Goal: Task Accomplishment & Management: Manage account settings

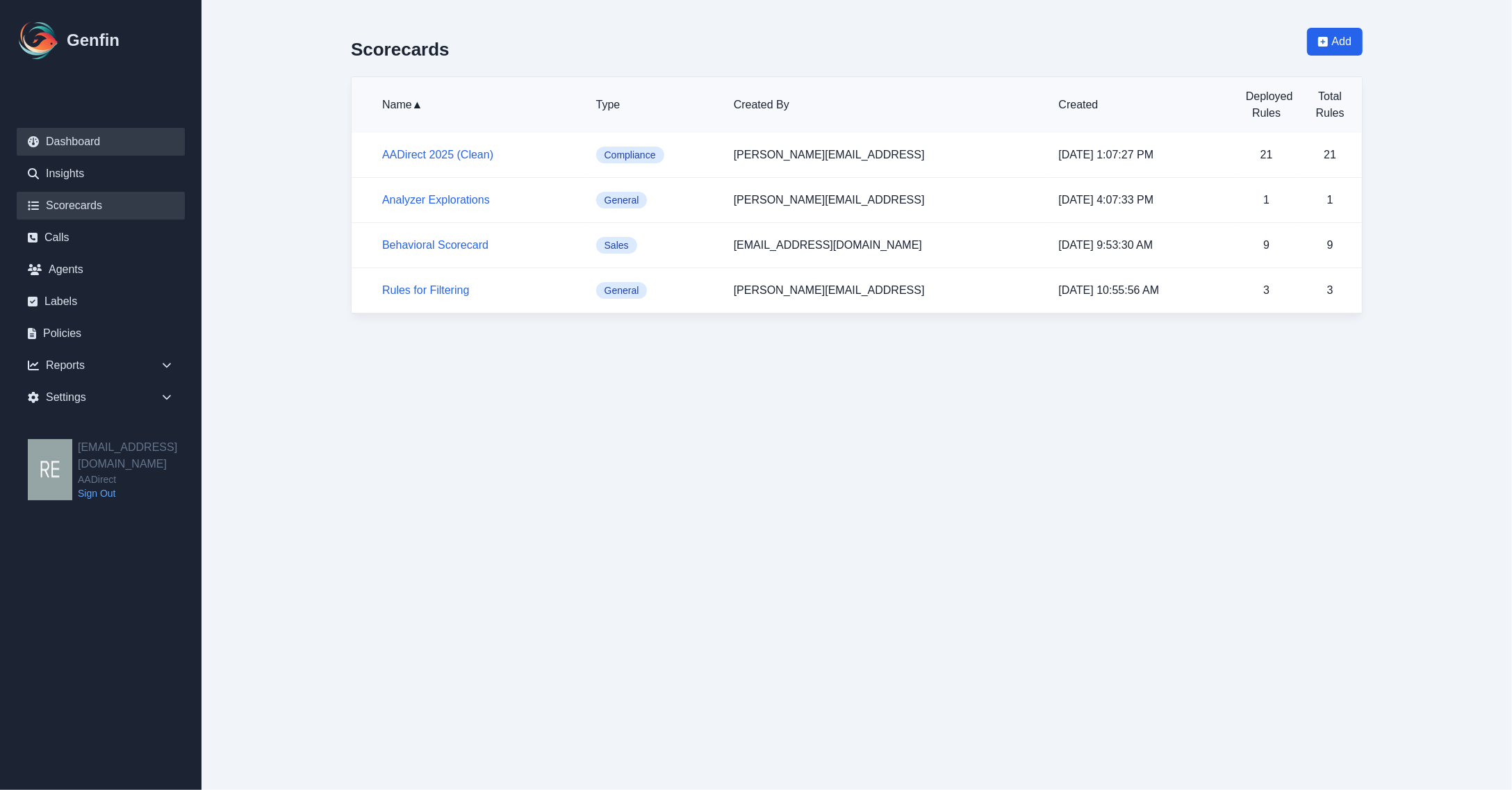
click at [113, 151] on link "Dashboard" at bounding box center [100, 141] width 168 height 28
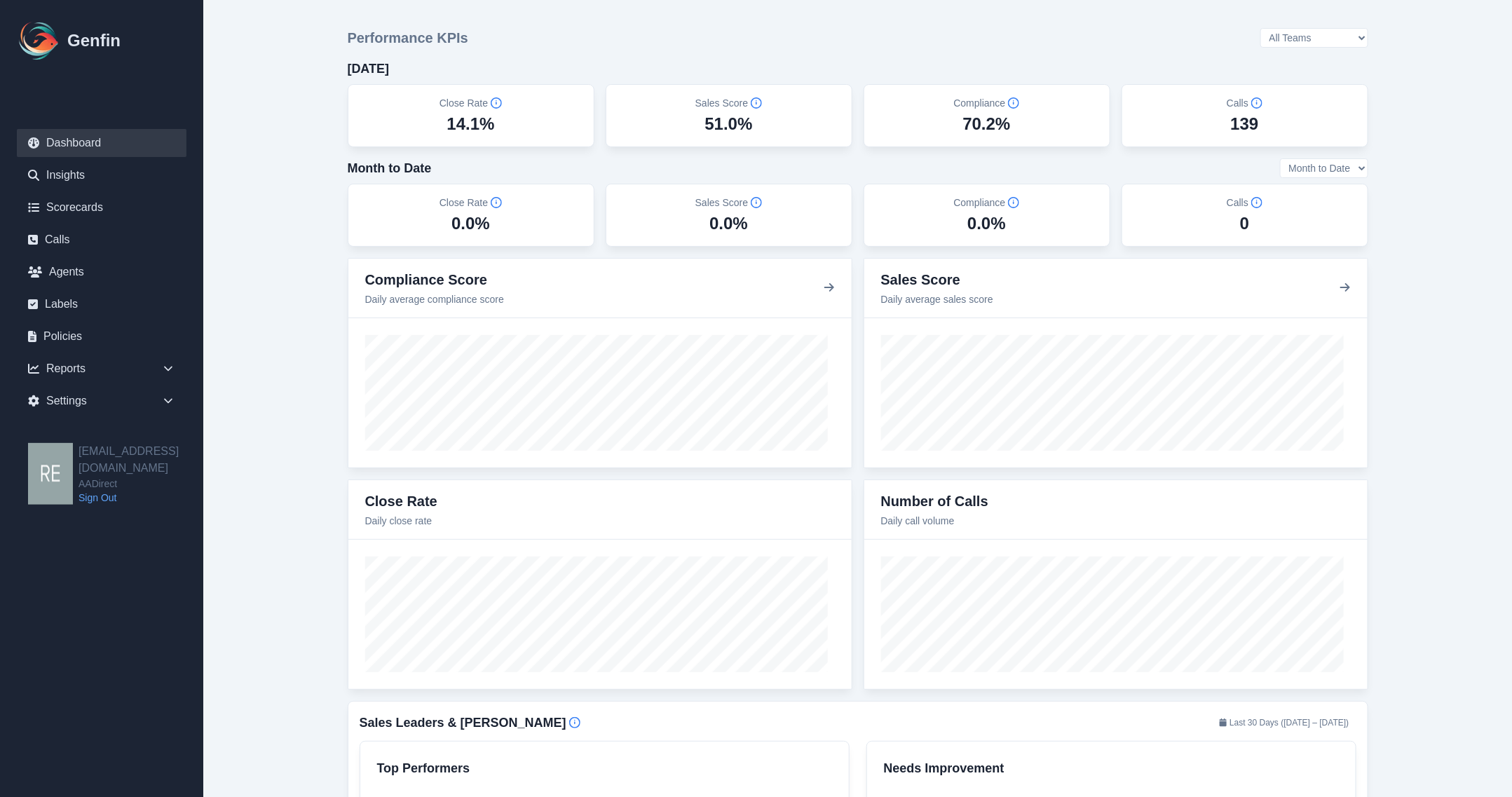
click at [1320, 37] on select "All Teams Hugo Jesse Support" at bounding box center [1314, 38] width 108 height 20
click at [1296, 29] on select "All Teams Hugo Jesse Support" at bounding box center [1314, 38] width 108 height 20
click at [1340, 36] on select "All Teams Hugo Jesse Support" at bounding box center [1314, 38] width 108 height 20
select select "3"
click at [1296, 29] on select "All Teams Hugo Jesse Support" at bounding box center [1314, 38] width 108 height 20
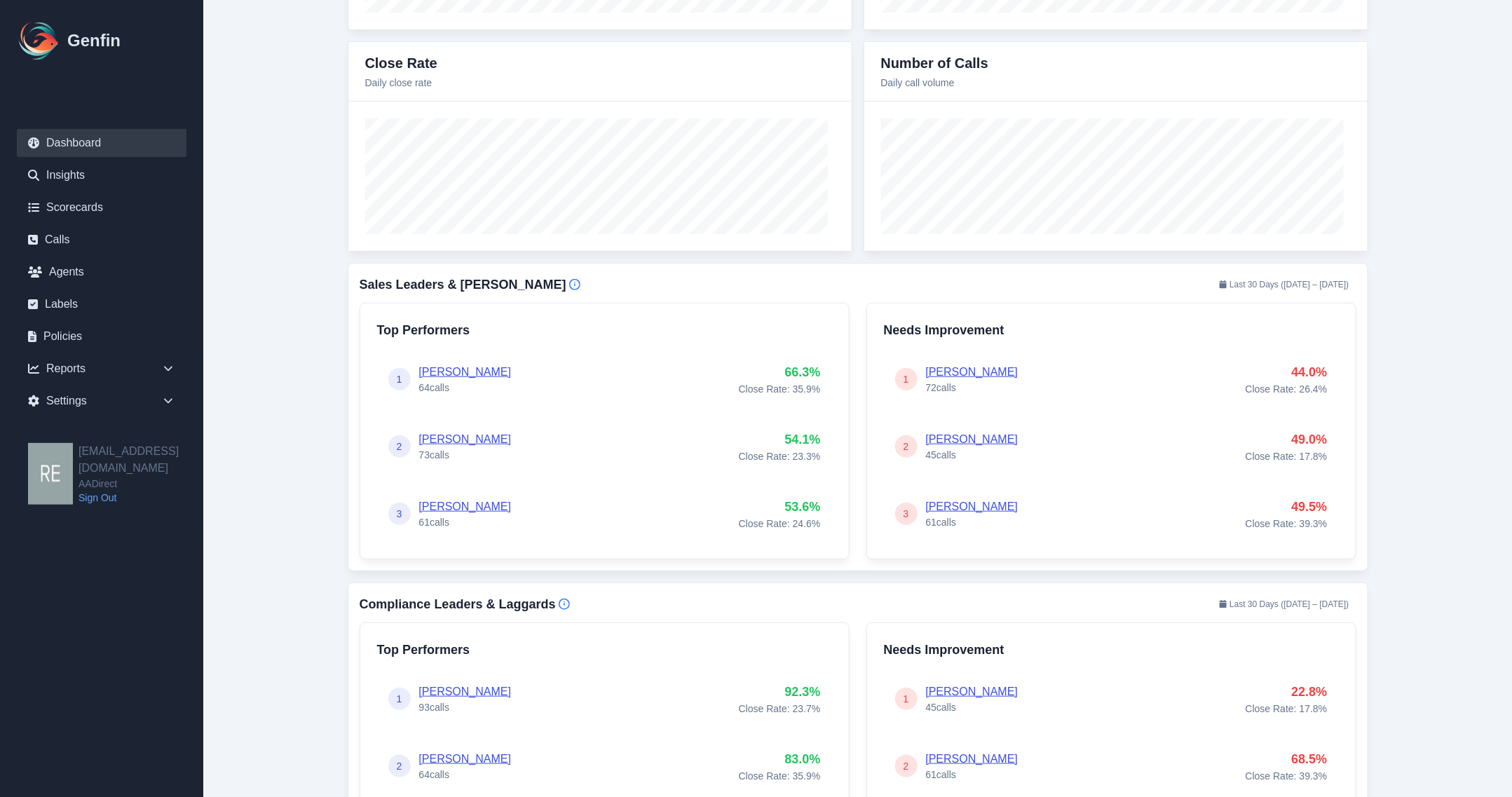
scroll to position [526, 0]
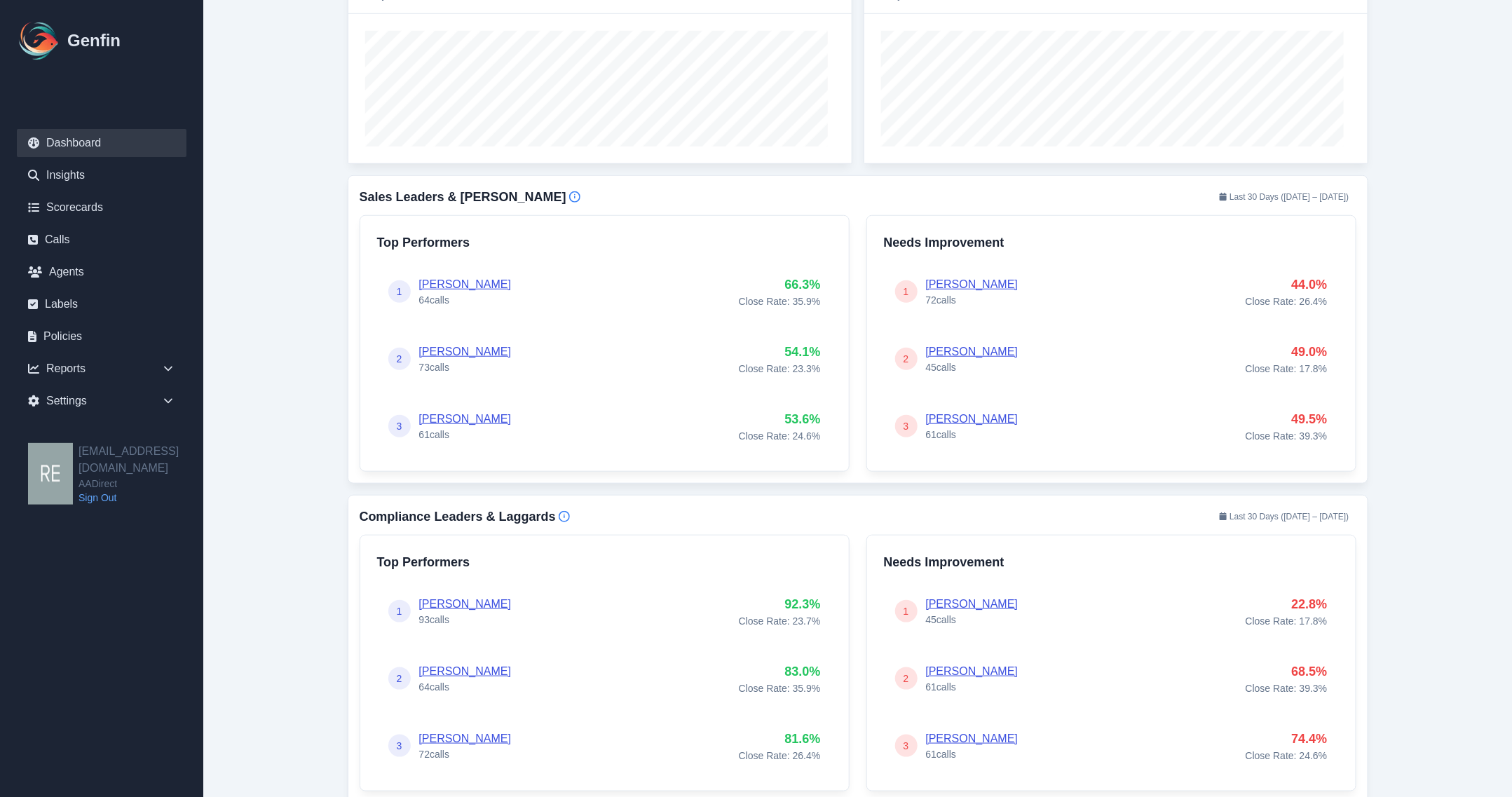
click at [464, 604] on link "[PERSON_NAME]" at bounding box center [465, 604] width 93 height 12
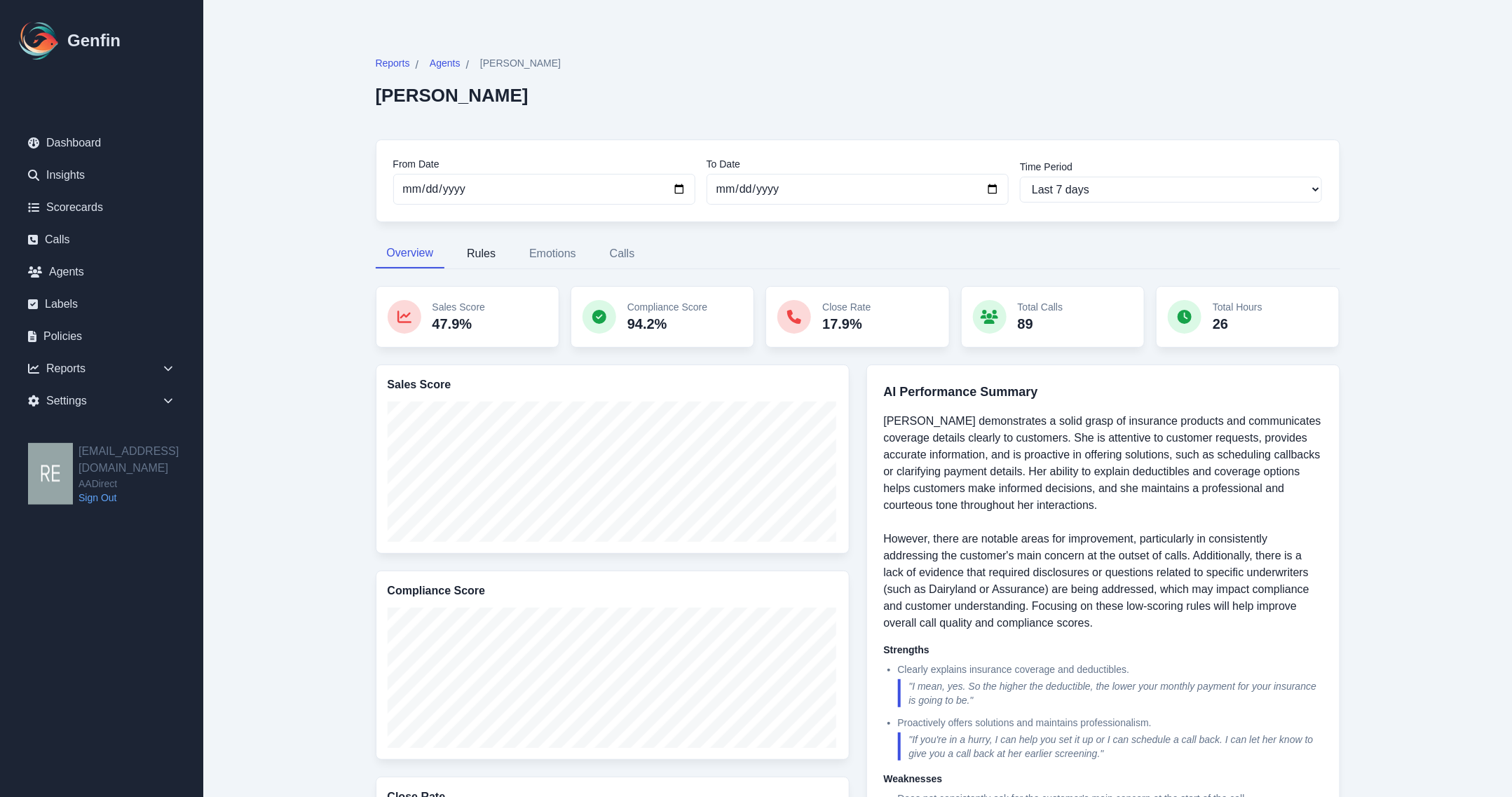
click at [476, 255] on button "Rules" at bounding box center [481, 253] width 51 height 30
select select "181"
select select "171"
select select "1129"
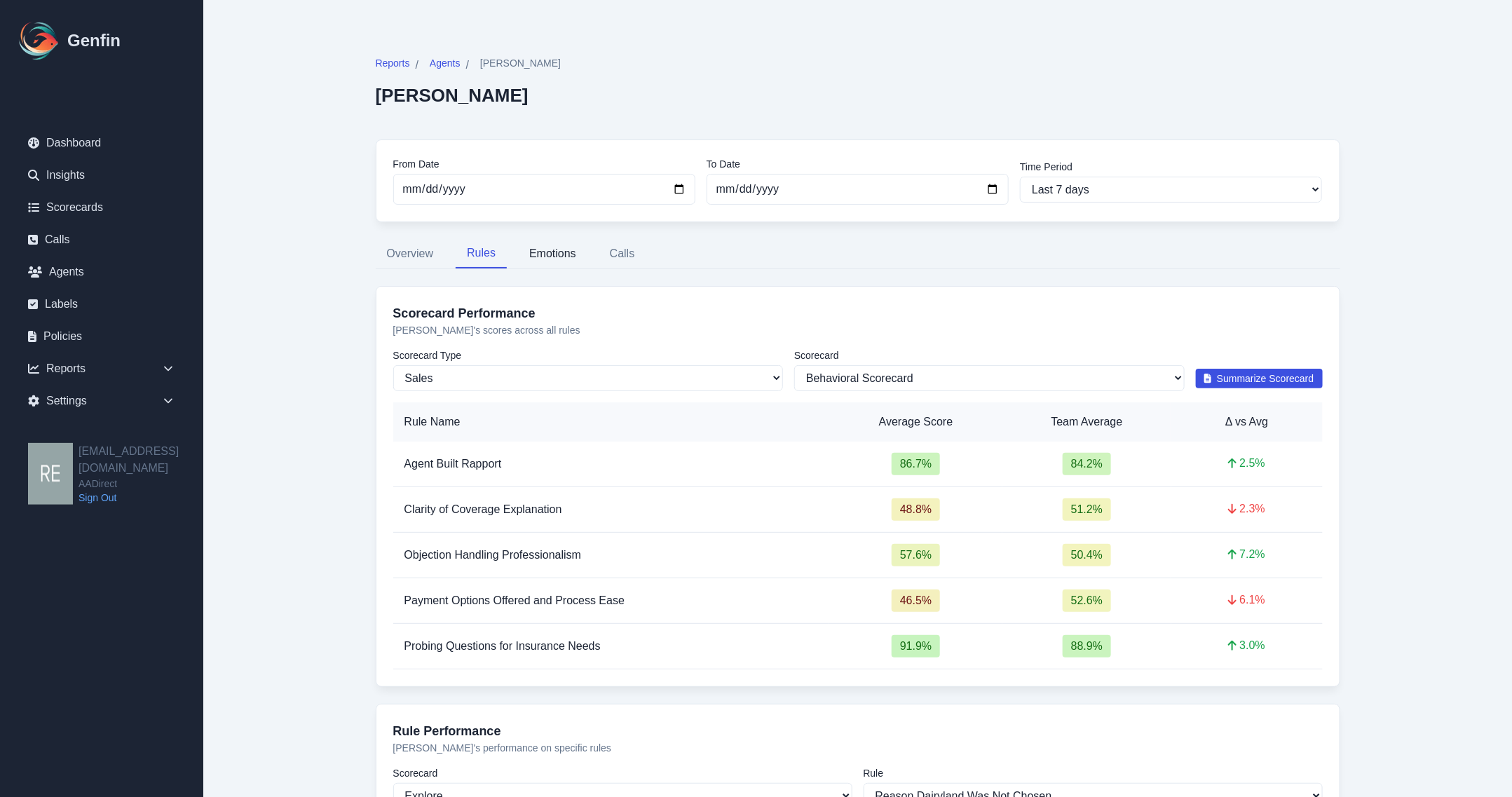
click at [545, 253] on button "Emotions" at bounding box center [553, 253] width 69 height 30
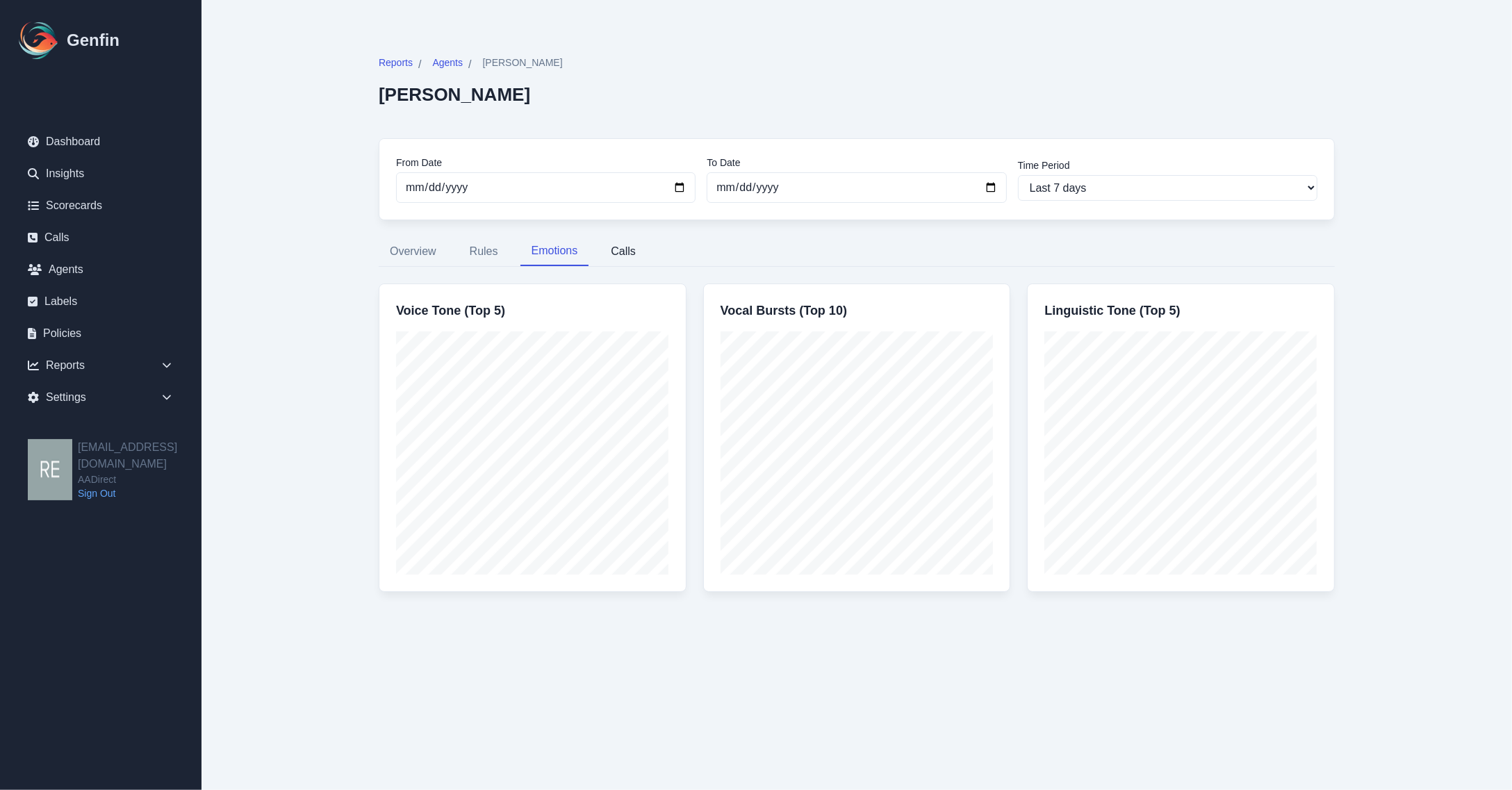
click at [638, 254] on button "Calls" at bounding box center [623, 251] width 47 height 29
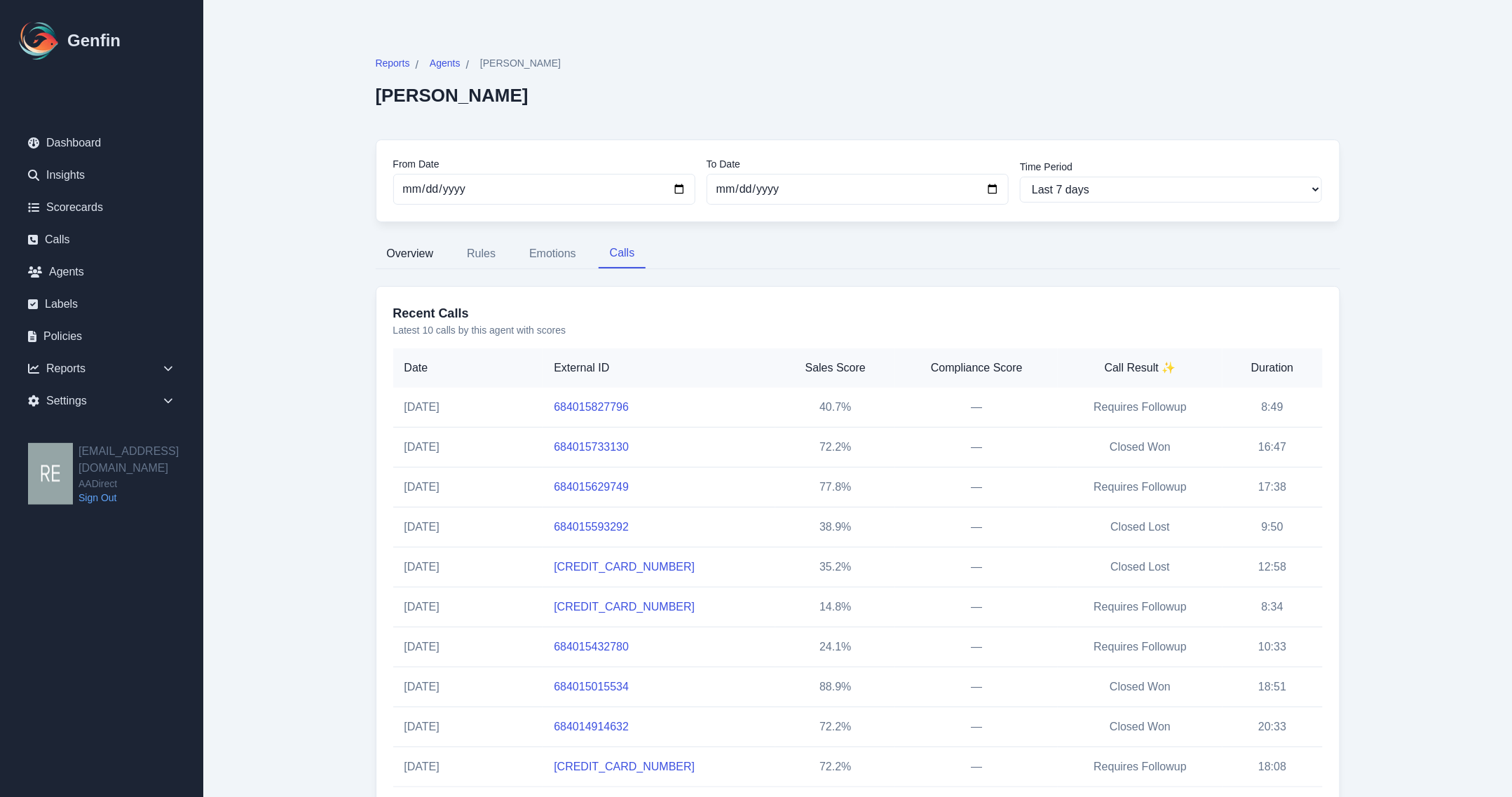
click at [422, 253] on button "Overview" at bounding box center [410, 253] width 69 height 30
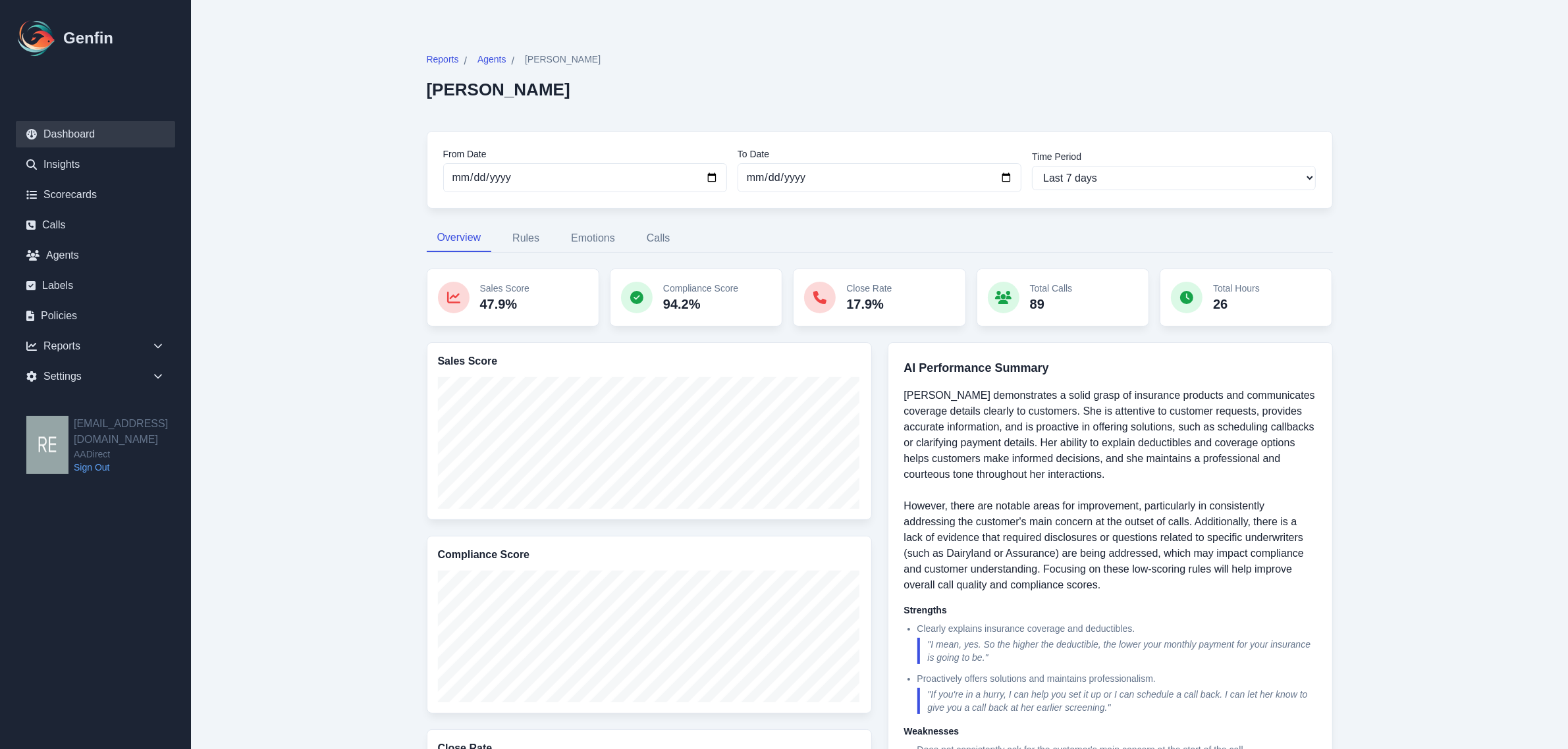
click at [96, 133] on link "Dashboard" at bounding box center [95, 134] width 159 height 27
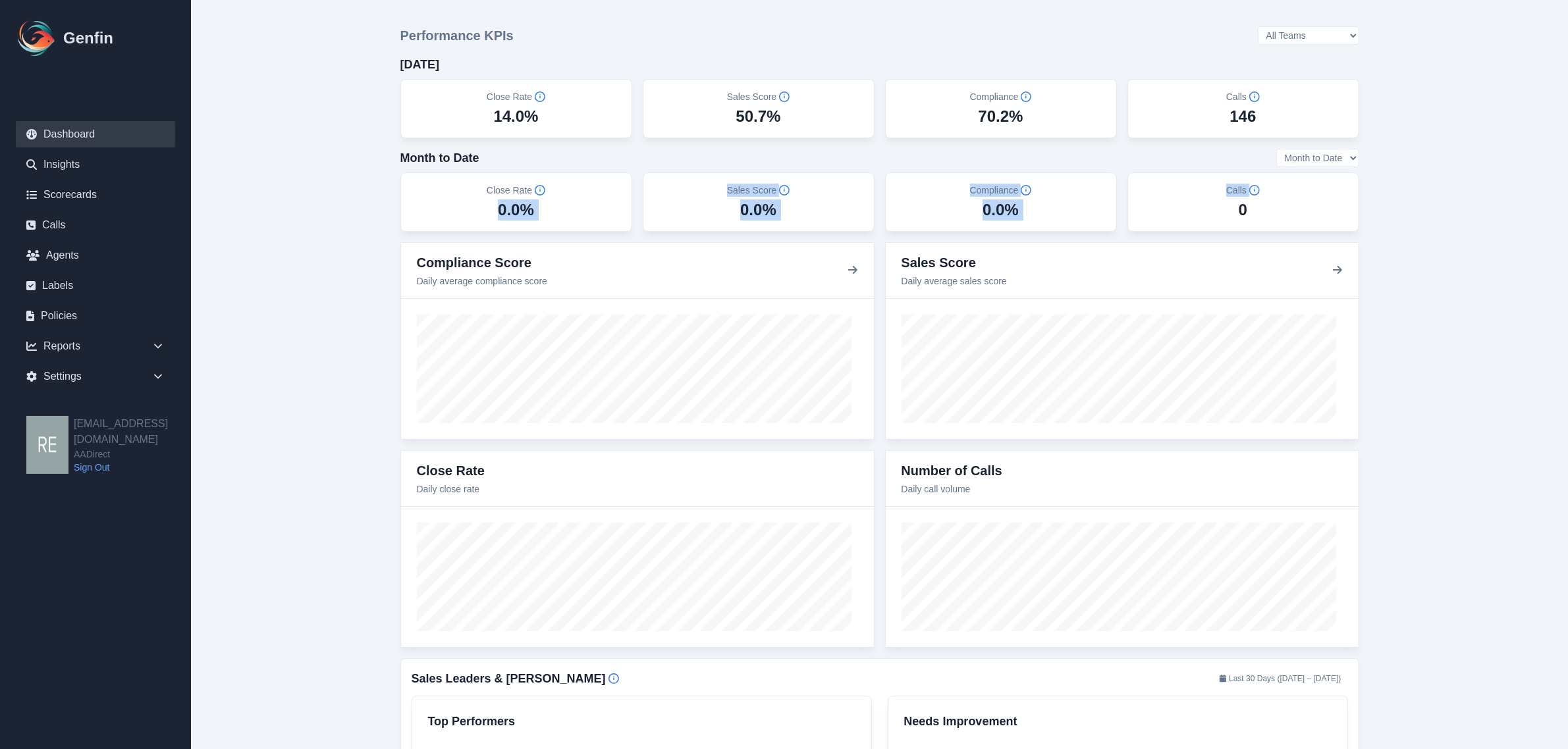
drag, startPoint x: 458, startPoint y: 217, endPoint x: 1275, endPoint y: 216, distance: 817.0
click at [1275, 216] on div "Close Rate 0.0% Sales Score 0.0% Compliance 0.0% Calls 0" at bounding box center [880, 202] width 959 height 59
drag, startPoint x: 1420, startPoint y: 227, endPoint x: 1449, endPoint y: 234, distance: 29.8
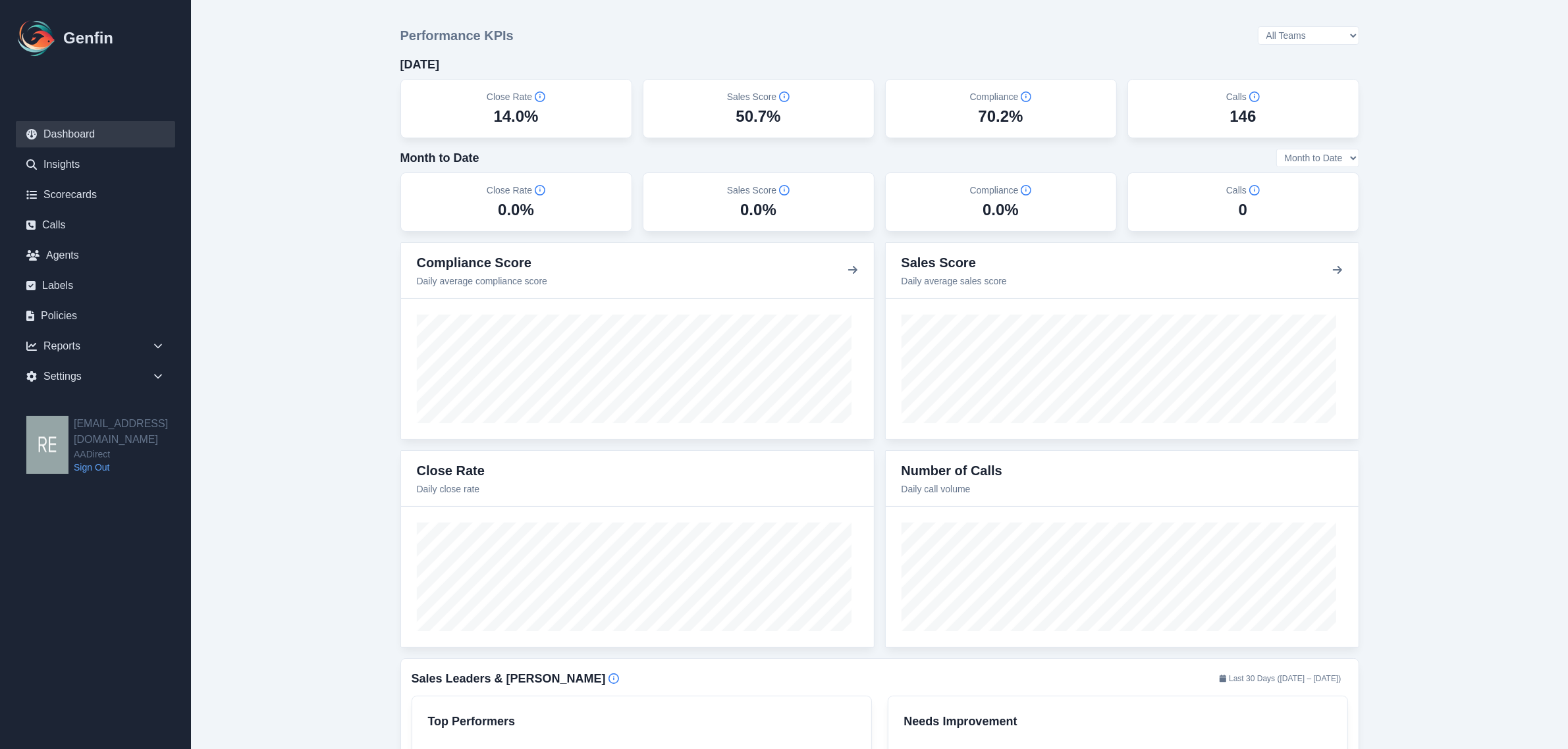
click at [1344, 159] on select "Month to Date Last 7 Days Last 30 Days" at bounding box center [1318, 158] width 83 height 18
click at [1329, 37] on select "All Teams Hugo Jesse Support" at bounding box center [1308, 35] width 101 height 18
click at [1347, 35] on select "All Teams Hugo Jesse Support" at bounding box center [1308, 35] width 101 height 18
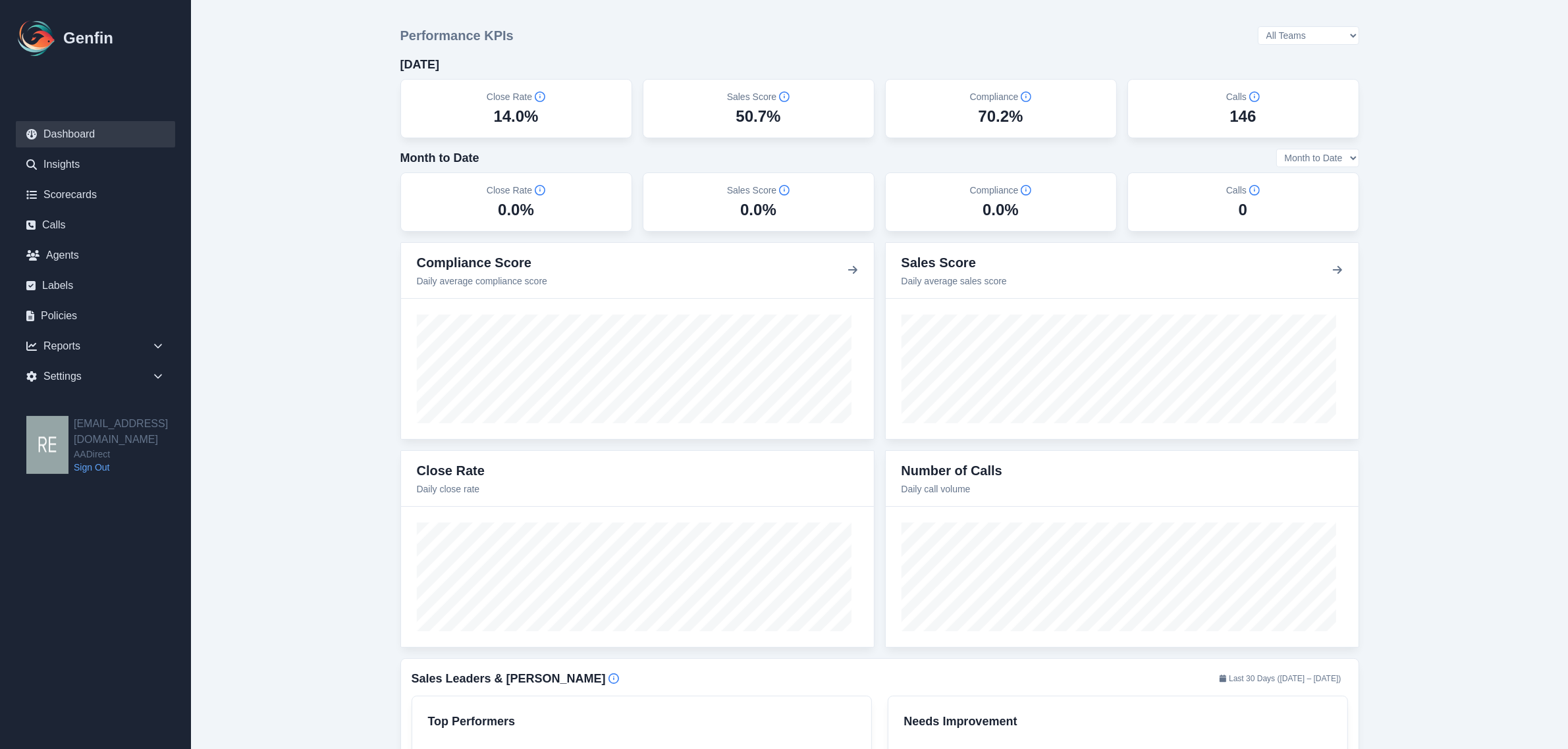
drag, startPoint x: 1449, startPoint y: 86, endPoint x: 1459, endPoint y: 84, distance: 10.2
click at [1326, 33] on select "All Teams Hugo Jesse Support" at bounding box center [1308, 35] width 101 height 18
click at [1292, 27] on select "All Teams Hugo Jesse Support" at bounding box center [1308, 35] width 101 height 18
click at [1322, 31] on select "All Teams Hugo Jesse Support" at bounding box center [1308, 35] width 101 height 18
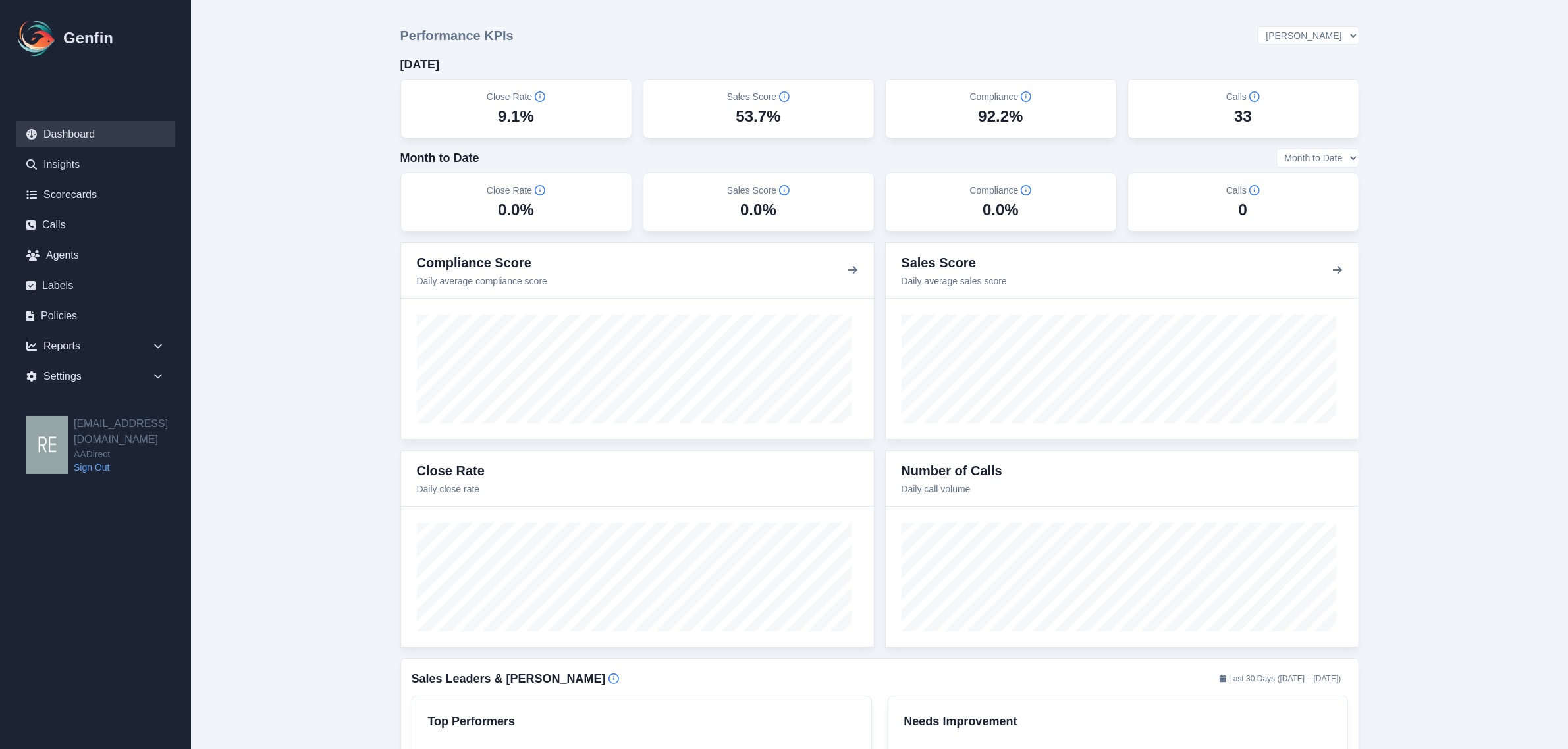
select select "2"
click at [1292, 27] on select "All Teams Hugo Jesse Support" at bounding box center [1308, 35] width 101 height 18
click at [1341, 33] on select "All Teams Hugo Jesse Support" at bounding box center [1308, 35] width 101 height 18
click at [1292, 27] on select "All Teams Hugo Jesse Support" at bounding box center [1308, 35] width 101 height 18
click at [54, 369] on div "Settings" at bounding box center [95, 377] width 159 height 27
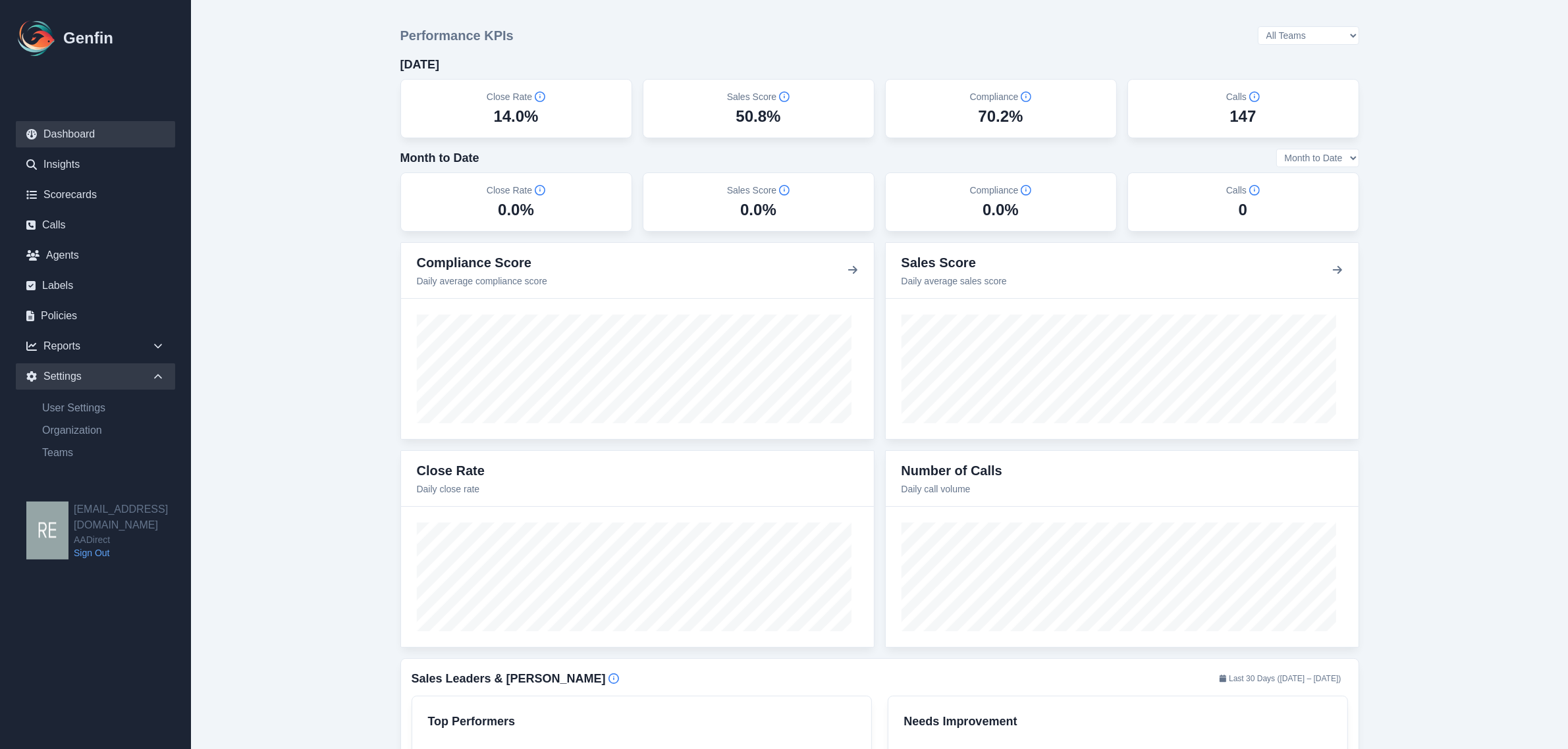
click at [159, 377] on icon at bounding box center [158, 376] width 13 height 13
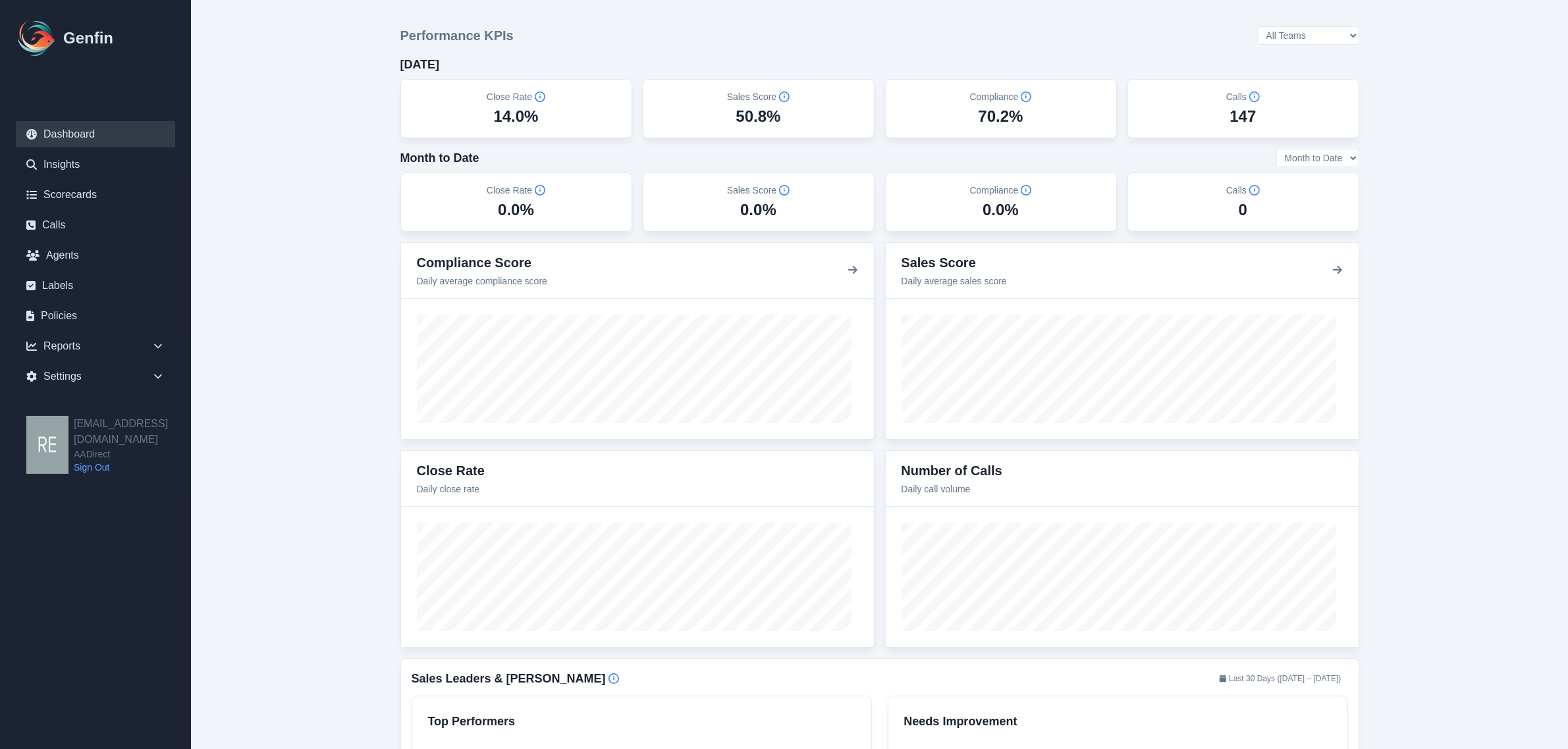
click at [1338, 31] on select "All Teams Hugo Jesse Support" at bounding box center [1308, 35] width 101 height 18
click at [1292, 27] on select "All Teams Hugo Jesse Support" at bounding box center [1308, 35] width 101 height 18
click at [1329, 34] on select "All Teams Hugo Jesse Support" at bounding box center [1308, 35] width 101 height 18
click at [1292, 27] on select "All Teams Hugo Jesse Support" at bounding box center [1308, 35] width 101 height 18
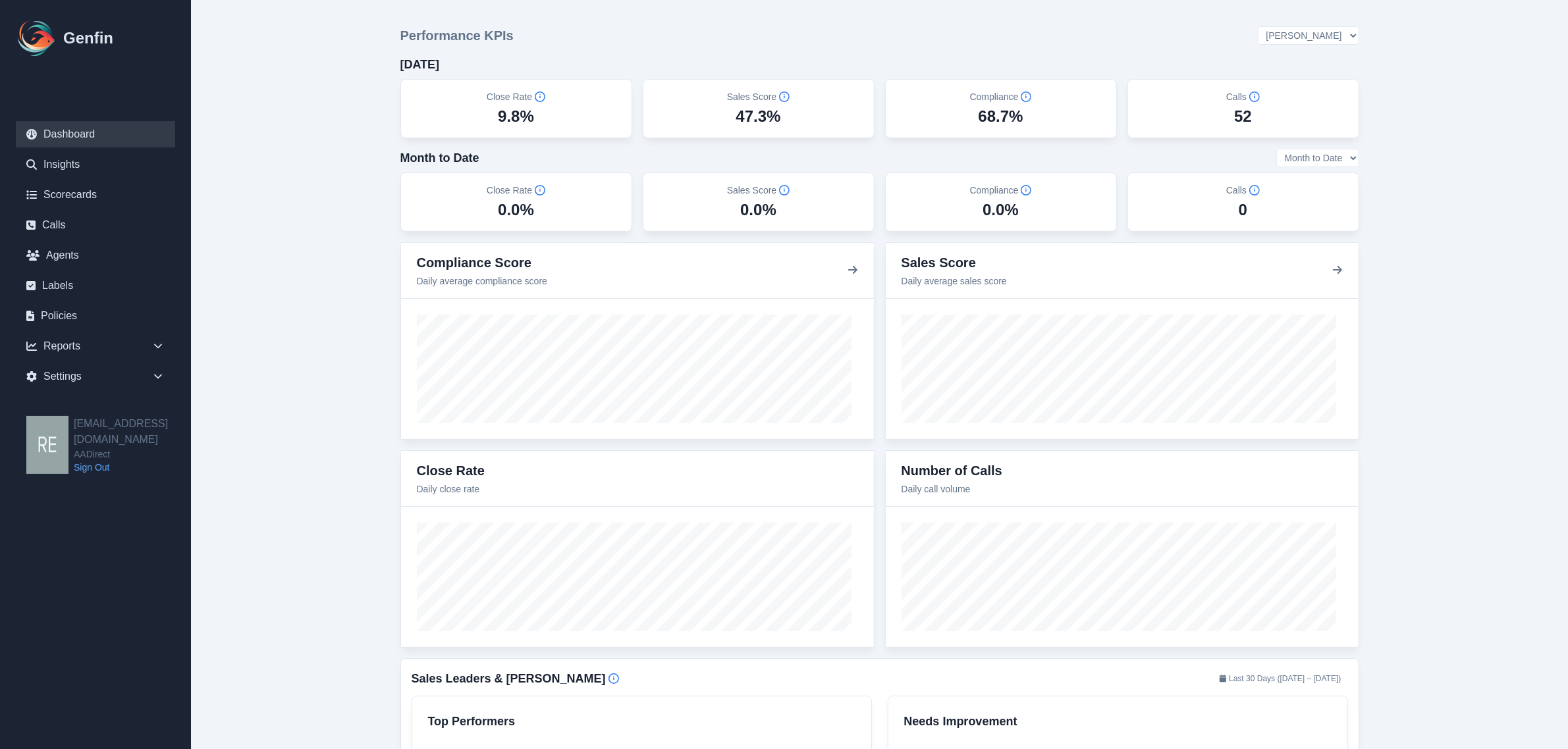
click at [1341, 38] on select "All Teams Hugo Jesse Support" at bounding box center [1308, 35] width 101 height 18
select select "3"
click at [1292, 27] on select "All Teams Hugo Jesse Support" at bounding box center [1308, 35] width 101 height 18
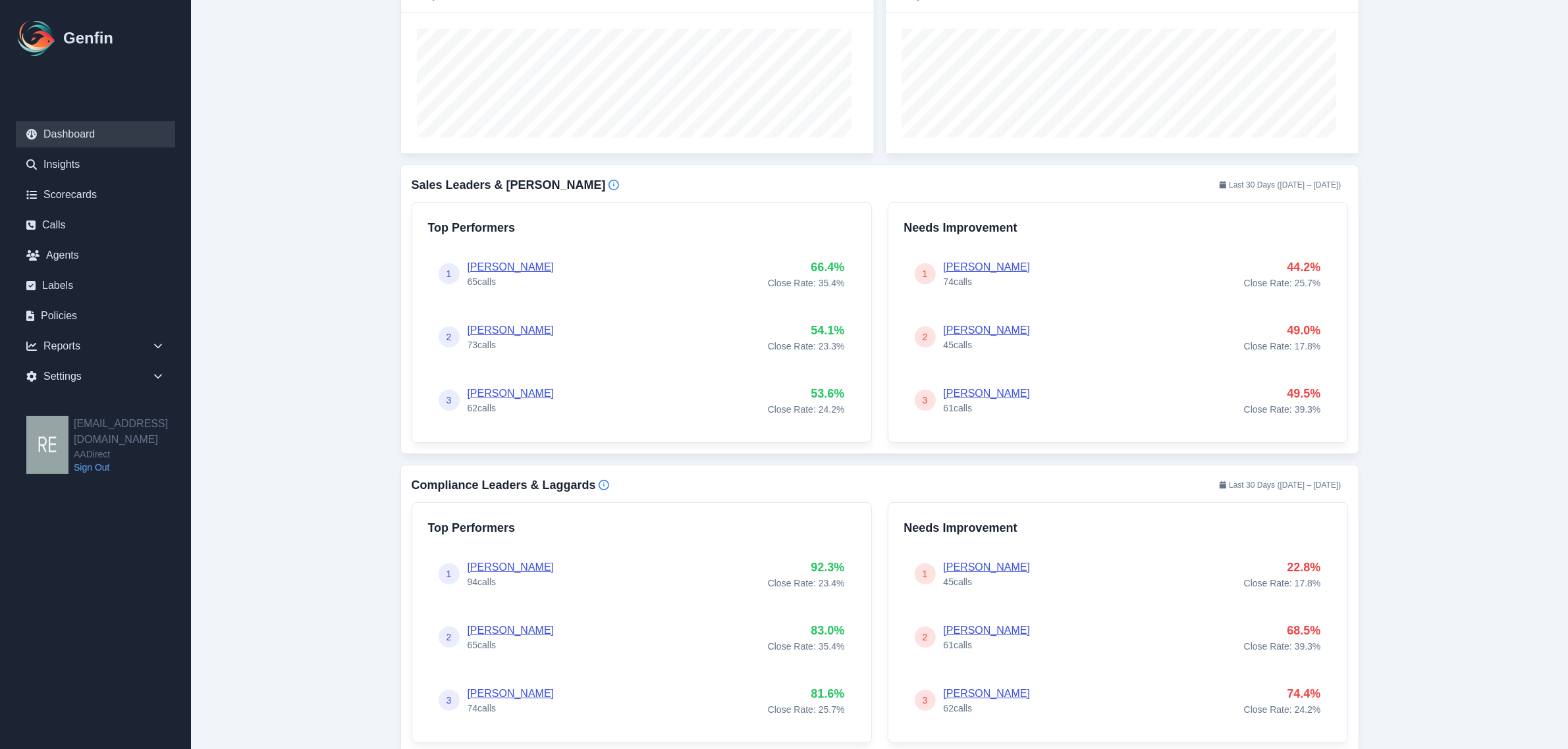
scroll to position [576, 0]
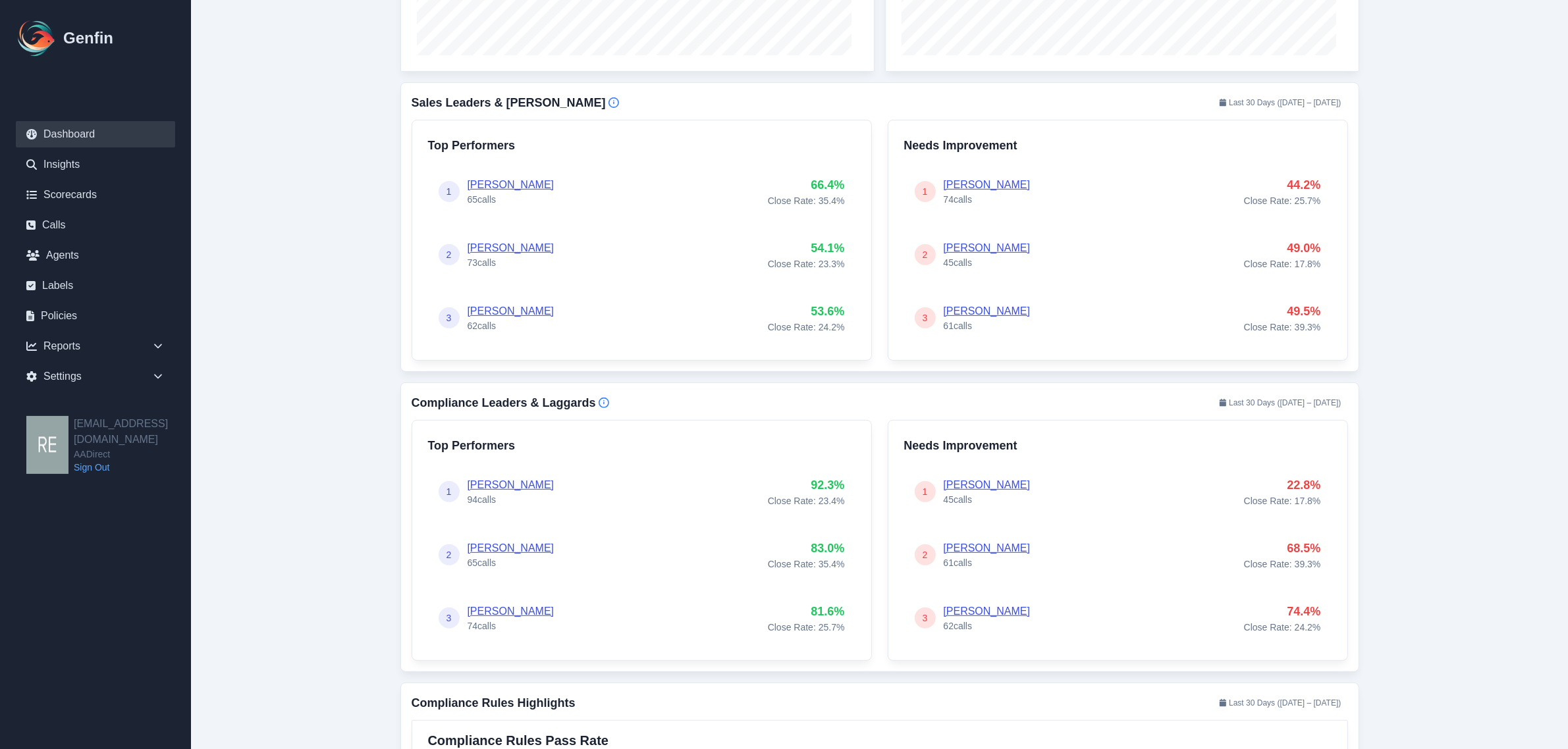
click at [504, 486] on link "Yadira Magana" at bounding box center [511, 485] width 87 height 11
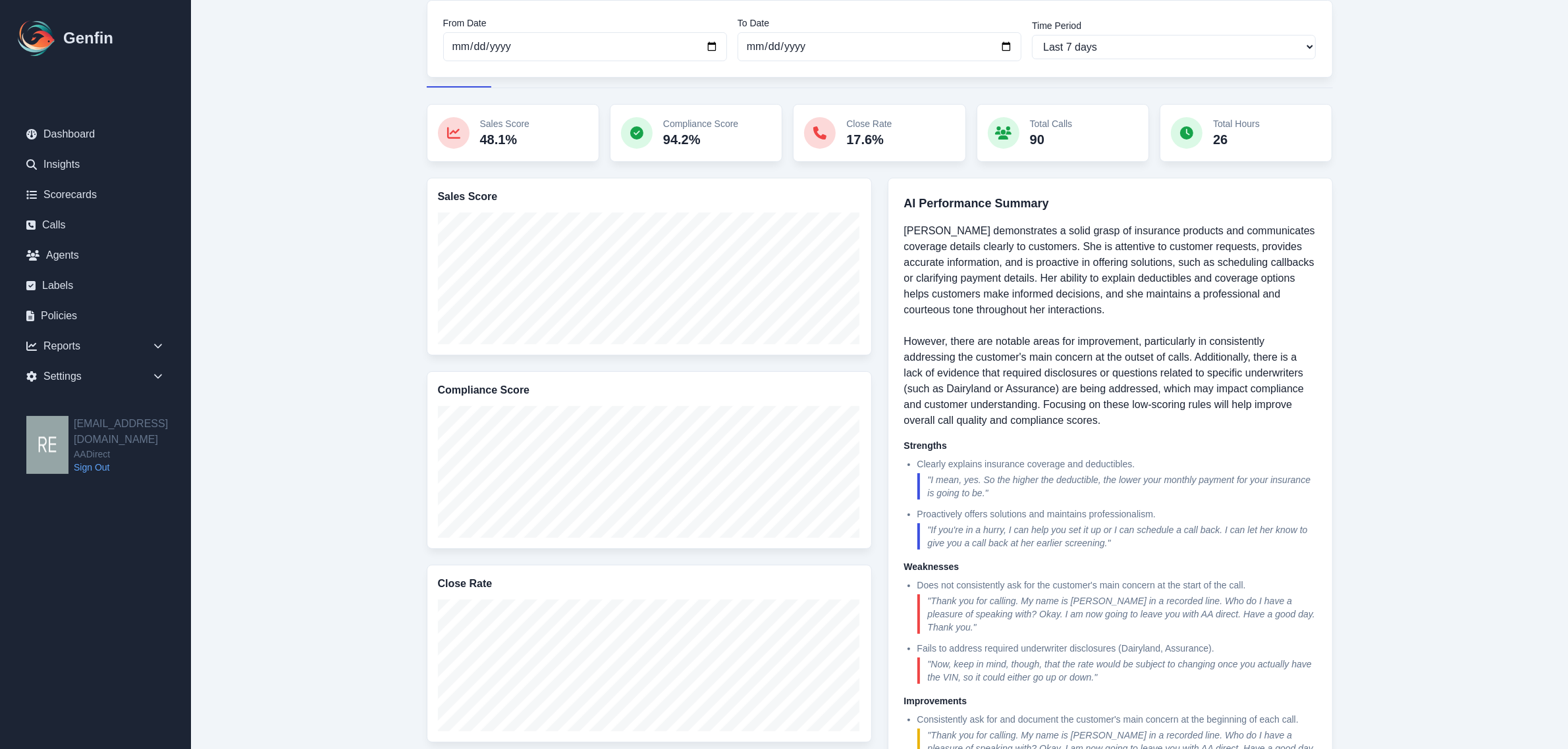
scroll to position [82, 0]
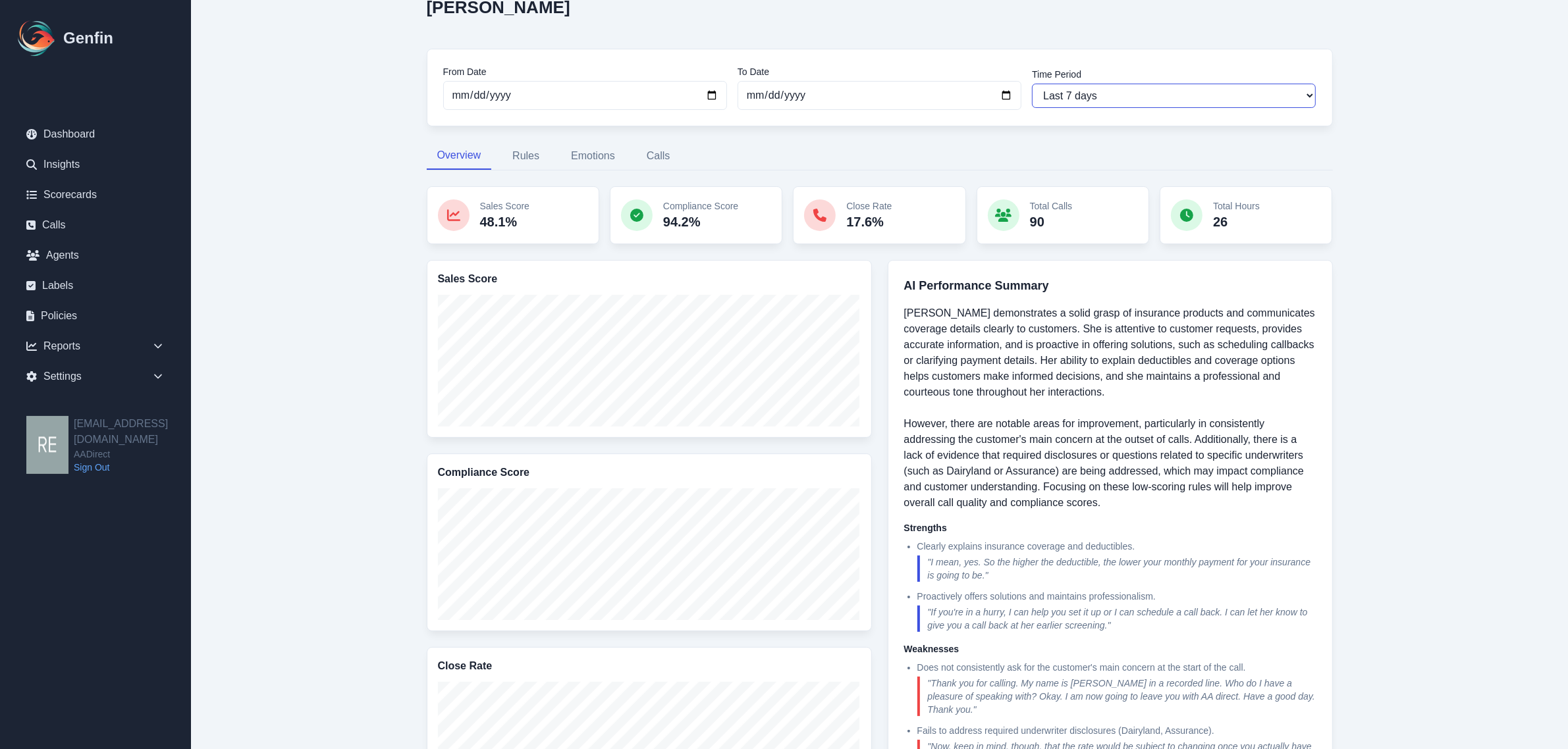
click at [1180, 95] on select "Last 7 days Last 14 days Last 30 days Last 90 days Last 180 days Last 365 days …" at bounding box center [1174, 96] width 284 height 24
click at [1388, 256] on main "Reports / Agents / Yadira Magana Yadira Magana From Date 2025-09-17 To Date 202…" at bounding box center [879, 595] width 1377 height 1354
click at [662, 158] on button "Calls" at bounding box center [659, 156] width 45 height 28
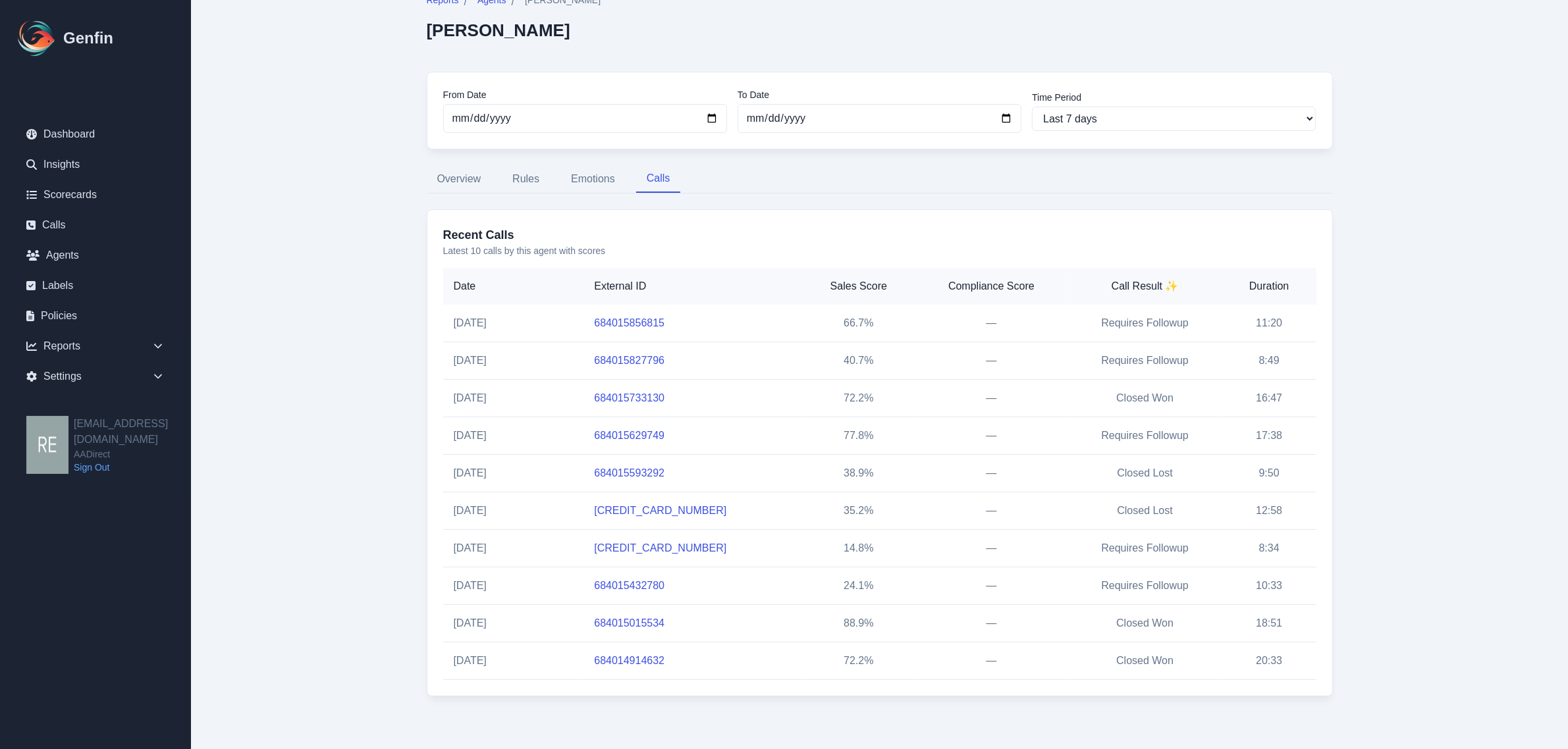
scroll to position [0, 0]
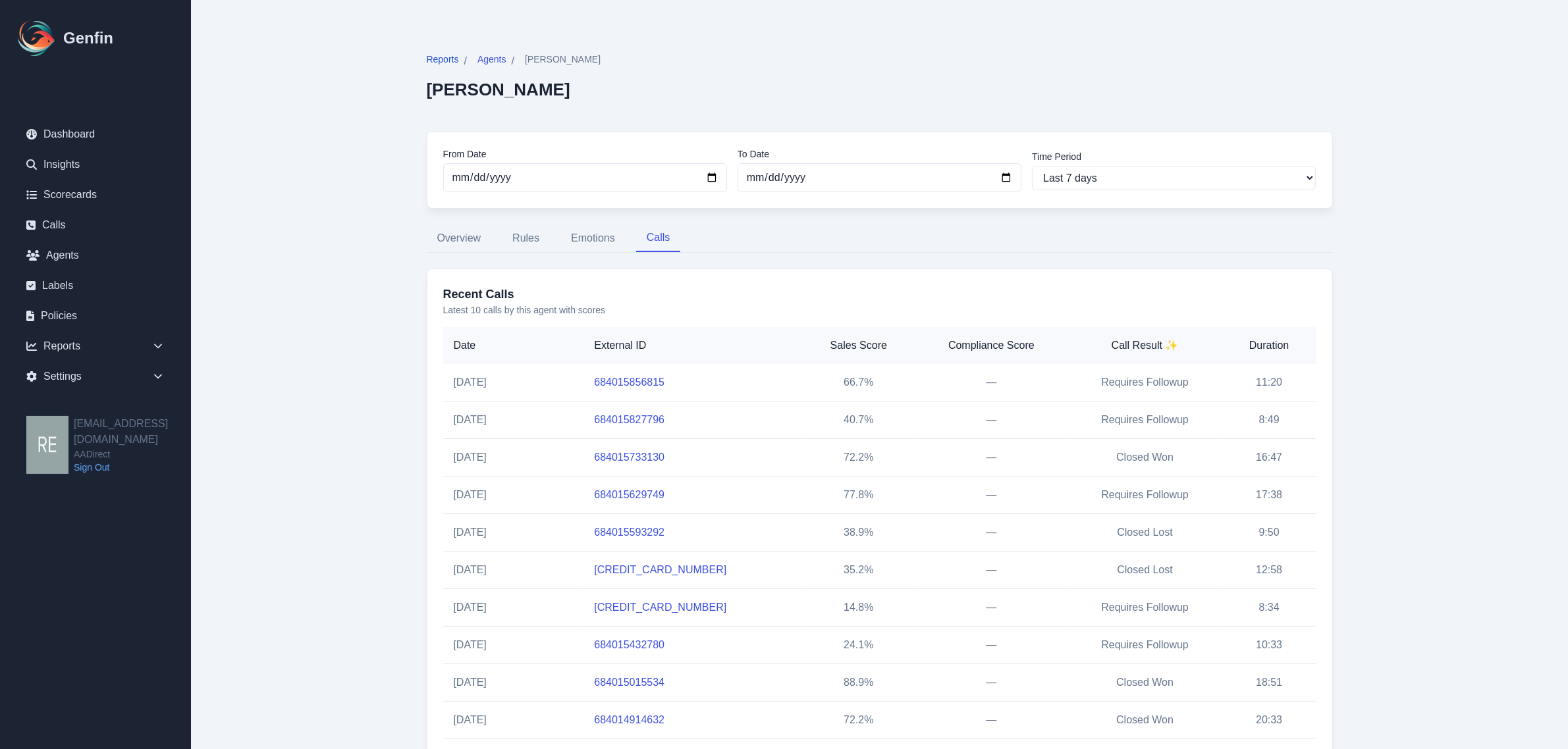
click at [448, 54] on span "Reports" at bounding box center [443, 58] width 32 height 13
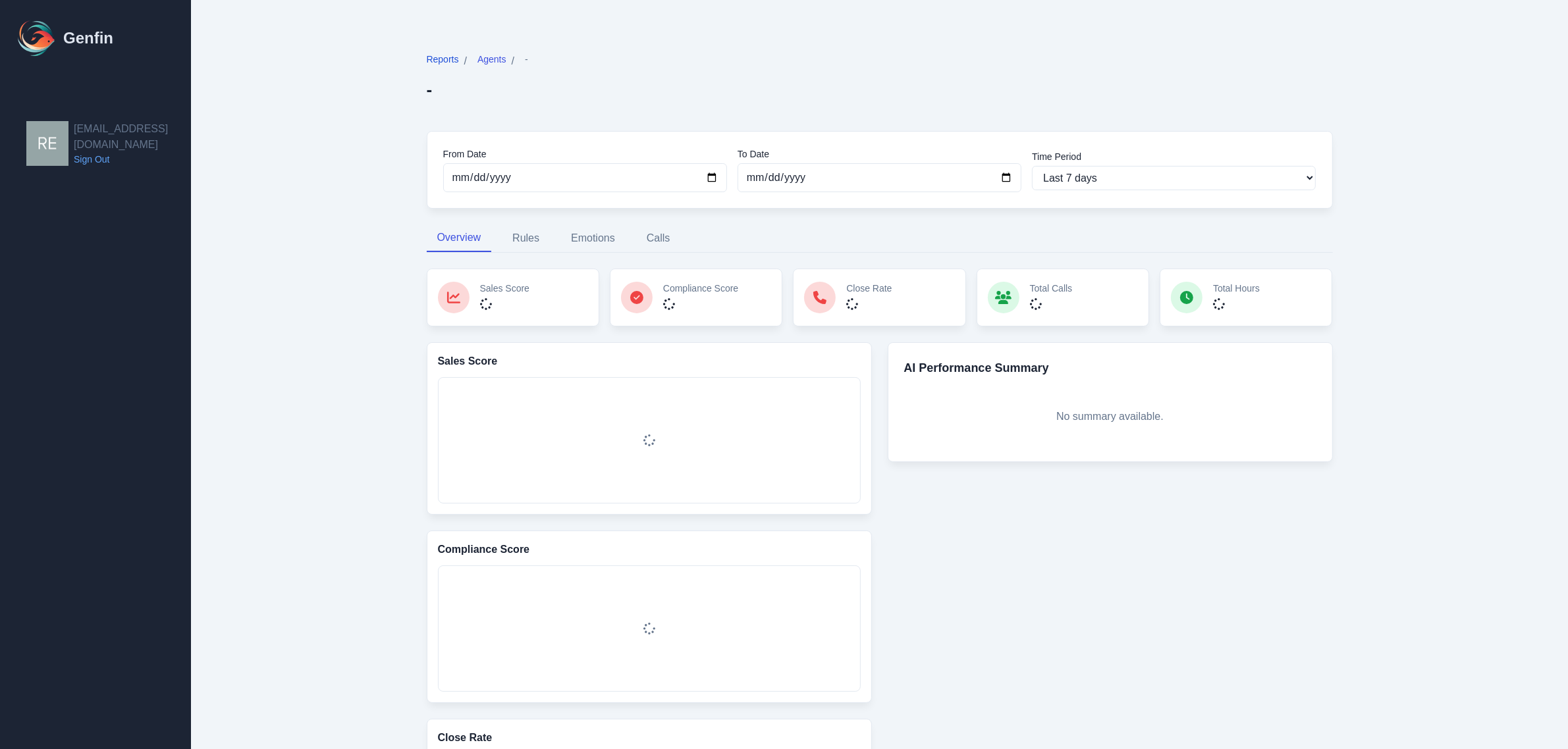
click at [451, 57] on span "Reports" at bounding box center [443, 58] width 32 height 13
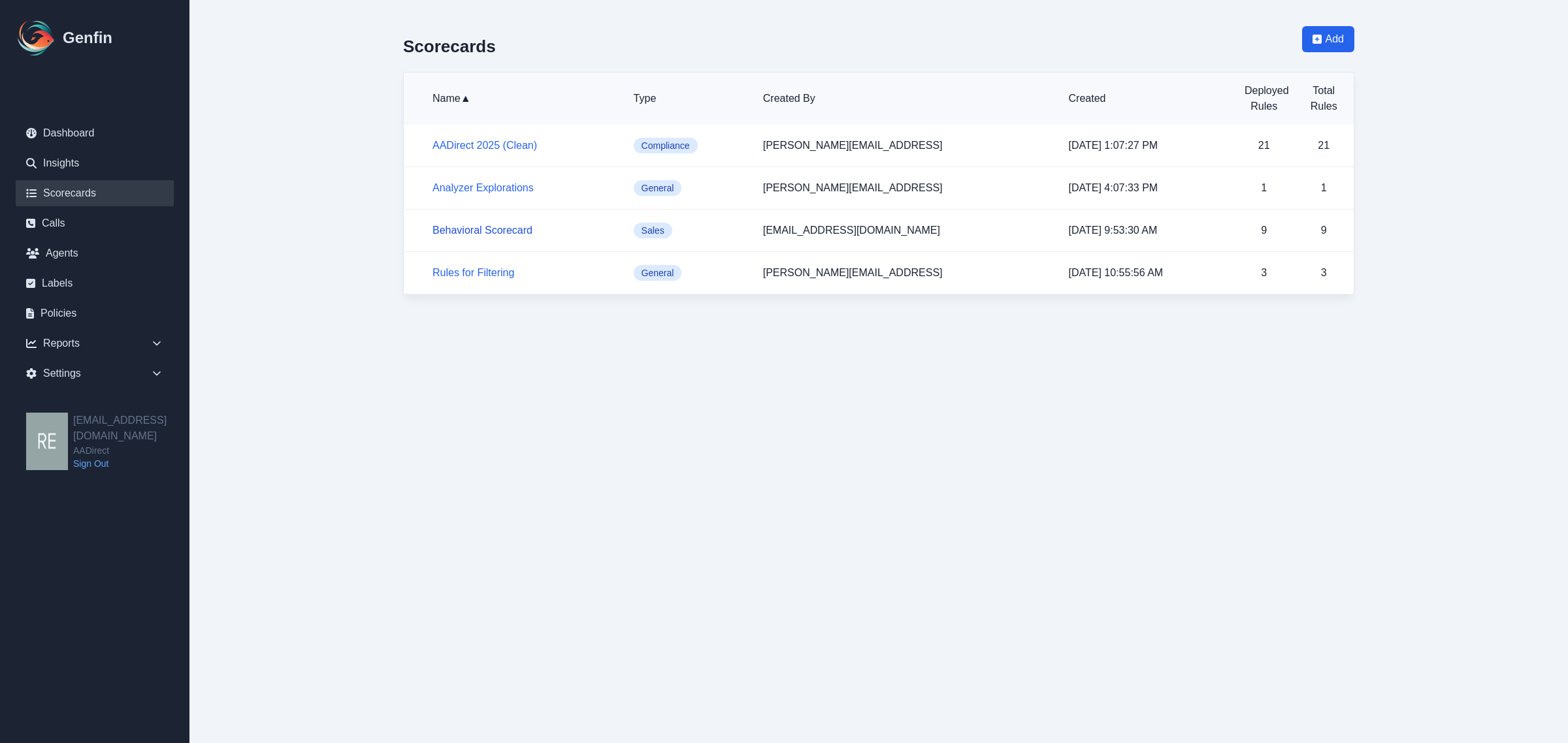
click at [473, 233] on link "Behavioral Scorecard" at bounding box center [482, 230] width 100 height 11
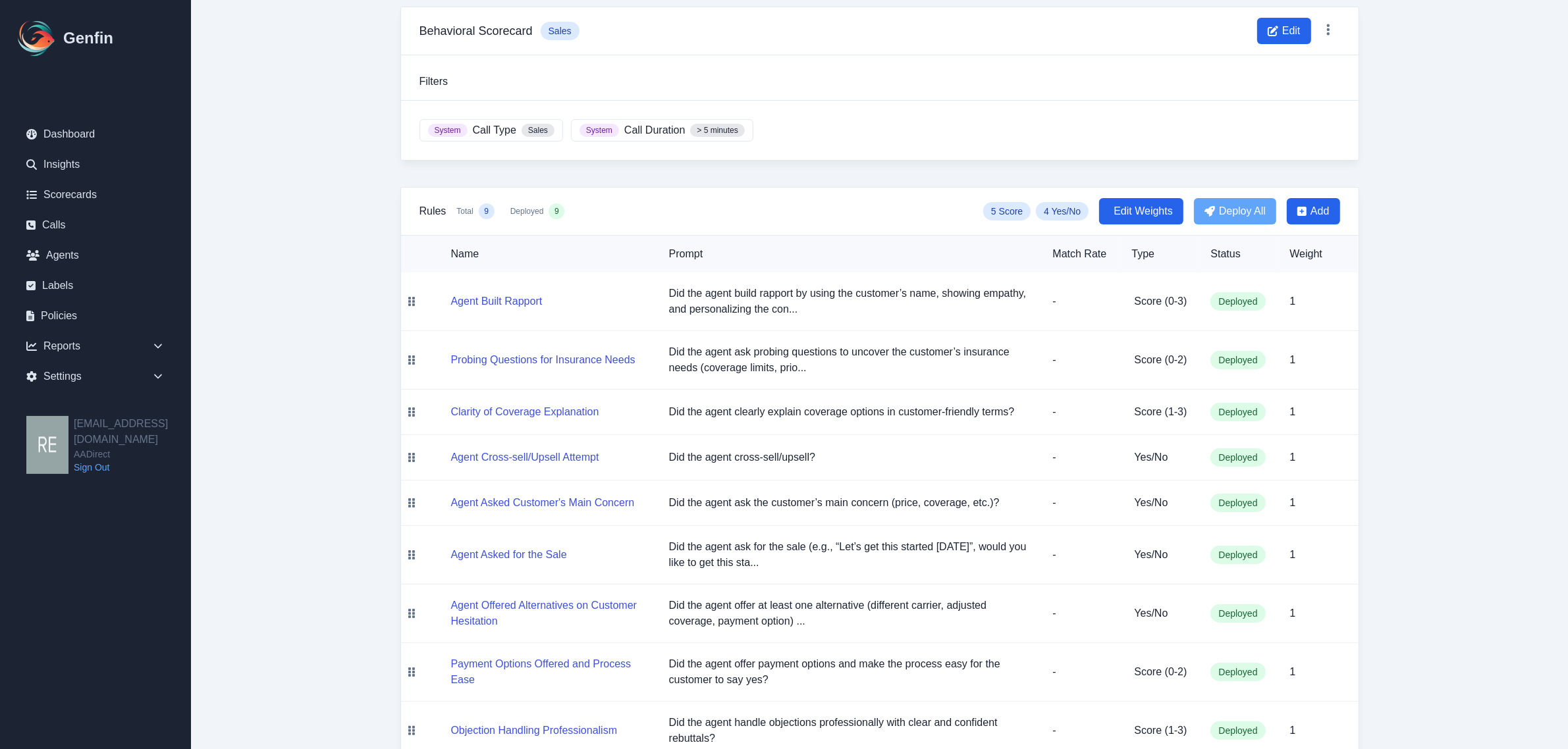
scroll to position [138, 0]
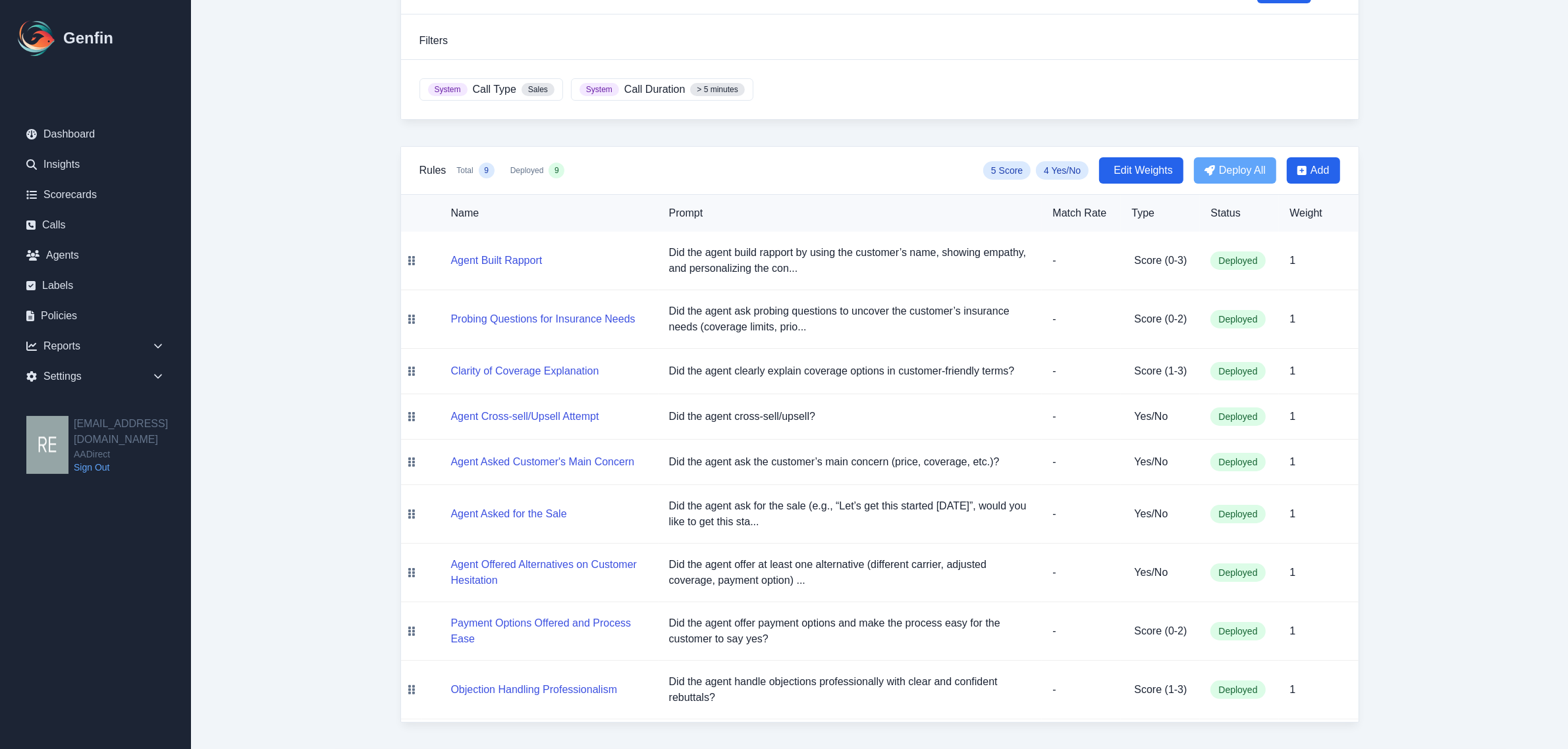
click at [659, 411] on td "Did the agent cross-sell/upsell?" at bounding box center [851, 417] width 384 height 46
drag, startPoint x: 660, startPoint y: 508, endPoint x: 831, endPoint y: 519, distance: 171.4
click at [831, 519] on td "Did the agent ask for the sale (e.g., “Let’s get this started today”, would you…" at bounding box center [851, 515] width 384 height 58
click at [1026, 544] on td "Did the agent offer at least one alternative (different carrier, adjusted cover…" at bounding box center [851, 573] width 384 height 58
click at [532, 509] on button "Agent Asked for the Sale" at bounding box center [509, 514] width 116 height 16
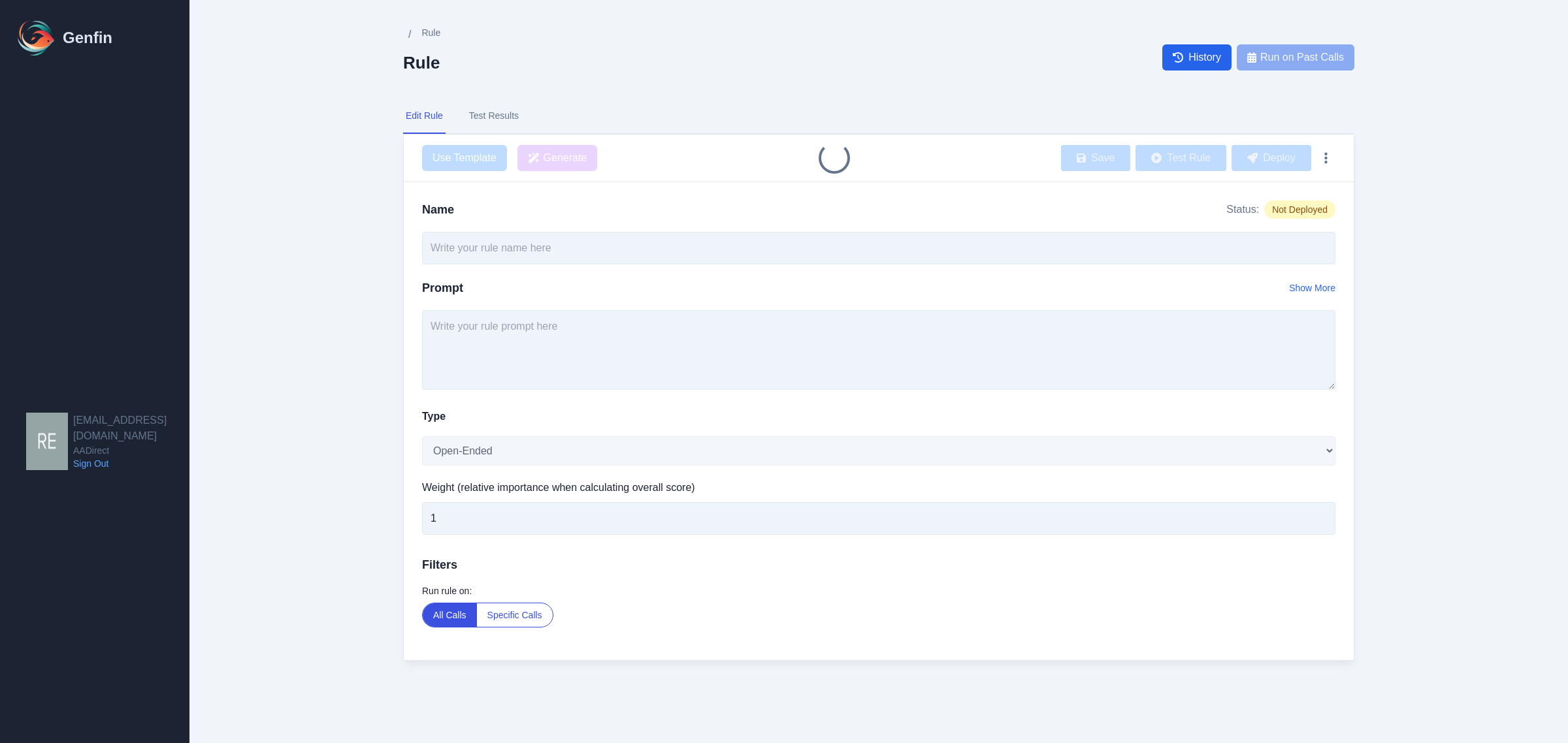
type input "Agent Asked for the Sale"
type textarea "Did the agent ask for the sale (e.g., “Let’s get this started today”, would you…"
select select "Yes/No"
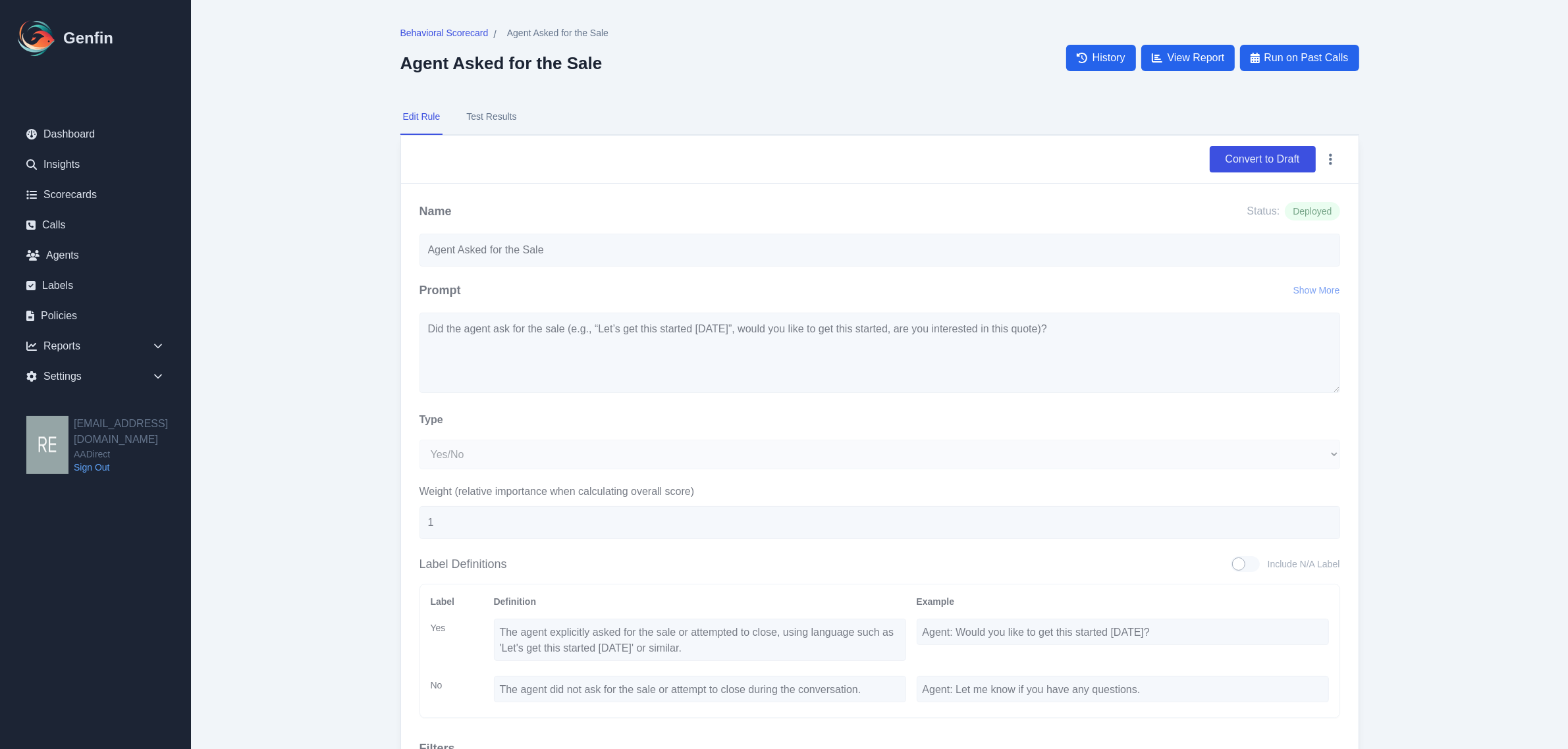
click at [1313, 474] on div "Name Status: Deployed Agent Asked for the Sale Prompt Show More Did the agent a…" at bounding box center [880, 514] width 957 height 661
click at [508, 114] on button "Test Results" at bounding box center [491, 117] width 55 height 35
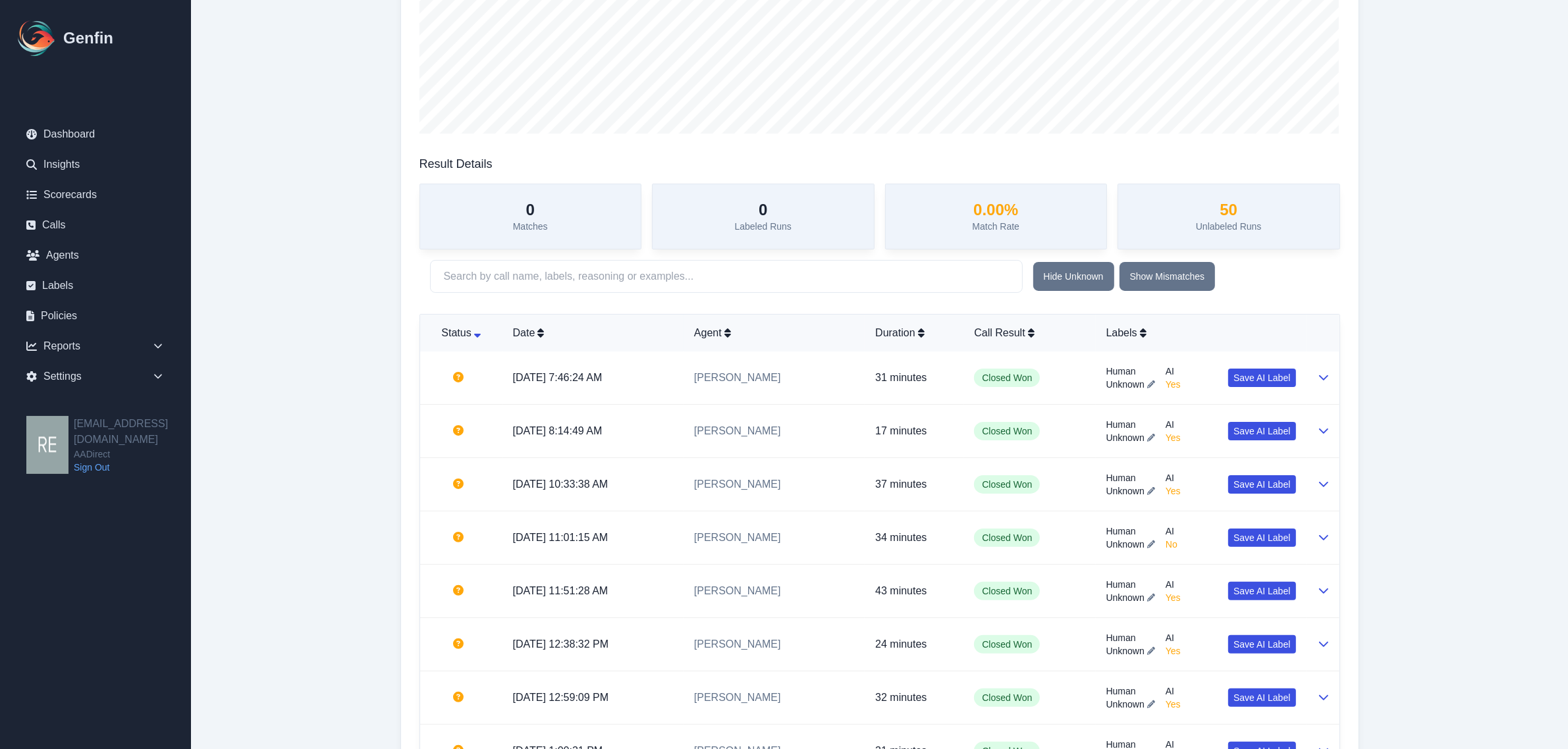
scroll to position [329, 0]
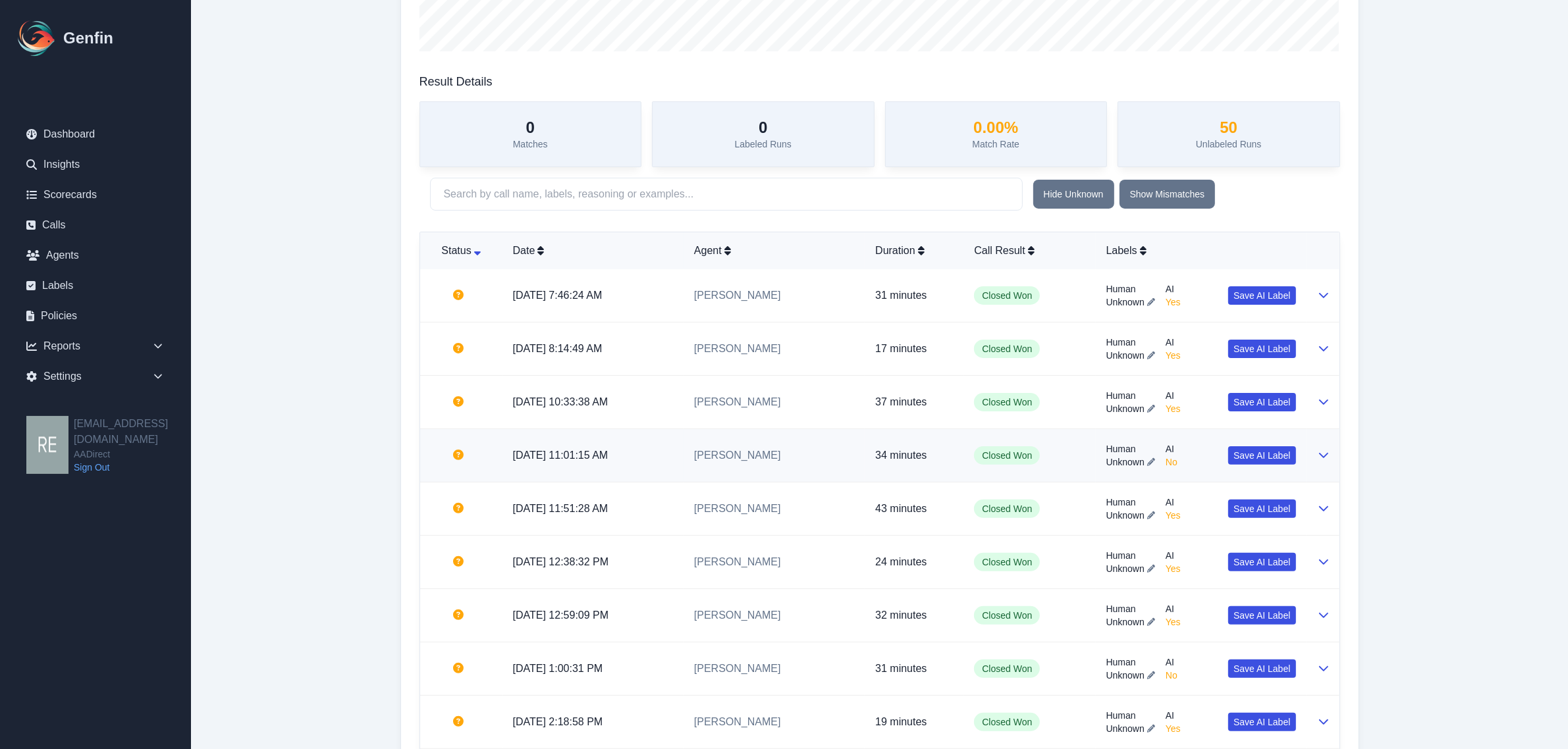
click at [1319, 452] on icon at bounding box center [1323, 455] width 10 height 10
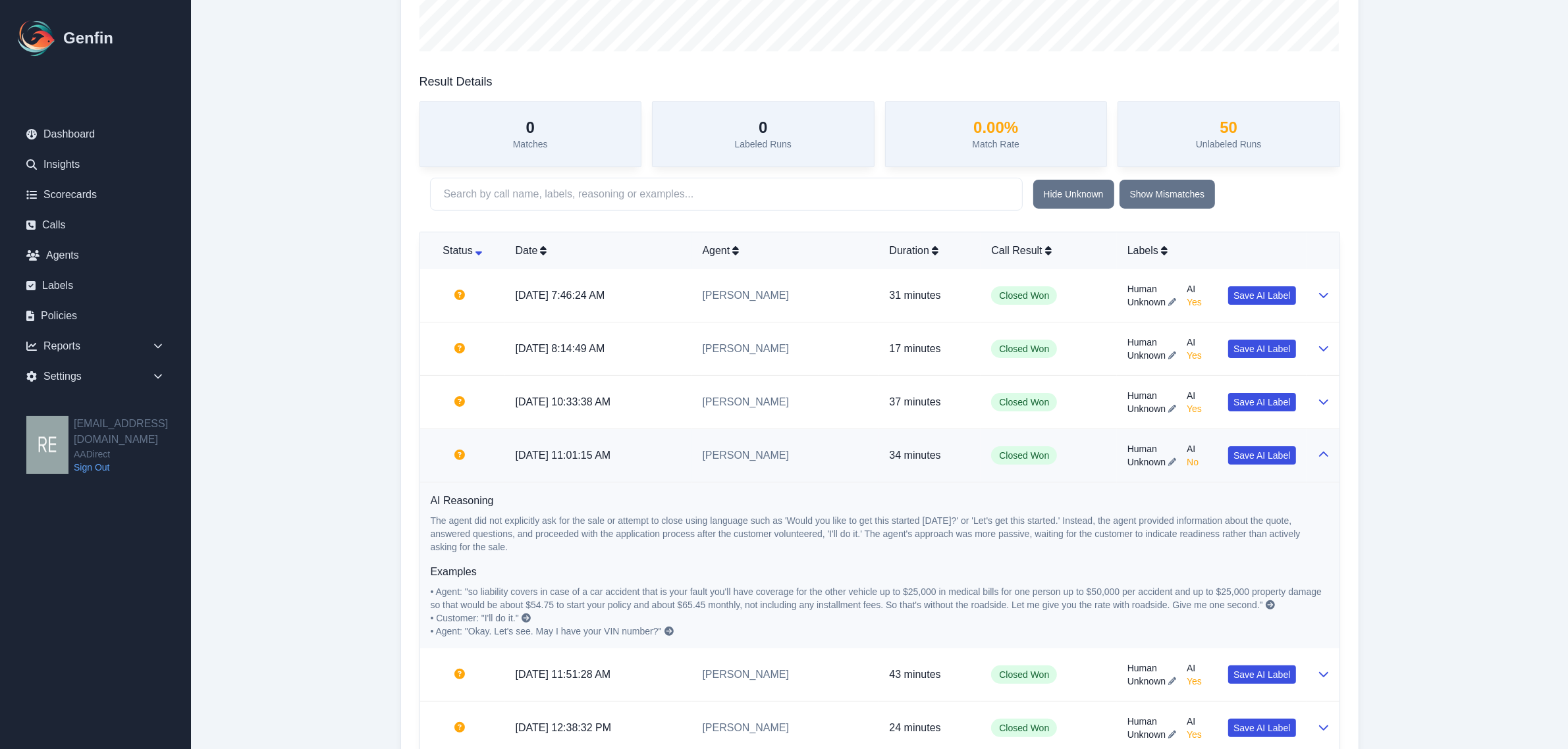
click at [1324, 449] on button at bounding box center [1323, 455] width 10 height 16
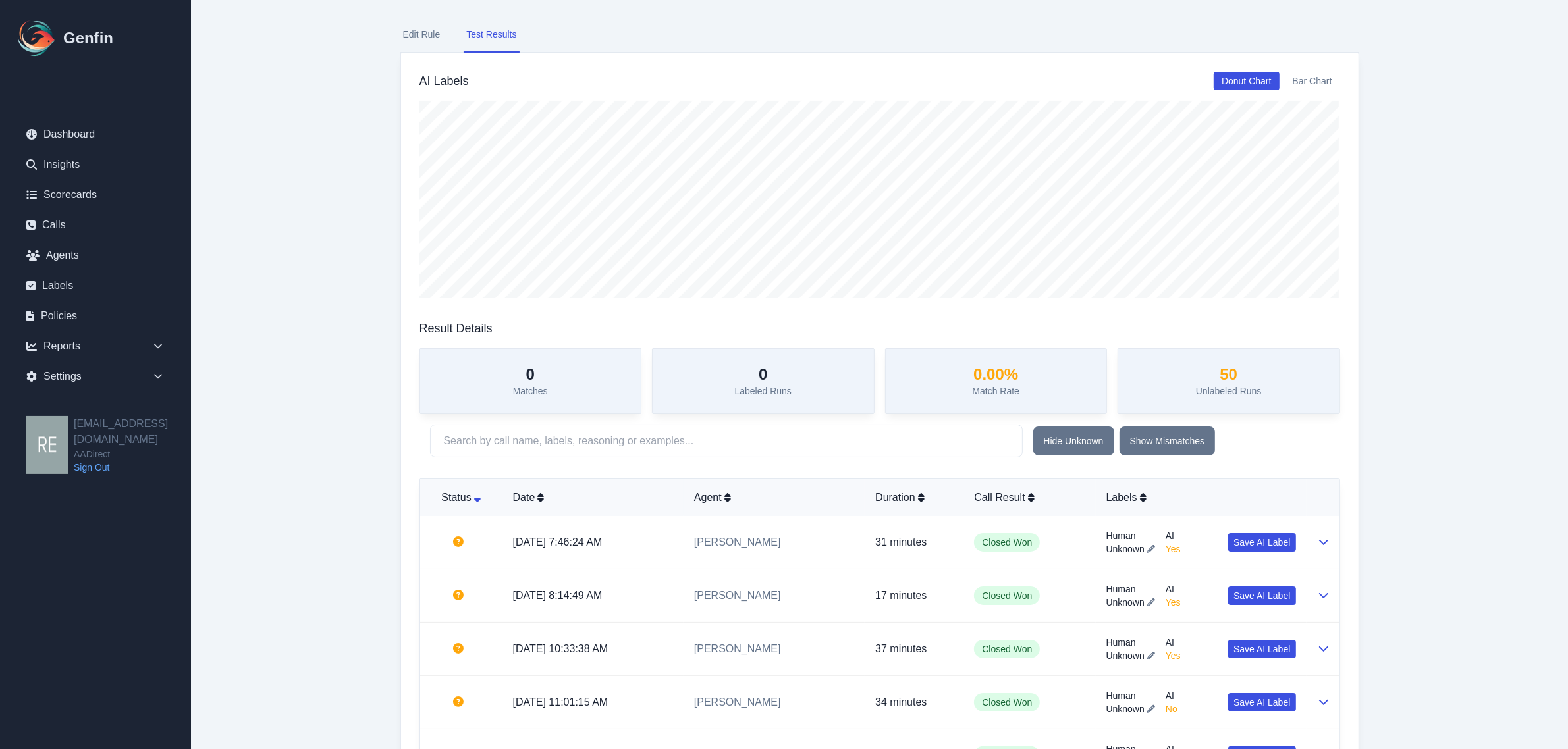
scroll to position [0, 0]
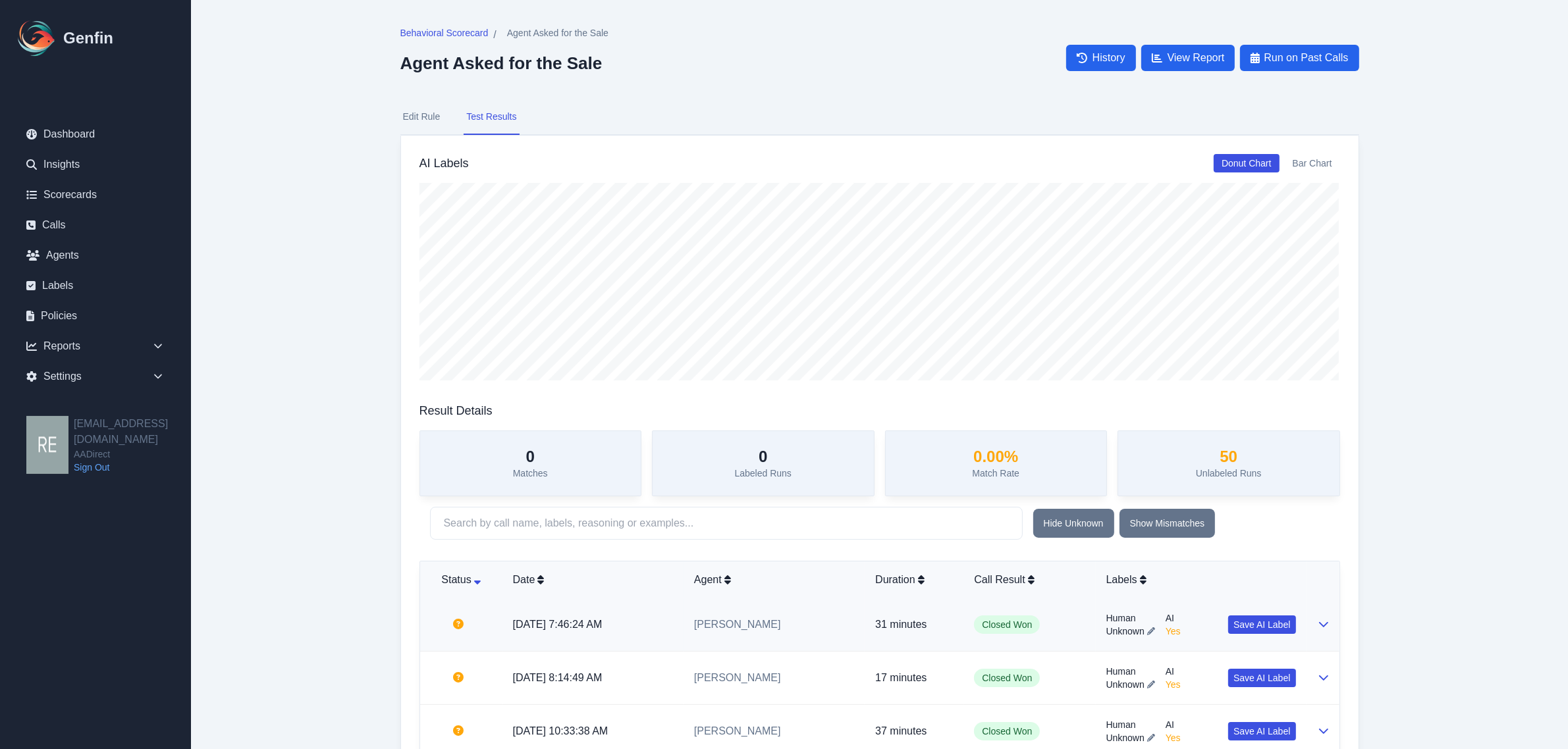
click at [1325, 629] on icon at bounding box center [1323, 624] width 10 height 10
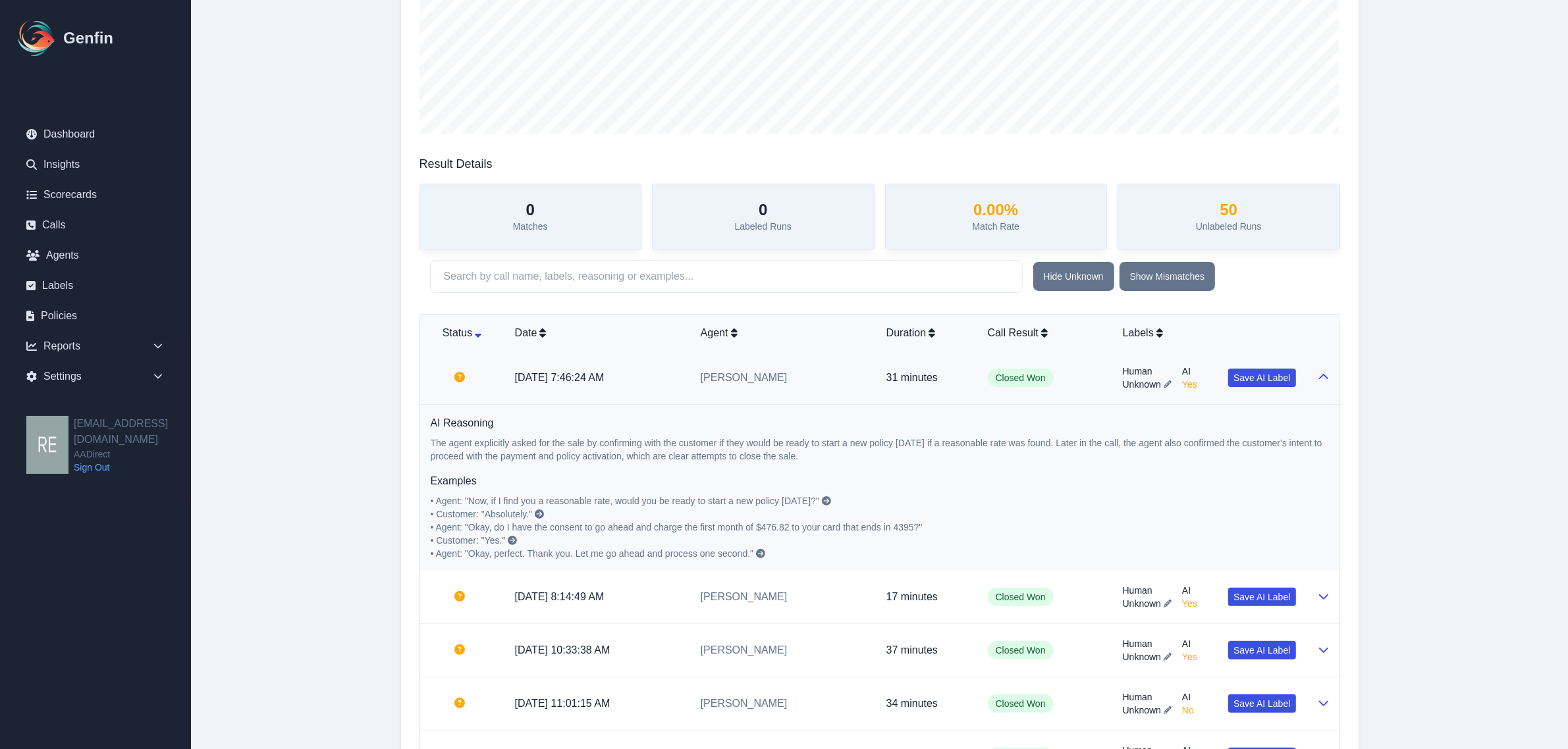
scroll to position [329, 0]
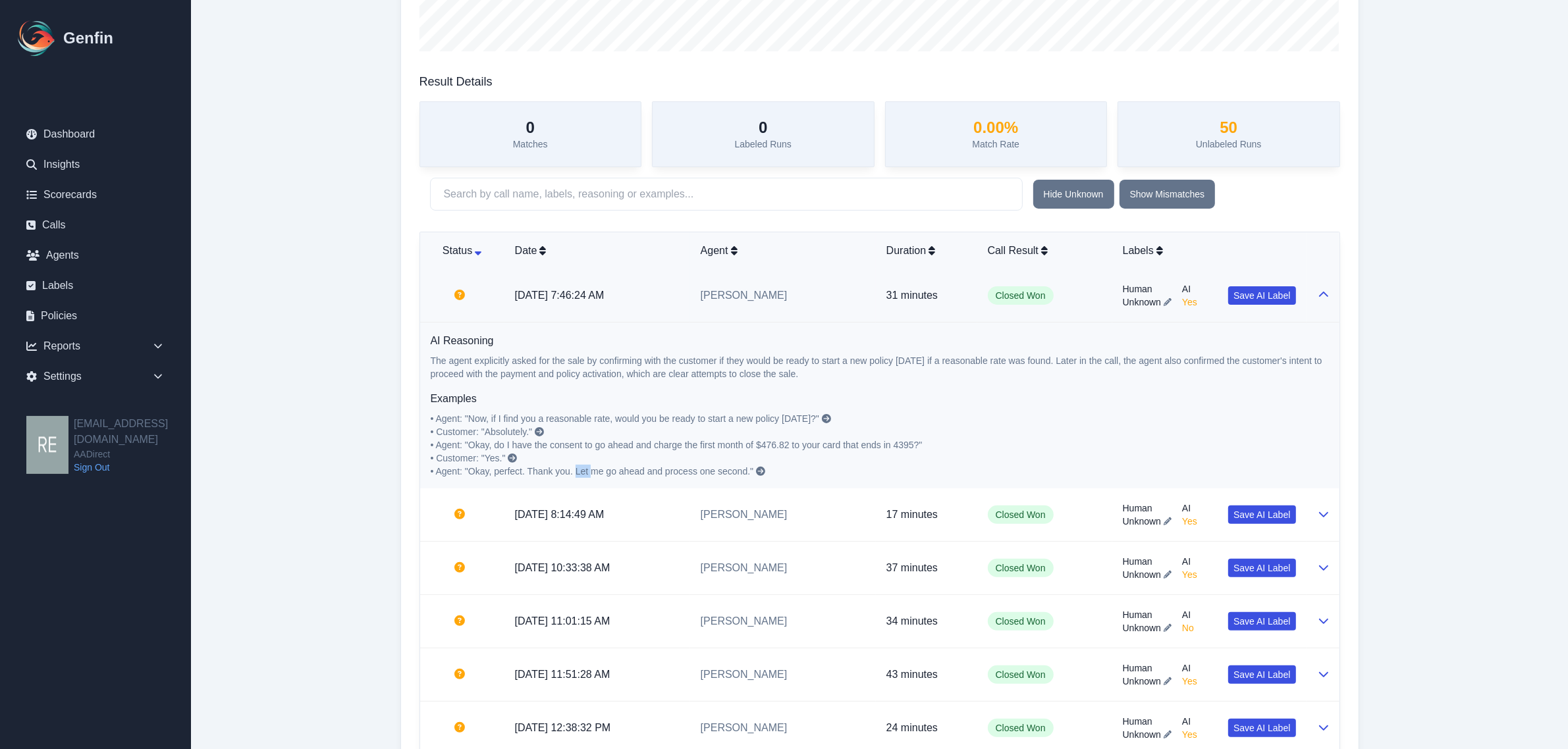
drag, startPoint x: 579, startPoint y: 472, endPoint x: 594, endPoint y: 472, distance: 15.0
click at [594, 472] on span "• Agent: "Okay, perfect. Thank you. Let me go ahead and process one second."" at bounding box center [592, 471] width 324 height 10
drag, startPoint x: 617, startPoint y: 415, endPoint x: 807, endPoint y: 419, distance: 190.0
click at [807, 419] on span "• Agent: "Now, if I find you a reasonable rate, would you be ready to start a n…" at bounding box center [625, 418] width 389 height 10
drag, startPoint x: 578, startPoint y: 471, endPoint x: 749, endPoint y: 472, distance: 171.0
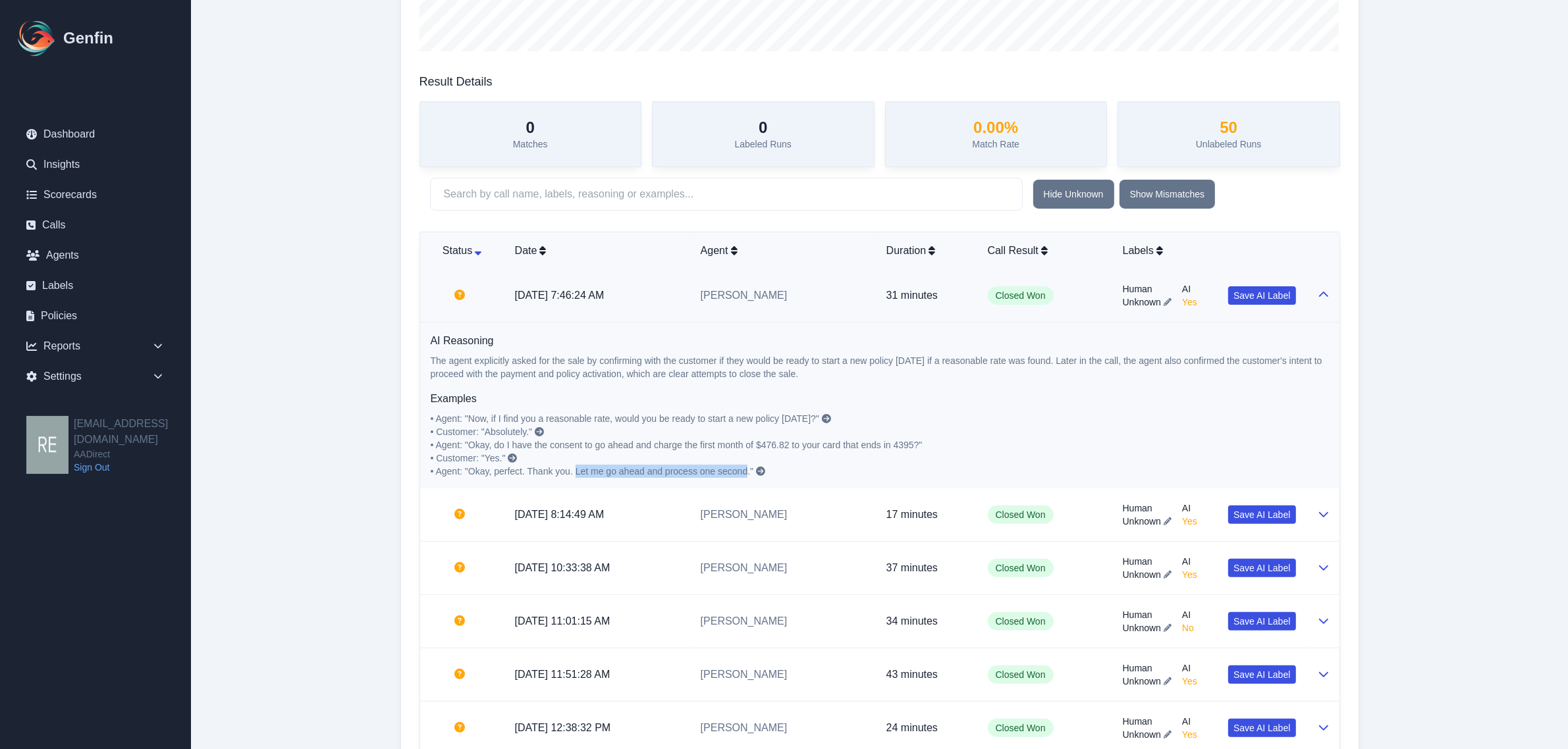
click at [749, 472] on span "• Agent: "Okay, perfect. Thank you. Let me go ahead and process one second."" at bounding box center [592, 471] width 324 height 10
click at [1122, 455] on p "• Agent: "Now, if I find you a reasonable rate, would you be ready to start a n…" at bounding box center [879, 445] width 898 height 66
drag, startPoint x: 502, startPoint y: 447, endPoint x: 649, endPoint y: 445, distance: 147.0
click at [649, 445] on span "• Agent: "Okay, do I have the consent to go ahead and charge the first month of…" at bounding box center [677, 445] width 492 height 10
click at [515, 445] on span "• Agent: "Okay, do I have the consent to go ahead and charge the first month of…" at bounding box center [677, 445] width 492 height 10
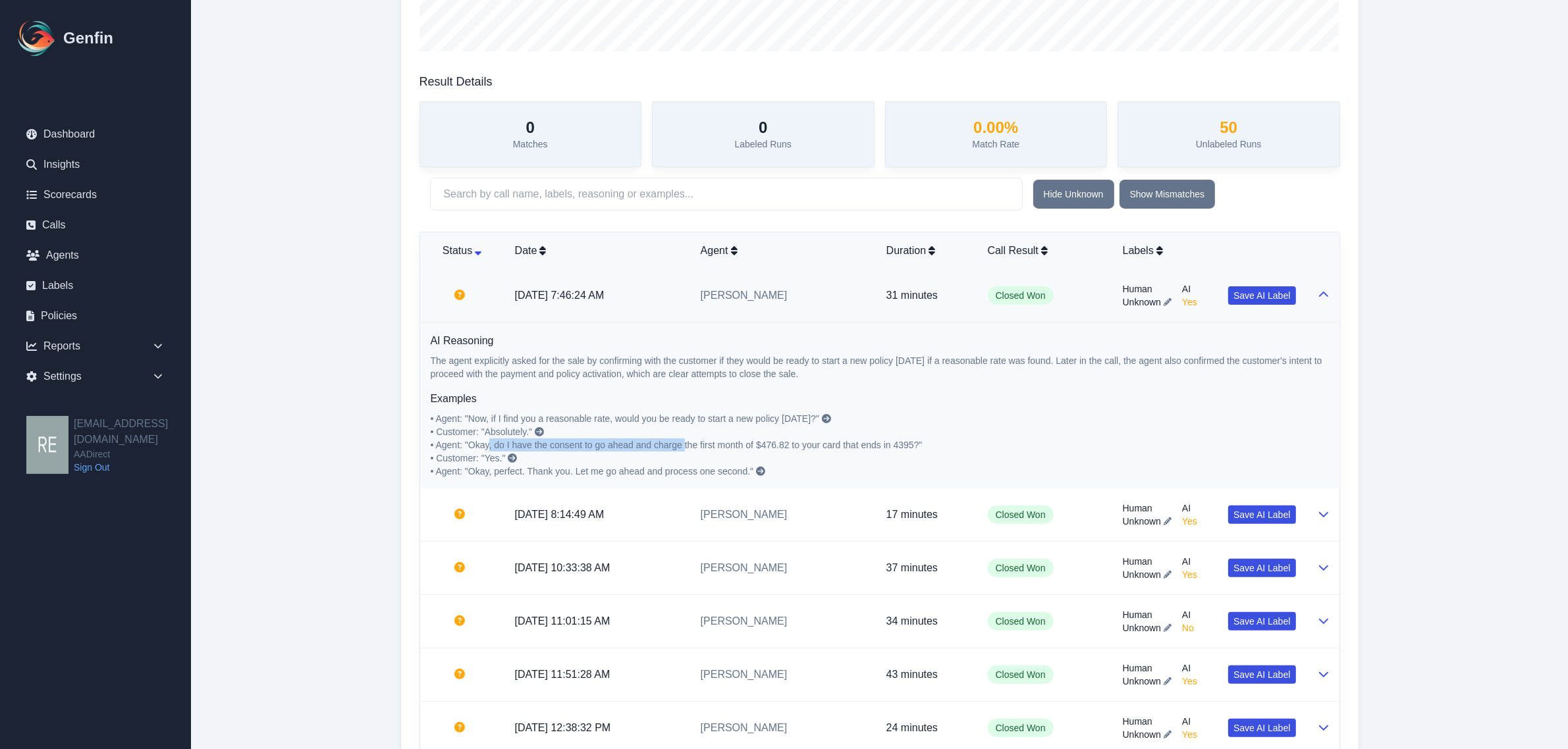
drag, startPoint x: 491, startPoint y: 450, endPoint x: 688, endPoint y: 445, distance: 197.1
click at [688, 445] on span "• Agent: "Okay, do I have the consent to go ahead and charge the first month of…" at bounding box center [677, 445] width 492 height 10
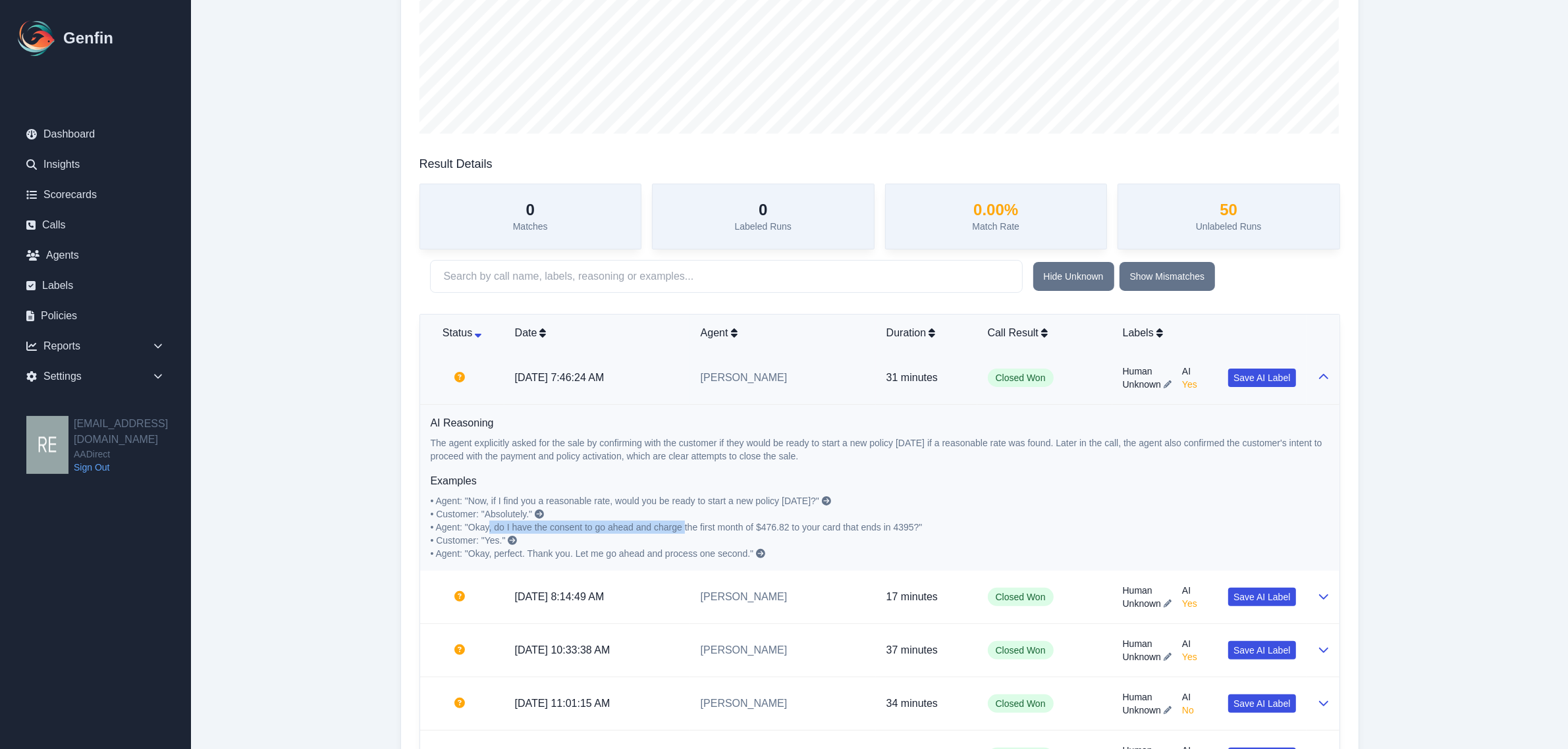
scroll to position [0, 0]
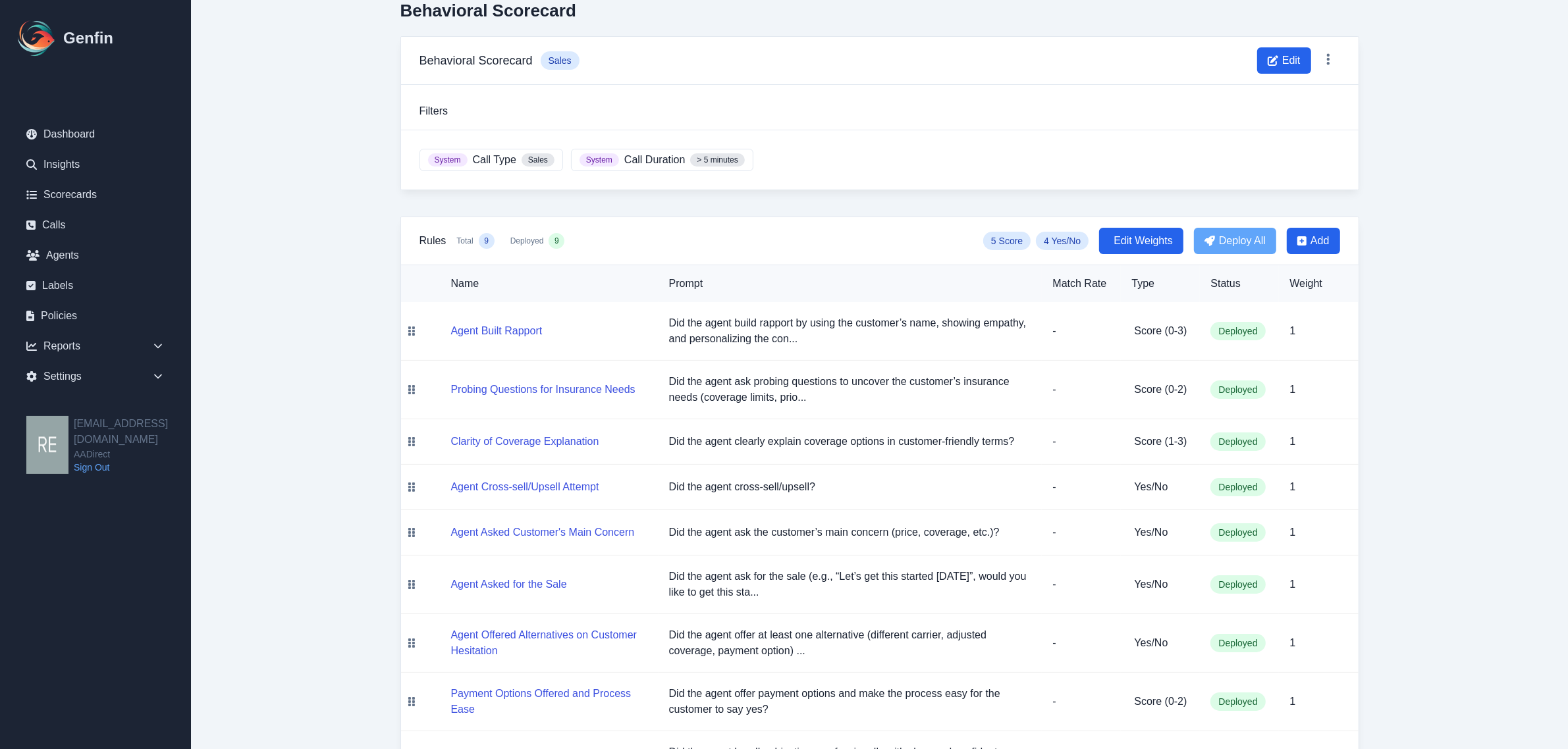
scroll to position [138, 0]
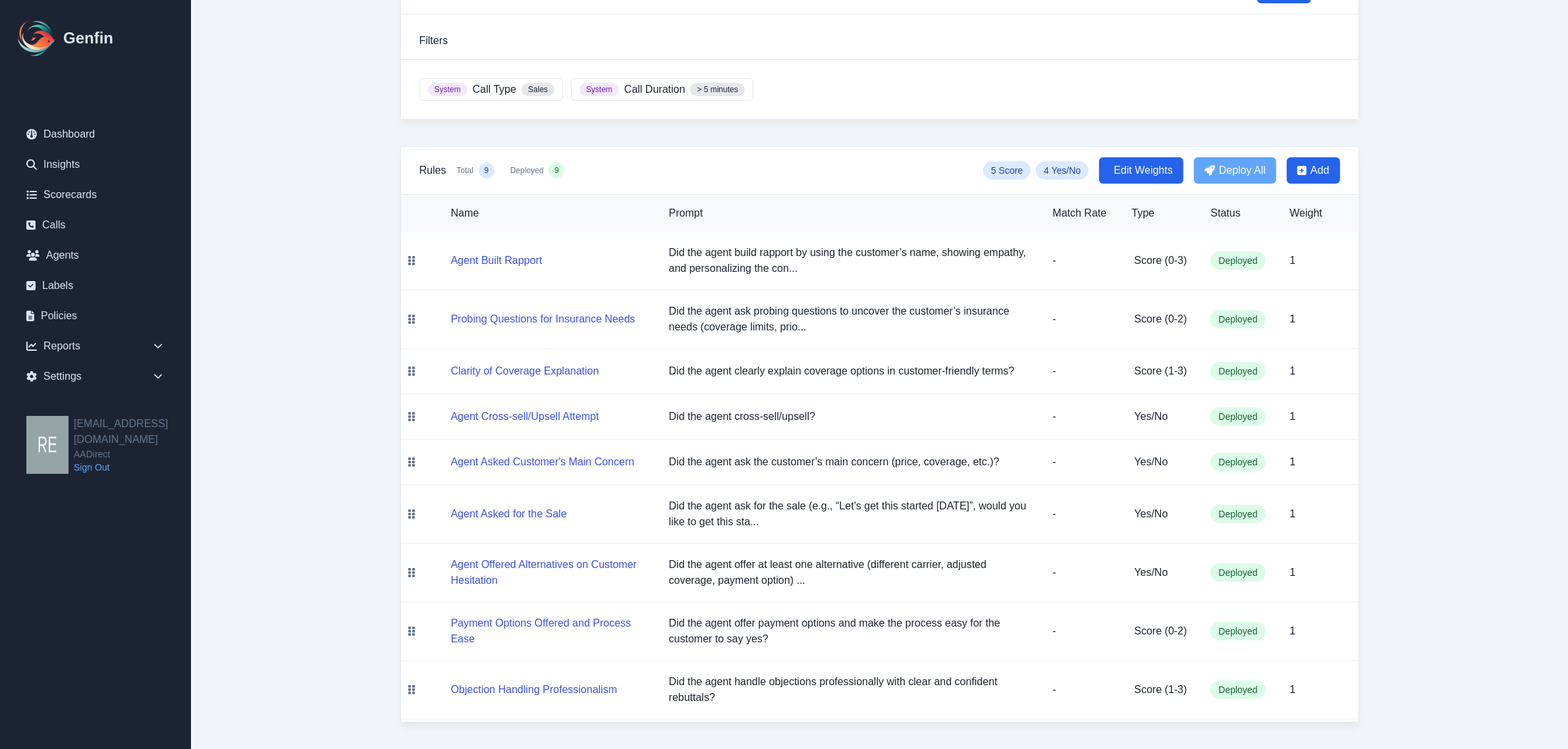
click at [560, 293] on td "Probing Questions for Insurance Needs" at bounding box center [541, 319] width 237 height 58
click at [575, 311] on button "Probing Questions for Insurance Needs" at bounding box center [543, 319] width 184 height 16
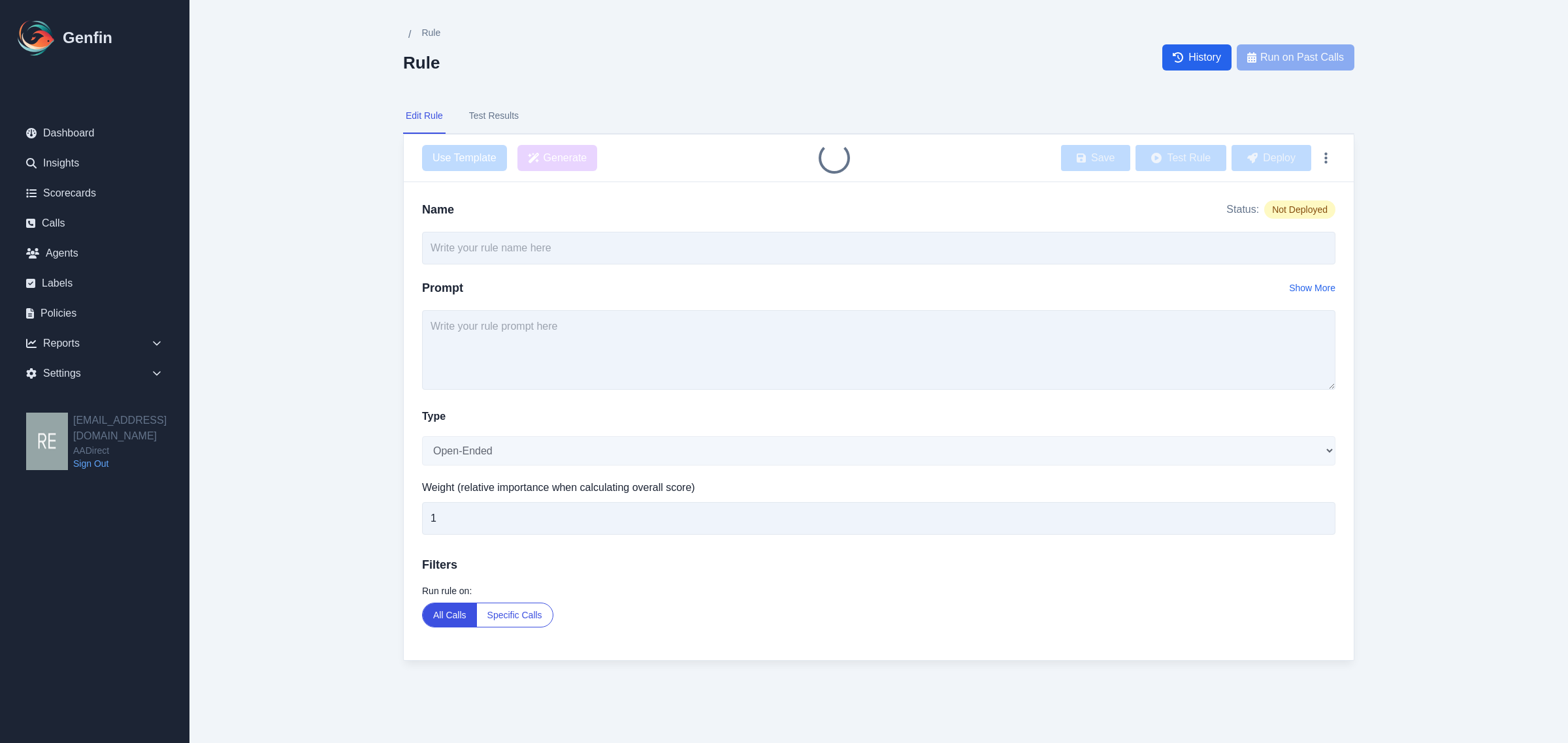
type input "Probing Questions for Insurance Needs"
type textarea "Did the agent ask probing questions to uncover the customer’s insurance needs (…"
select select "Score"
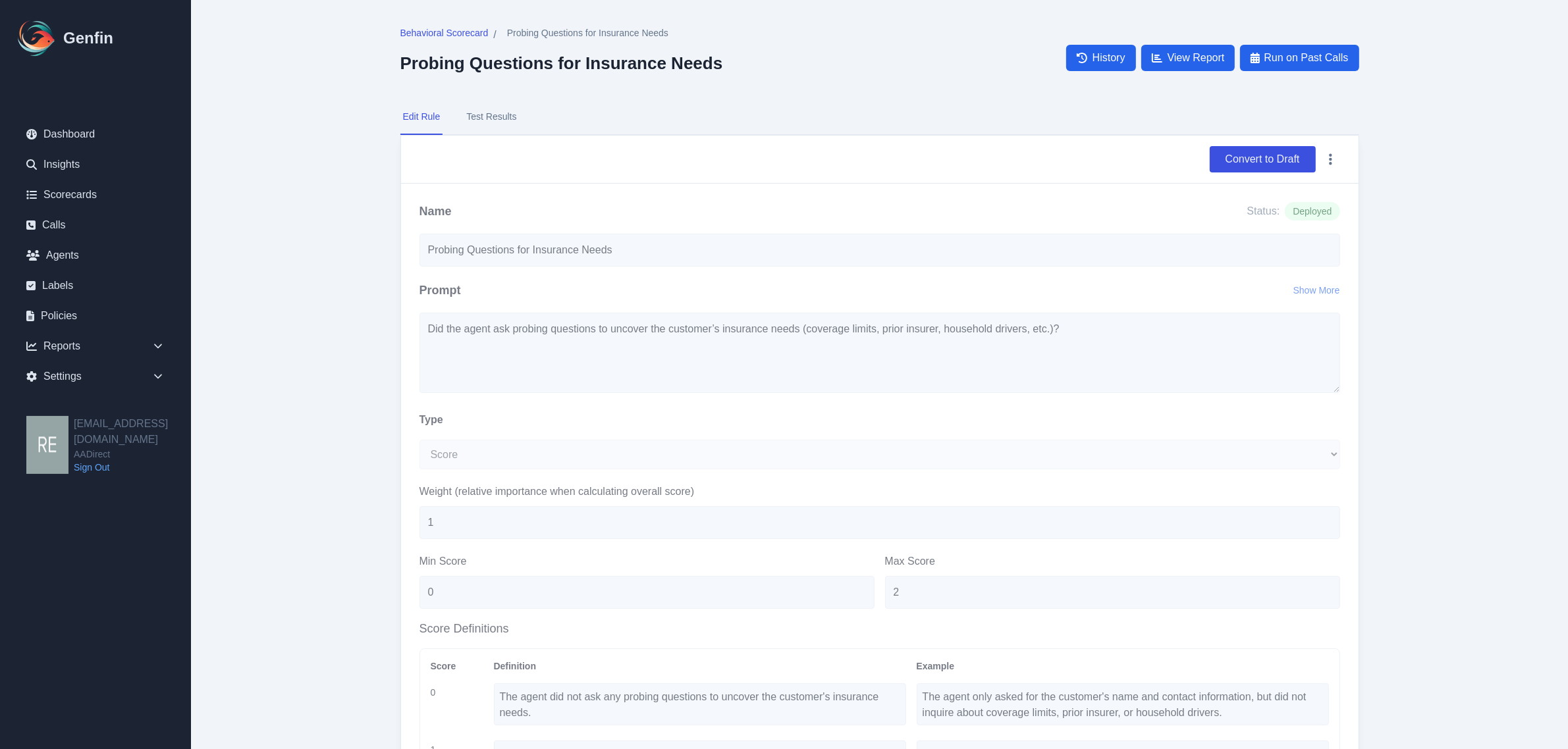
click at [502, 110] on button "Test Results" at bounding box center [491, 117] width 55 height 35
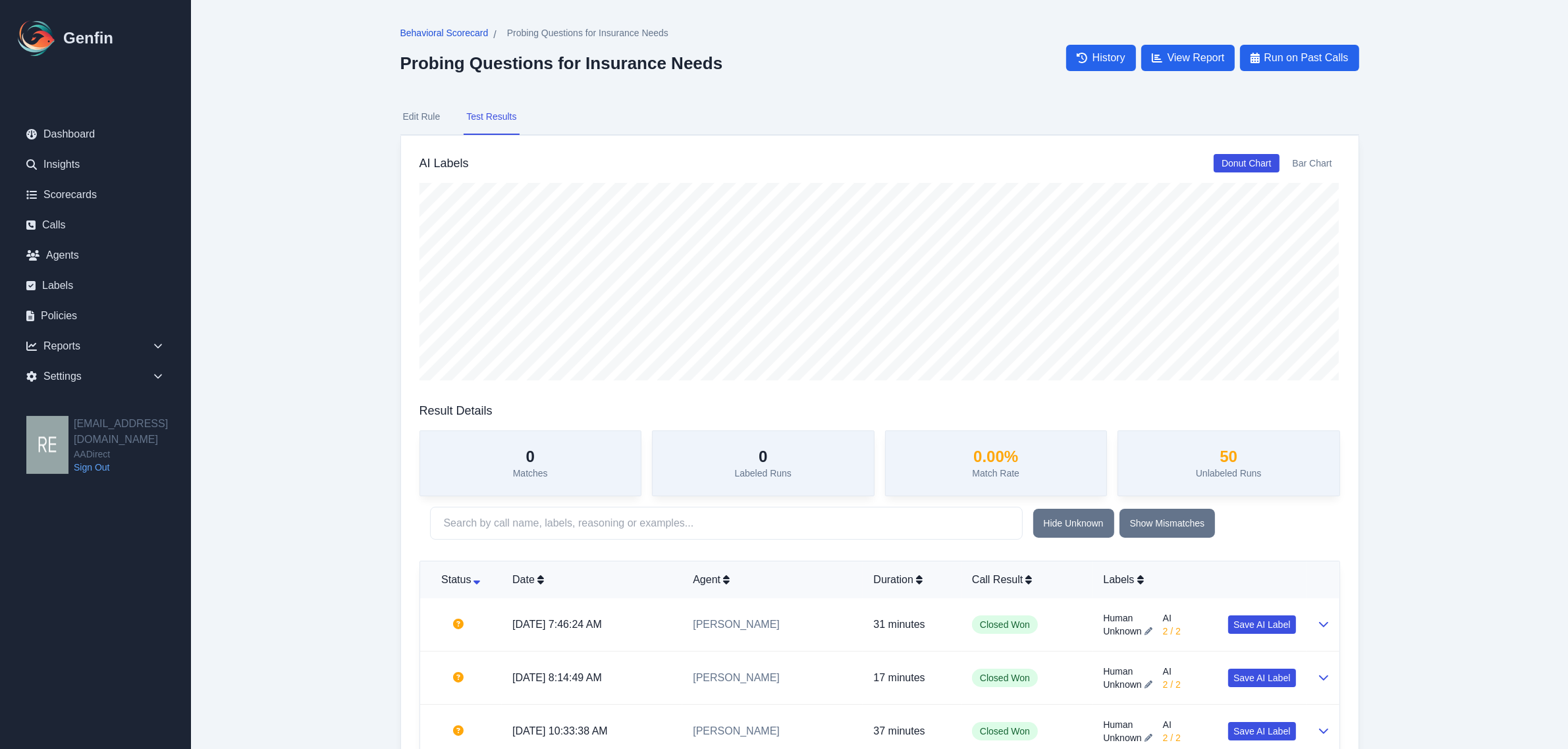
click at [422, 31] on span "Behavioral Scorecard" at bounding box center [445, 33] width 88 height 13
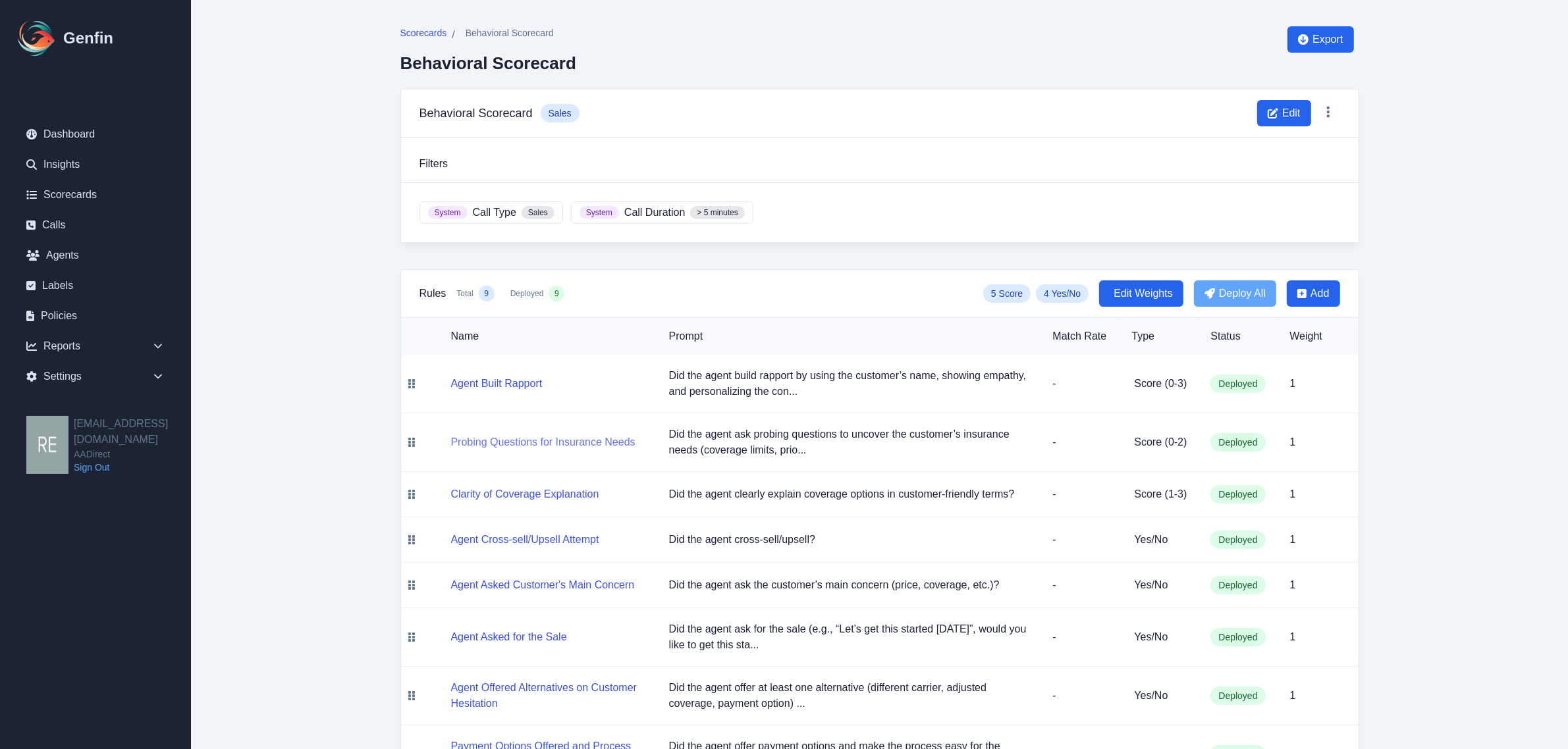
click at [534, 442] on button "Probing Questions for Insurance Needs" at bounding box center [543, 442] width 184 height 16
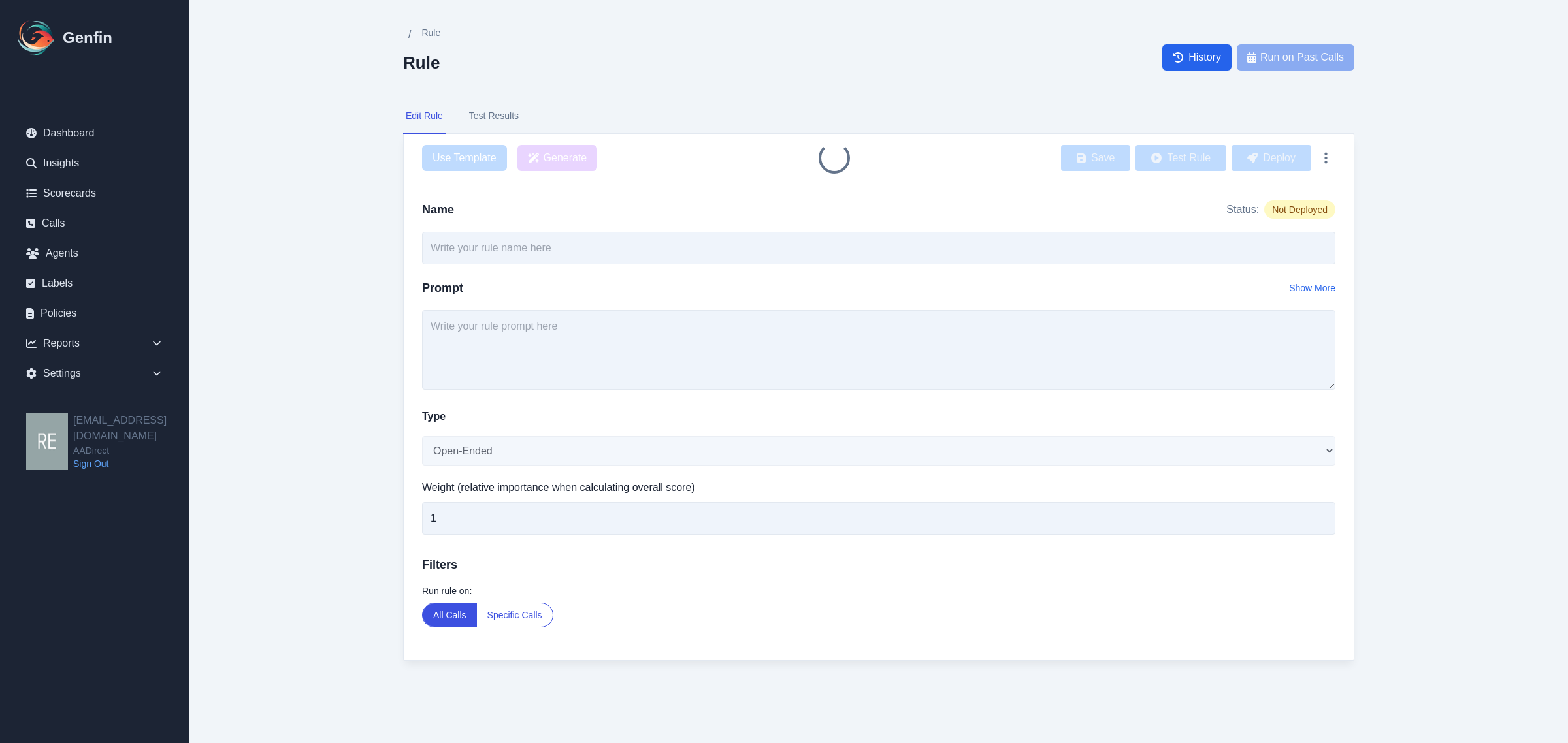
type input "Probing Questions for Insurance Needs"
type textarea "Did the agent ask probing questions to uncover the customer’s insurance needs (…"
select select "Score"
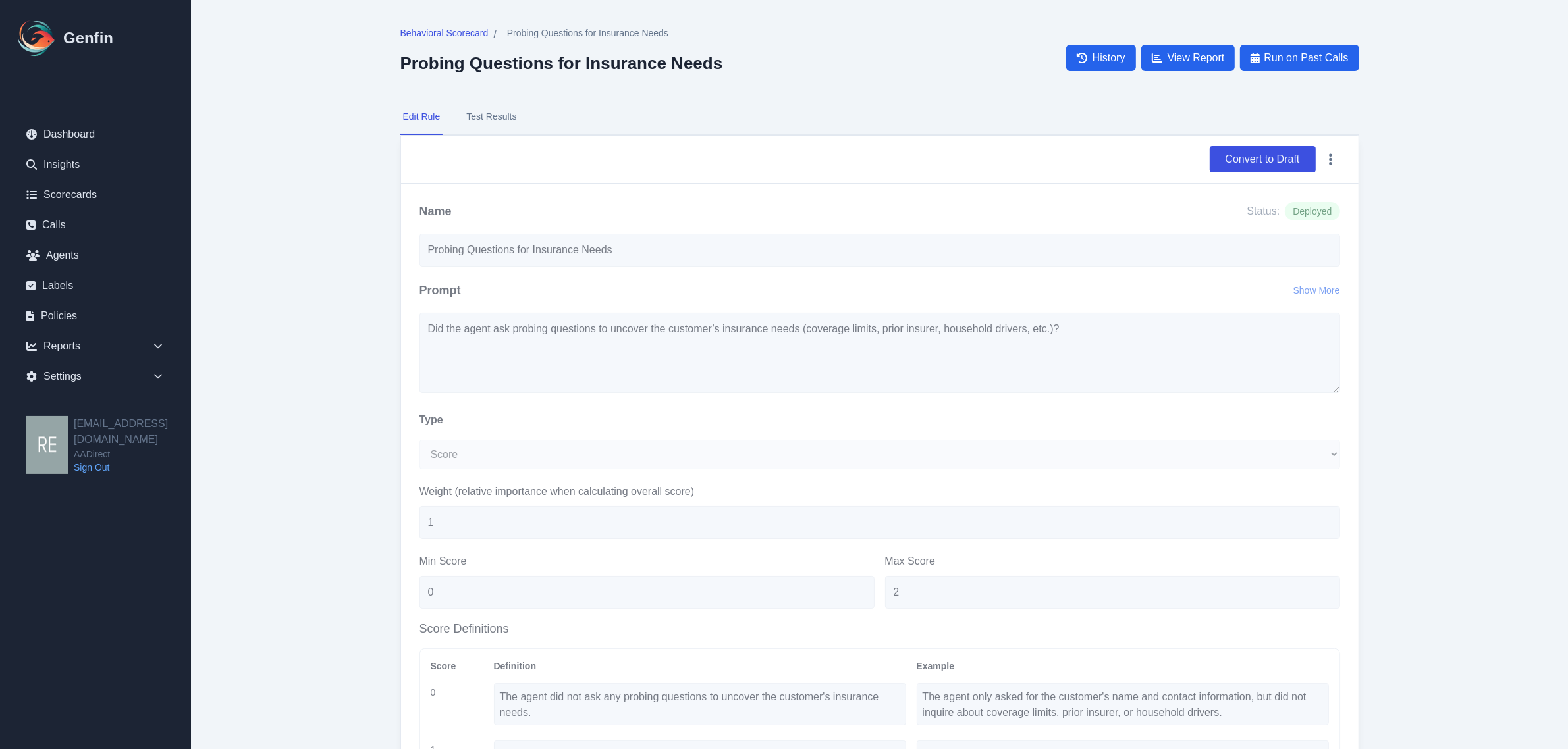
click at [501, 117] on button "Test Results" at bounding box center [491, 117] width 55 height 35
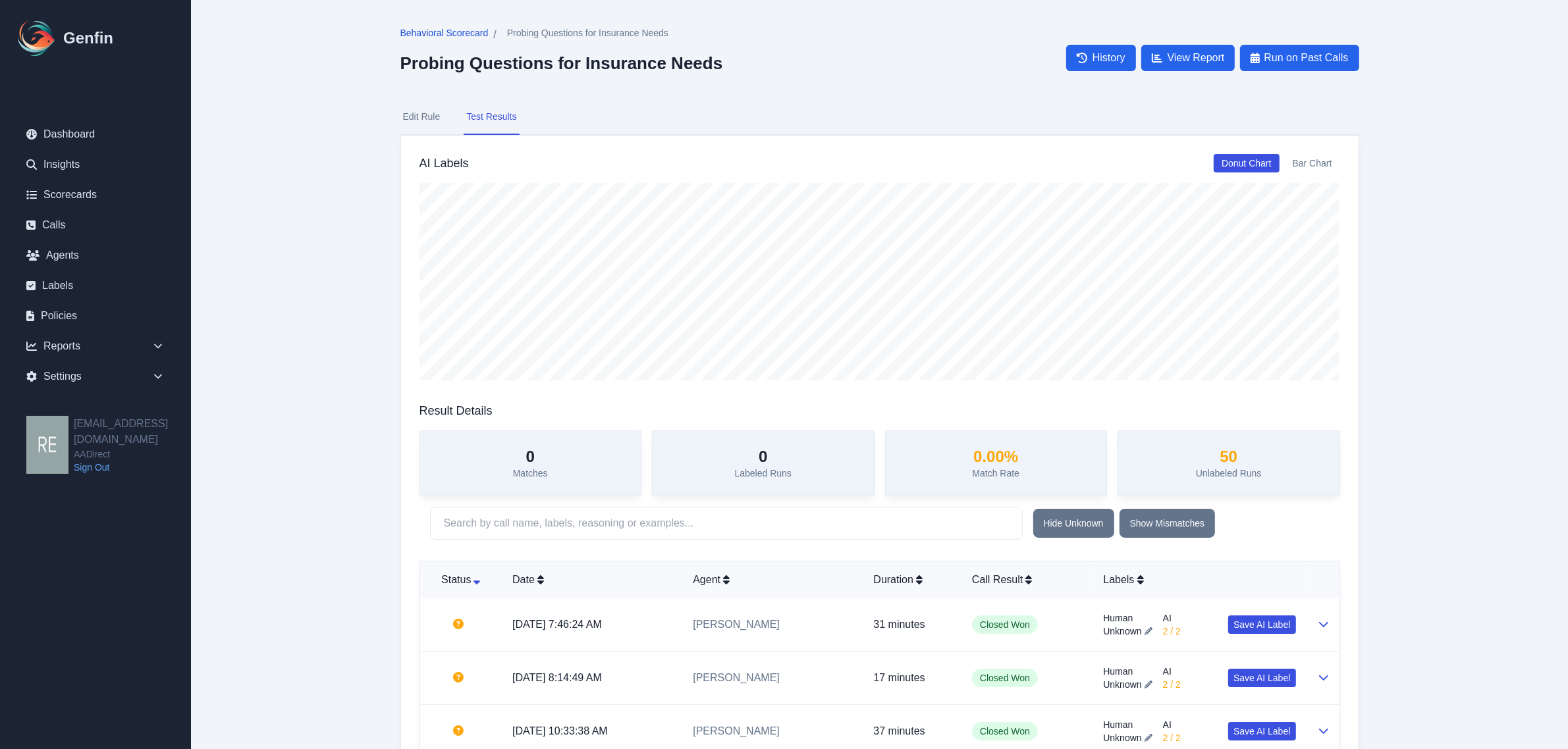
click at [426, 31] on span "Behavioral Scorecard" at bounding box center [445, 33] width 88 height 13
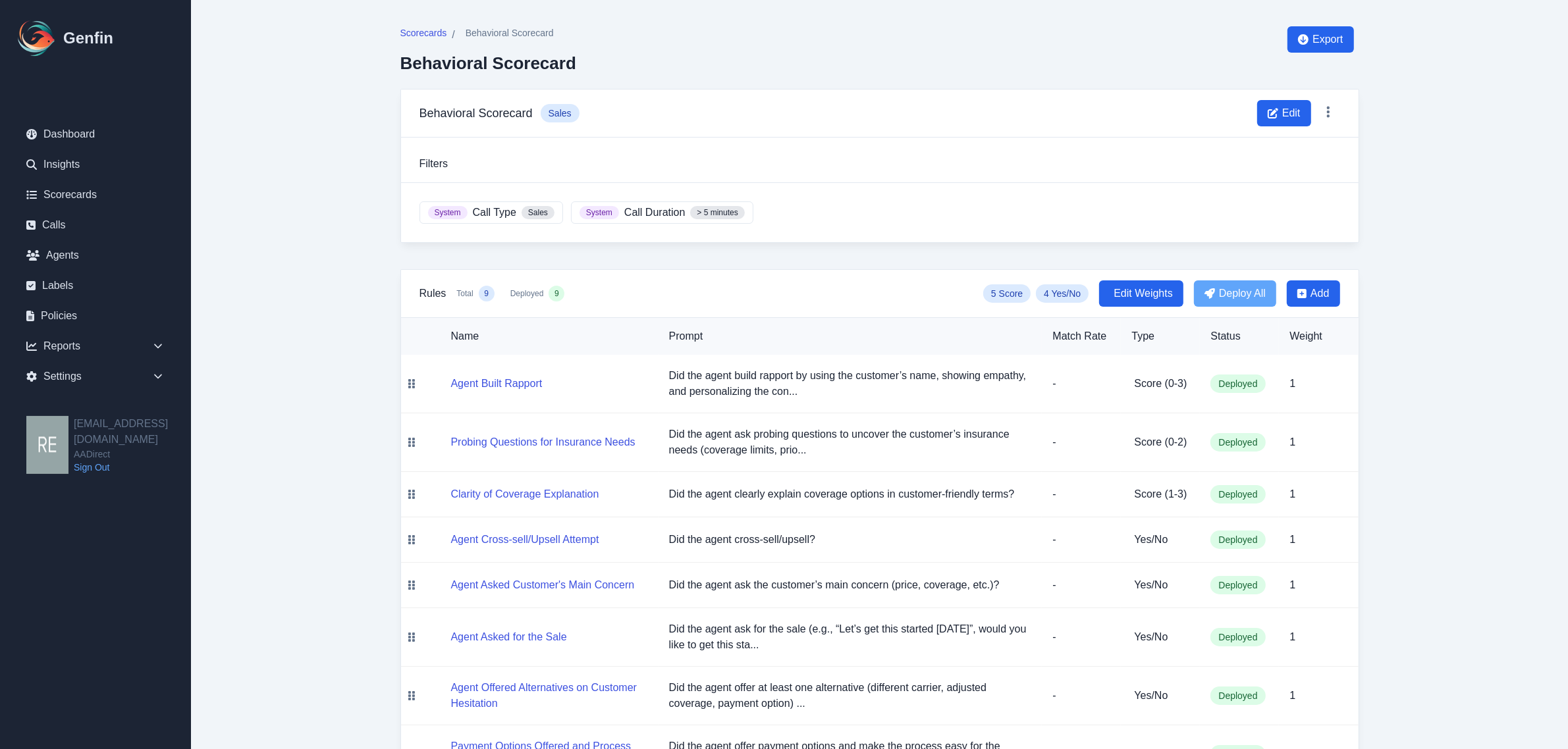
click at [563, 491] on td "Clarity of Coverage Explanation" at bounding box center [541, 495] width 237 height 46
click at [570, 502] on button "Clarity of Coverage Explanation" at bounding box center [526, 494] width 148 height 16
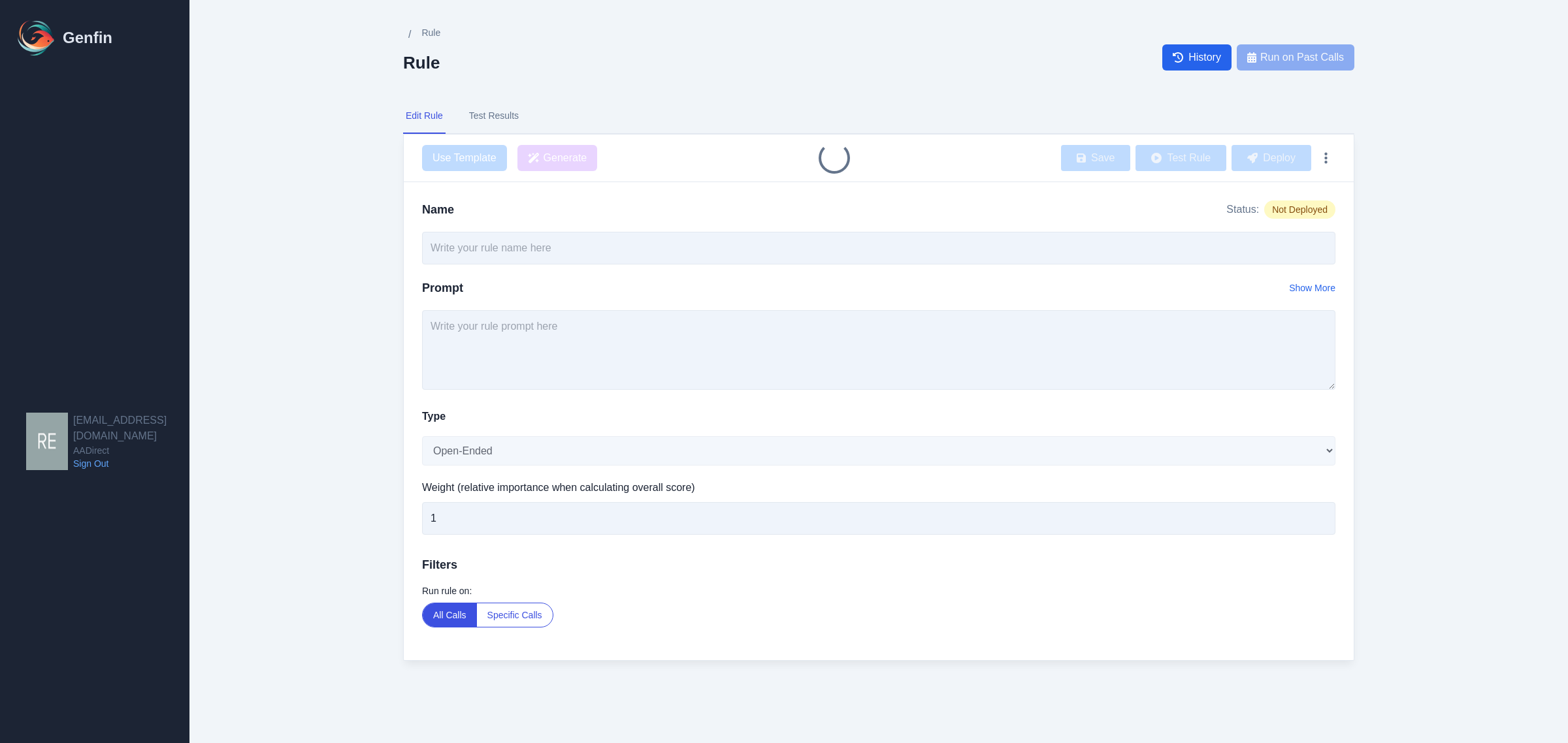
type input "Clarity of Coverage Explanation"
type textarea "Did the agent clearly explain coverage options in customer-friendly terms?"
select select "Score"
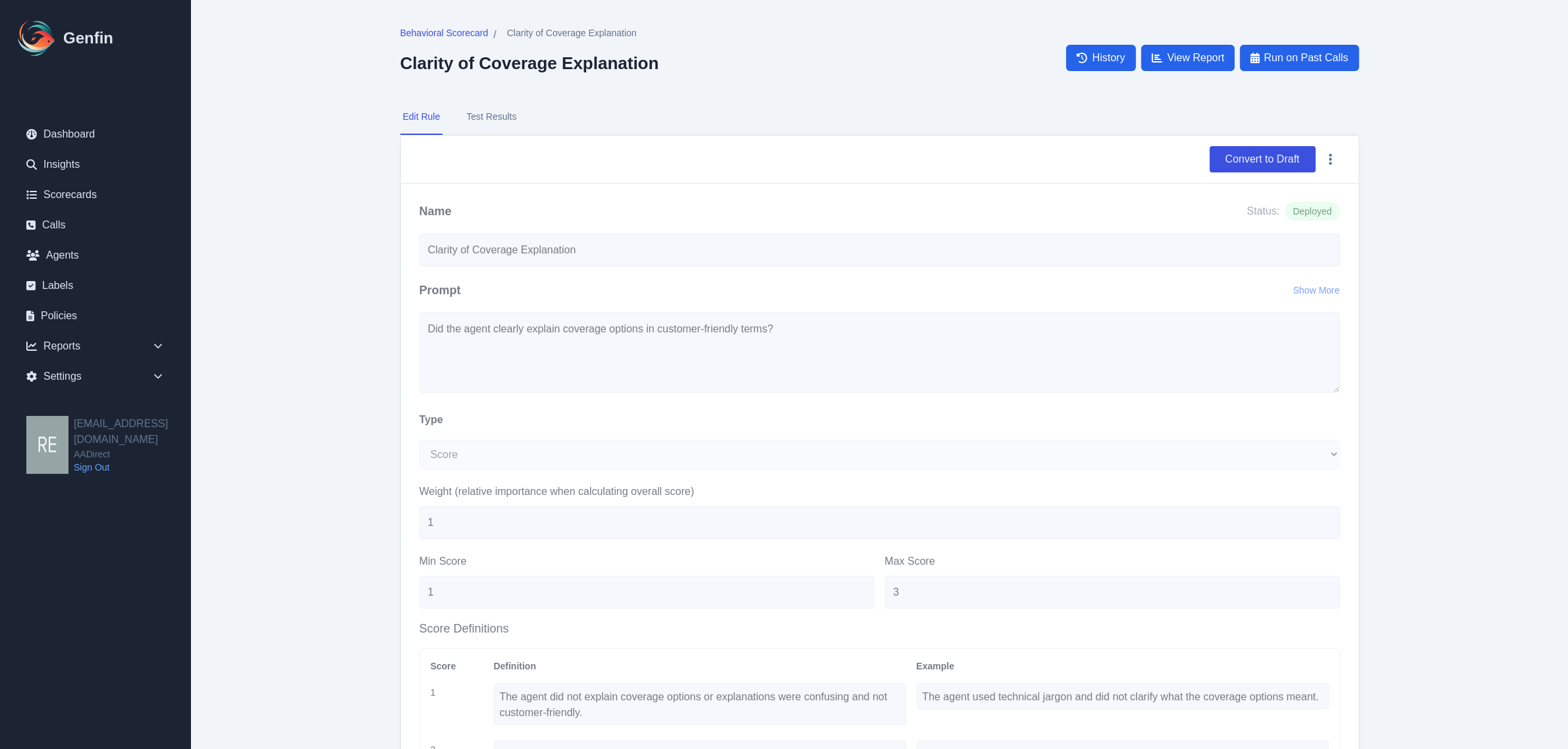
click at [496, 116] on button "Test Results" at bounding box center [491, 117] width 55 height 35
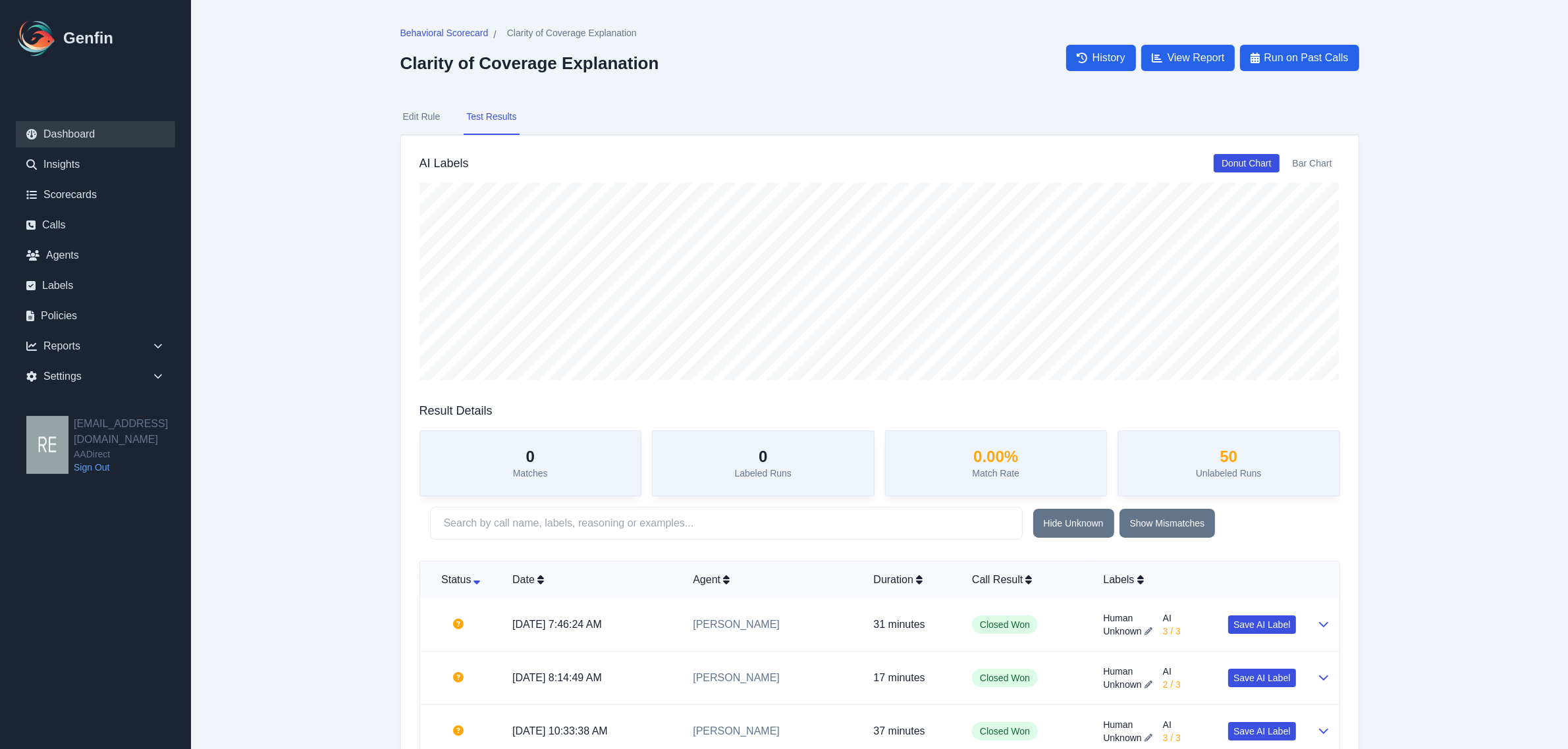
click at [73, 126] on link "Dashboard" at bounding box center [95, 134] width 159 height 27
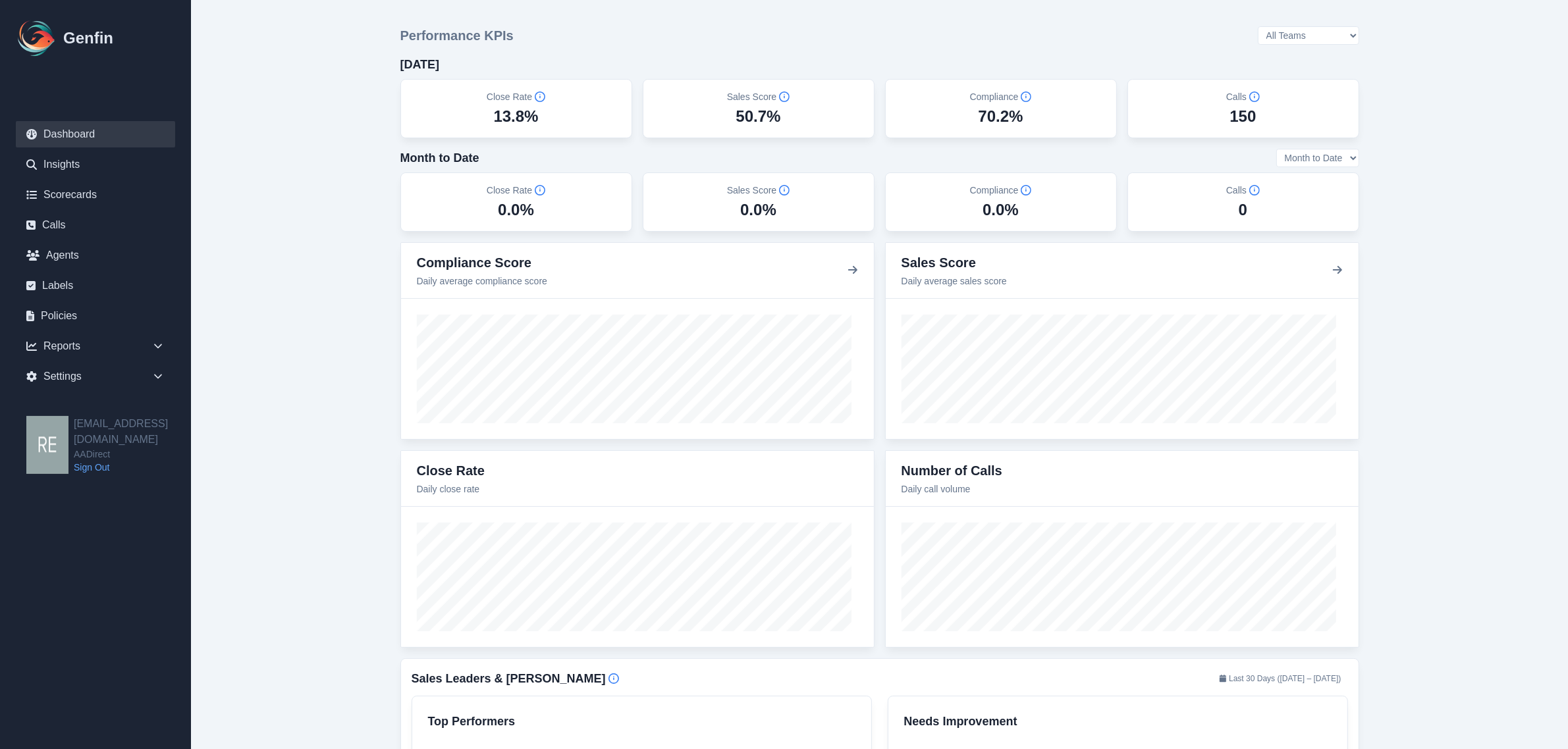
click at [1335, 31] on select "All Teams Hugo Jesse Sales Support" at bounding box center [1308, 35] width 101 height 18
click at [1292, 27] on select "All Teams Hugo Jesse Sales Support" at bounding box center [1308, 35] width 101 height 18
click at [1337, 33] on select "All Teams Hugo Jesse Sales Support" at bounding box center [1308, 35] width 101 height 18
select select "3"
click at [1292, 27] on select "All Teams Hugo Jesse Sales Support" at bounding box center [1308, 35] width 101 height 18
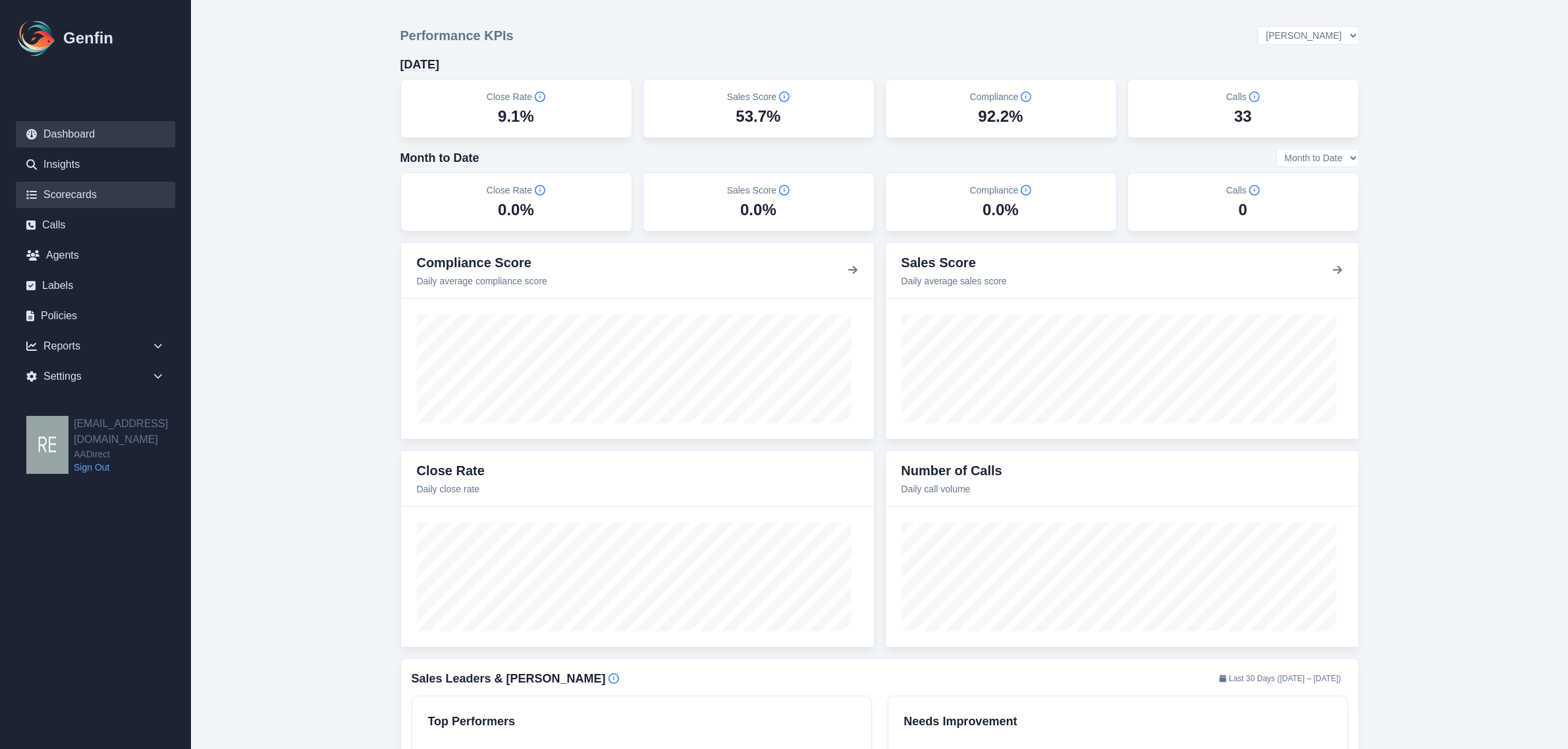
click at [92, 196] on link "Scorecards" at bounding box center [95, 194] width 159 height 27
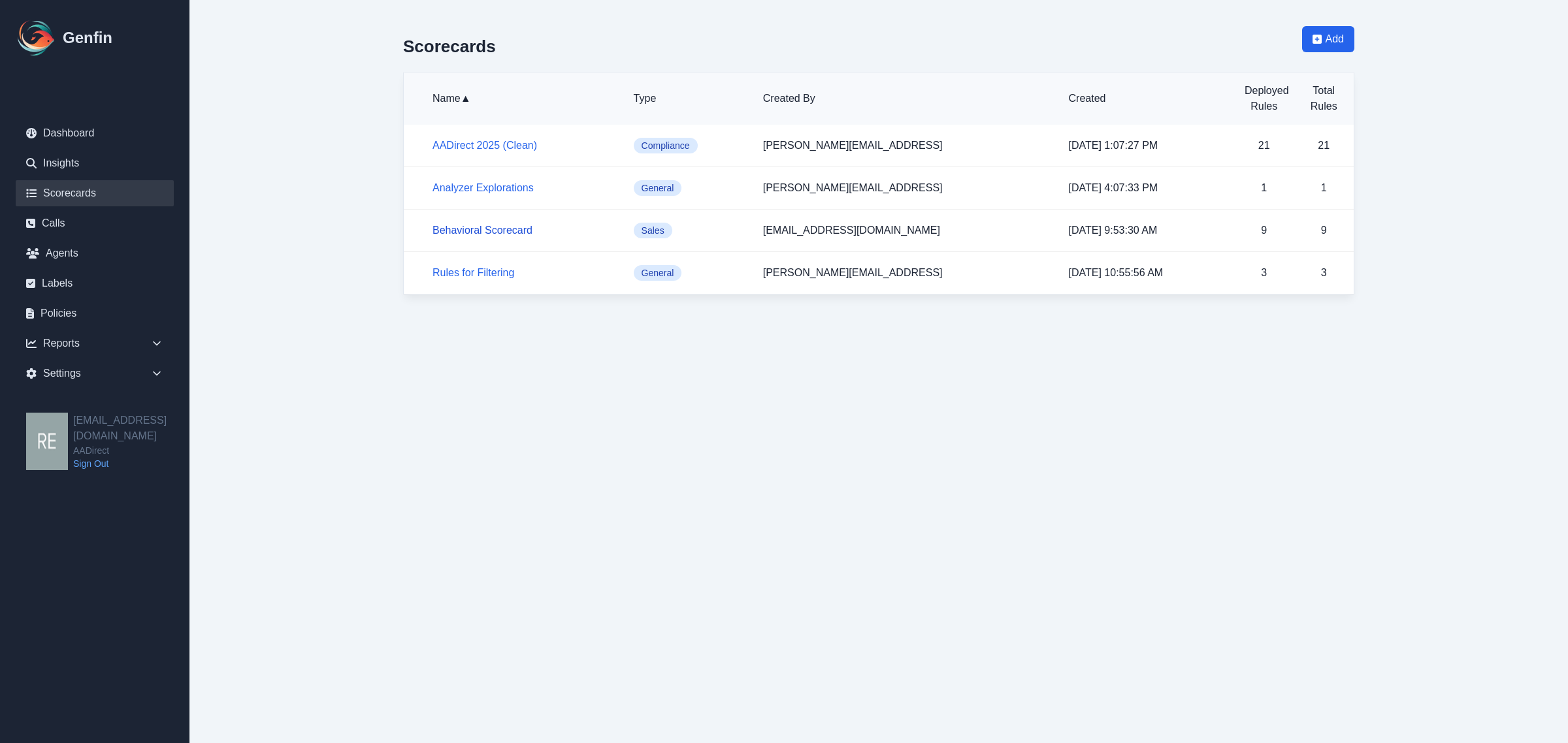
click at [496, 233] on link "Behavioral Scorecard" at bounding box center [482, 230] width 100 height 11
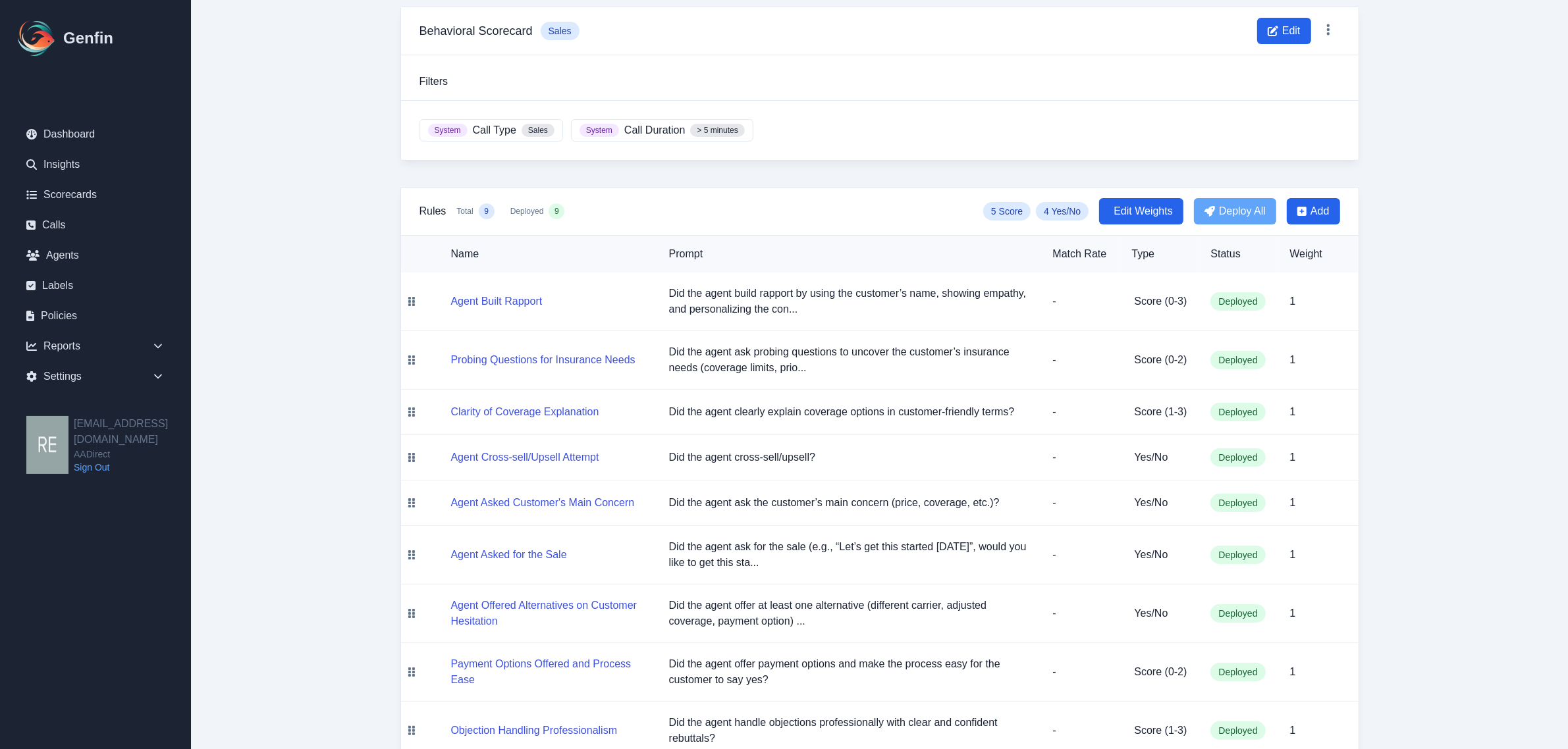
scroll to position [138, 0]
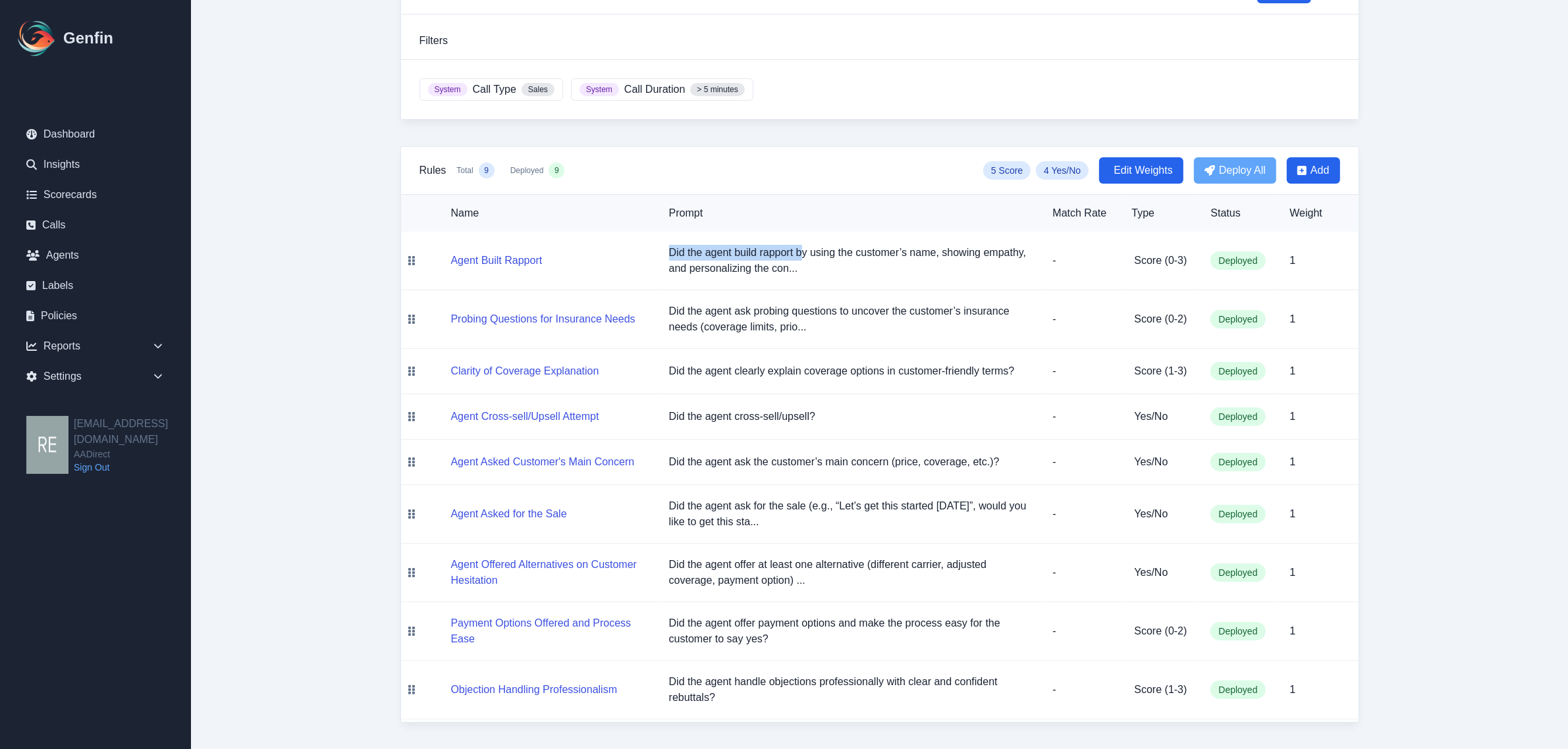
drag, startPoint x: 662, startPoint y: 239, endPoint x: 801, endPoint y: 234, distance: 139.1
click at [801, 234] on td "Did the agent build rapport by using the customer’s name, showing empathy, and …" at bounding box center [851, 261] width 384 height 58
click at [1329, 445] on td "1" at bounding box center [1318, 462] width 79 height 46
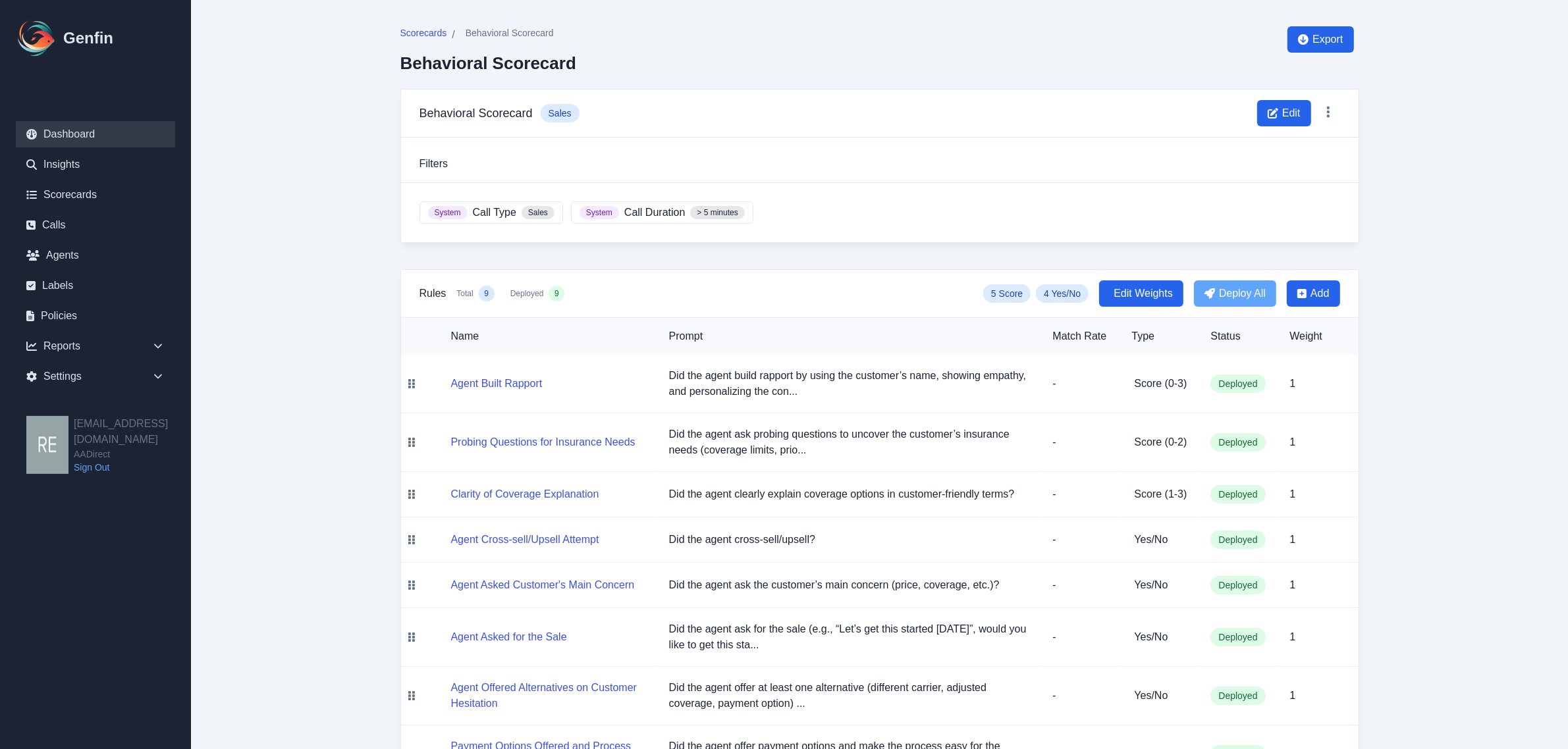
click at [58, 137] on link "Dashboard" at bounding box center [95, 134] width 159 height 27
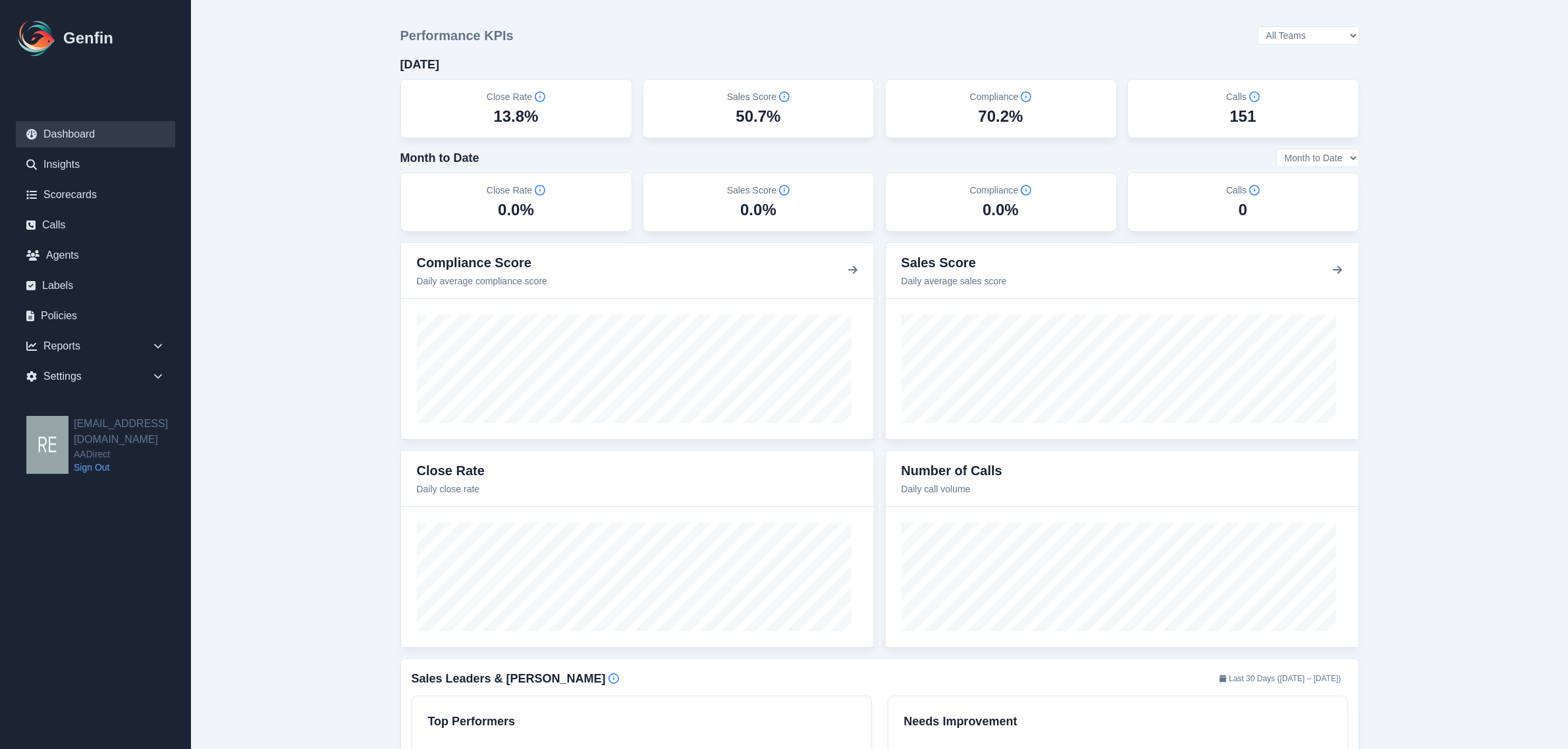
click at [1316, 31] on select "All Teams [PERSON_NAME] Sales Support" at bounding box center [1308, 35] width 101 height 18
select select "3"
click at [1292, 27] on select "All Teams [PERSON_NAME] Sales Support" at bounding box center [1308, 35] width 101 height 18
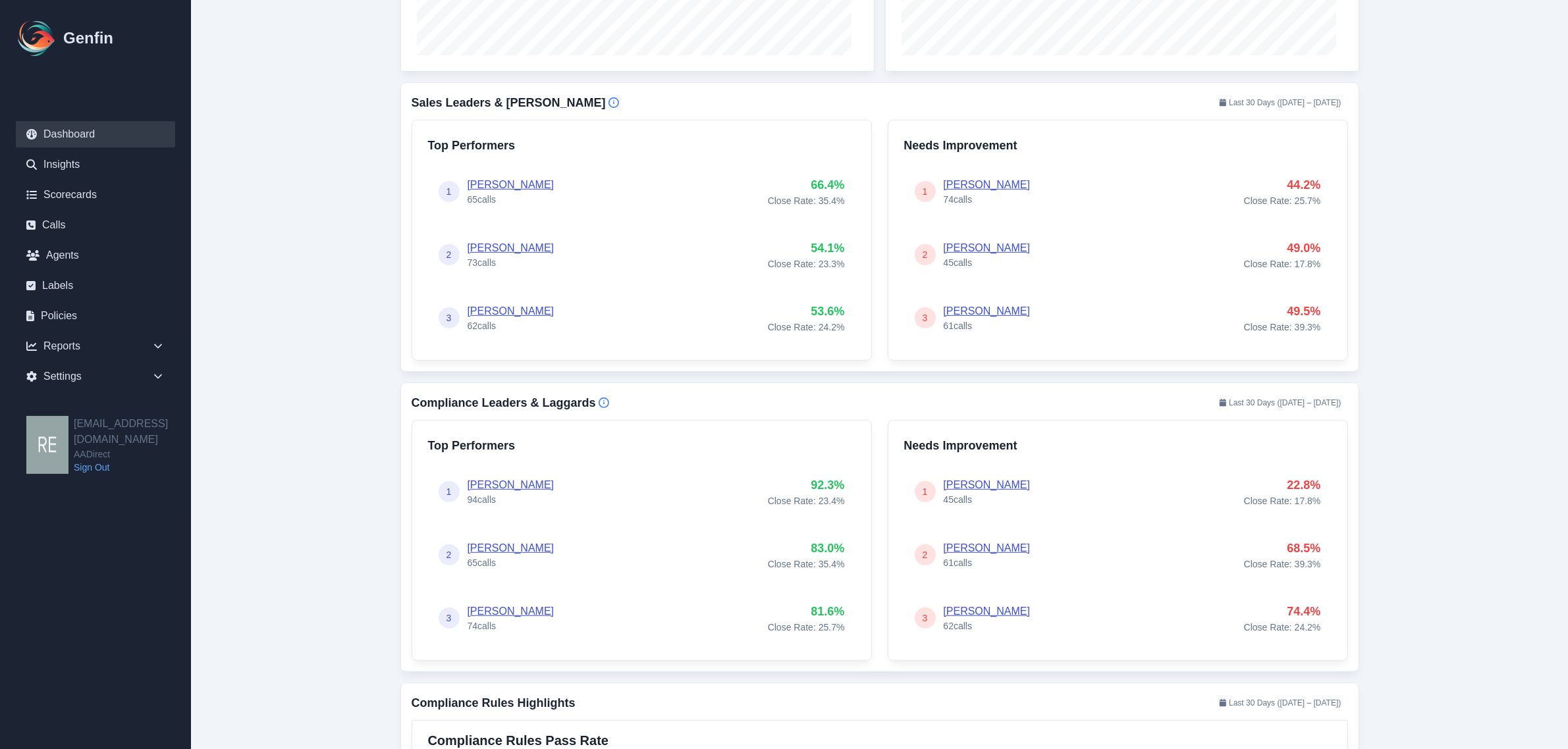
scroll to position [659, 0]
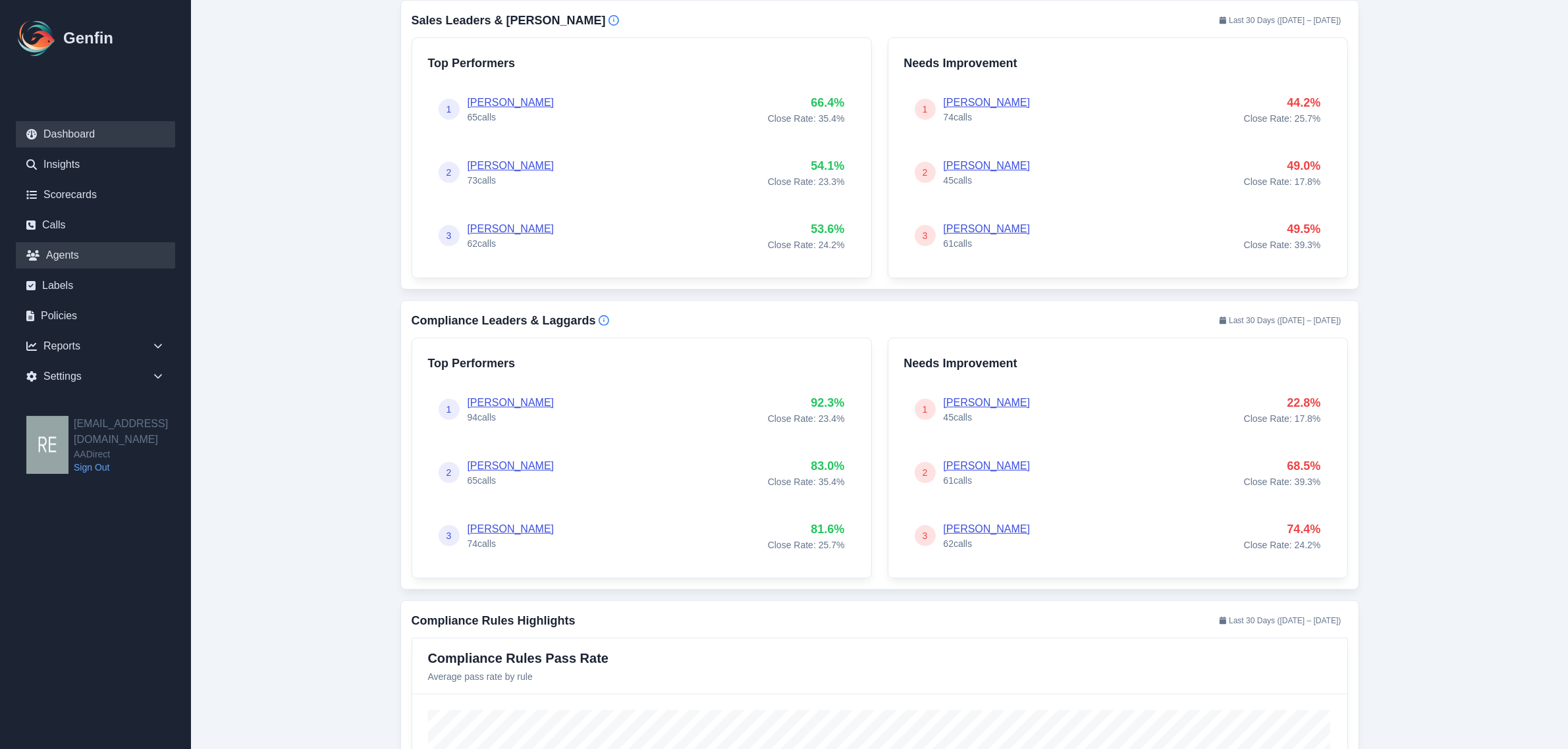
click at [64, 255] on link "Agents" at bounding box center [95, 255] width 159 height 27
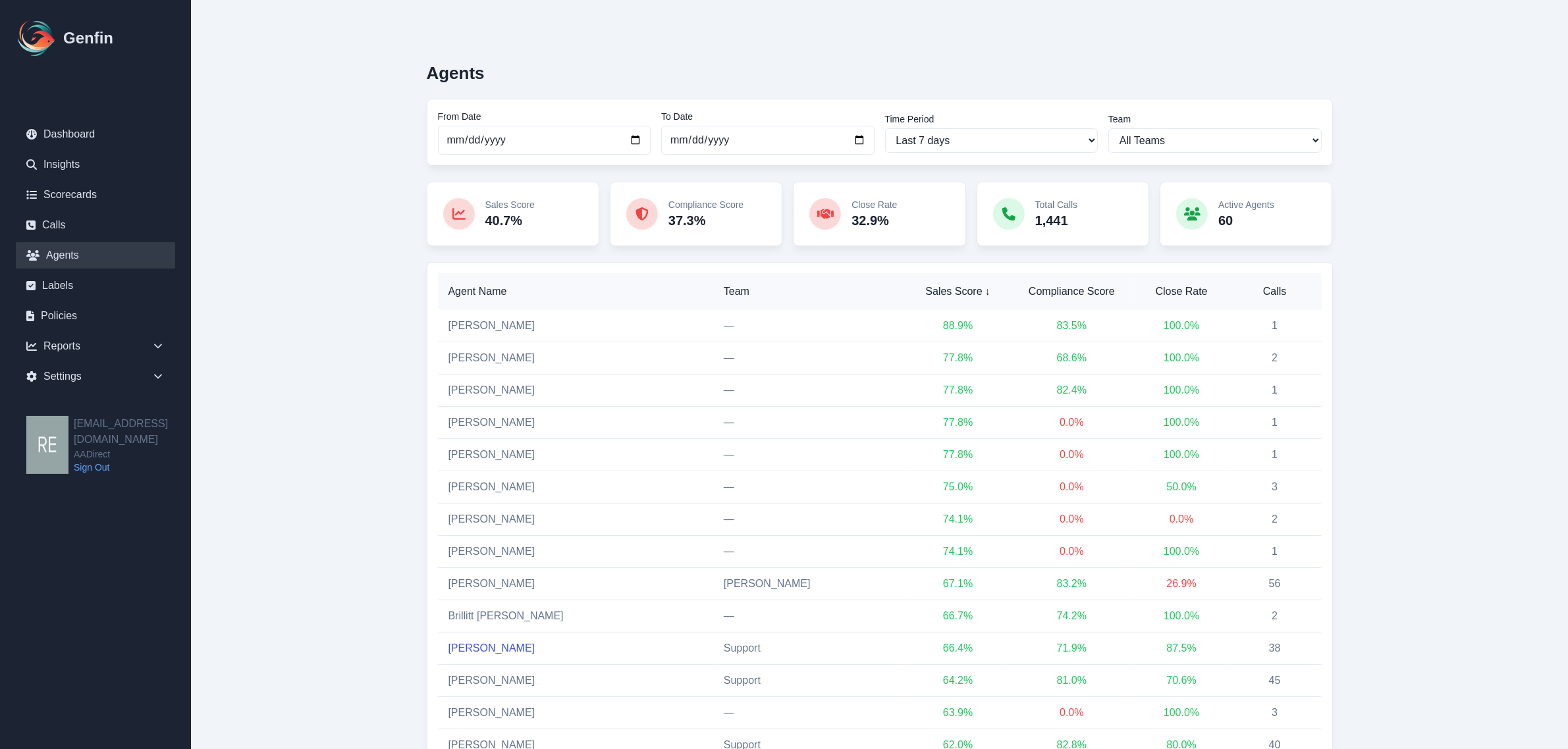
click at [469, 654] on link "[PERSON_NAME]" at bounding box center [492, 648] width 87 height 11
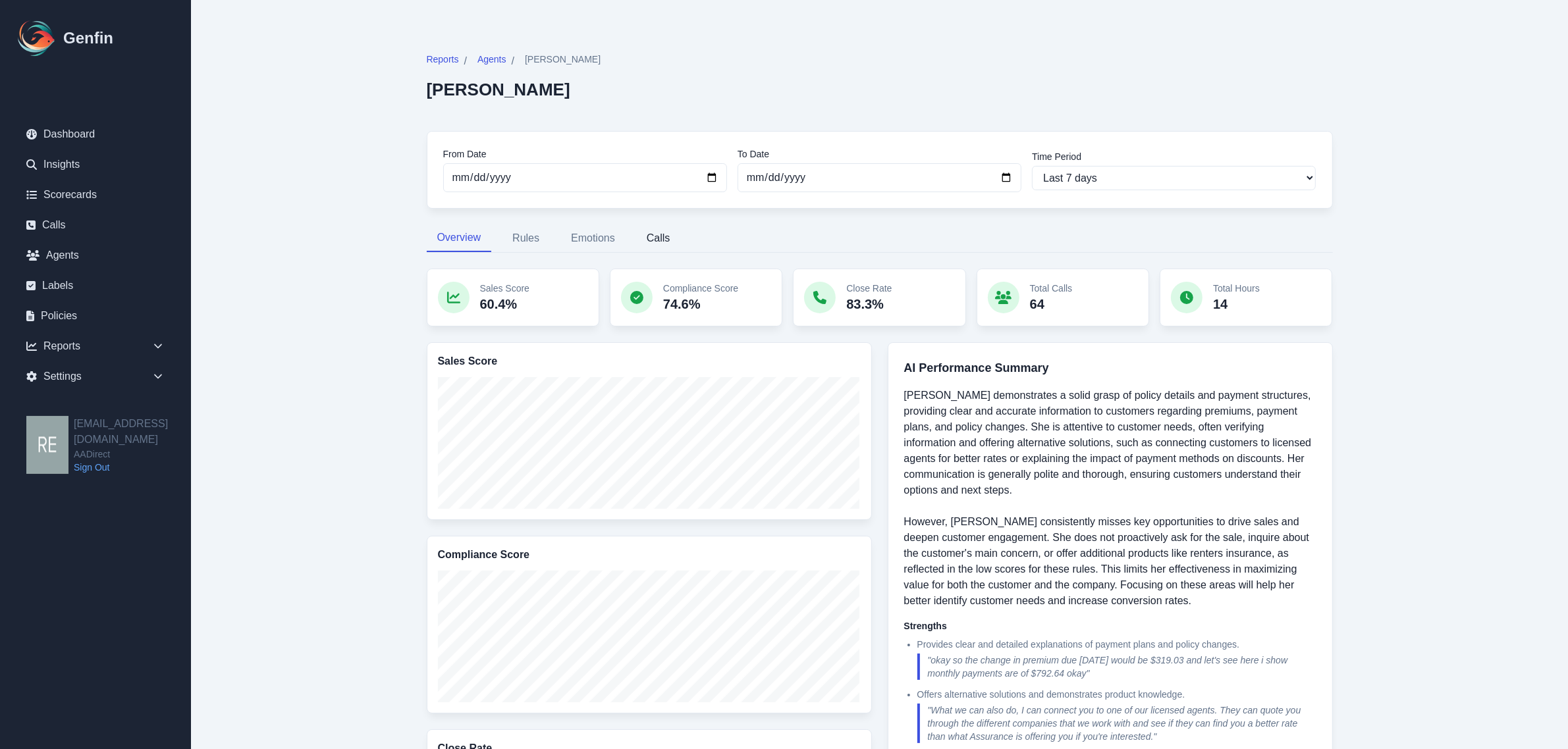
click at [653, 232] on button "Calls" at bounding box center [659, 238] width 45 height 28
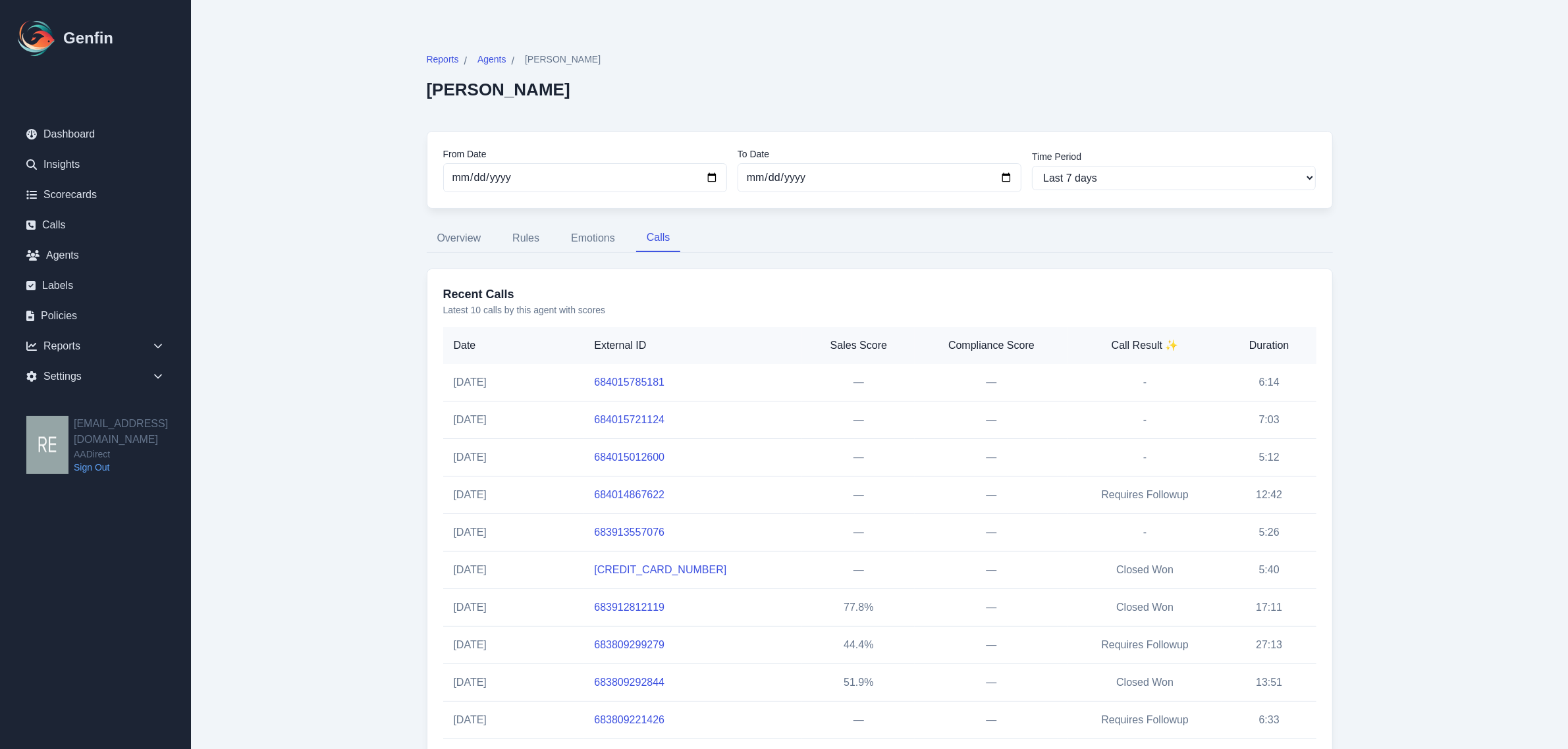
scroll to position [60, 0]
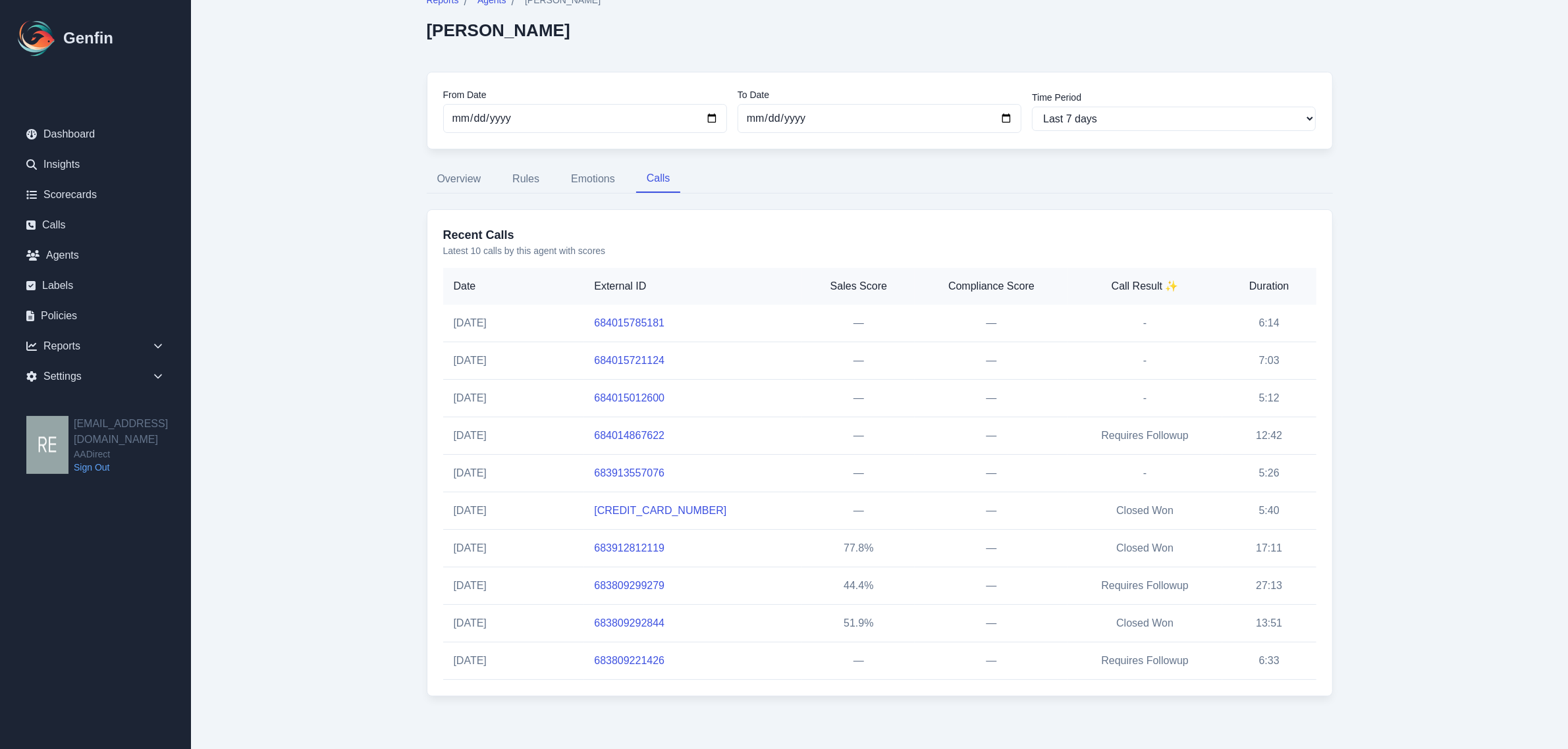
click at [643, 583] on link "683809299279" at bounding box center [630, 585] width 71 height 11
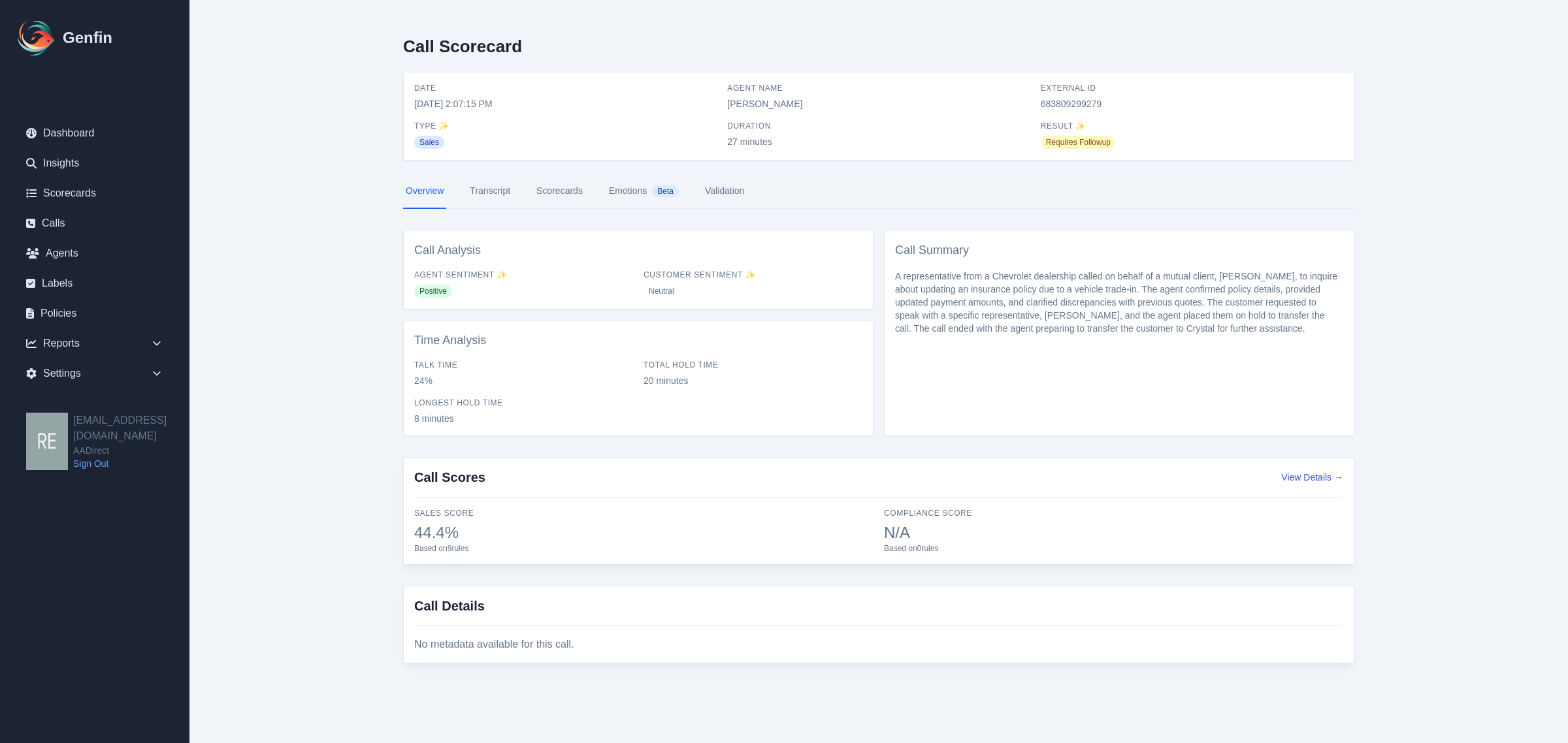
click at [544, 186] on link "Scorecards" at bounding box center [559, 191] width 52 height 35
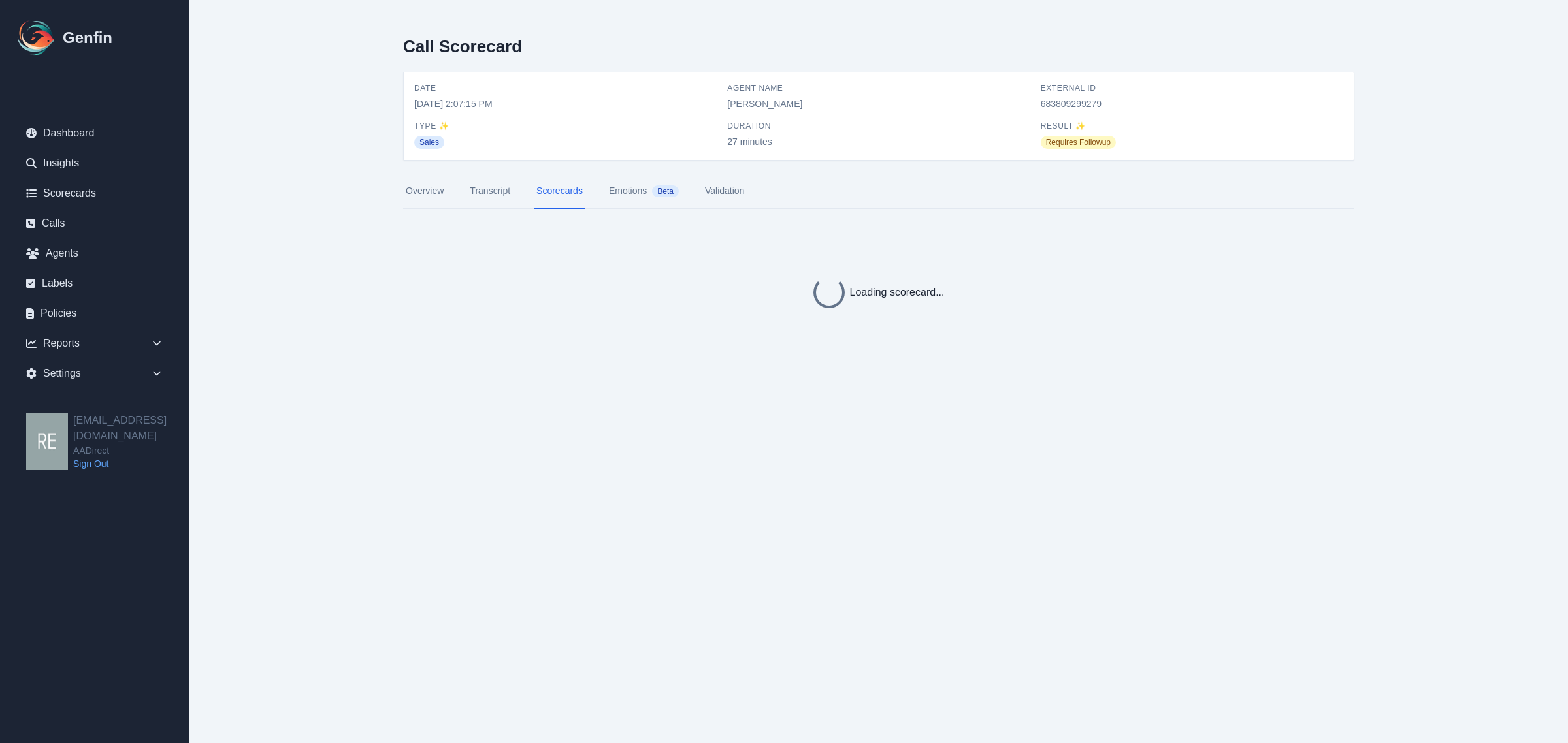
click at [724, 194] on link "Validation" at bounding box center [724, 191] width 45 height 35
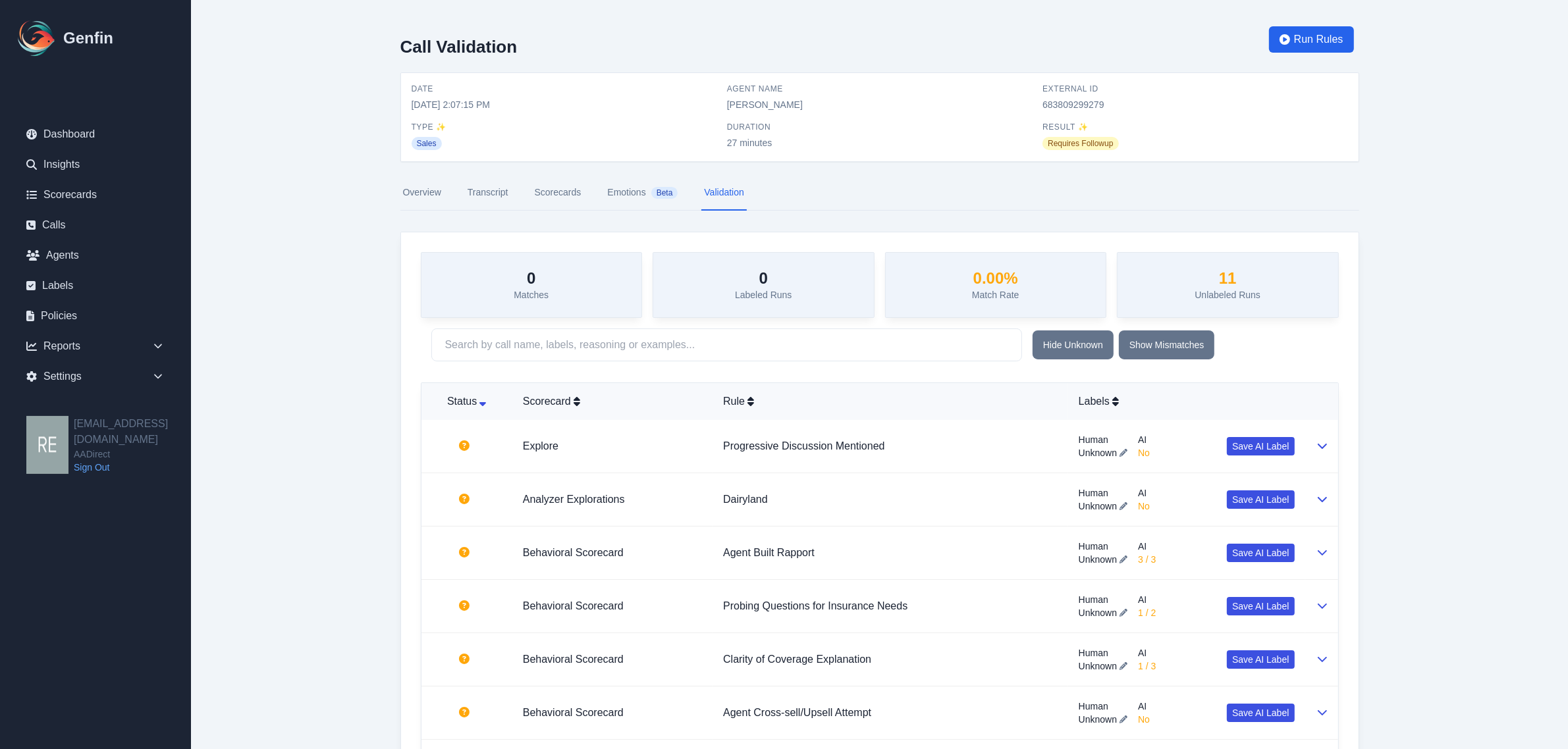
click at [485, 186] on link "Transcript" at bounding box center [488, 193] width 46 height 35
click at [419, 196] on link "Overview" at bounding box center [422, 193] width 44 height 35
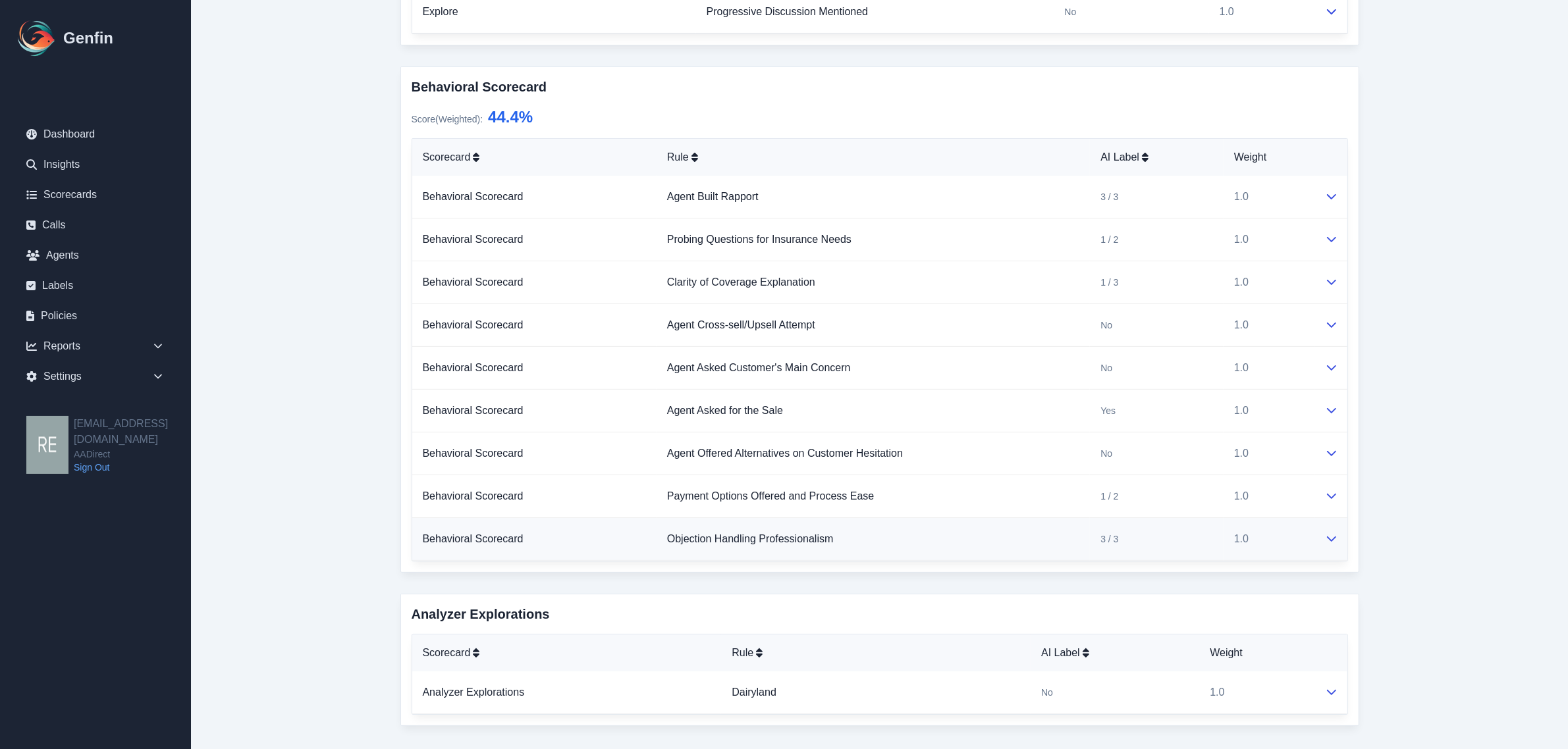
scroll to position [82, 0]
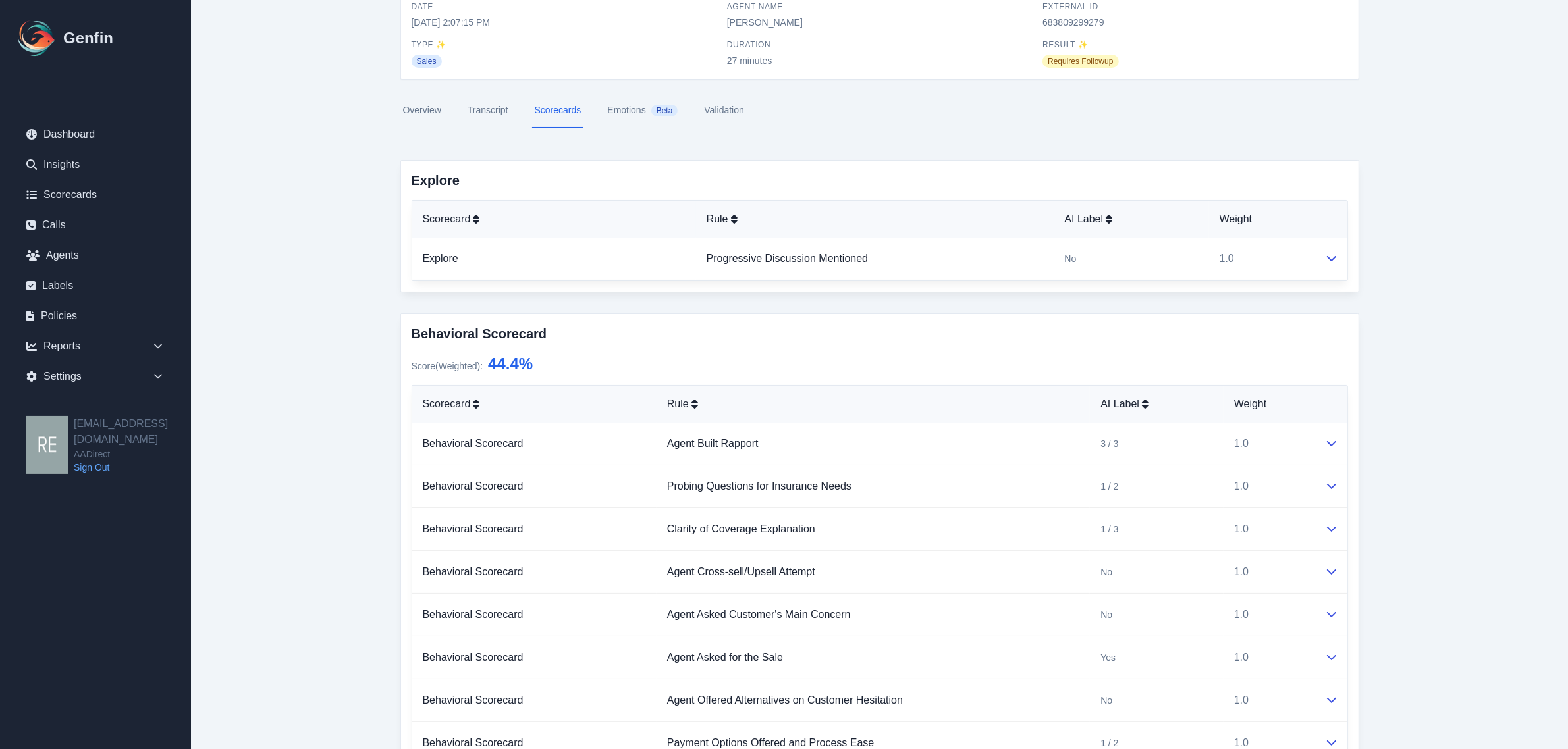
click at [409, 113] on link "Overview" at bounding box center [422, 111] width 44 height 35
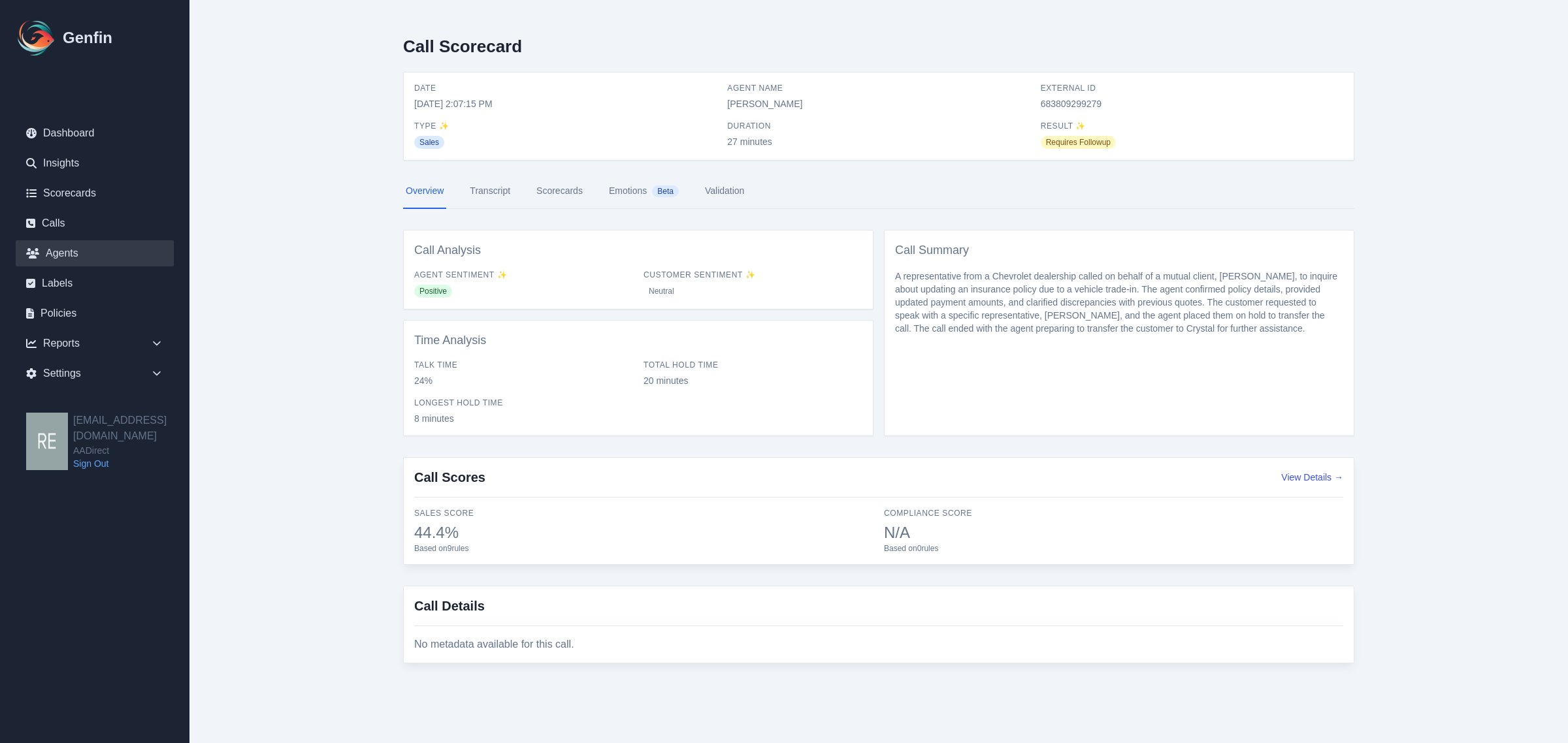
click at [62, 249] on link "Agents" at bounding box center [94, 253] width 158 height 26
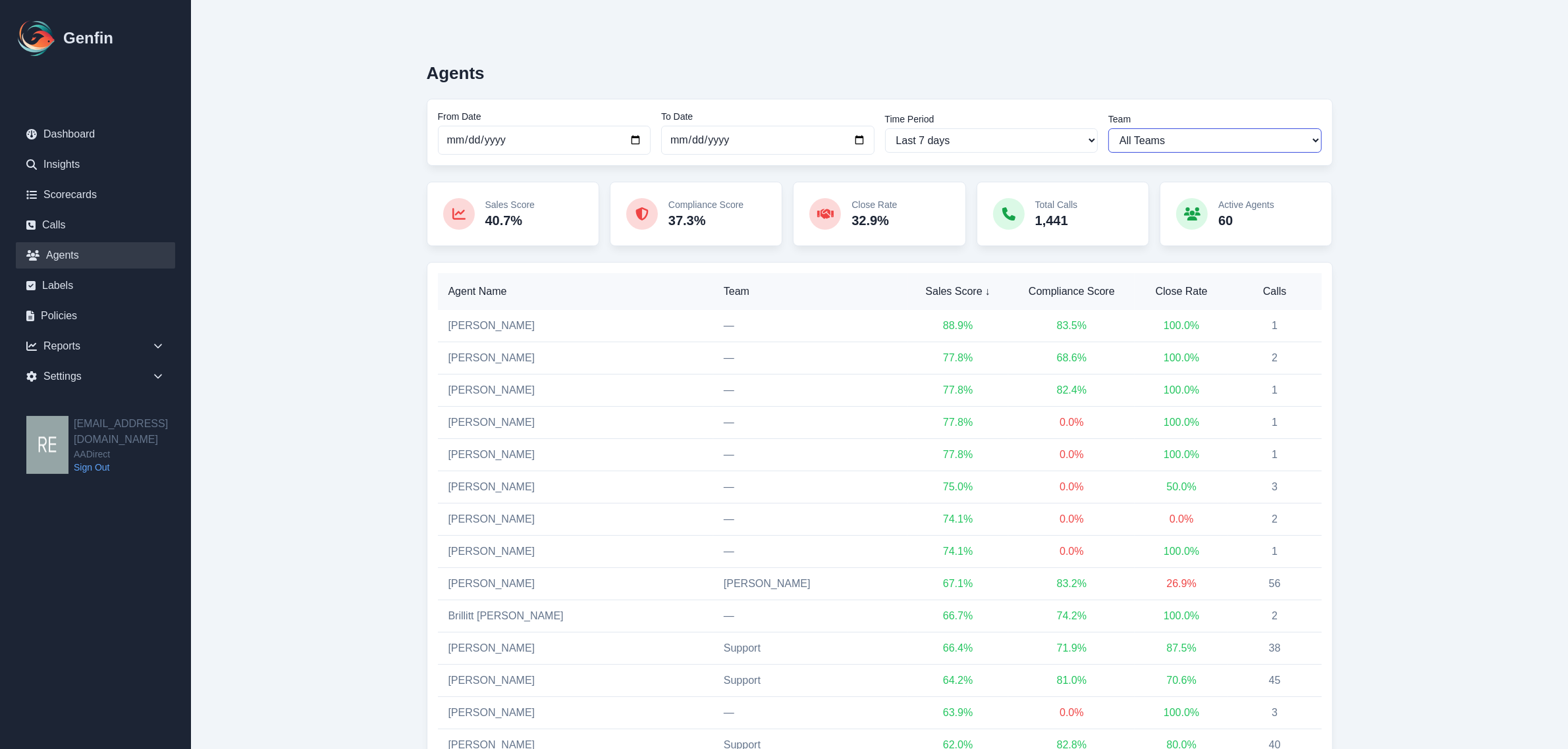
click at [1172, 139] on select "All Teams Hugo Jesse Sales Support" at bounding box center [1215, 141] width 214 height 24
select select "4"
click at [1108, 128] on select "All Teams Hugo Jesse Sales Support" at bounding box center [1215, 141] width 214 height 24
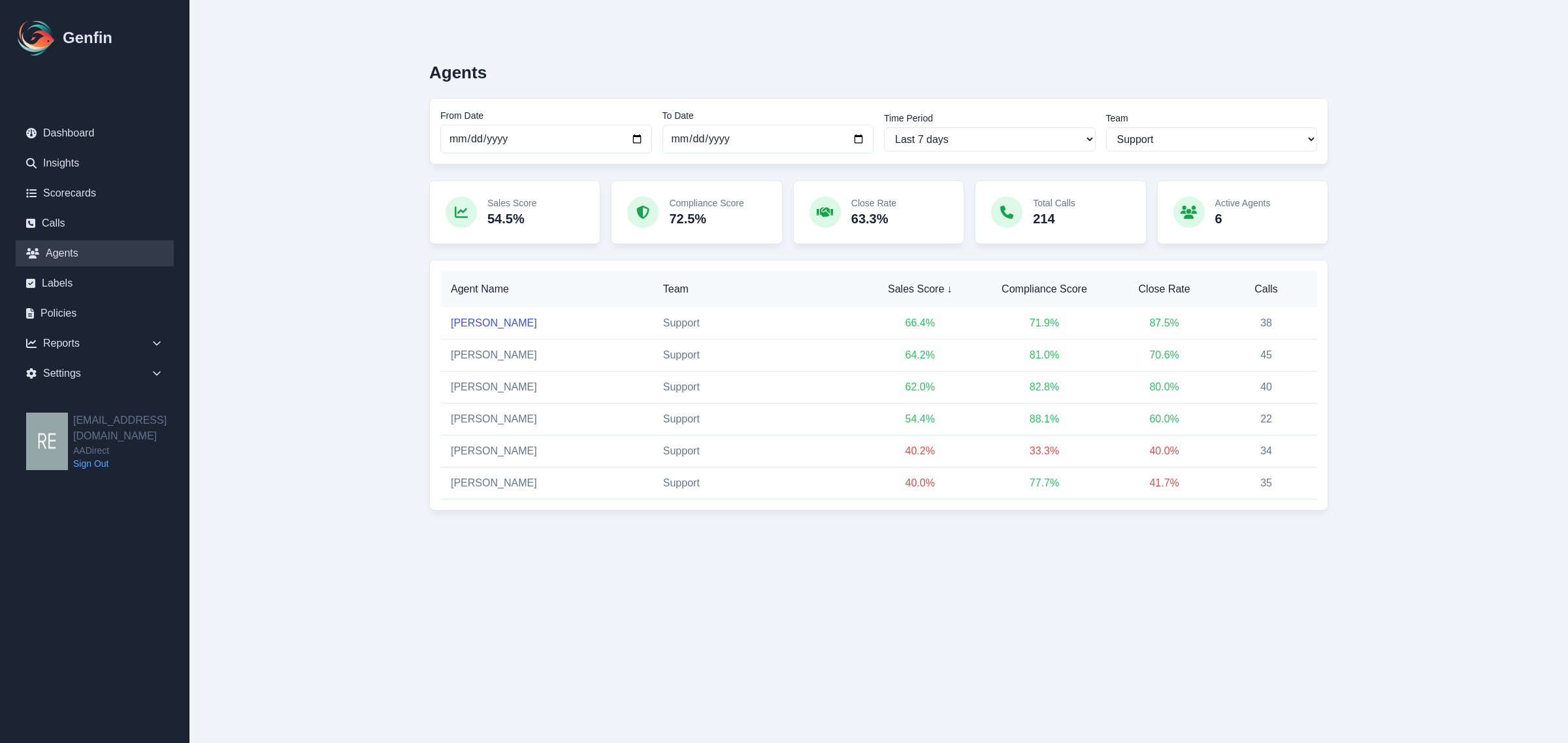
click at [481, 323] on link "[PERSON_NAME]" at bounding box center [494, 323] width 86 height 11
click at [482, 423] on link "Ashley Garcia" at bounding box center [494, 419] width 86 height 11
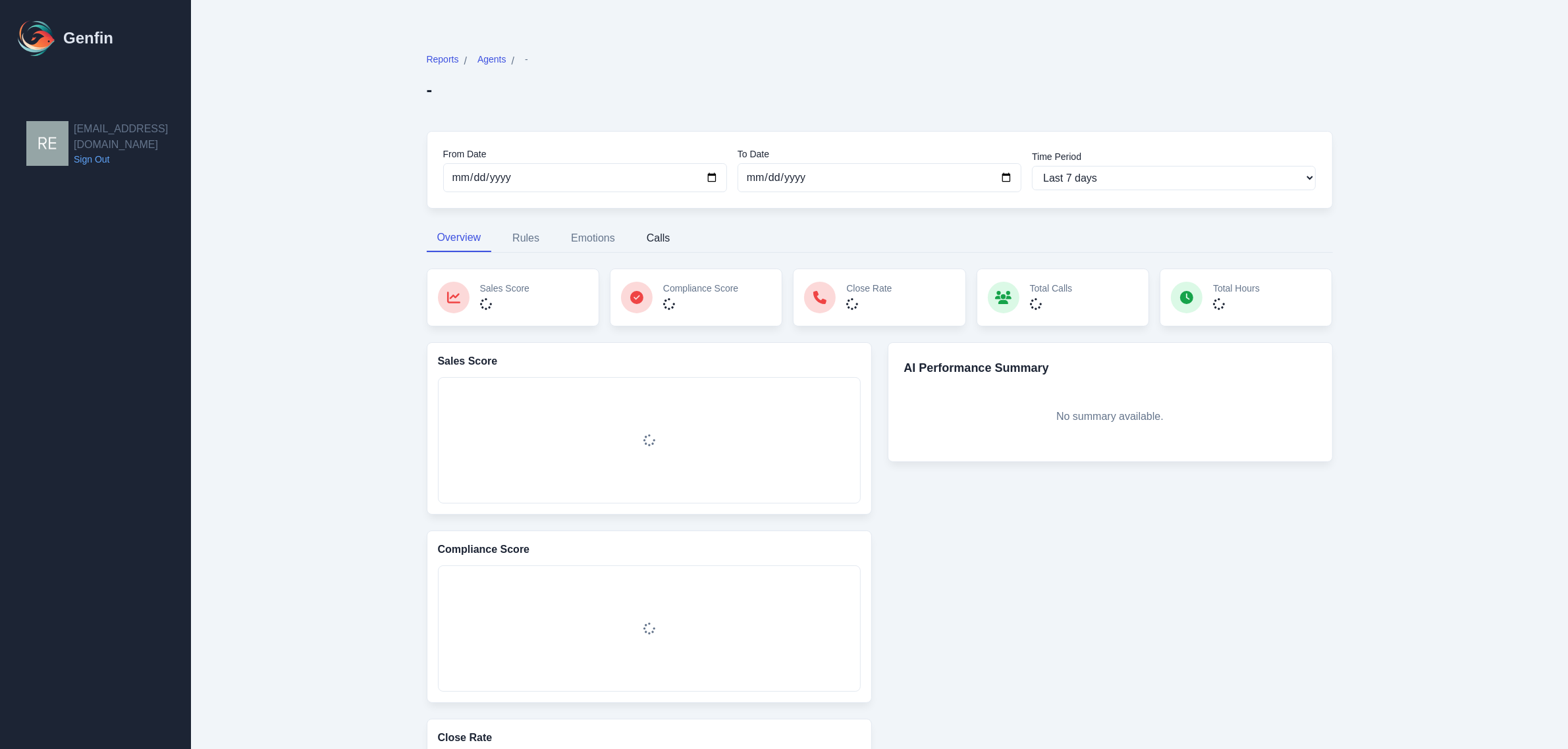
click at [659, 239] on button "Calls" at bounding box center [659, 238] width 45 height 28
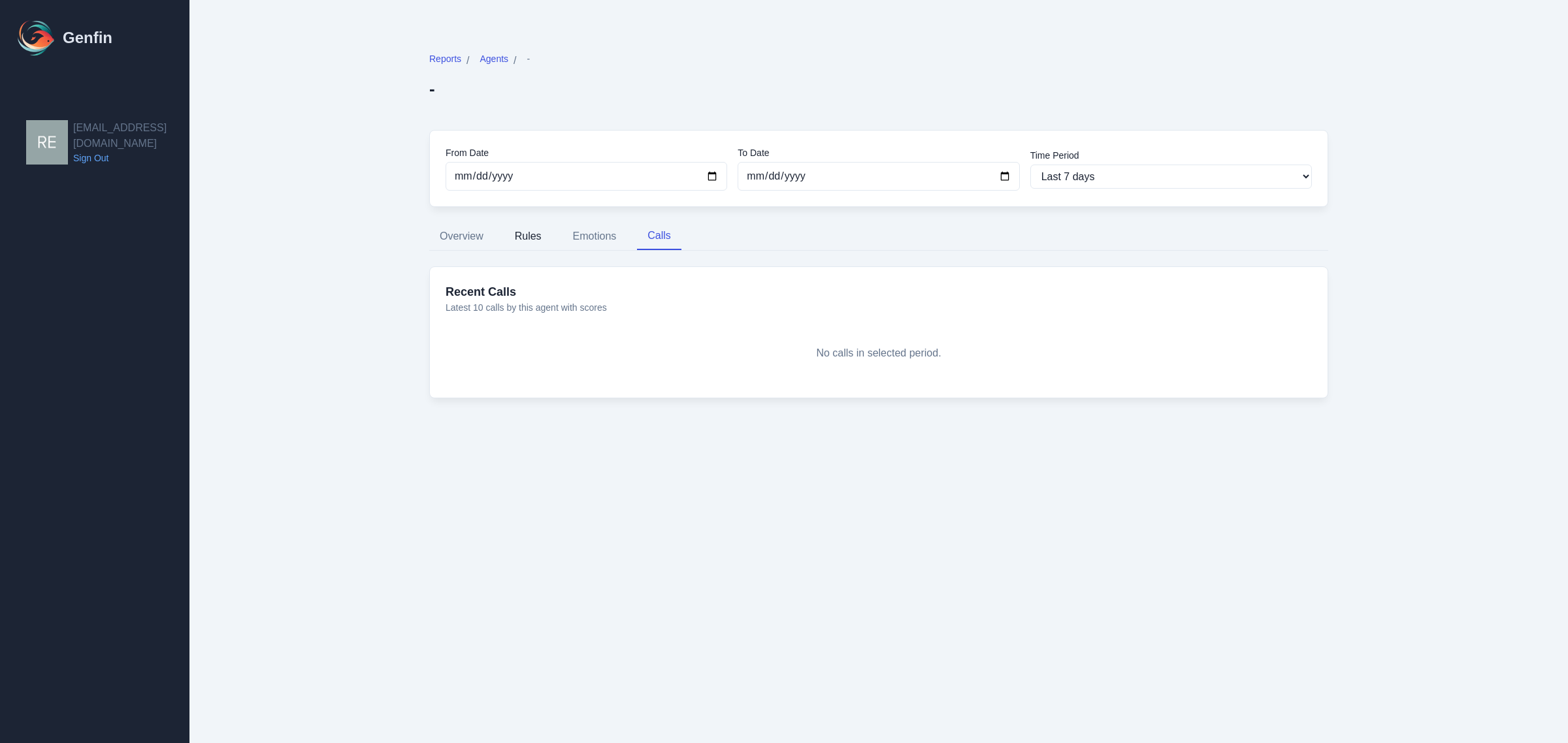
click at [529, 234] on button "Rules" at bounding box center [528, 236] width 48 height 28
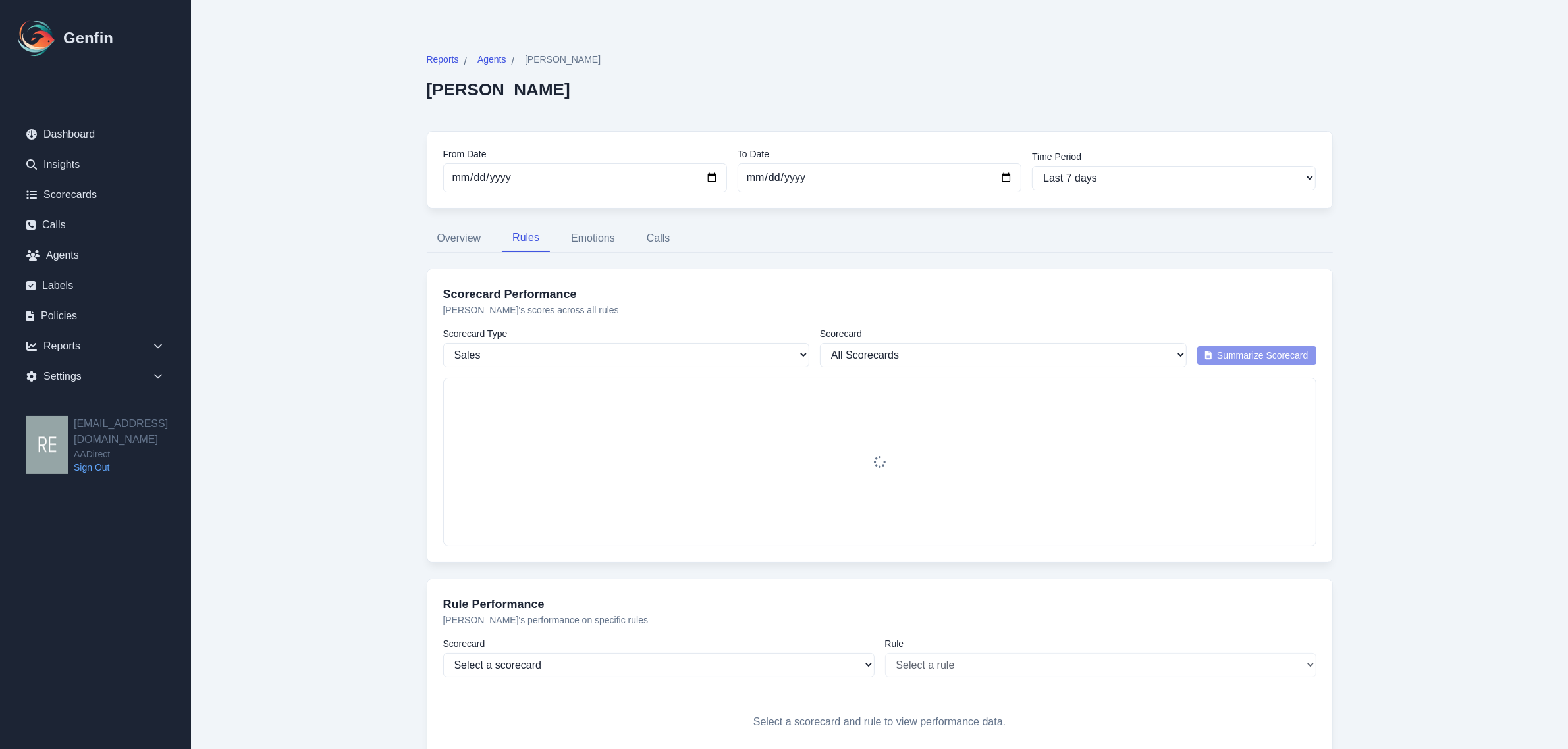
select select "181"
select select "171"
select select "1129"
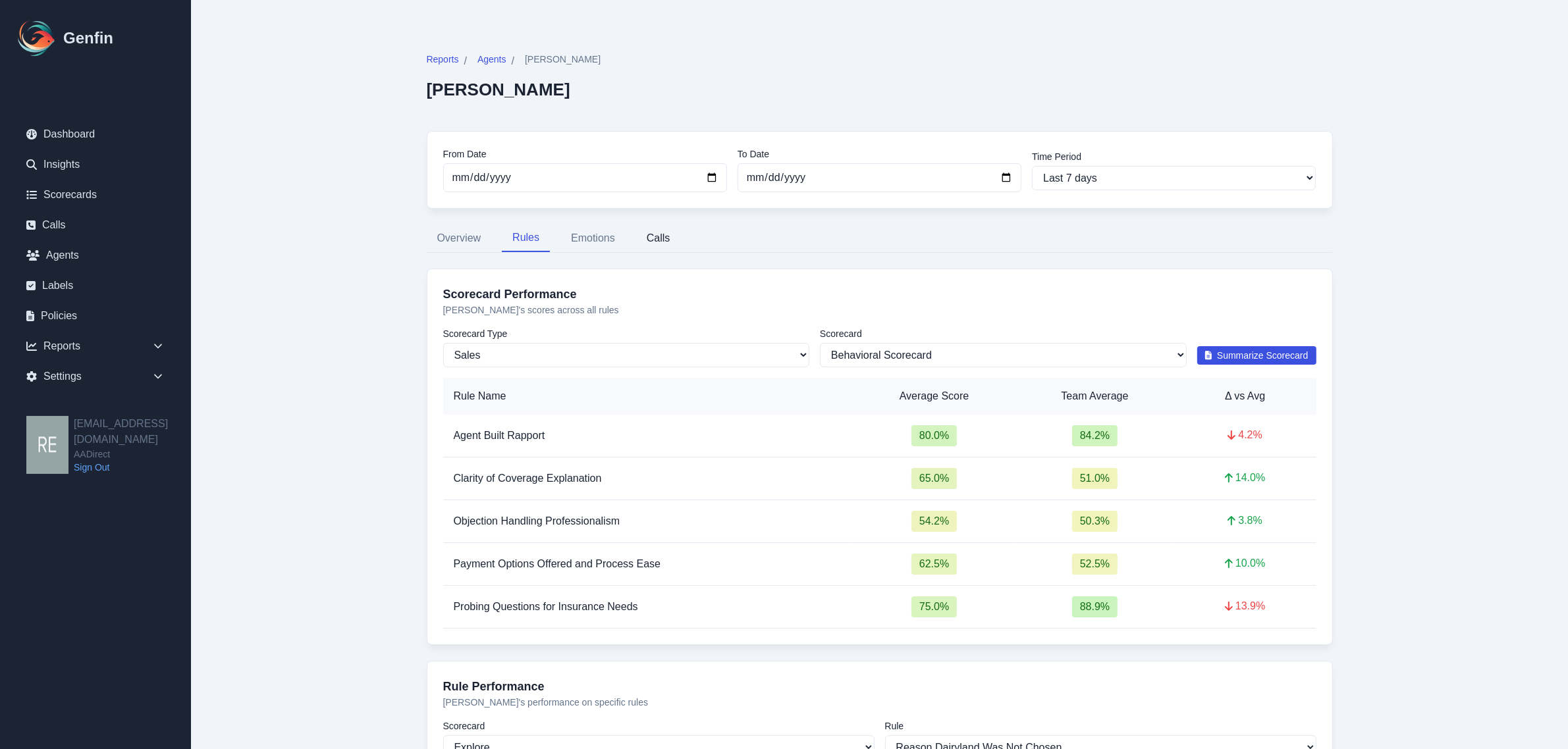
click at [670, 234] on button "Calls" at bounding box center [659, 238] width 45 height 28
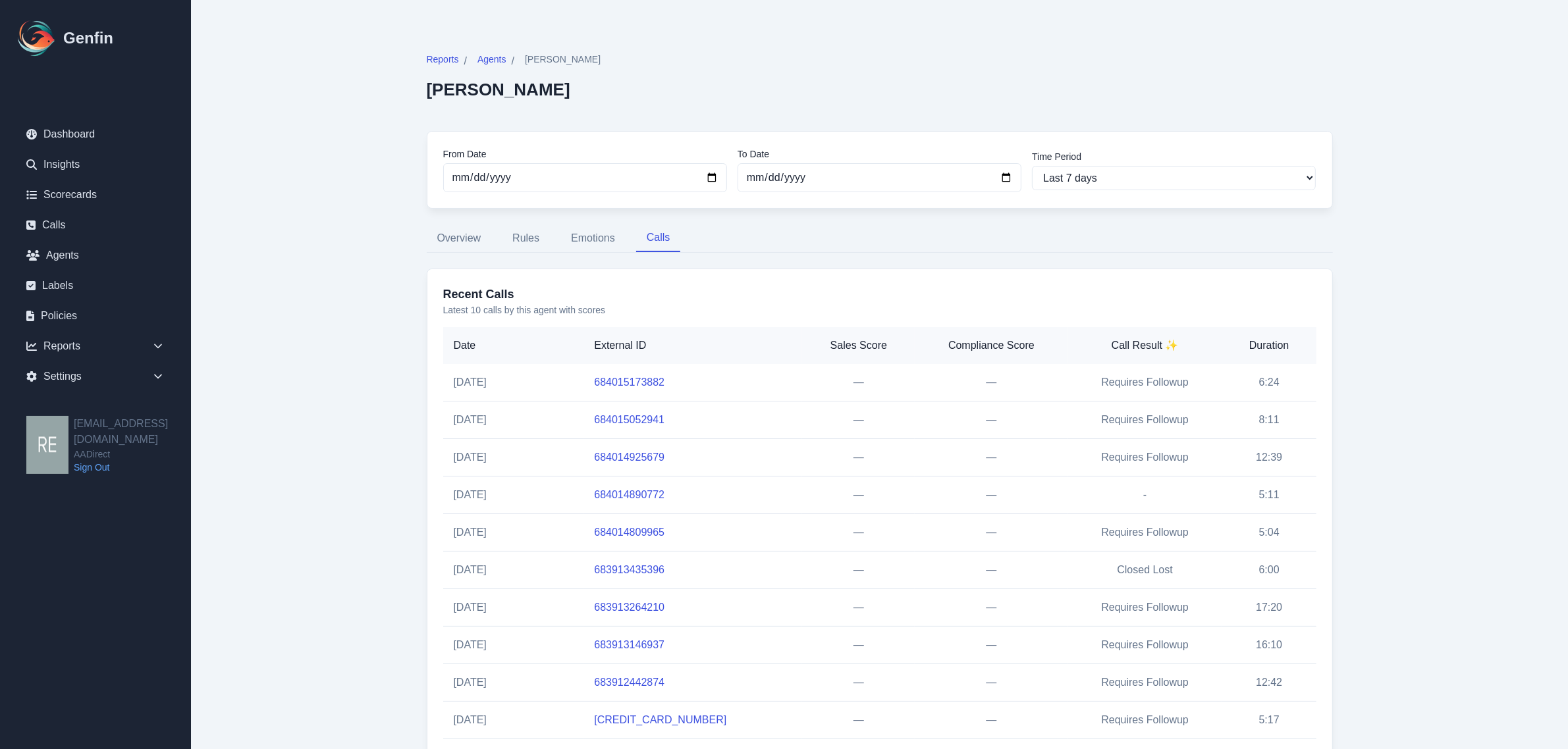
scroll to position [60, 0]
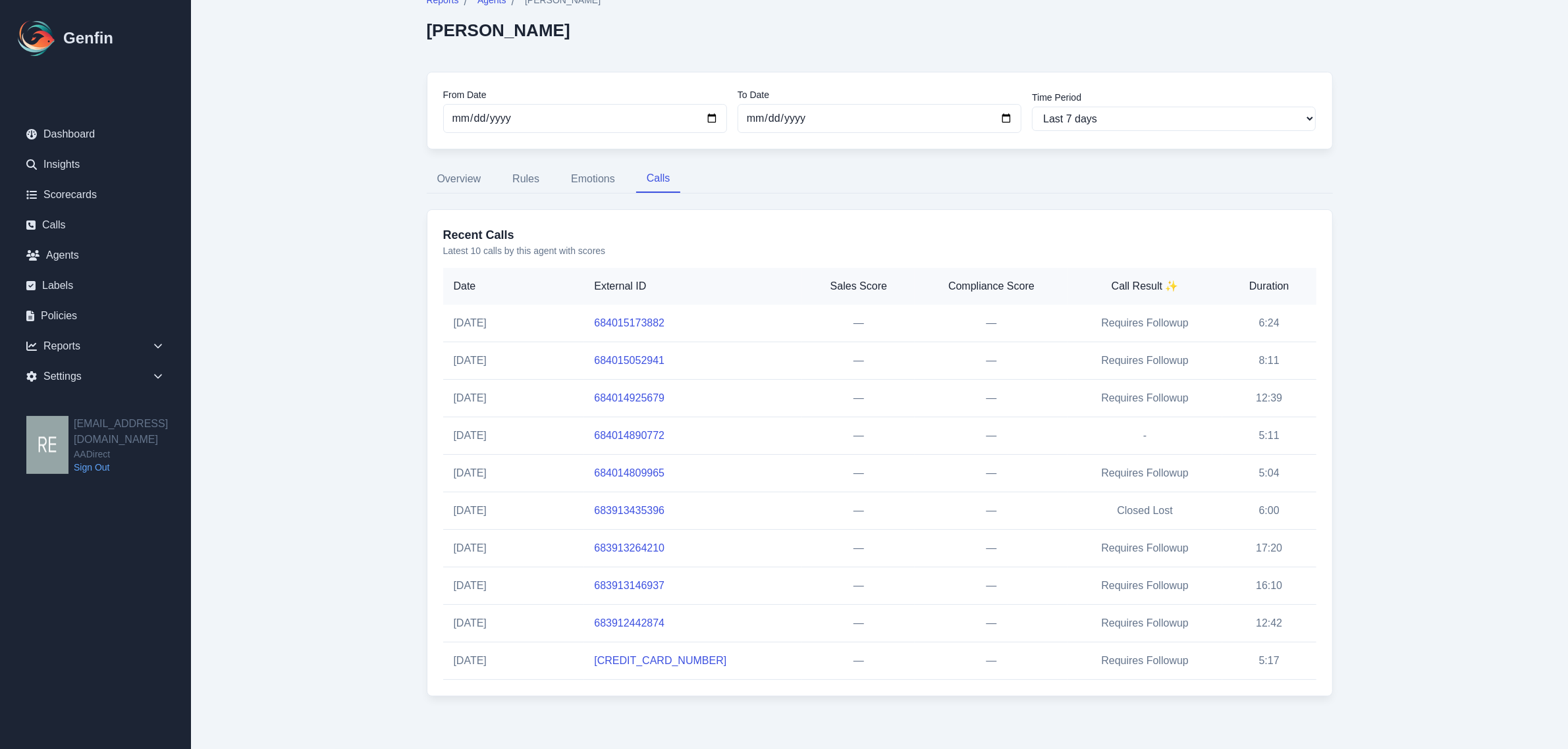
click at [641, 540] on td "683913264210" at bounding box center [693, 548] width 219 height 37
click at [656, 545] on link "683913264210" at bounding box center [630, 548] width 71 height 11
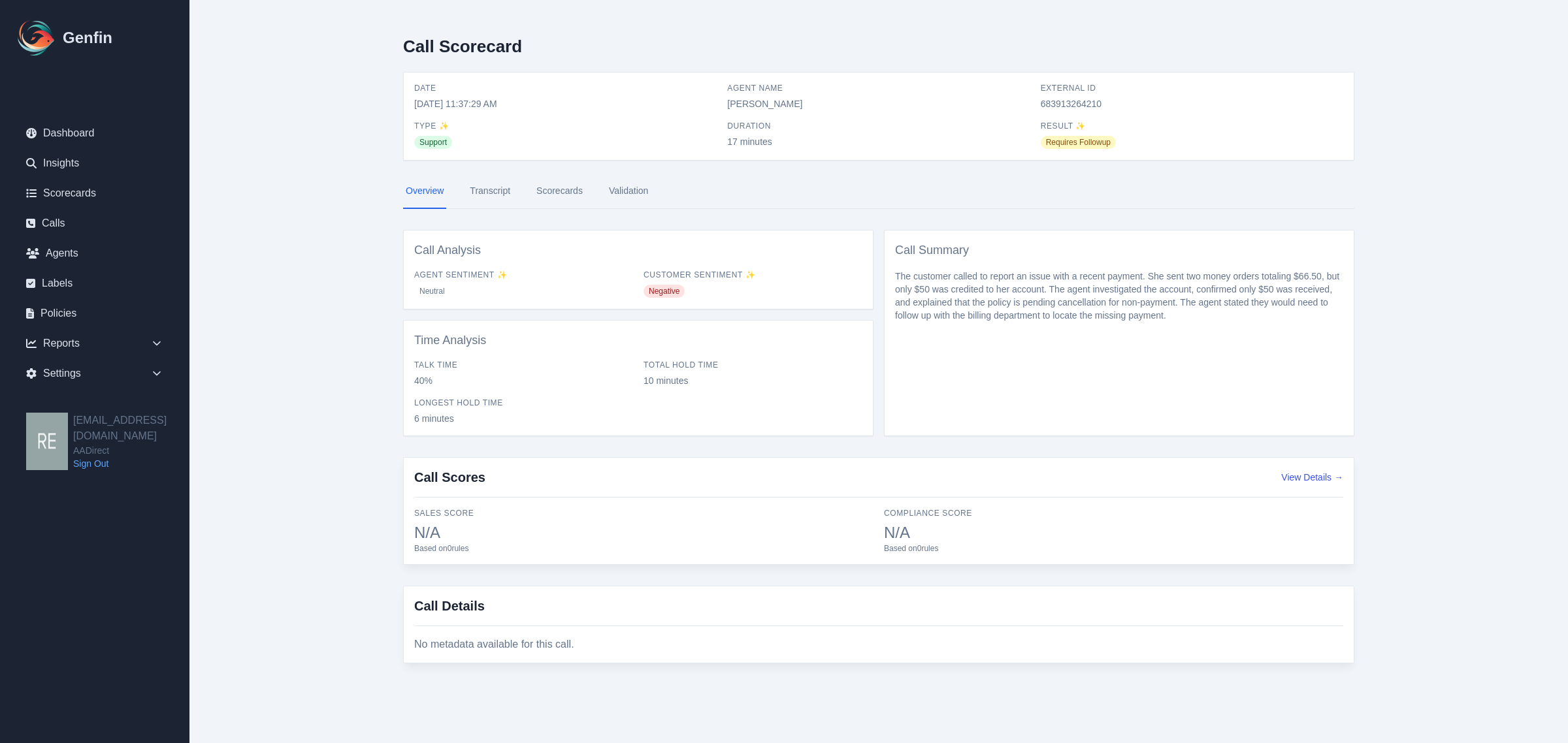
click at [487, 187] on link "Transcript" at bounding box center [490, 191] width 46 height 35
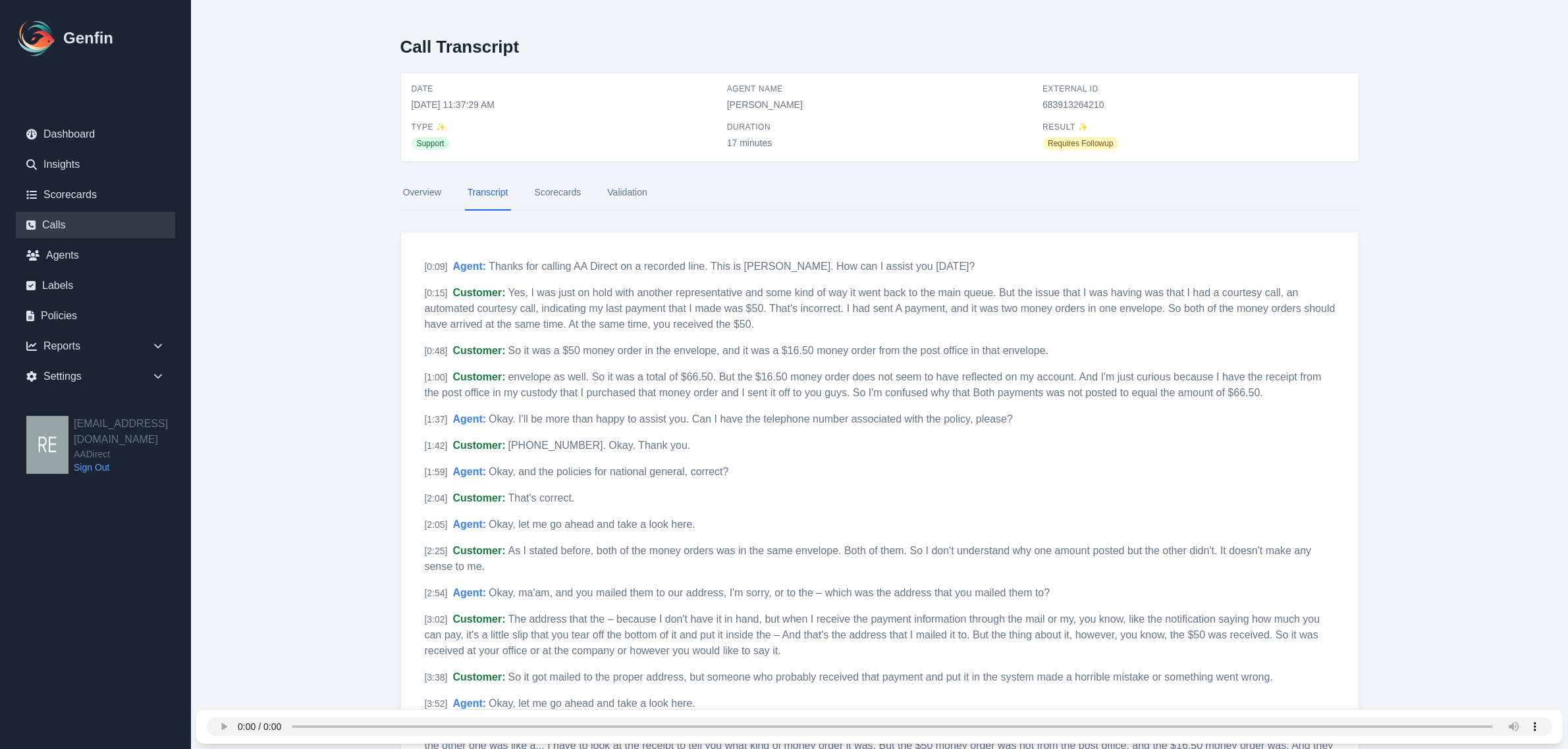
click at [70, 224] on link "Calls" at bounding box center [95, 225] width 159 height 27
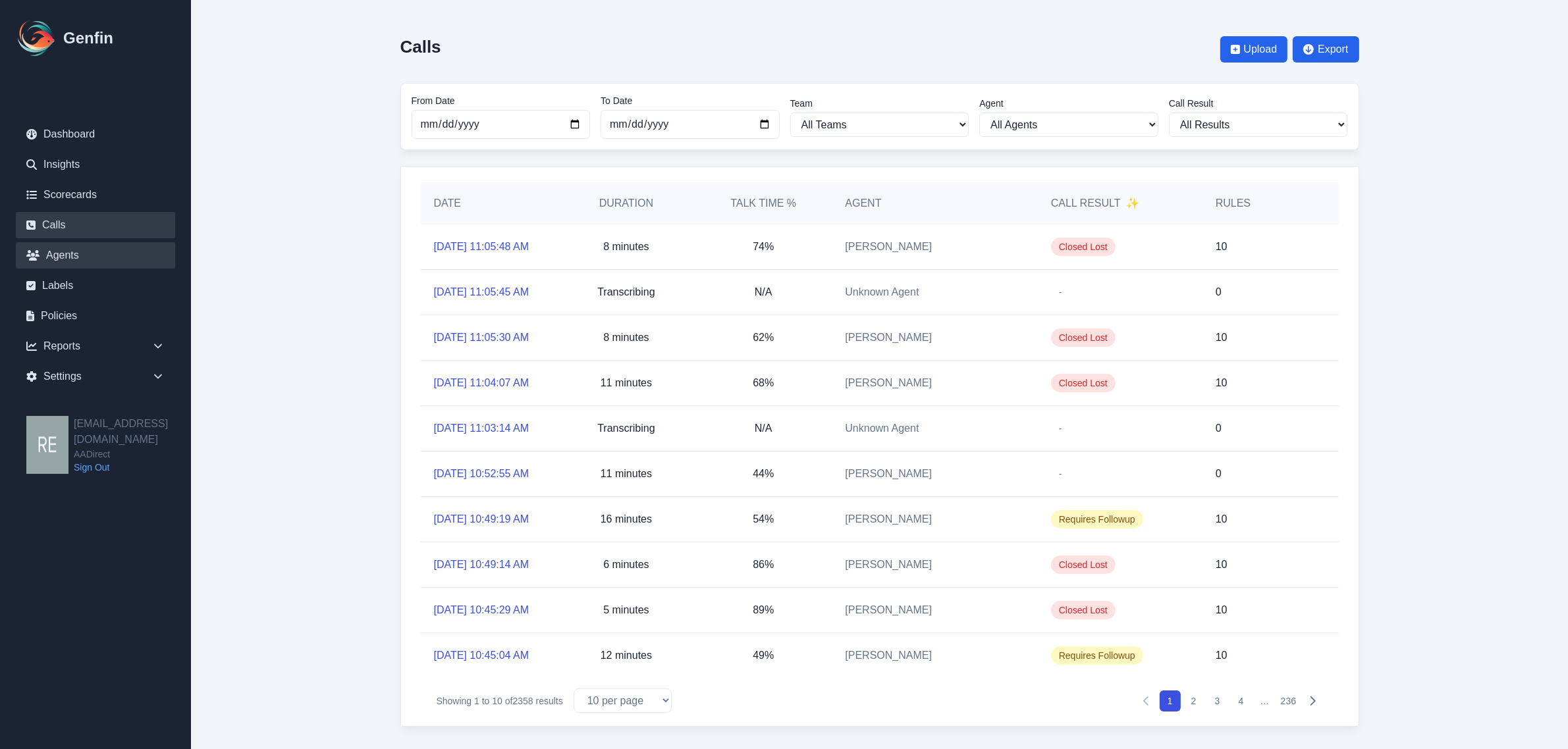
click at [78, 254] on link "Agents" at bounding box center [95, 255] width 159 height 27
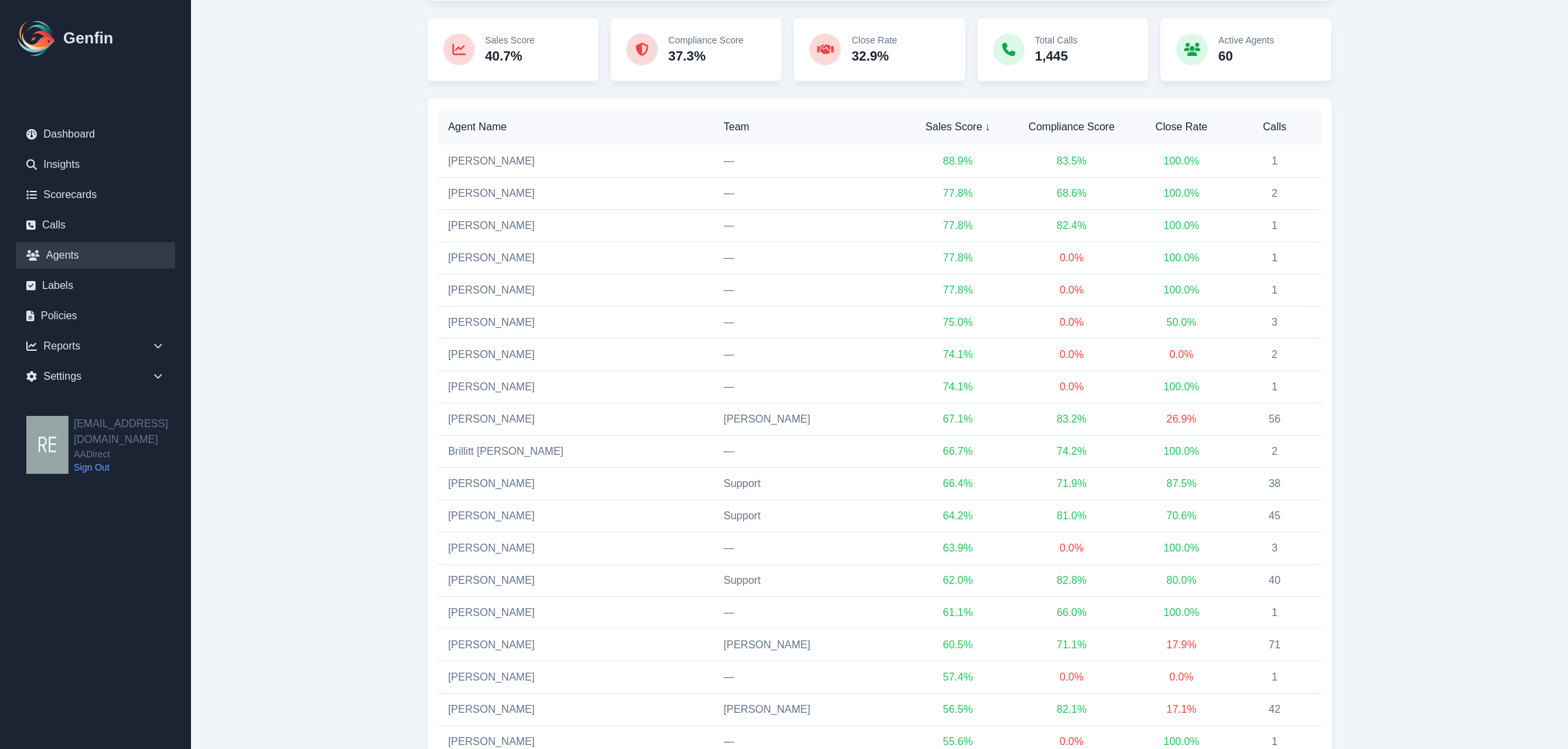
scroll to position [247, 0]
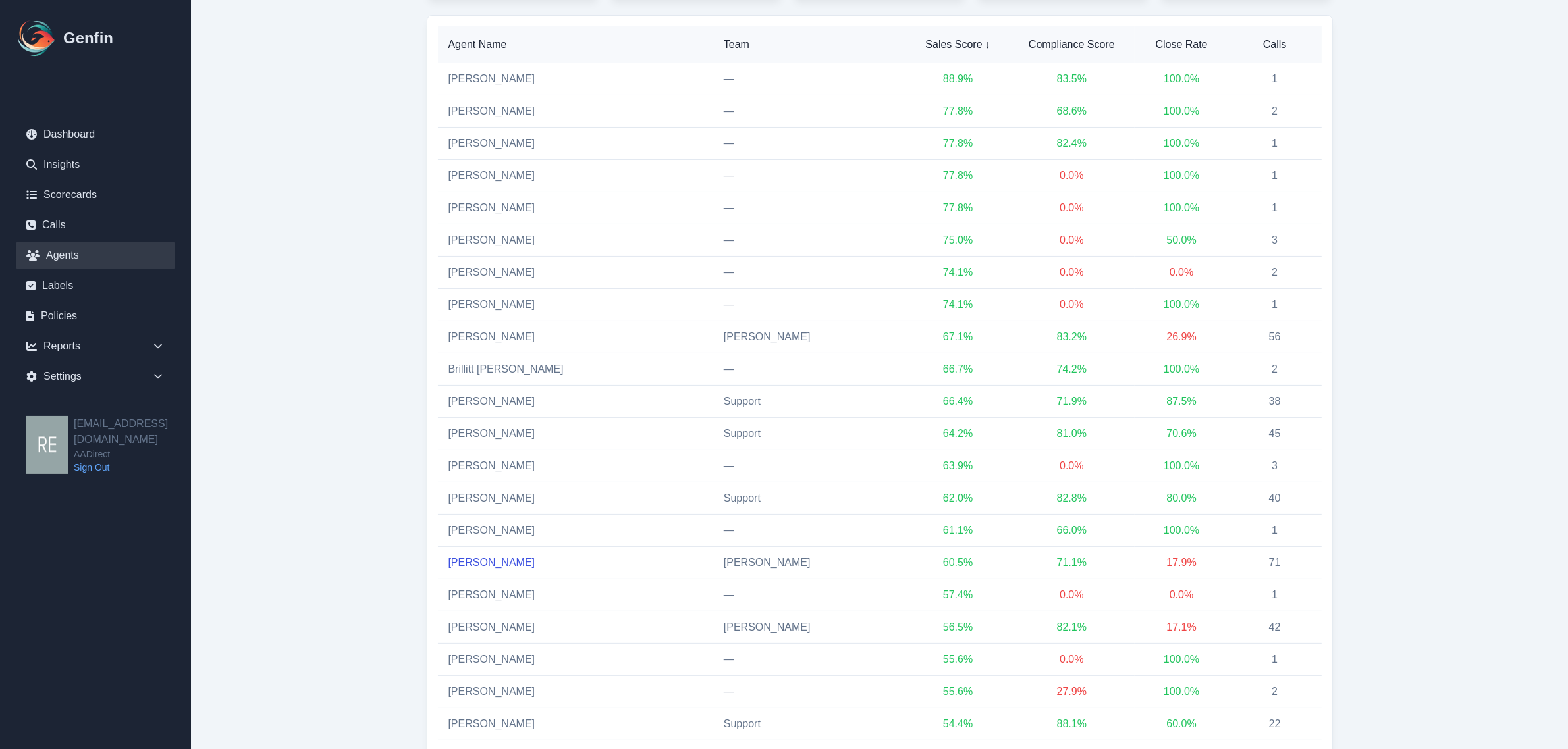
click at [485, 563] on link "[PERSON_NAME]" at bounding box center [492, 562] width 87 height 11
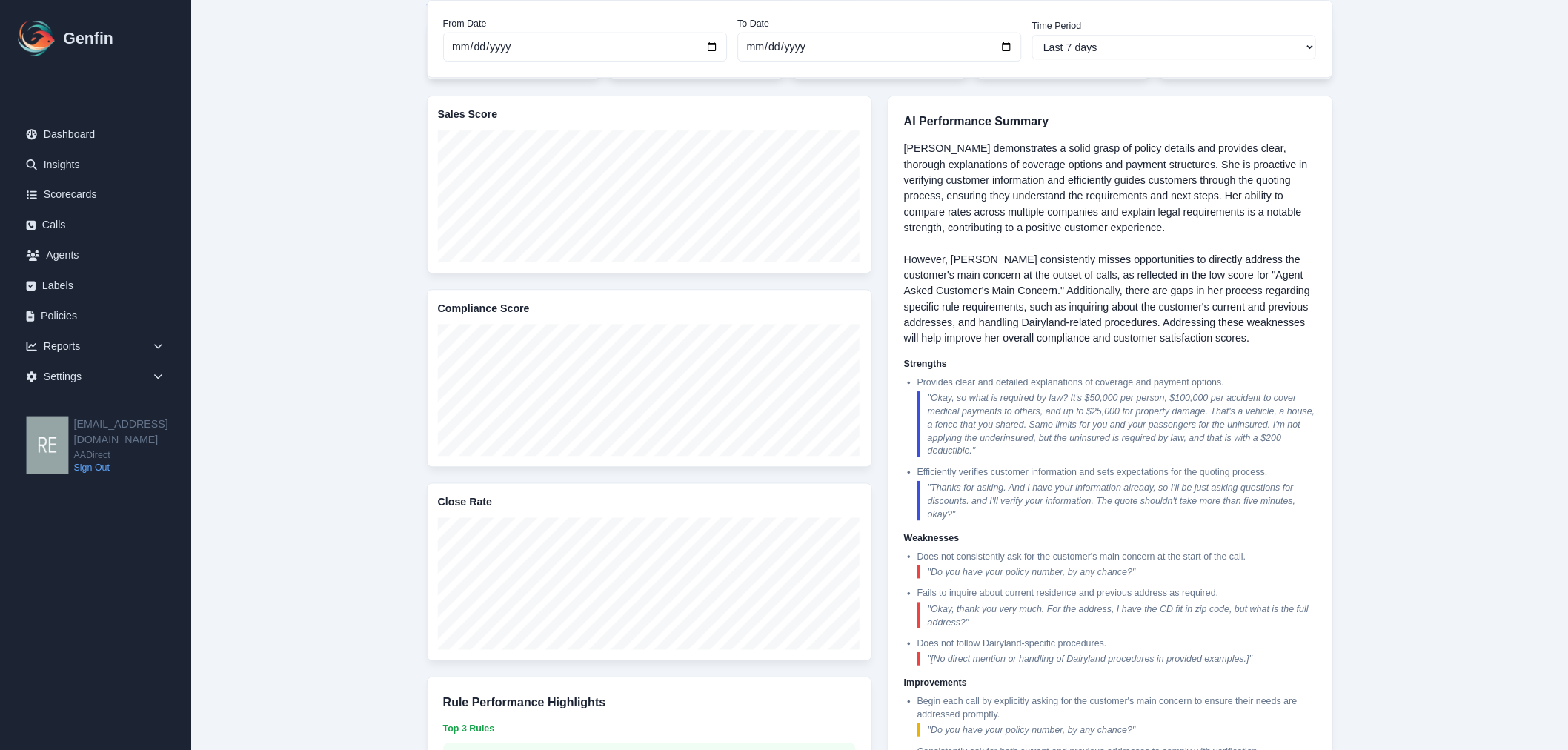
scroll to position [278, 0]
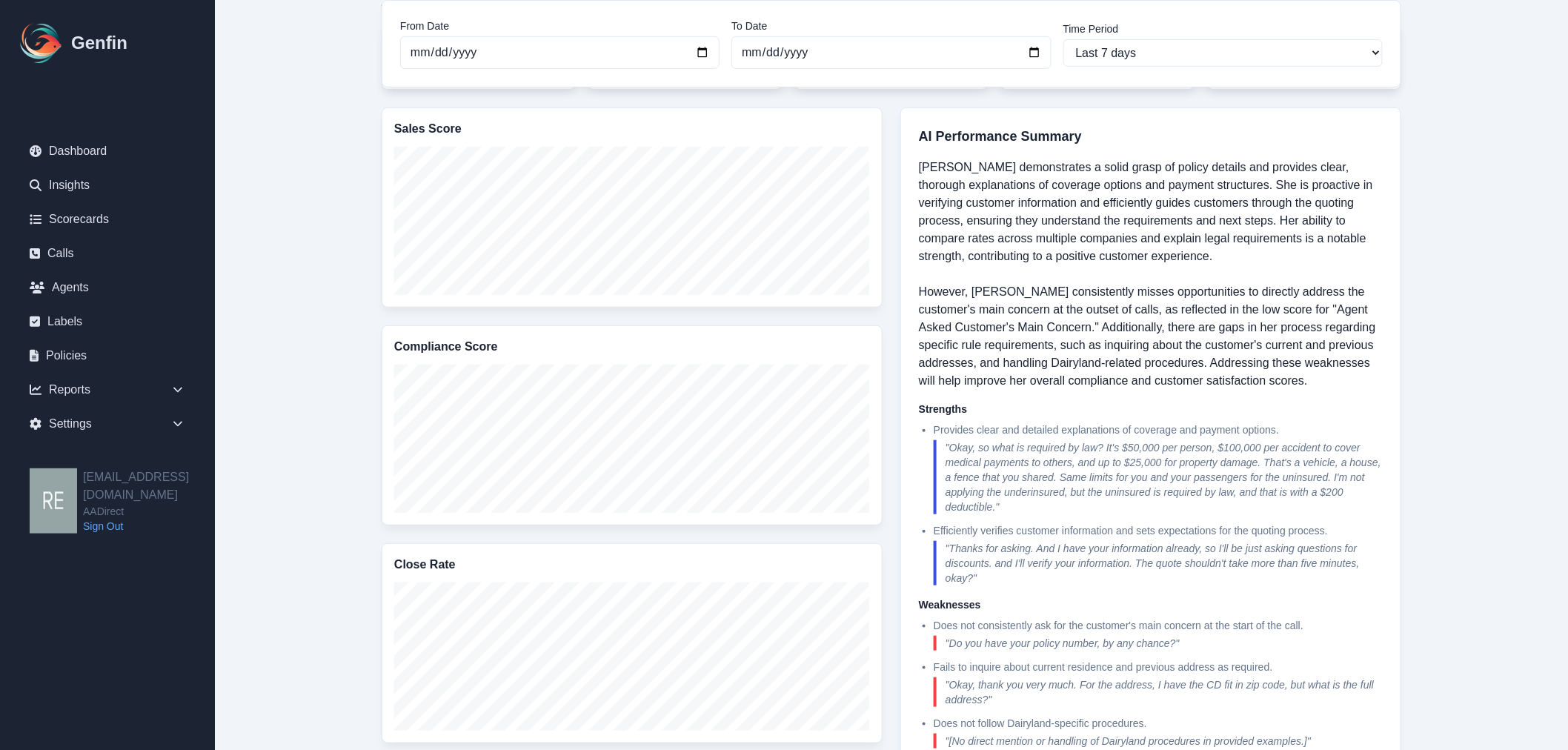
click at [1478, 142] on main "Reports / Agents / [PERSON_NAME] [PERSON_NAME] From Date [DATE] To Date [DATE] …" at bounding box center [891, 491] width 1353 height 1539
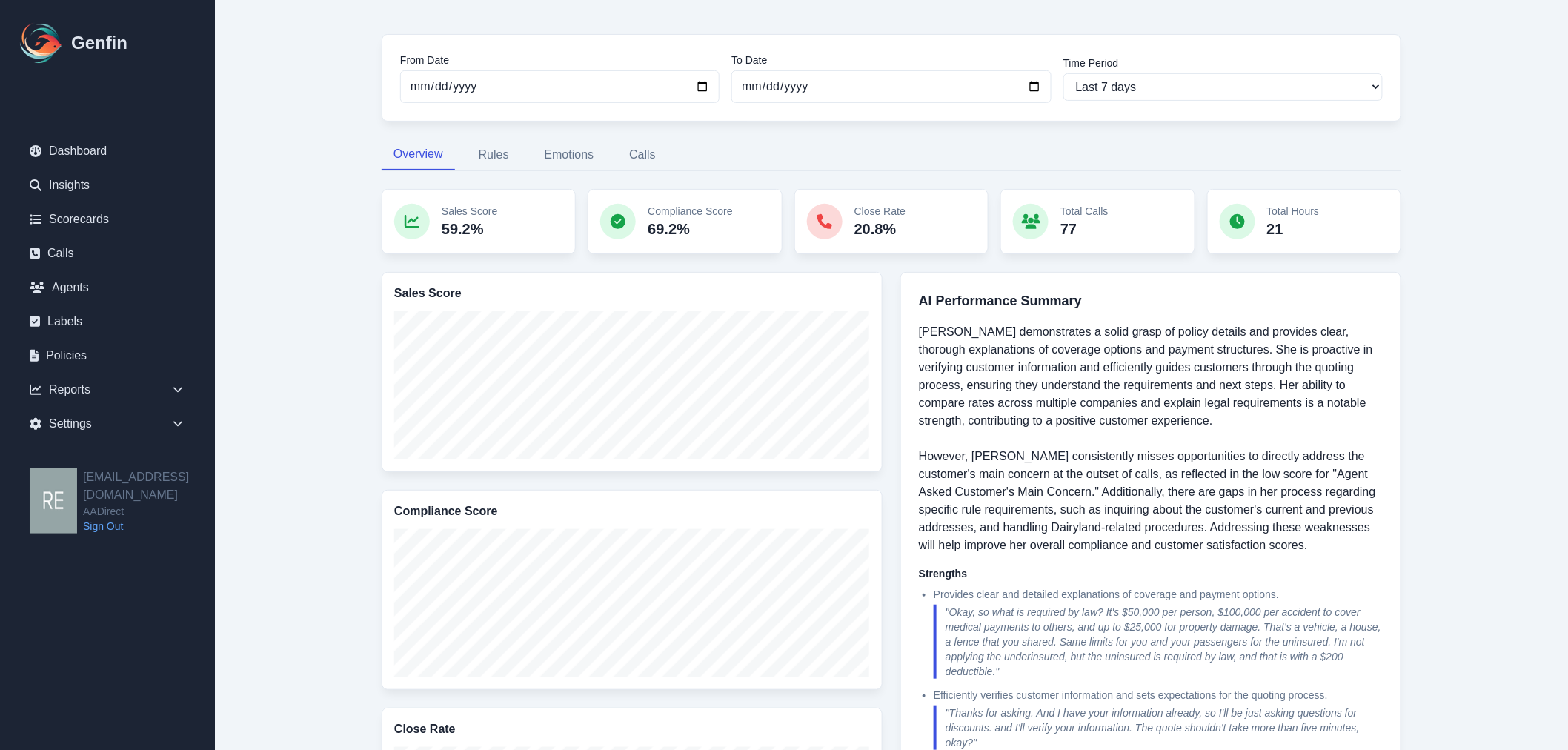
scroll to position [0, 0]
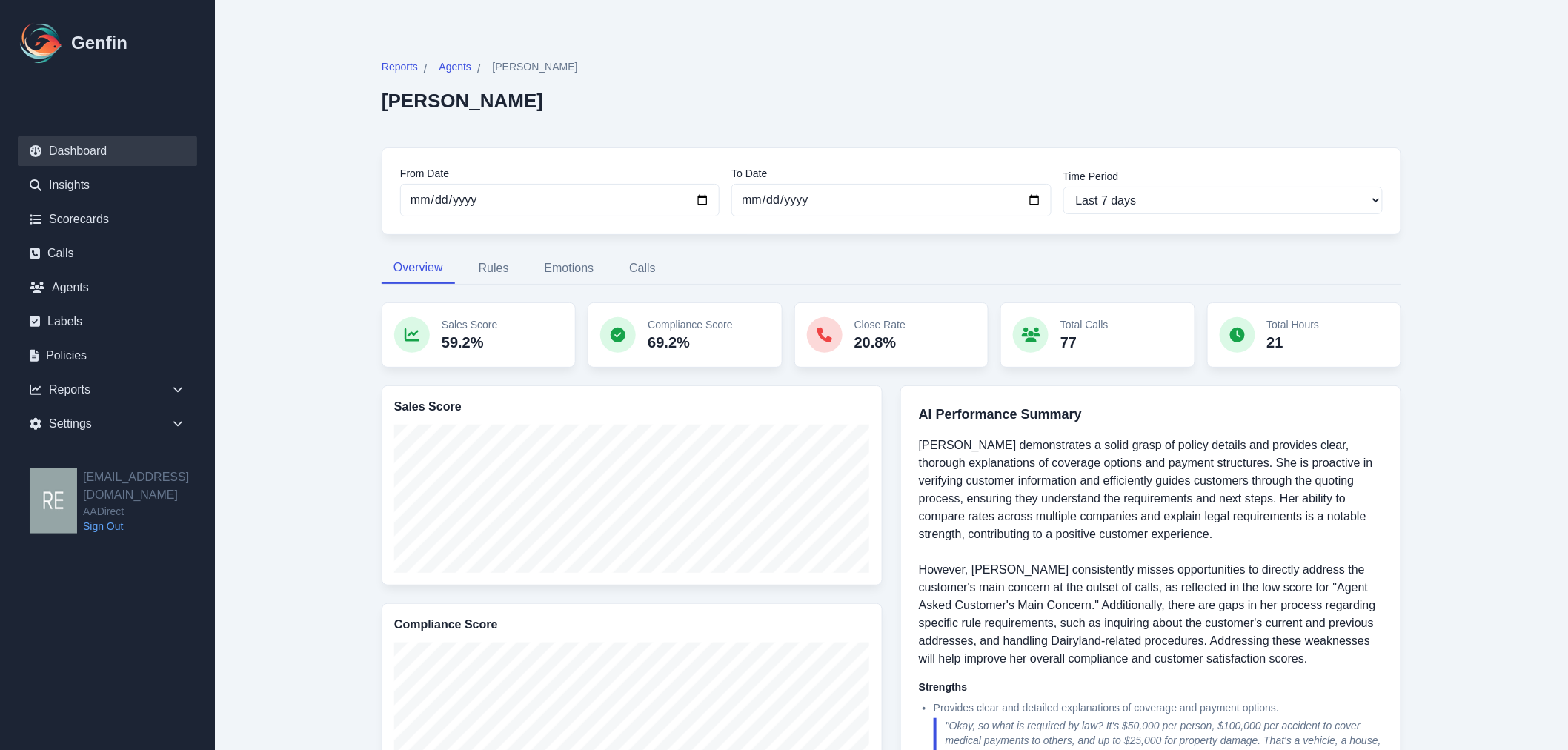
click at [67, 148] on link "Dashboard" at bounding box center [107, 151] width 179 height 30
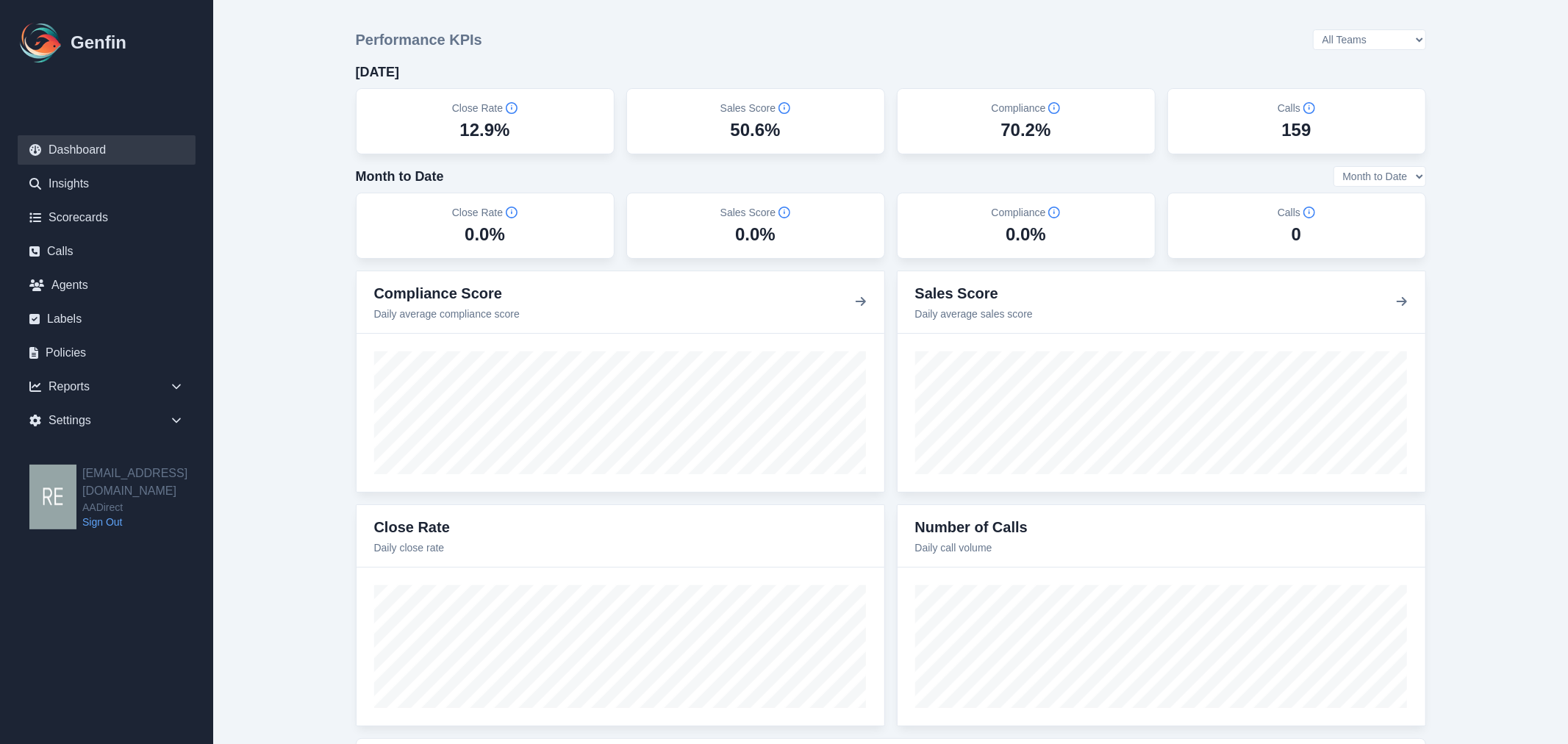
click at [1386, 41] on select "All Teams [PERSON_NAME] Sales Support" at bounding box center [1369, 39] width 113 height 20
select select "3"
click at [1347, 30] on select "All Teams [PERSON_NAME] Sales Support" at bounding box center [1362, 39] width 113 height 20
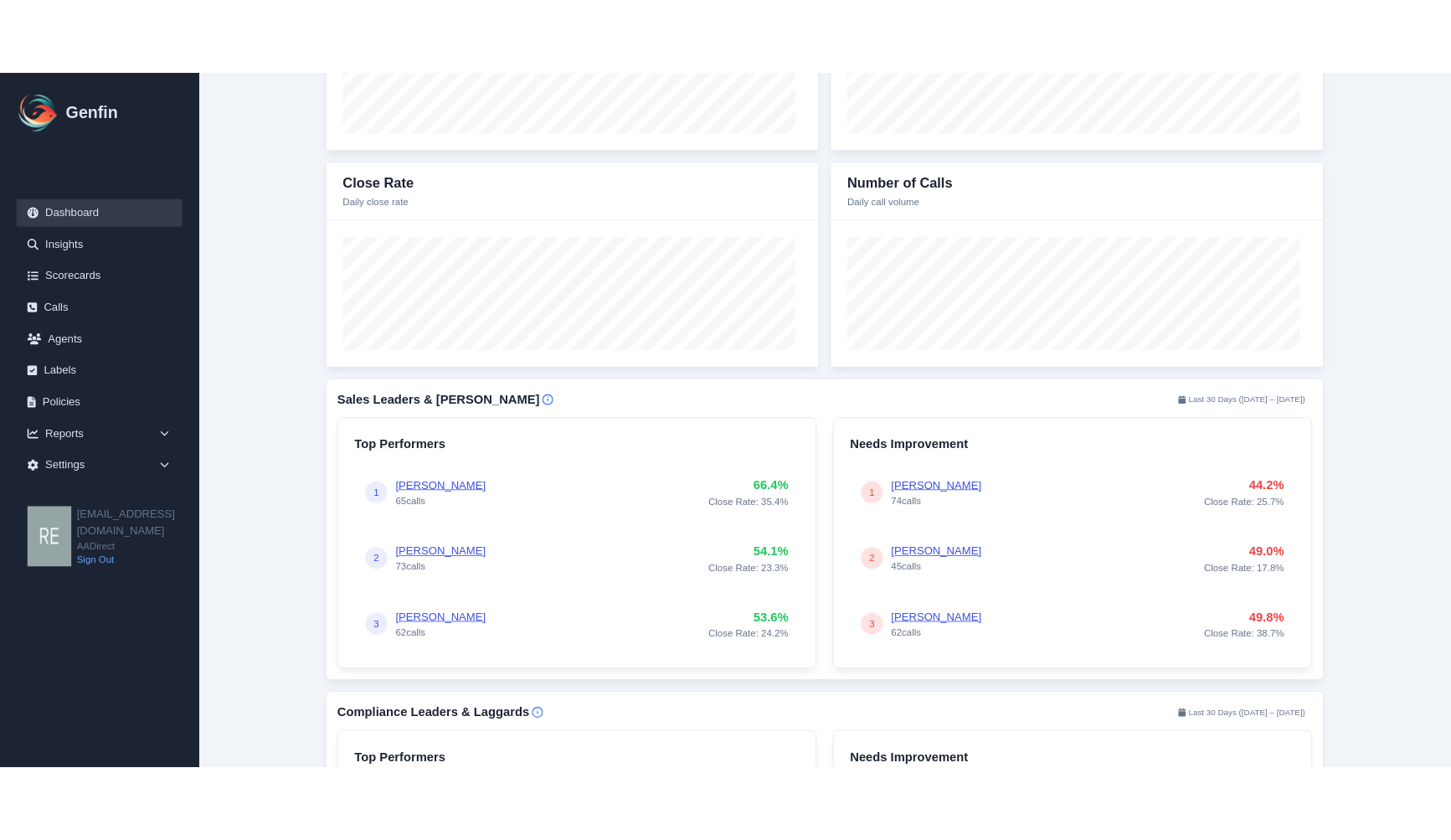
scroll to position [557, 0]
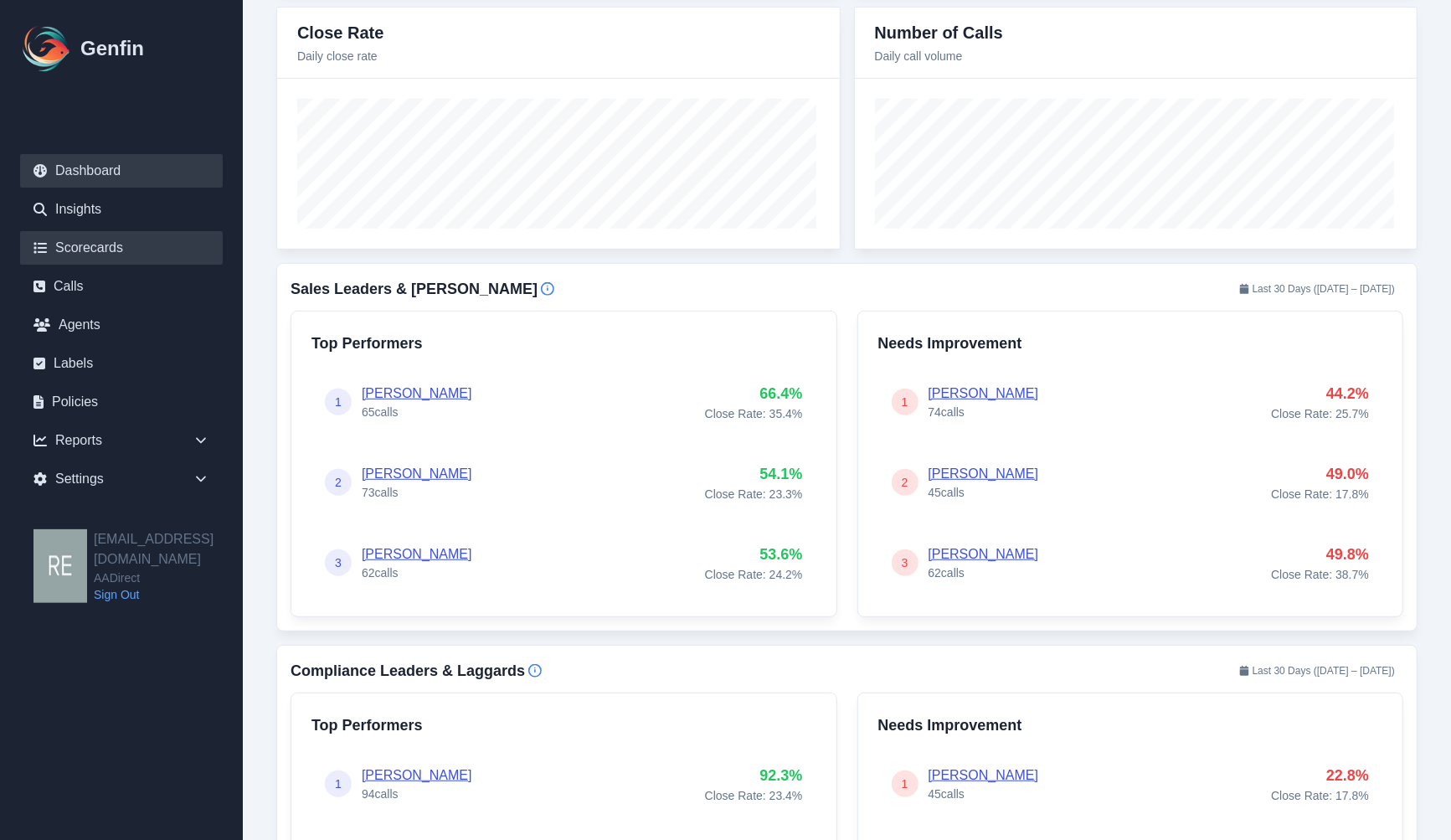
click at [149, 253] on link "Scorecards" at bounding box center [121, 247] width 202 height 34
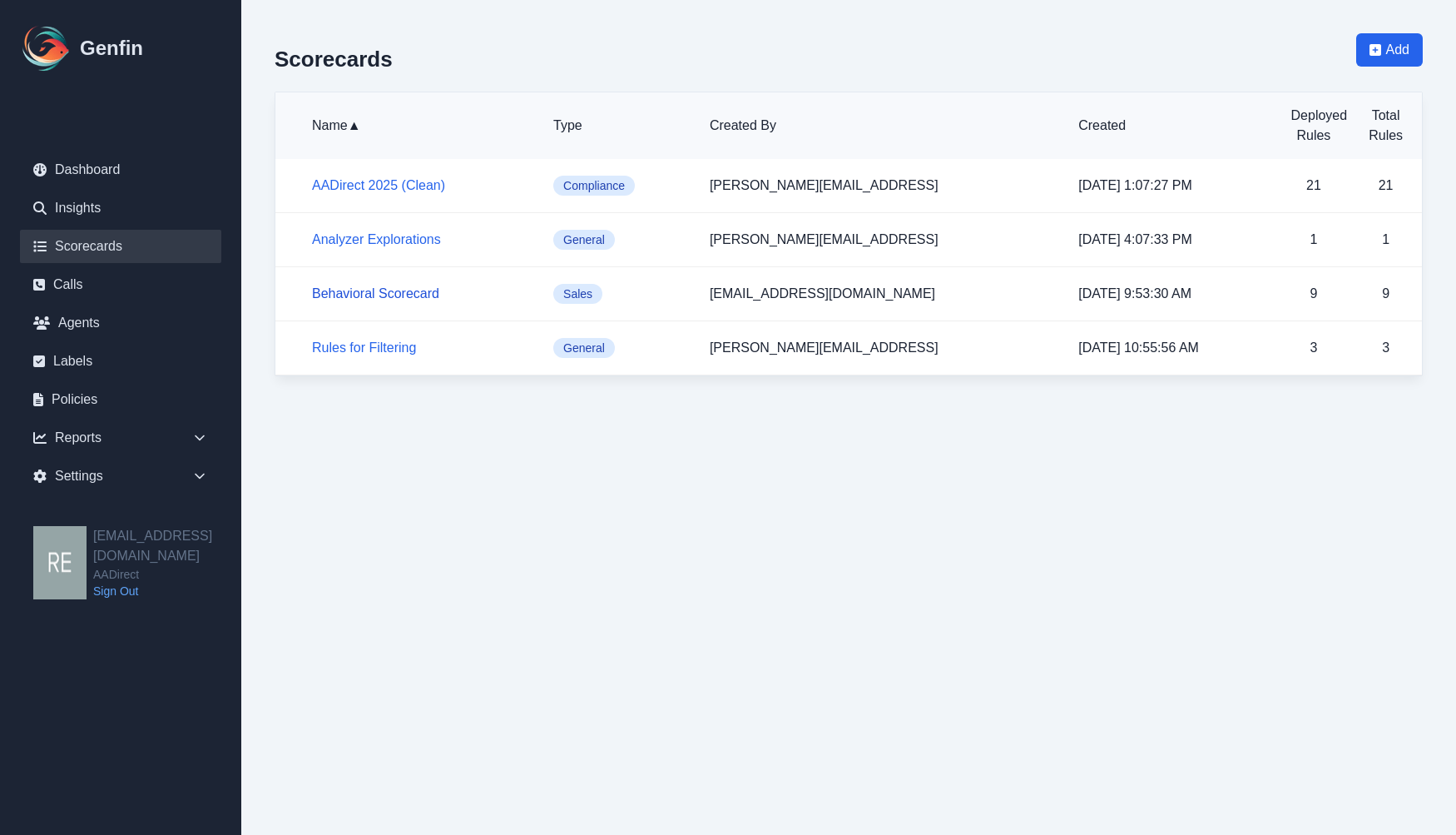
click at [399, 289] on link "Behavioral Scorecard" at bounding box center [375, 293] width 127 height 14
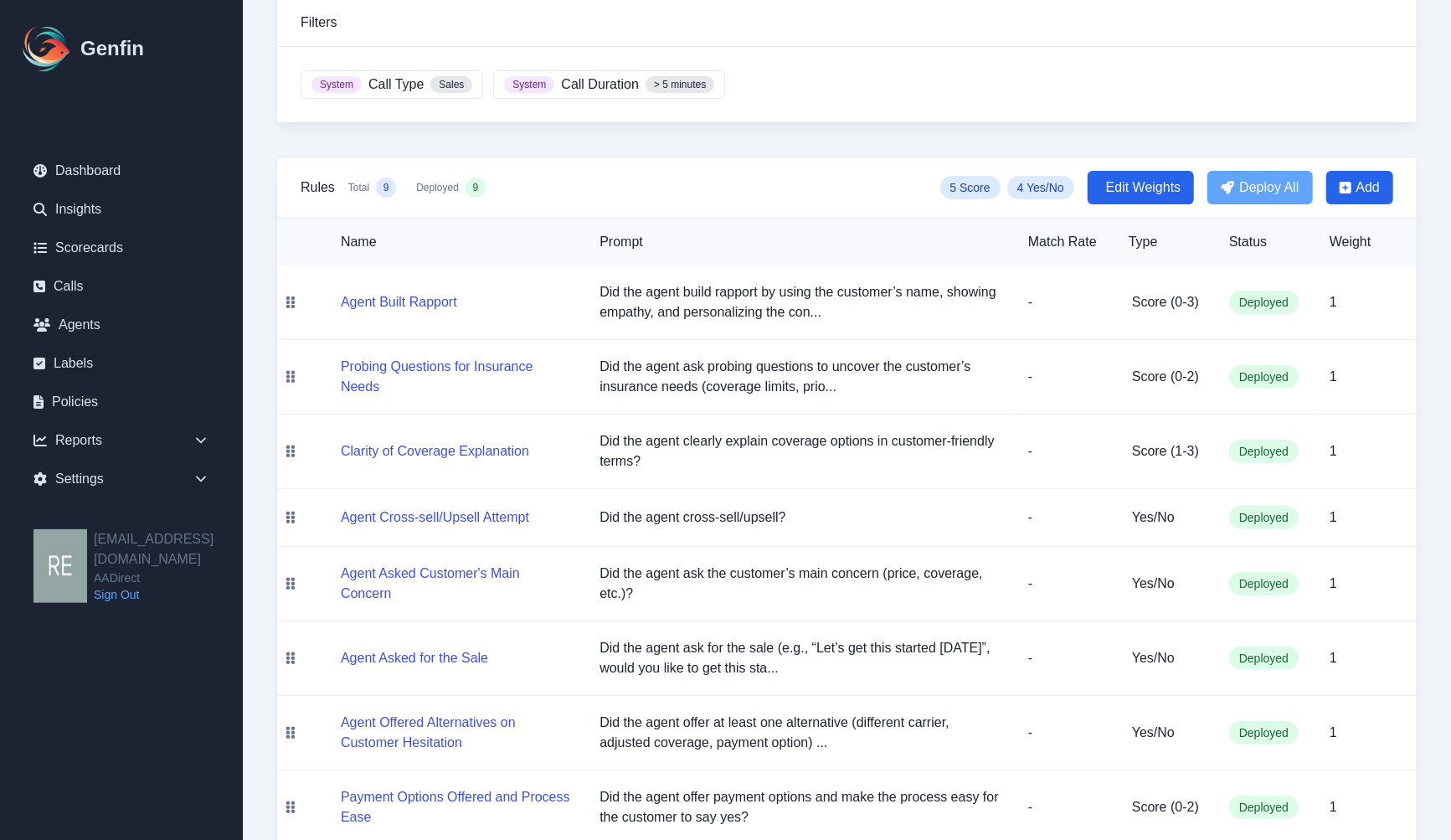
scroll to position [304, 0]
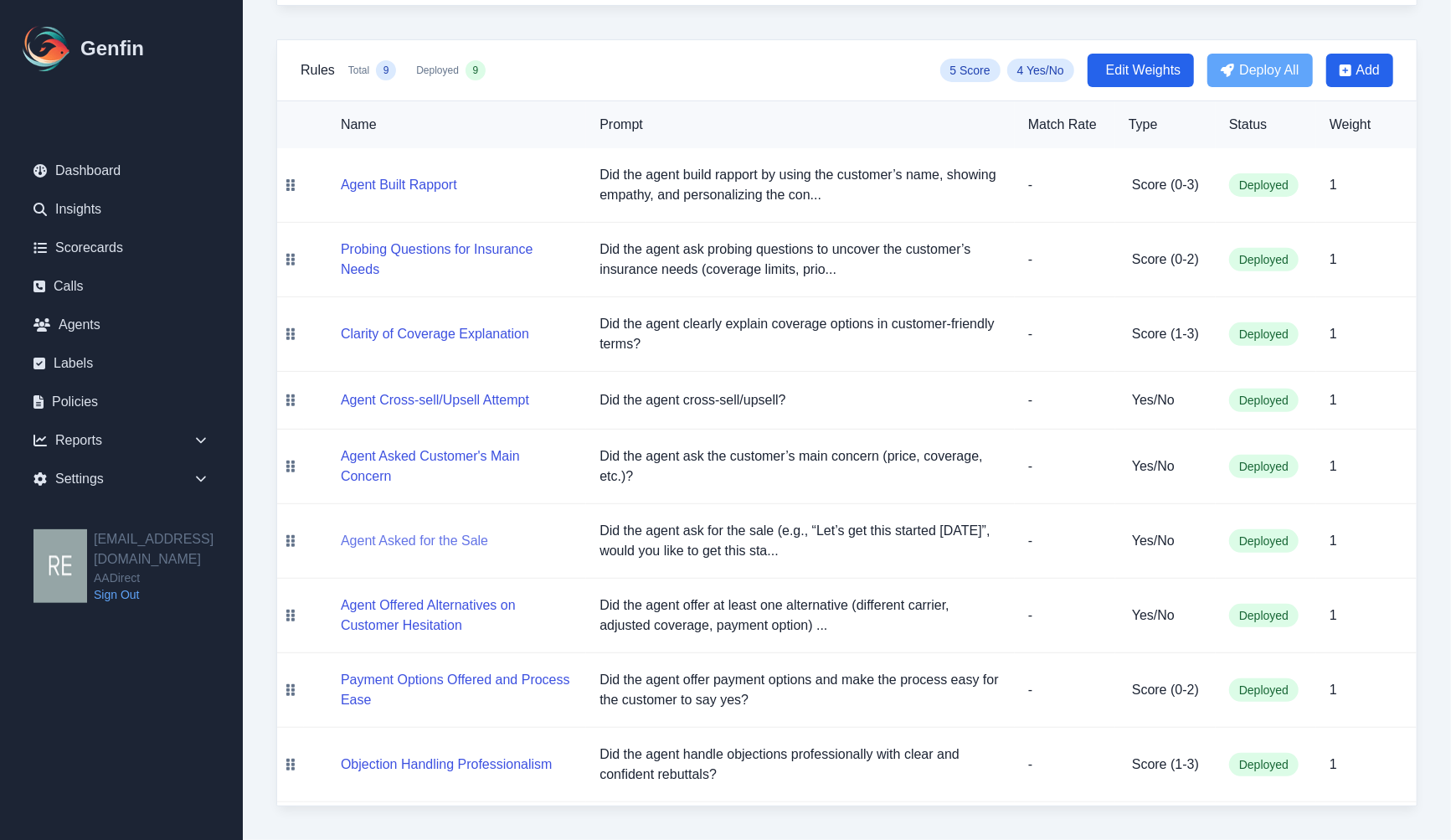
click at [414, 531] on button "Agent Asked for the Sale" at bounding box center [414, 540] width 147 height 20
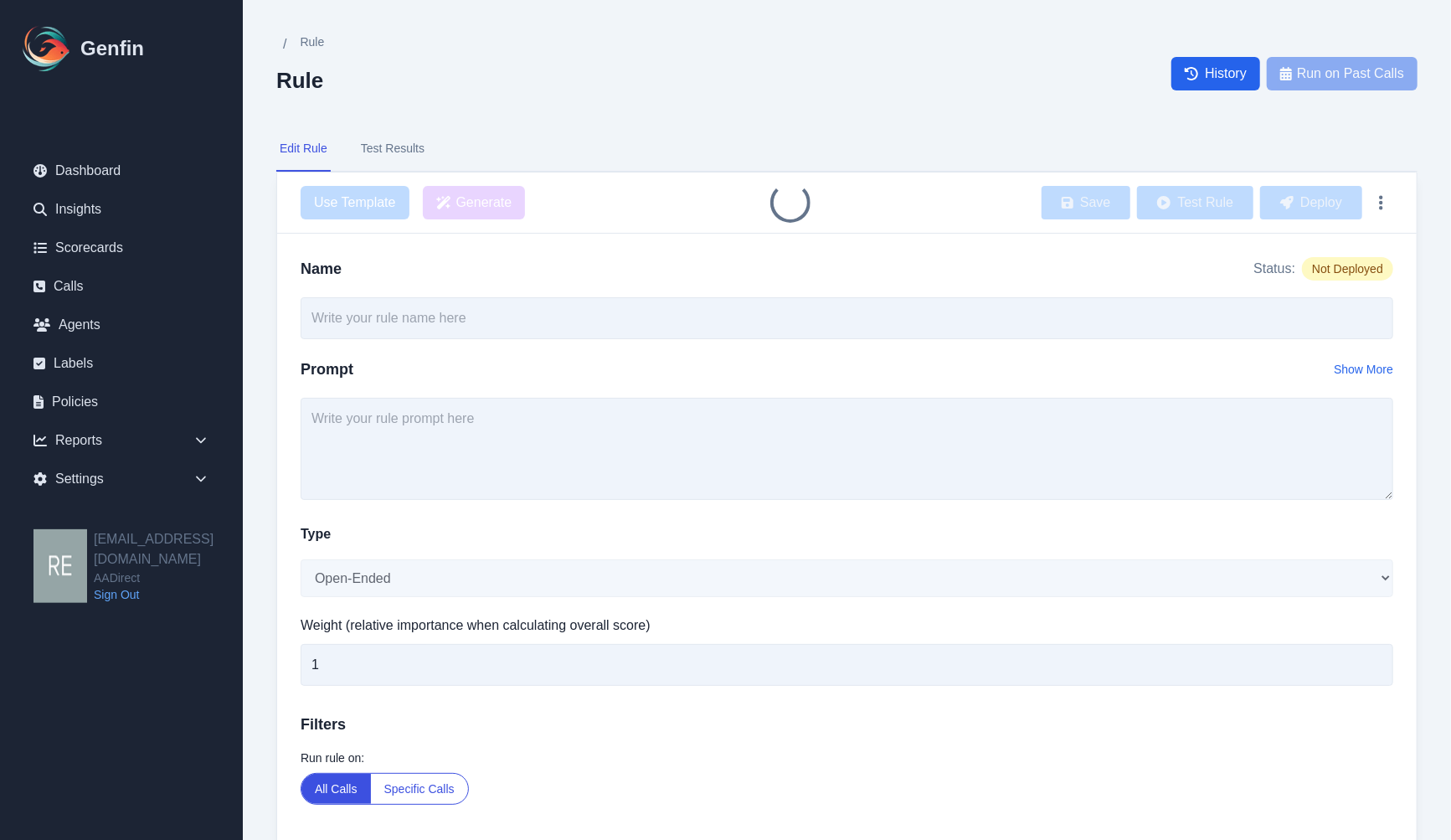
type input "Agent Asked for the Sale"
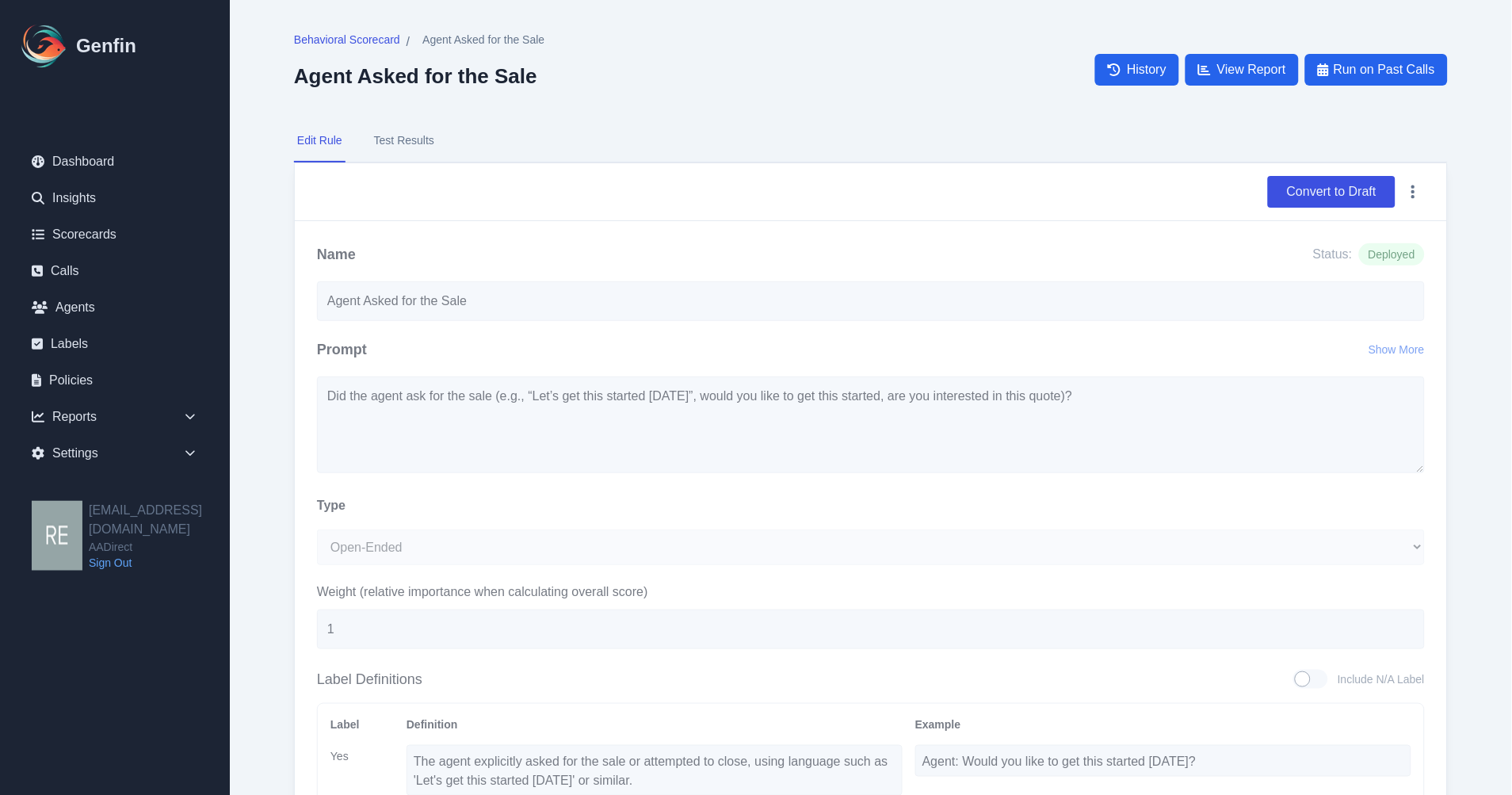
click at [385, 131] on button "Test Results" at bounding box center [403, 141] width 66 height 43
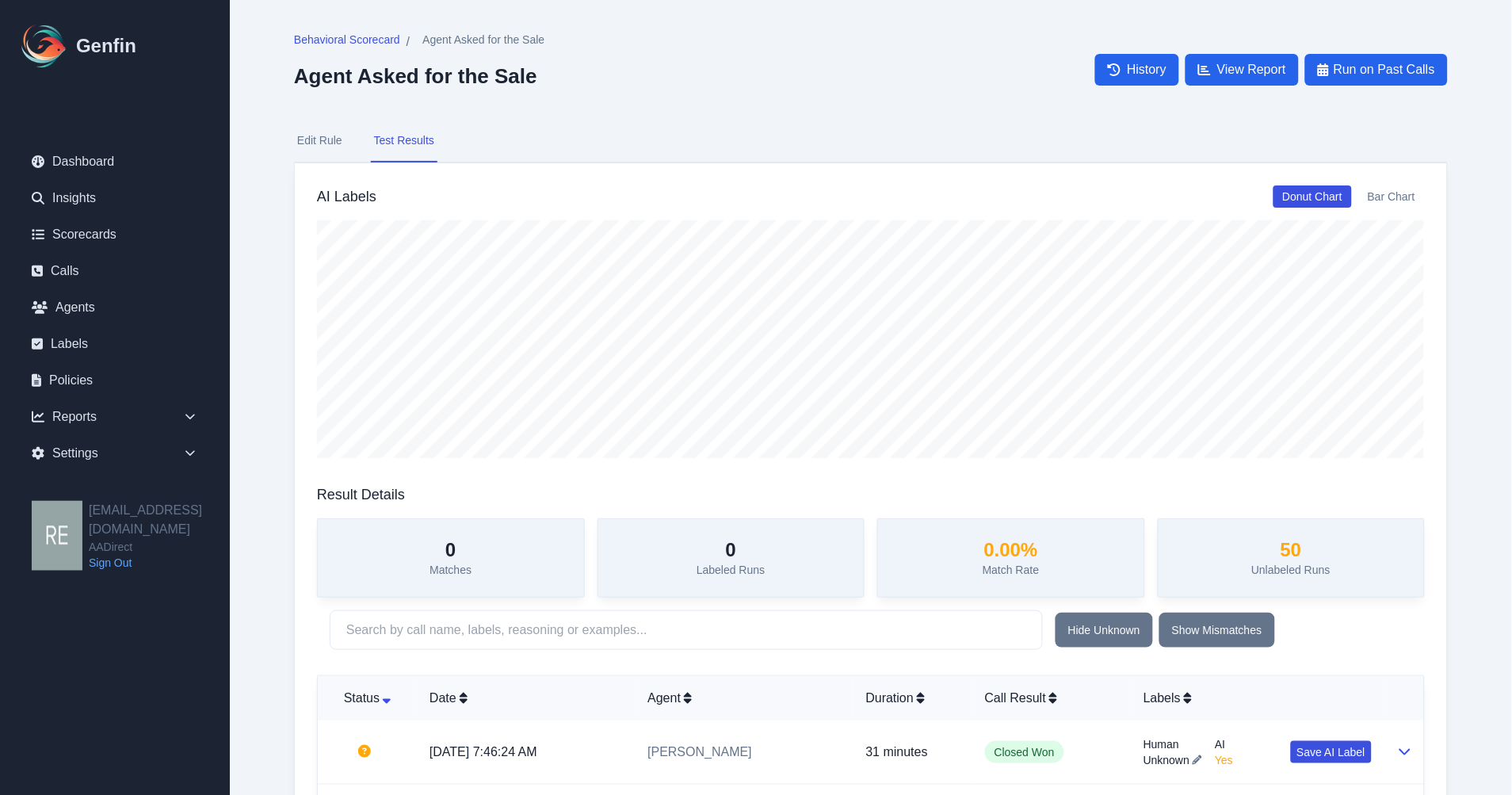
click at [317, 131] on button "Edit Rule" at bounding box center [319, 141] width 52 height 43
select select "Yes/No"
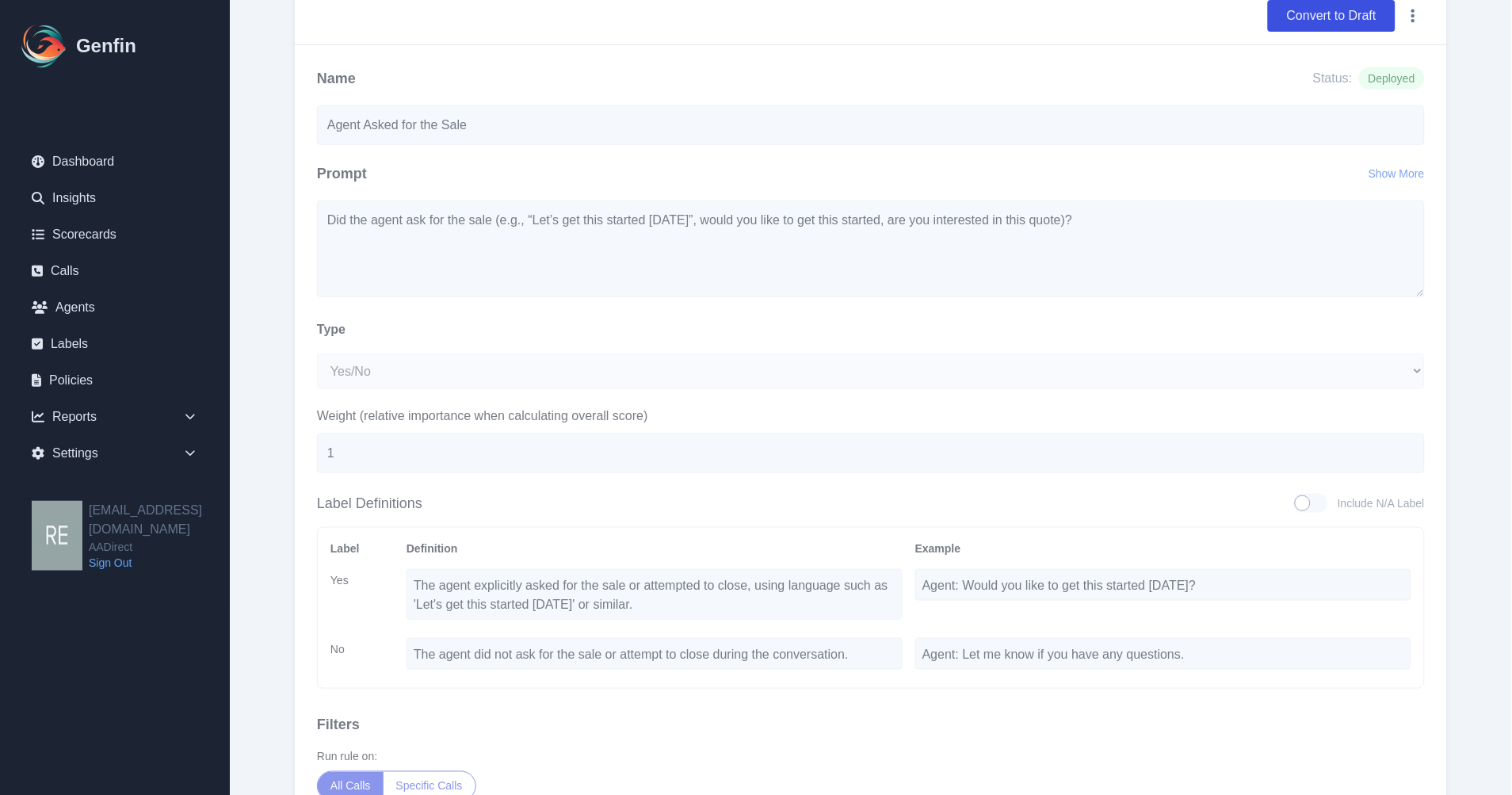
scroll to position [88, 0]
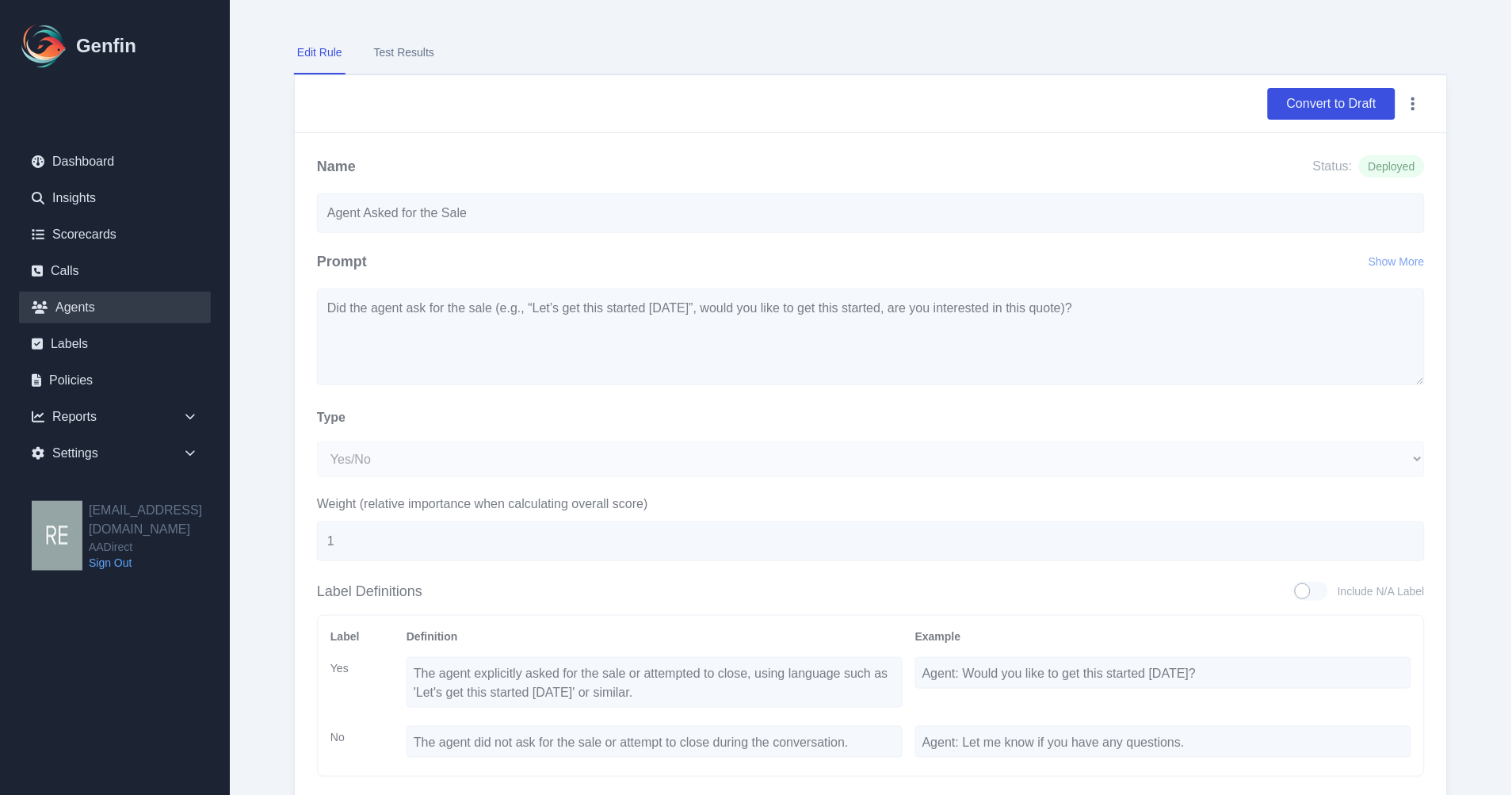
click at [88, 320] on link "Agents" at bounding box center [115, 307] width 191 height 32
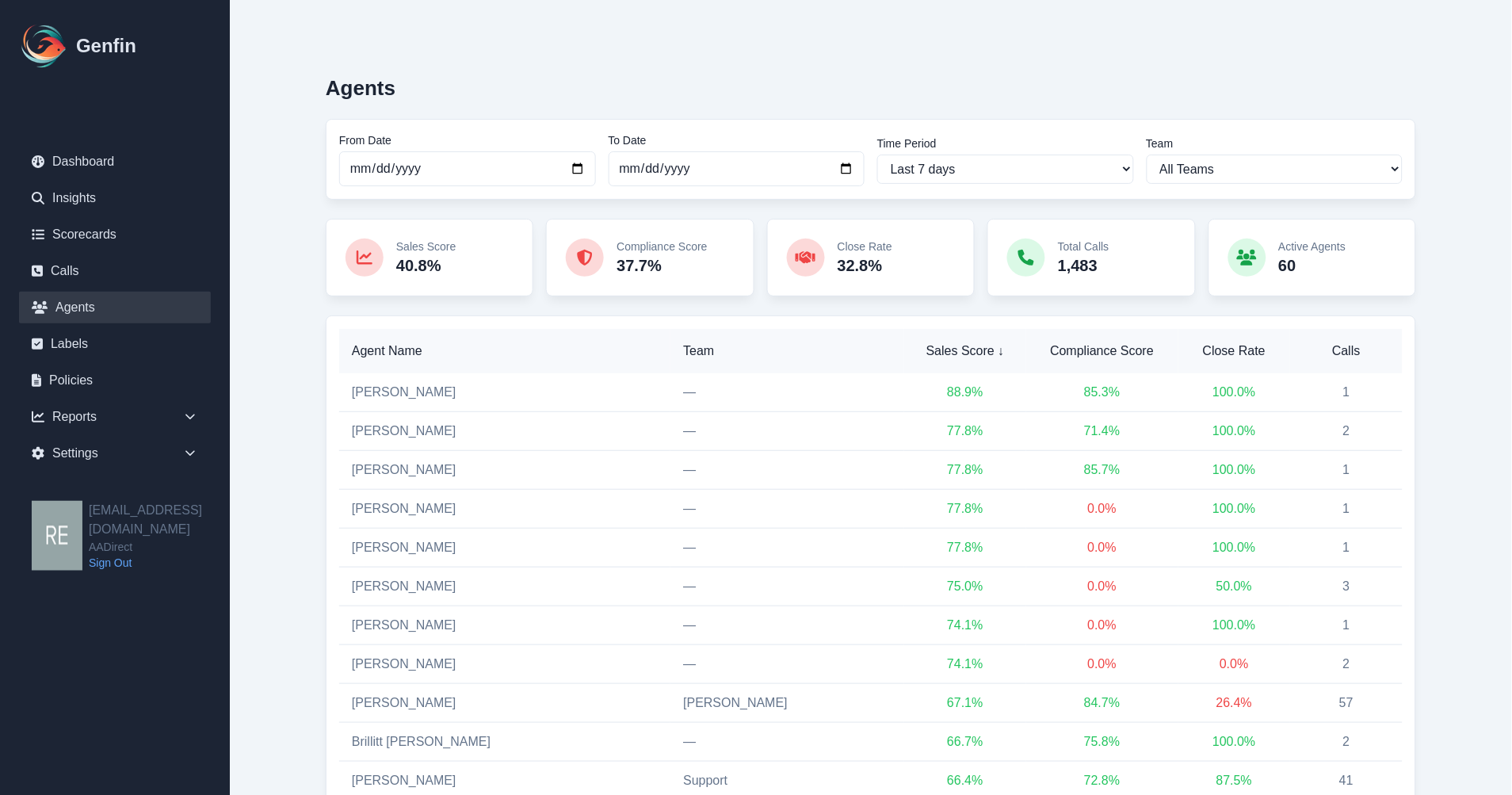
scroll to position [176, 0]
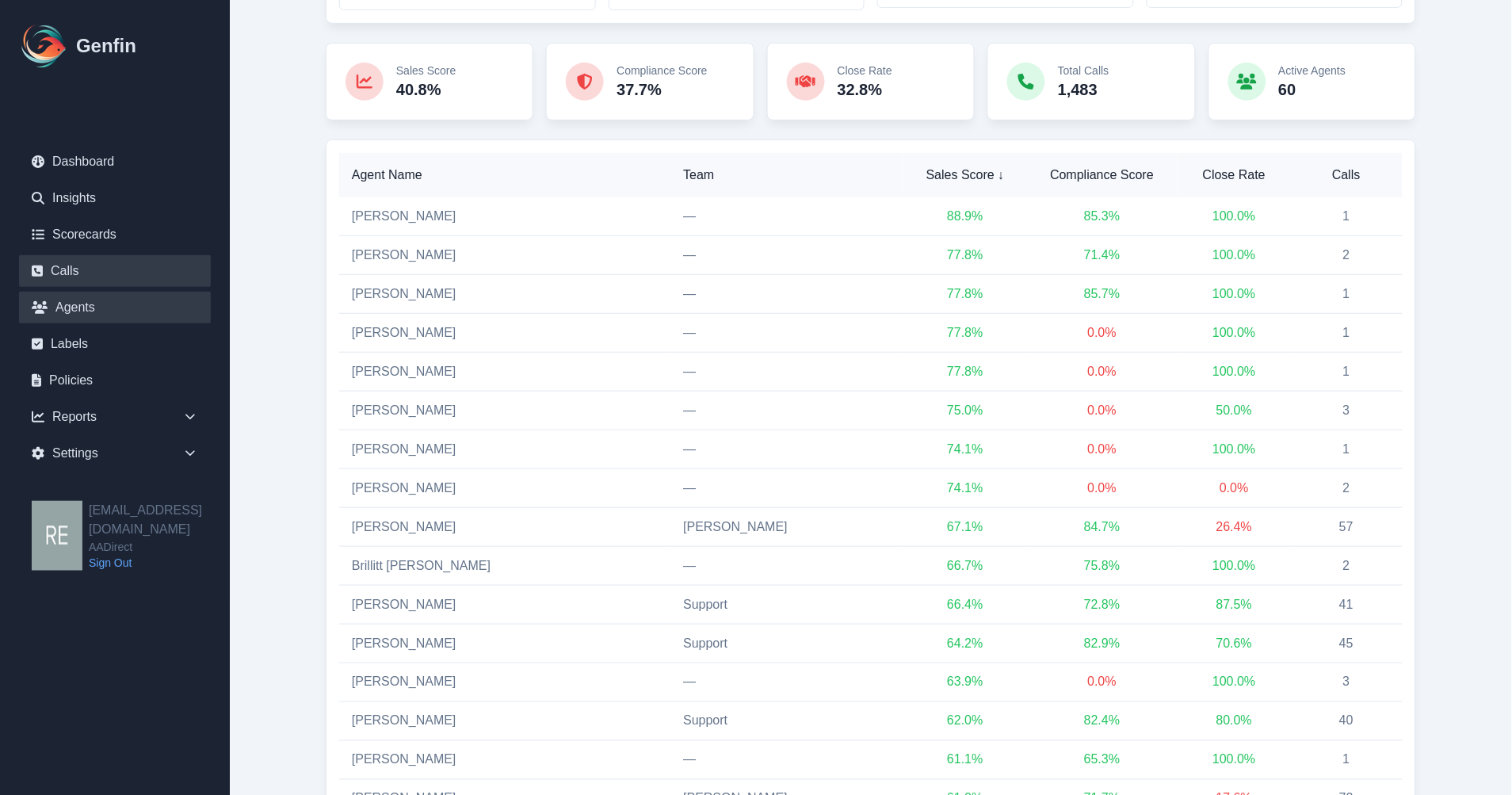
click at [97, 258] on link "Calls" at bounding box center [115, 271] width 191 height 32
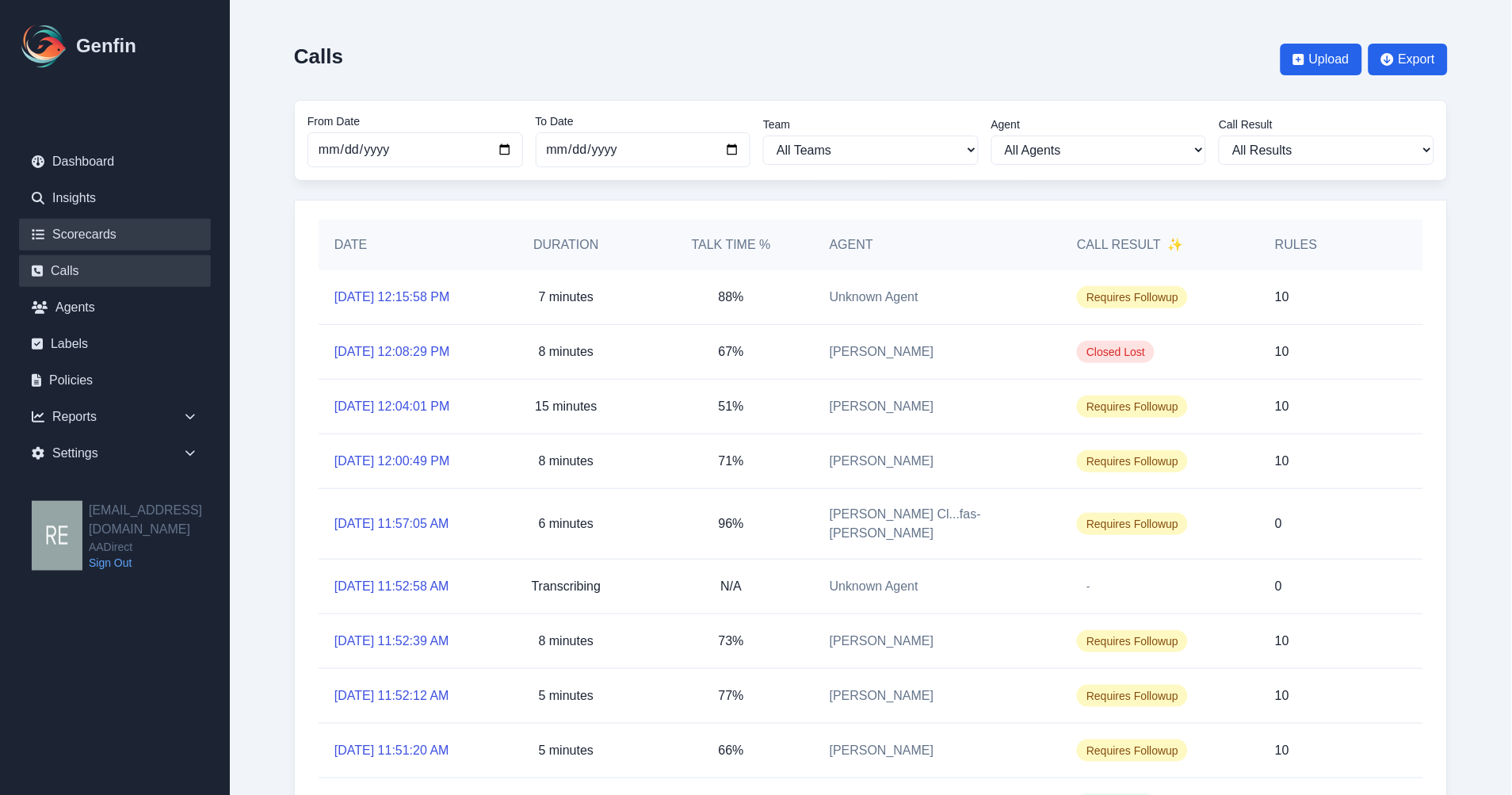
click at [97, 227] on link "Scorecards" at bounding box center [115, 234] width 191 height 32
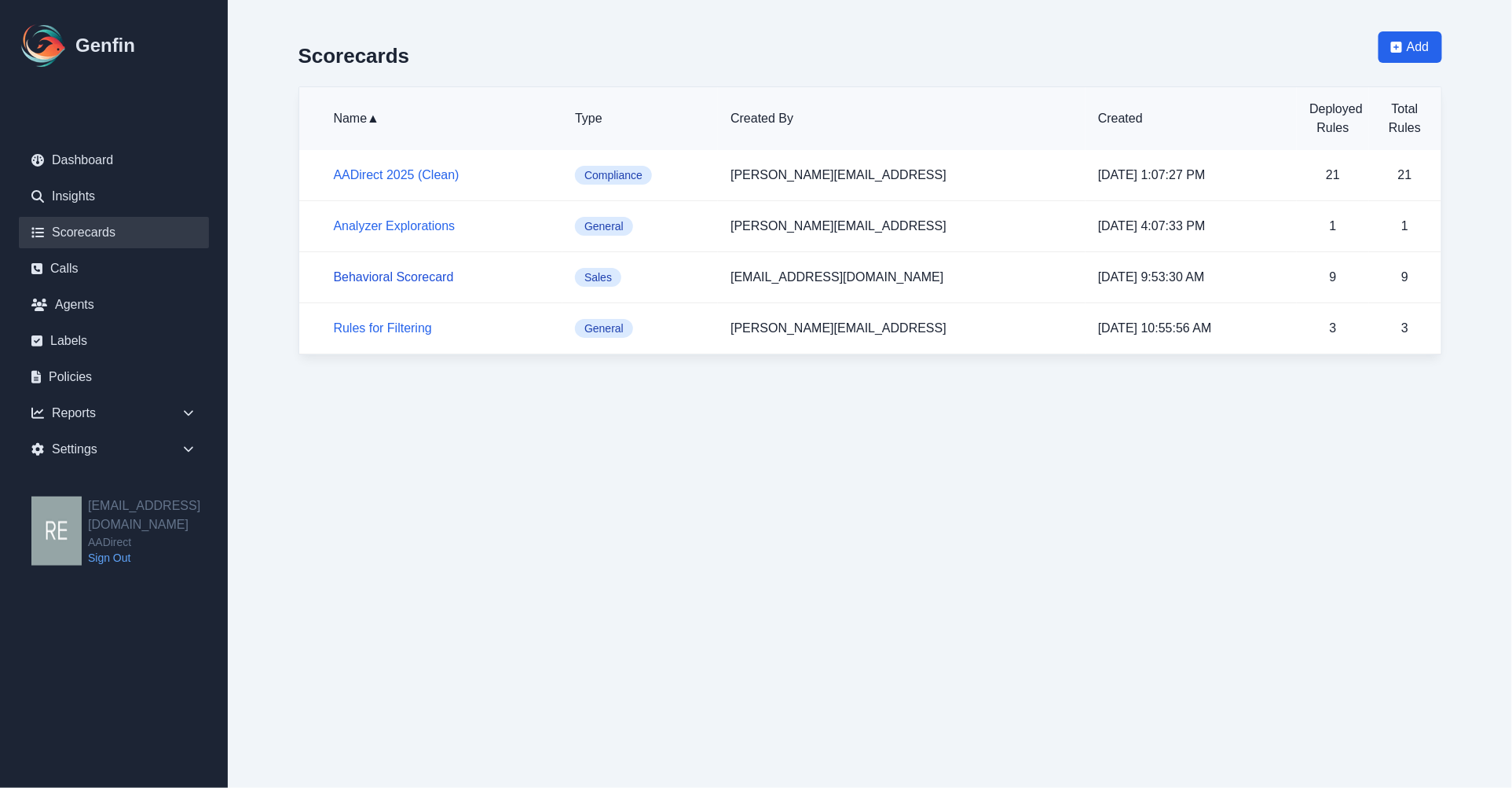
click at [422, 277] on link "Behavioral Scorecard" at bounding box center [394, 276] width 120 height 13
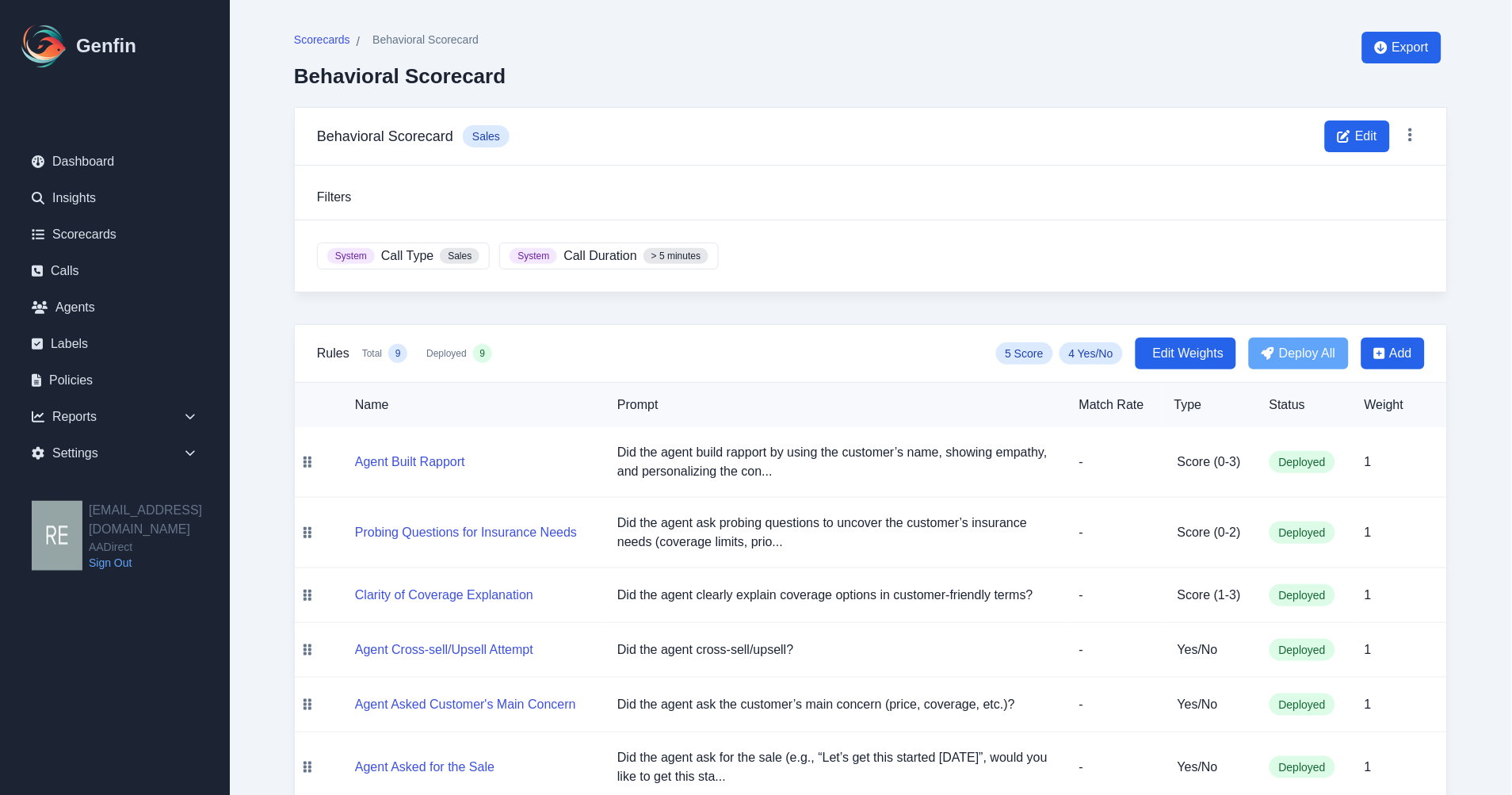
scroll to position [272, 0]
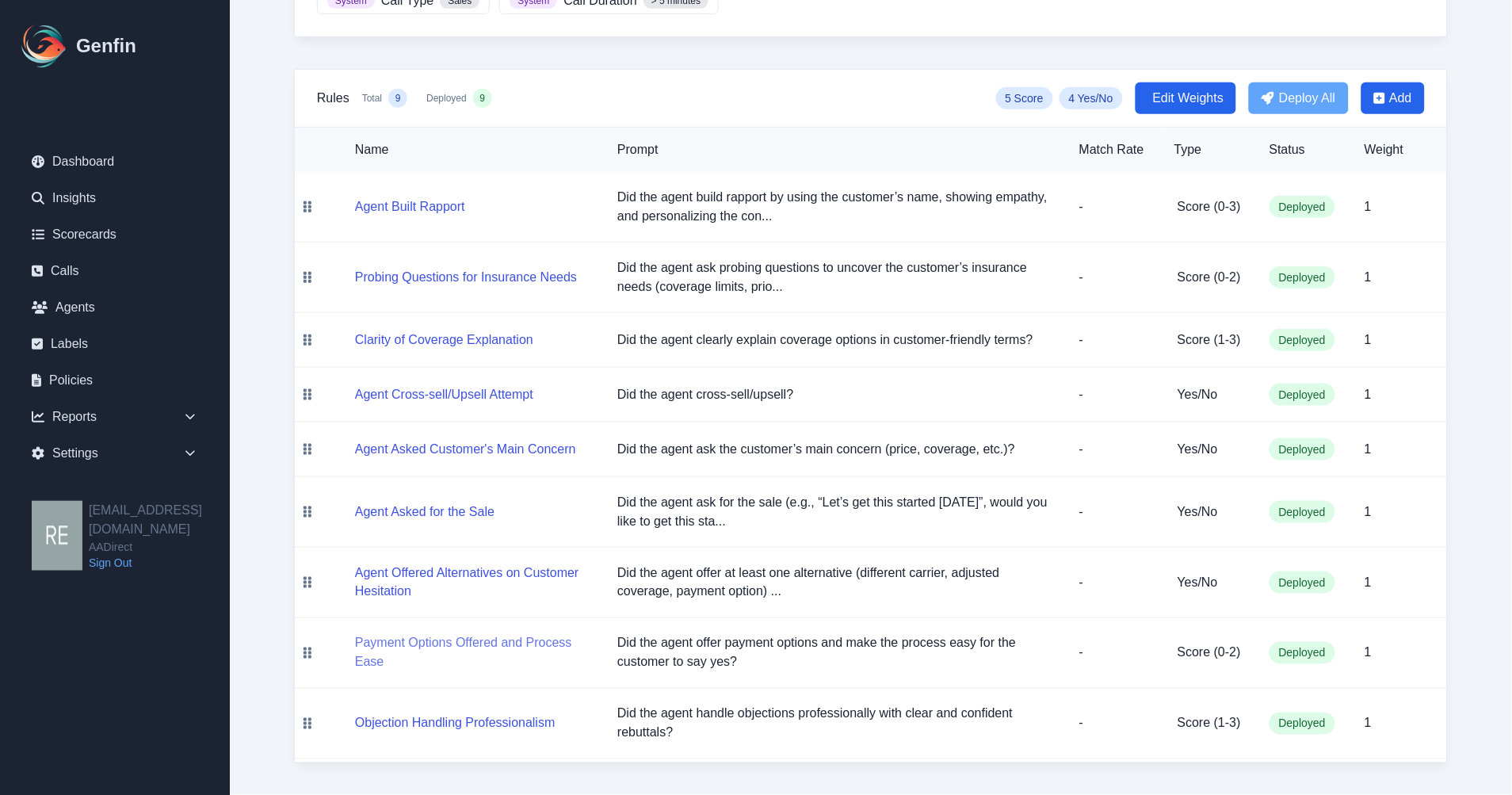
click at [508, 648] on button "Payment Options Offered and Process Ease" at bounding box center [474, 653] width 237 height 38
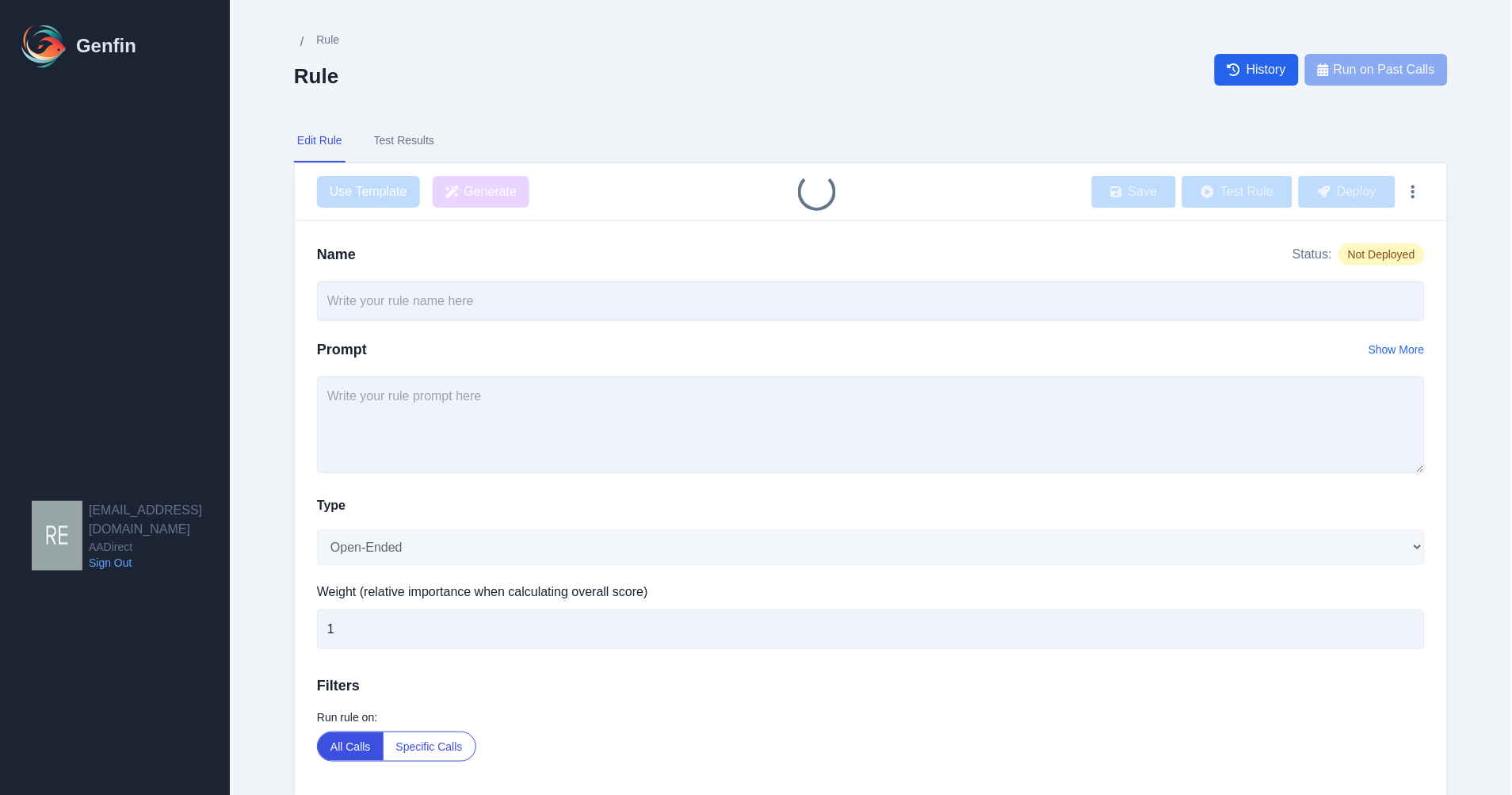
type input "Payment Options Offered and Process Ease"
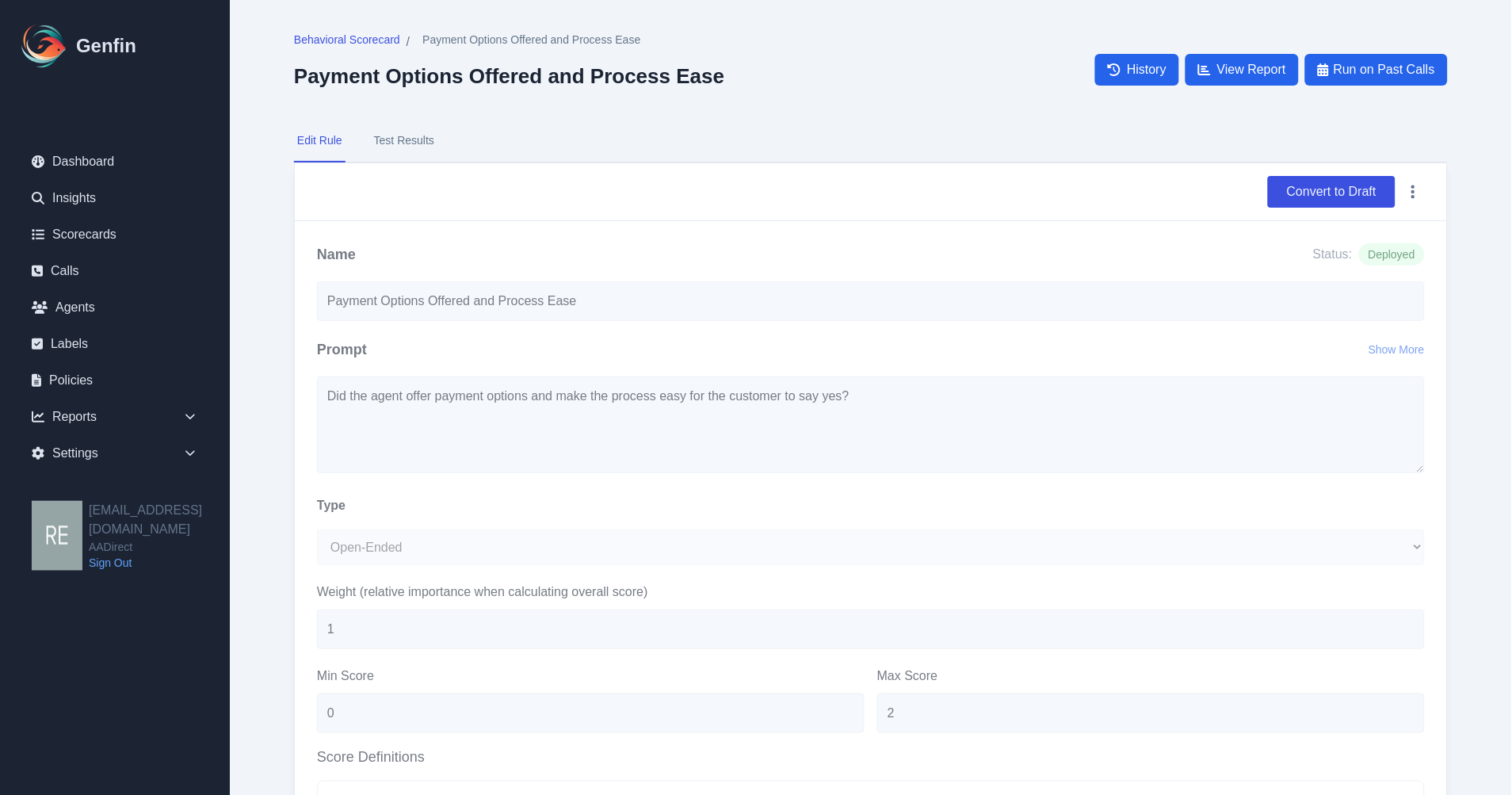
click at [406, 139] on button "Test Results" at bounding box center [403, 141] width 66 height 43
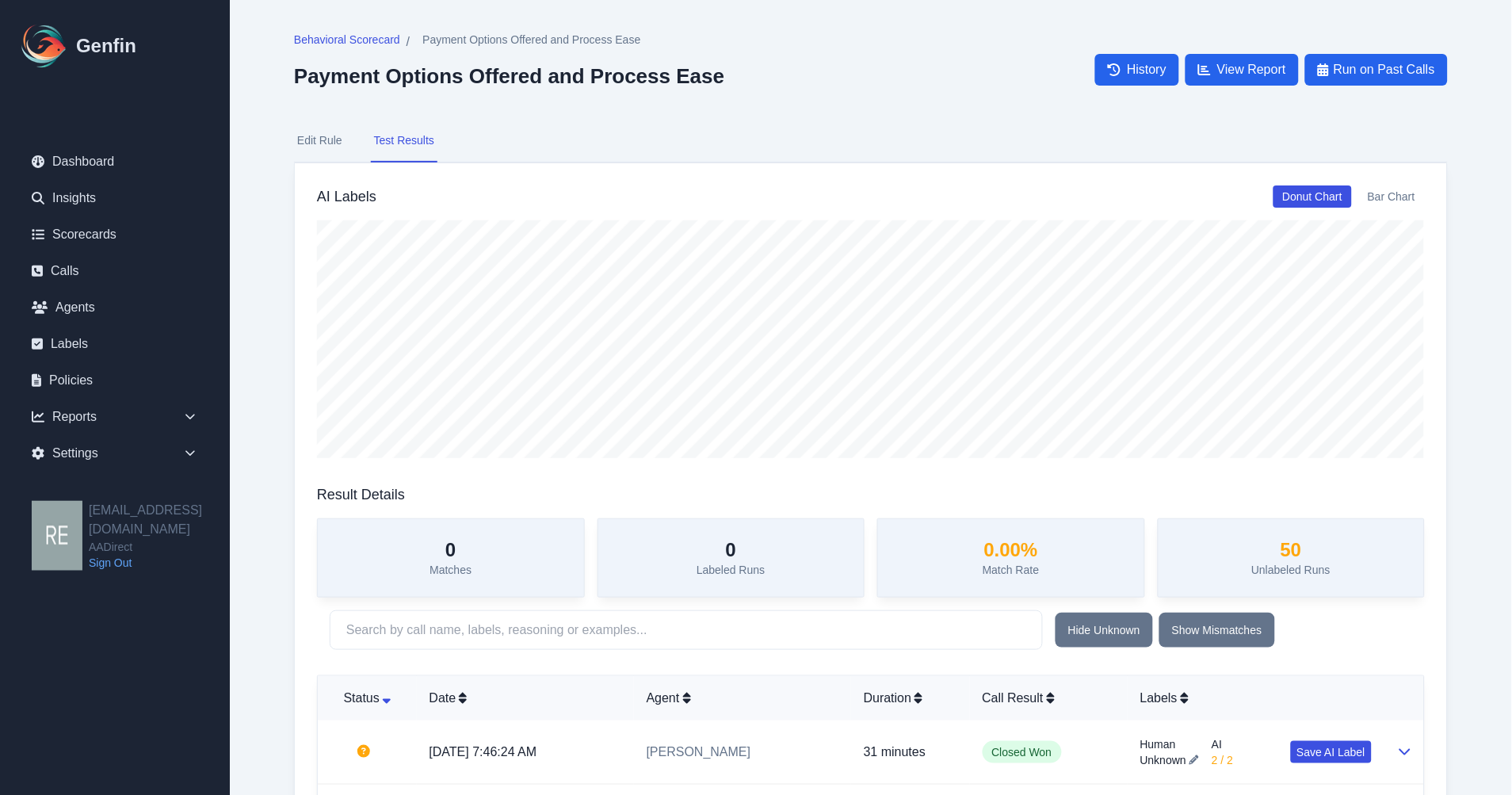
click at [319, 136] on button "Edit Rule" at bounding box center [319, 141] width 52 height 43
select select "Score"
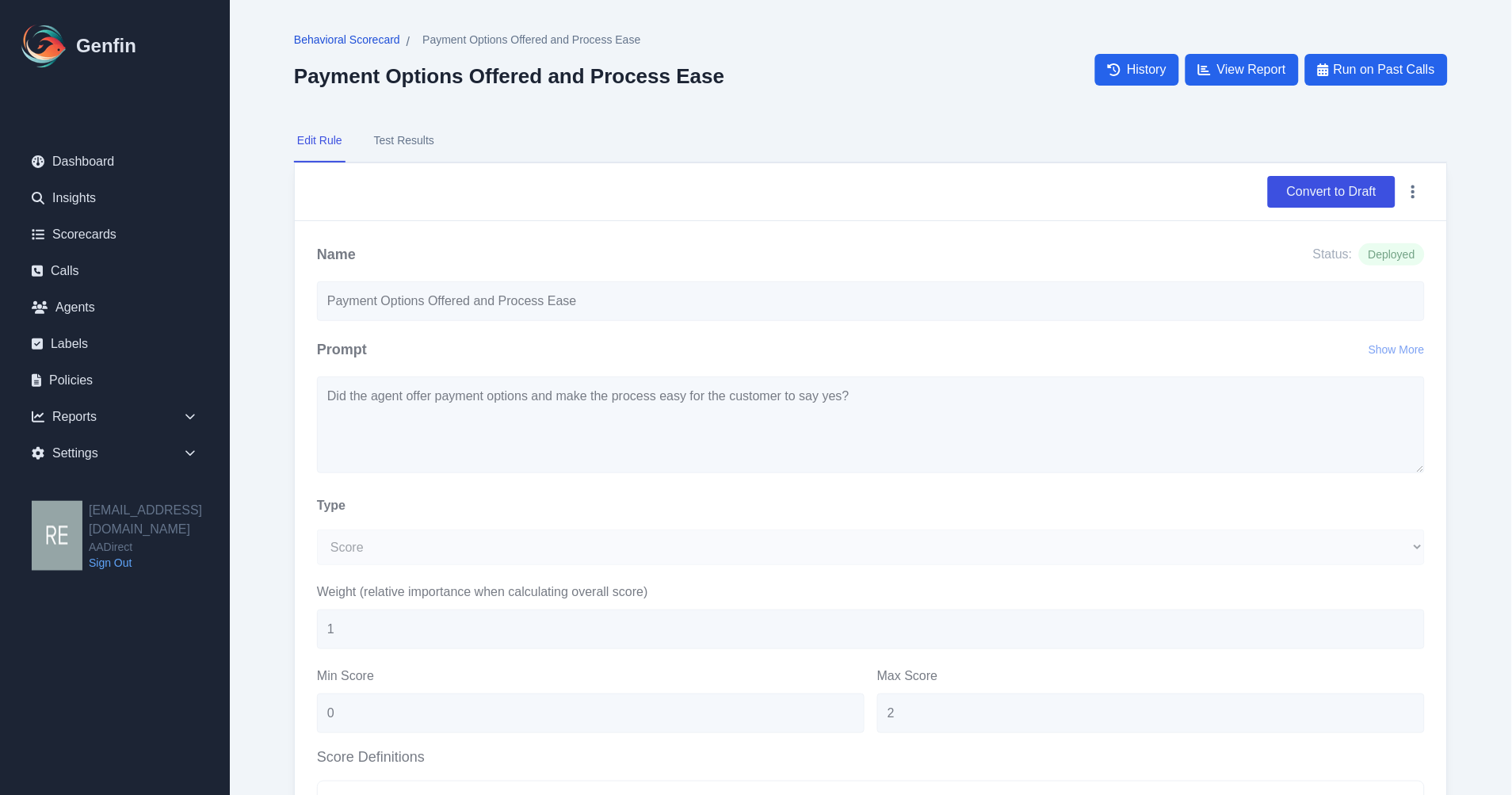
click at [354, 38] on span "Behavioral Scorecard" at bounding box center [347, 39] width 106 height 16
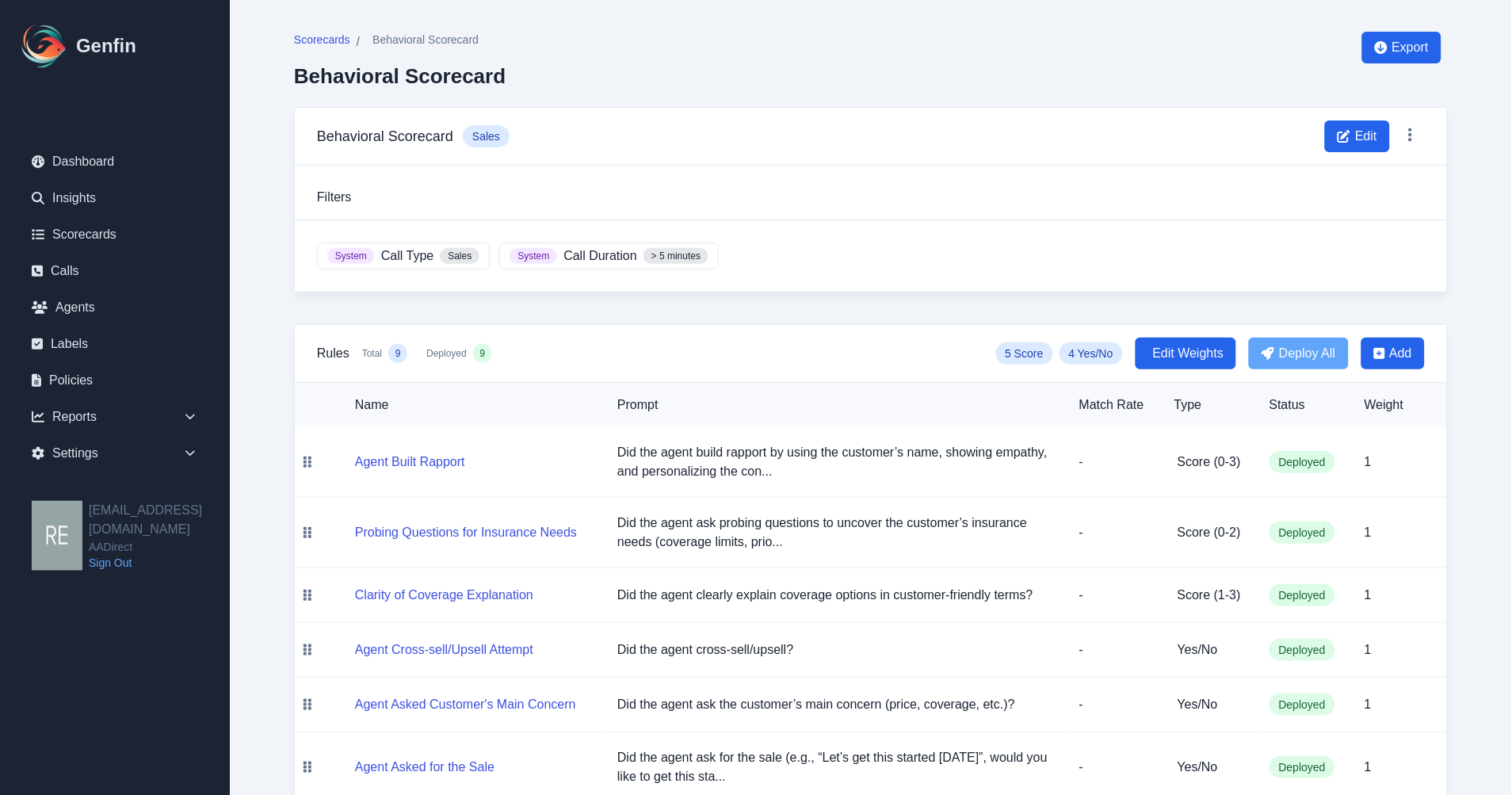
scroll to position [176, 0]
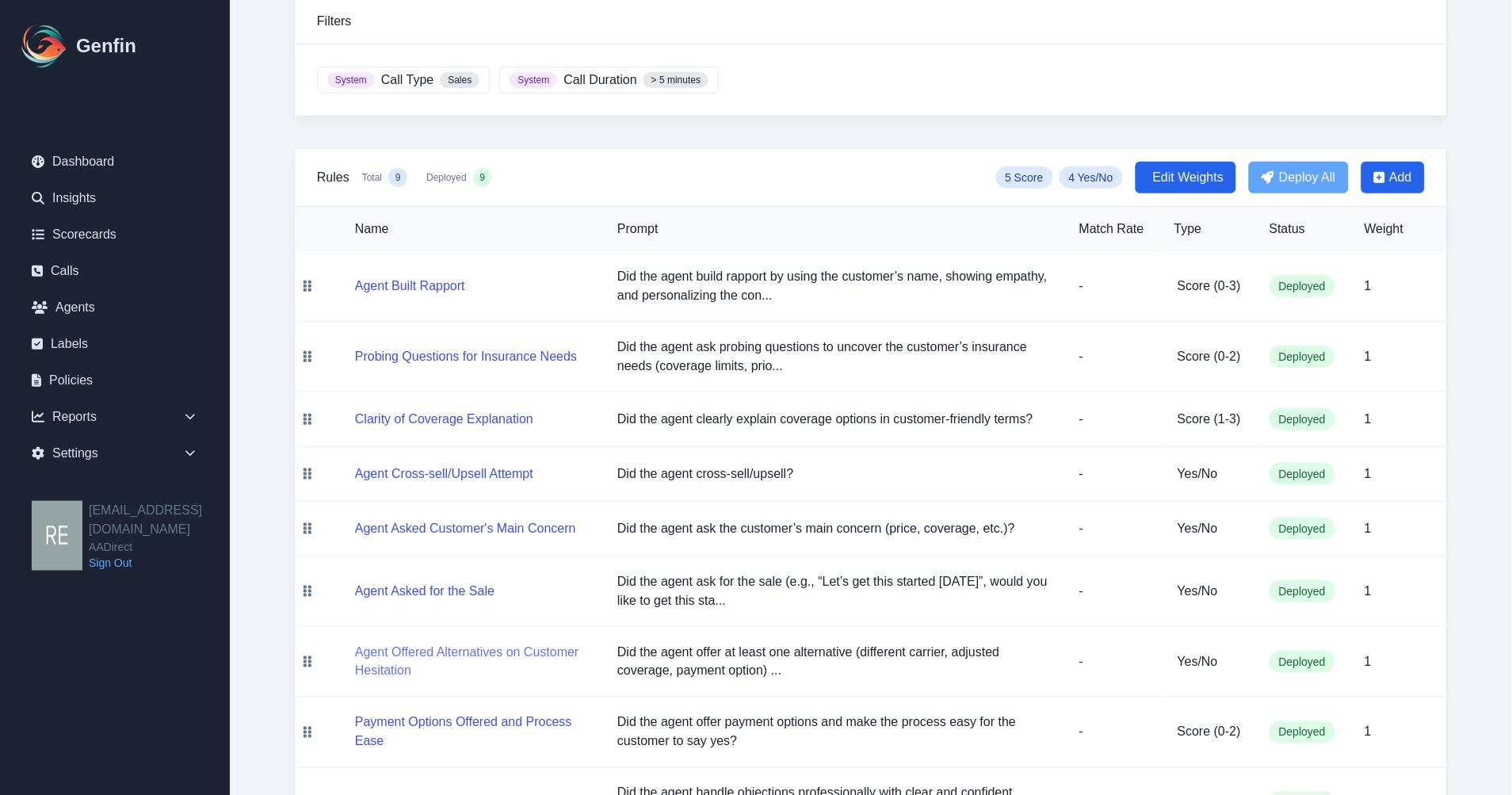
click at [509, 670] on button "Agent Offered Alternatives on Customer Hesitation" at bounding box center [474, 662] width 237 height 38
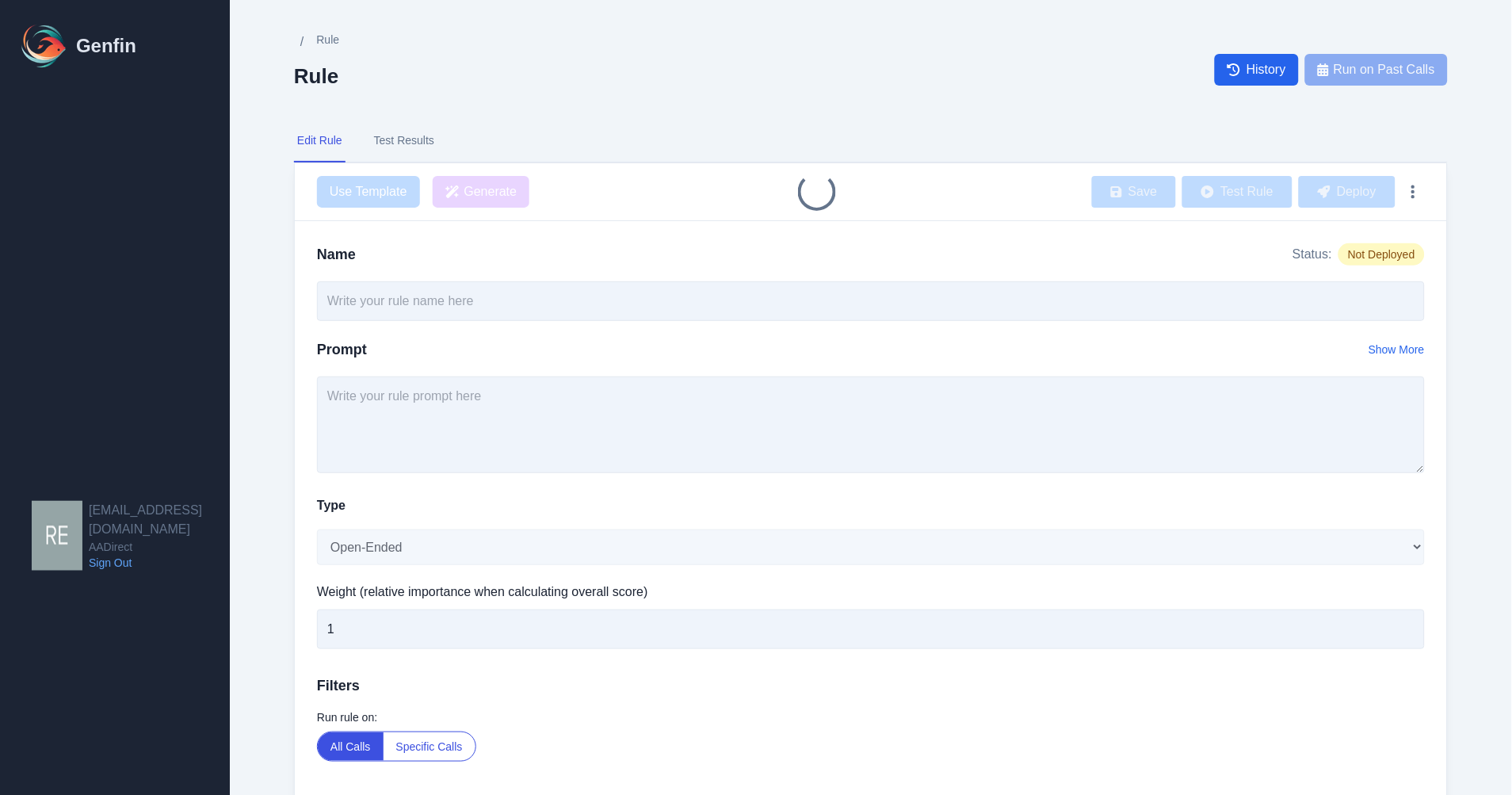
type input "Agent Offered Alternatives on Customer Hesitation"
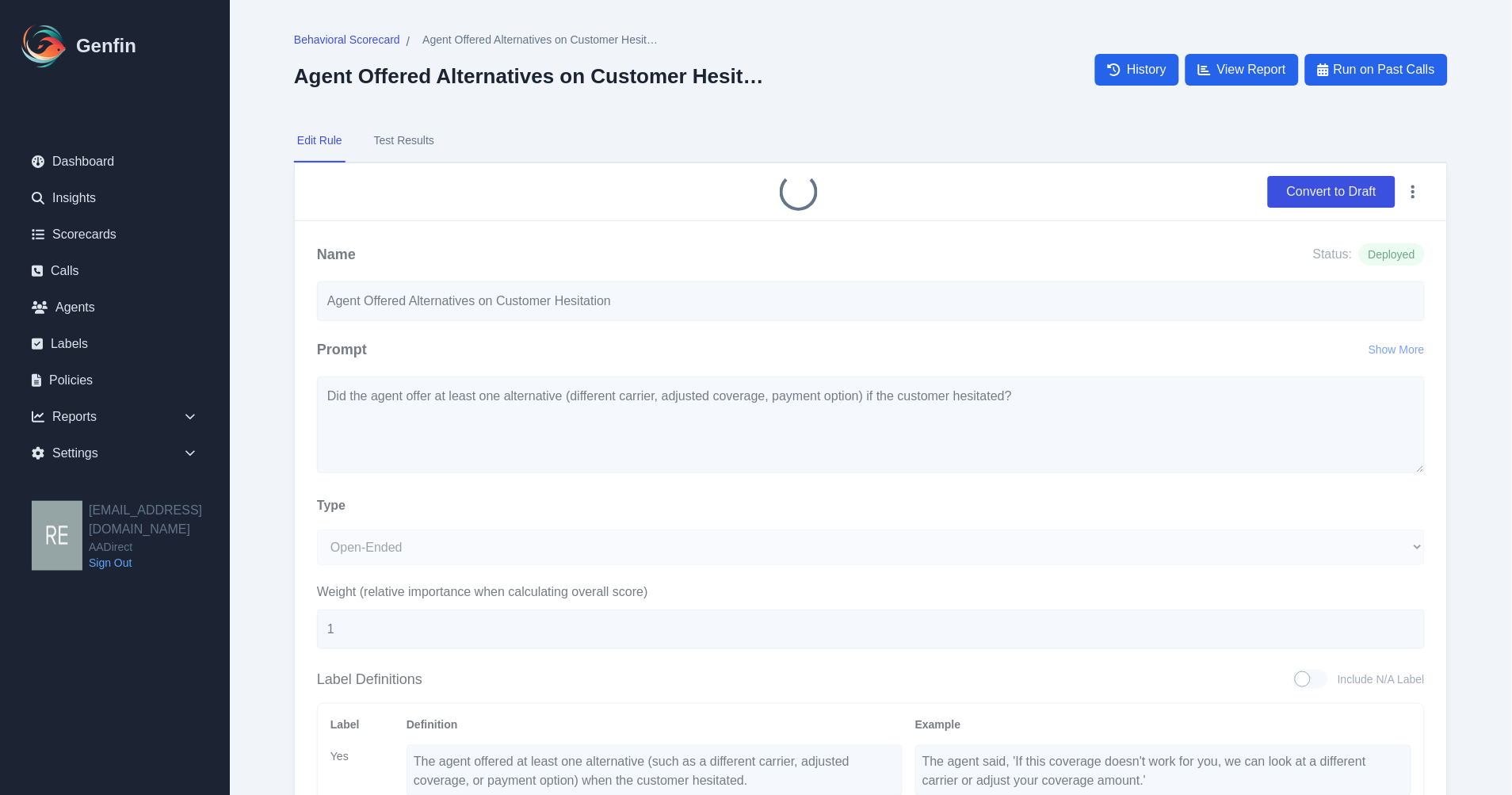
click at [403, 138] on button "Test Results" at bounding box center [403, 141] width 66 height 43
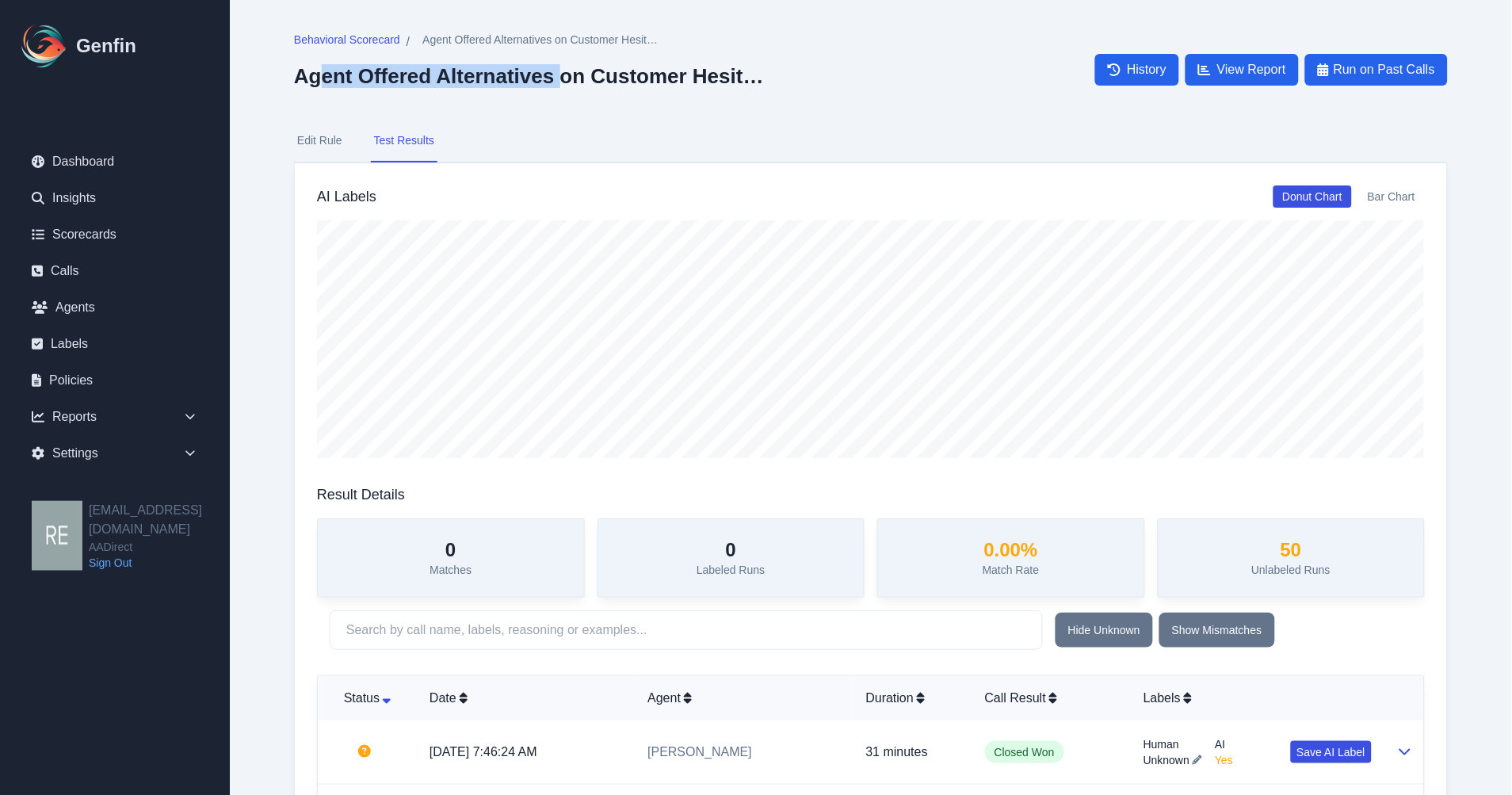
drag, startPoint x: 323, startPoint y: 81, endPoint x: 565, endPoint y: 86, distance: 242.1
click at [568, 85] on h2 "Agent Offered Alternatives on Customer Hesitation" at bounding box center [531, 75] width 475 height 24
click at [365, 34] on span "Behavioral Scorecard" at bounding box center [347, 39] width 106 height 16
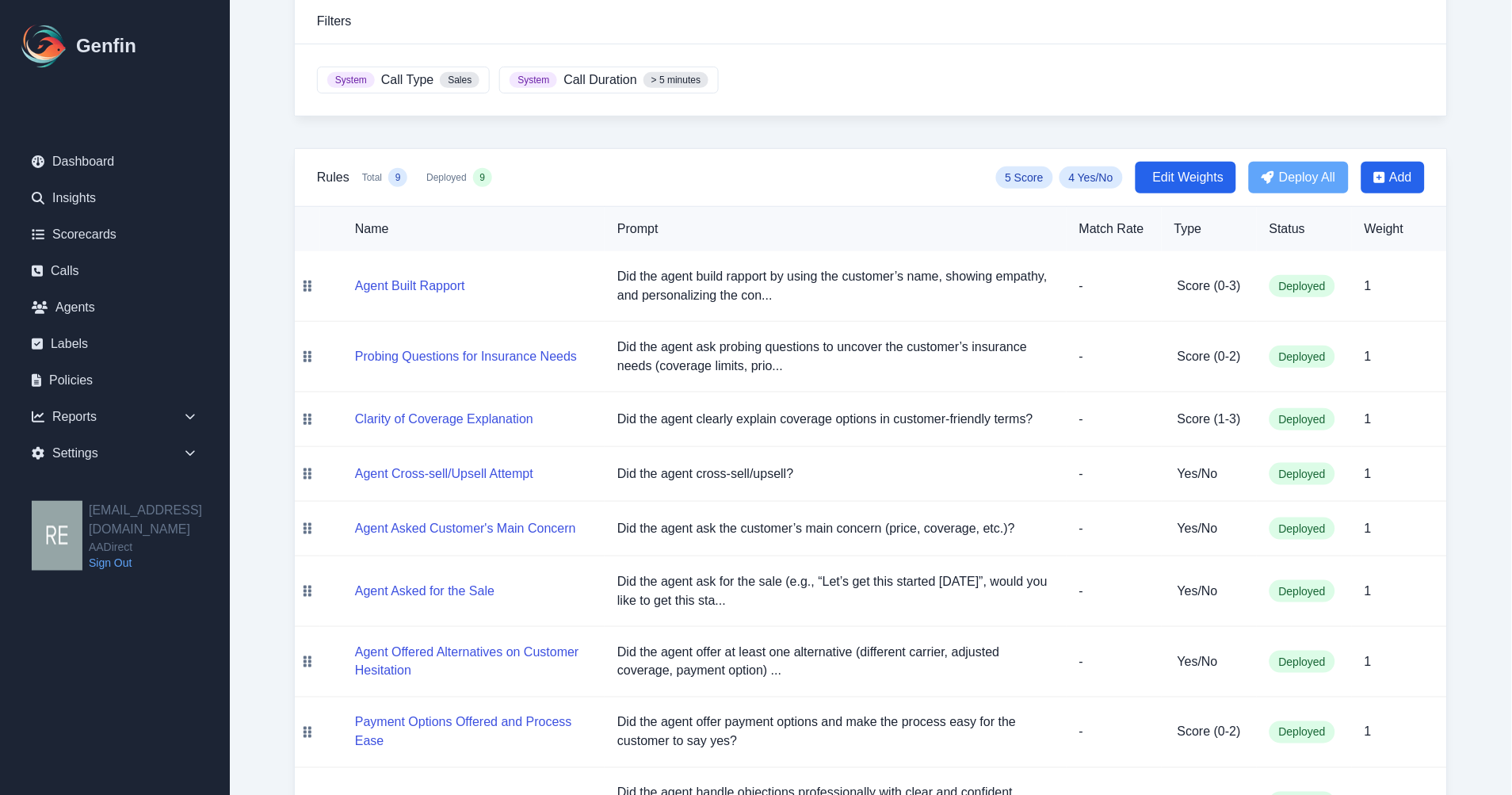
scroll to position [264, 0]
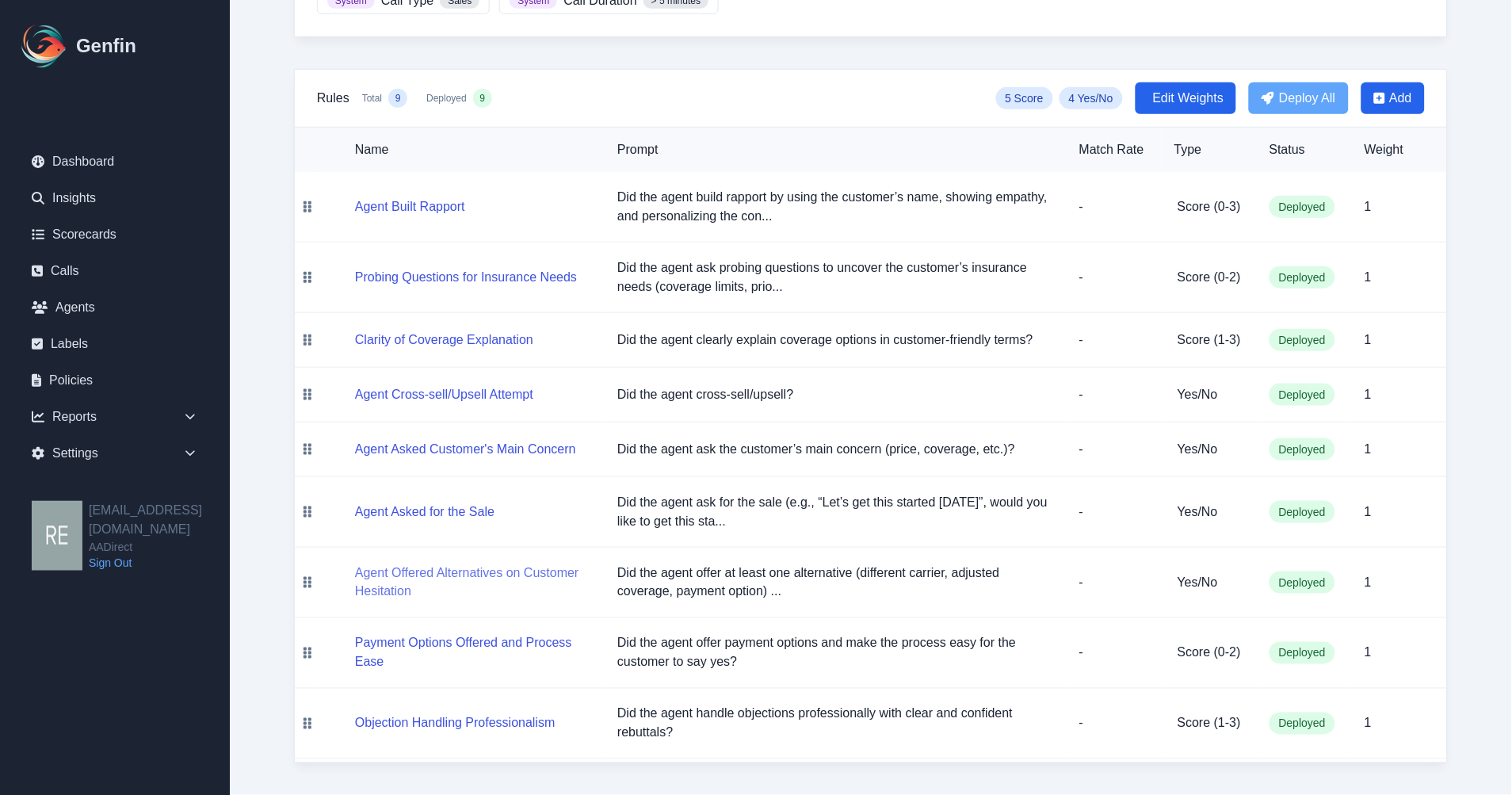
click at [556, 582] on button "Agent Offered Alternatives on Customer Hesitation" at bounding box center [474, 582] width 237 height 38
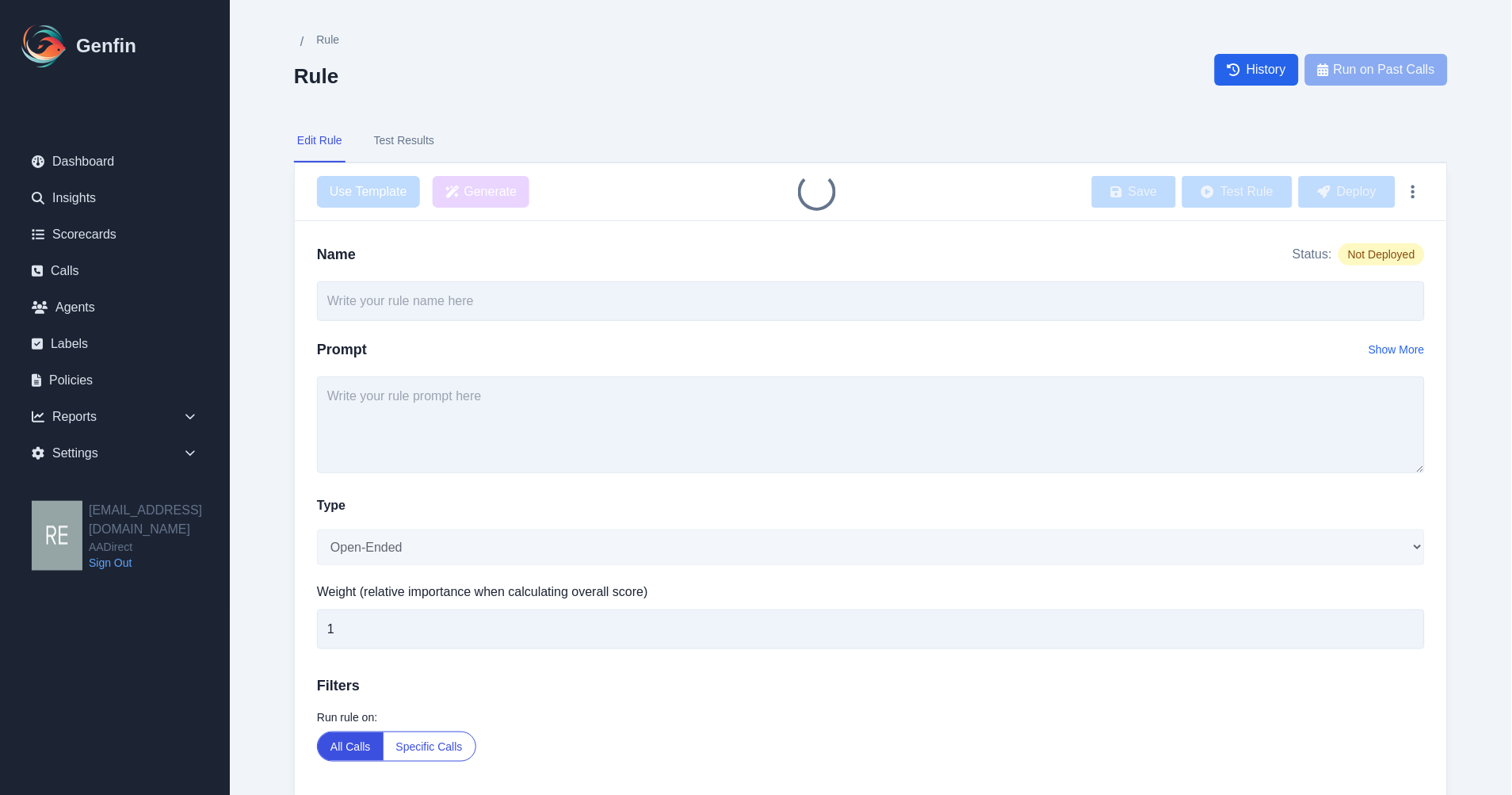
type input "Agent Offered Alternatives on Customer Hesitation"
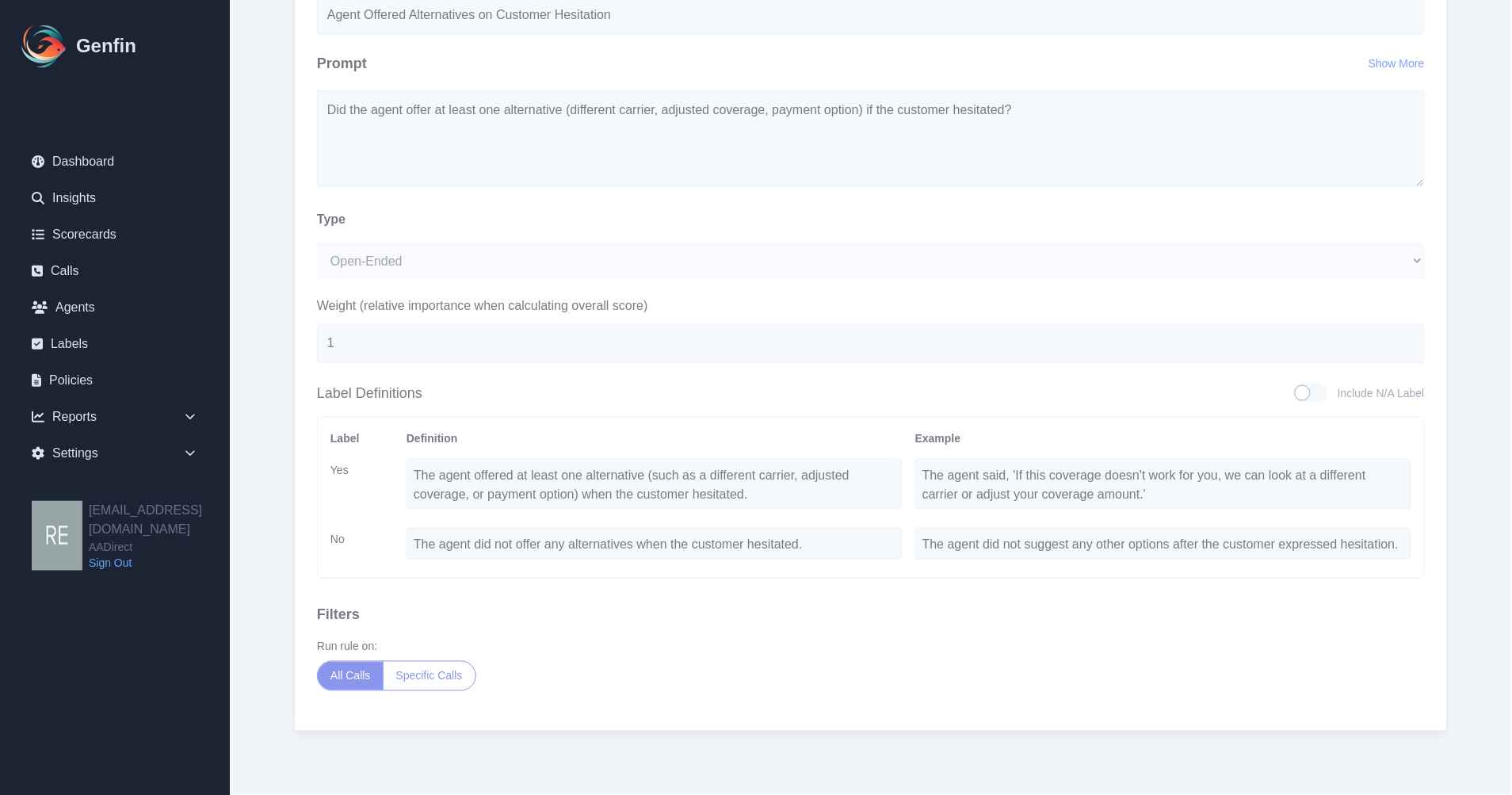
scroll to position [21, 0]
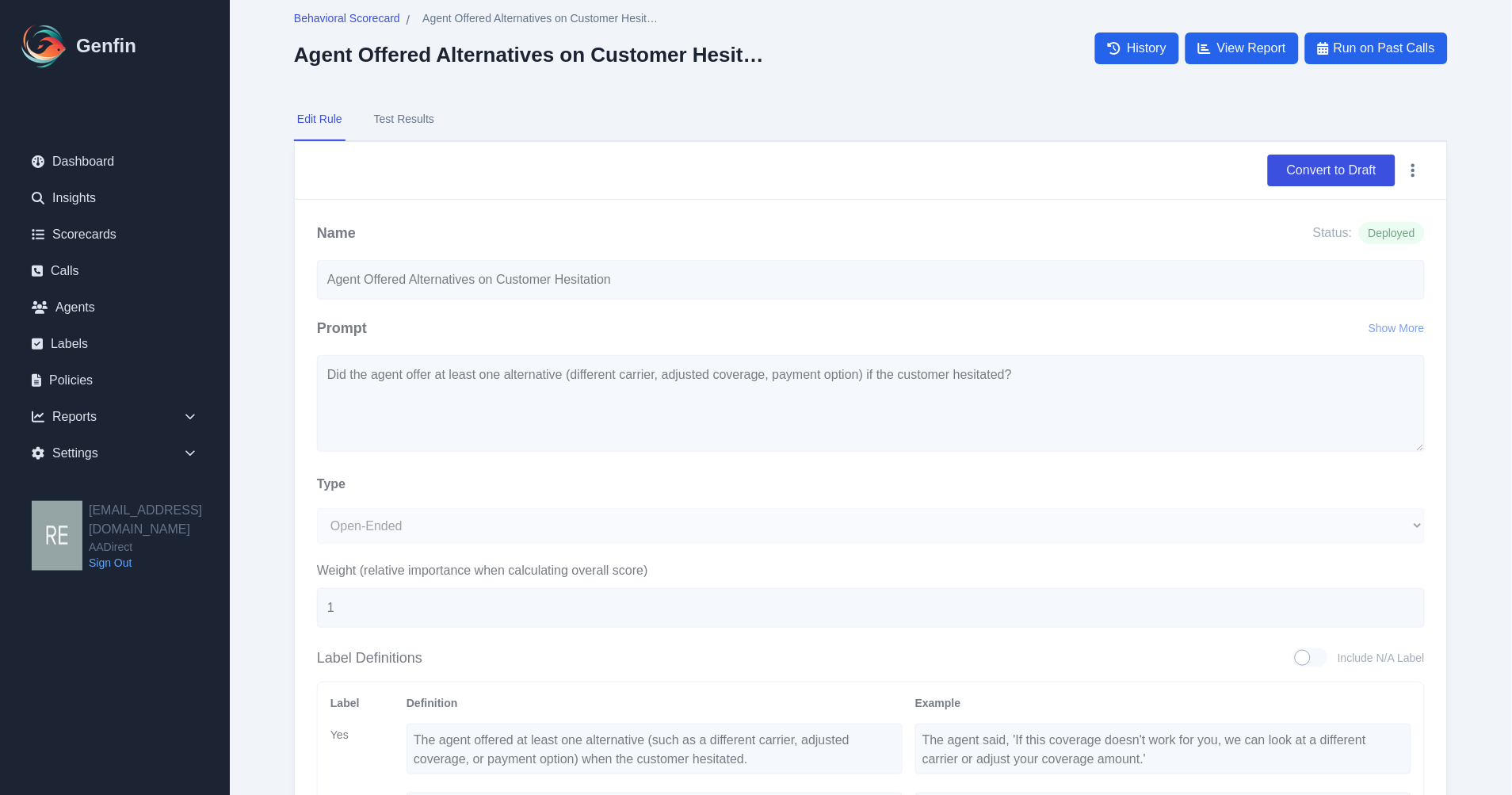
click at [422, 116] on button "Test Results" at bounding box center [403, 119] width 66 height 43
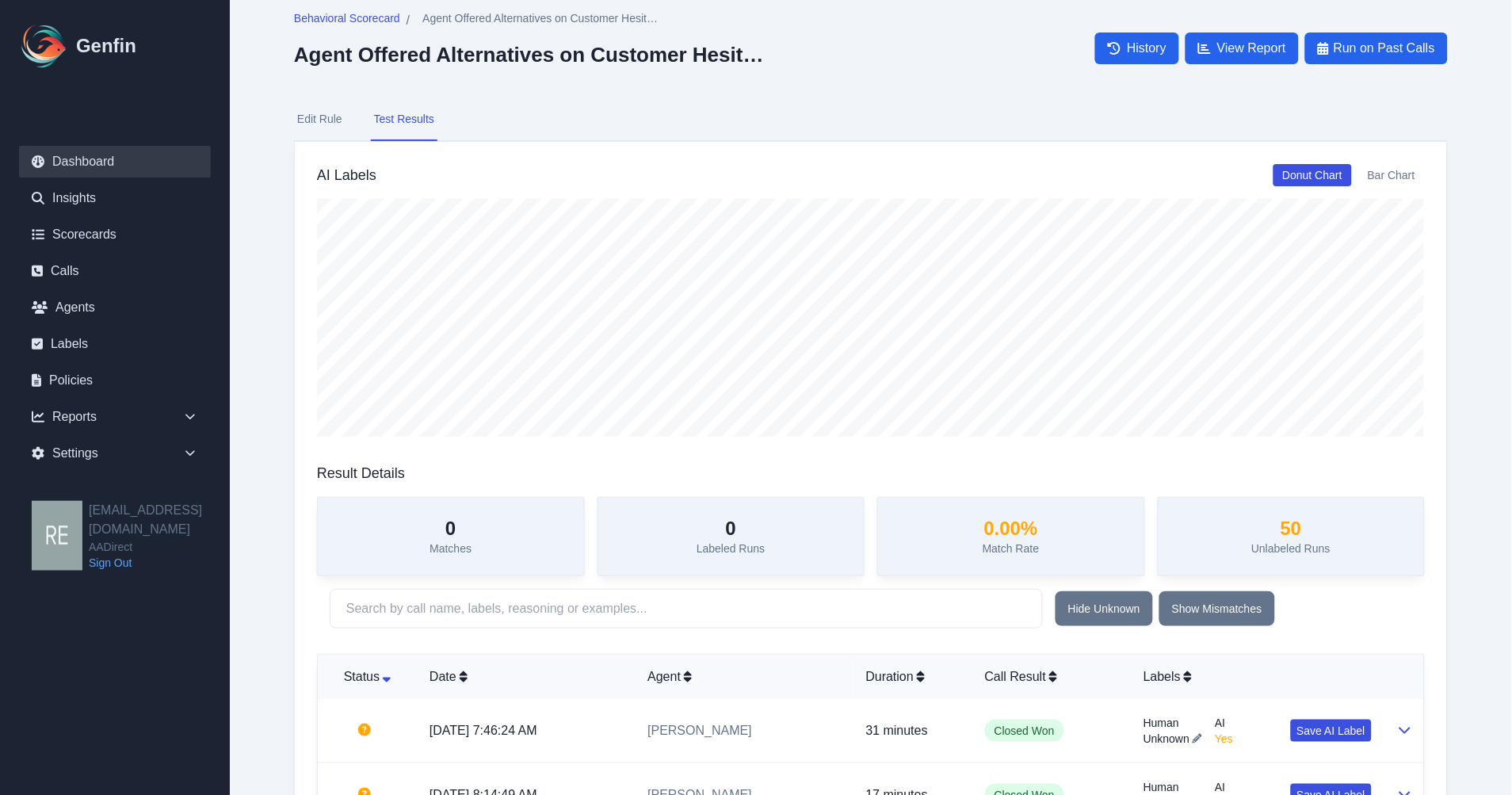
click at [159, 173] on link "Dashboard" at bounding box center [115, 161] width 191 height 32
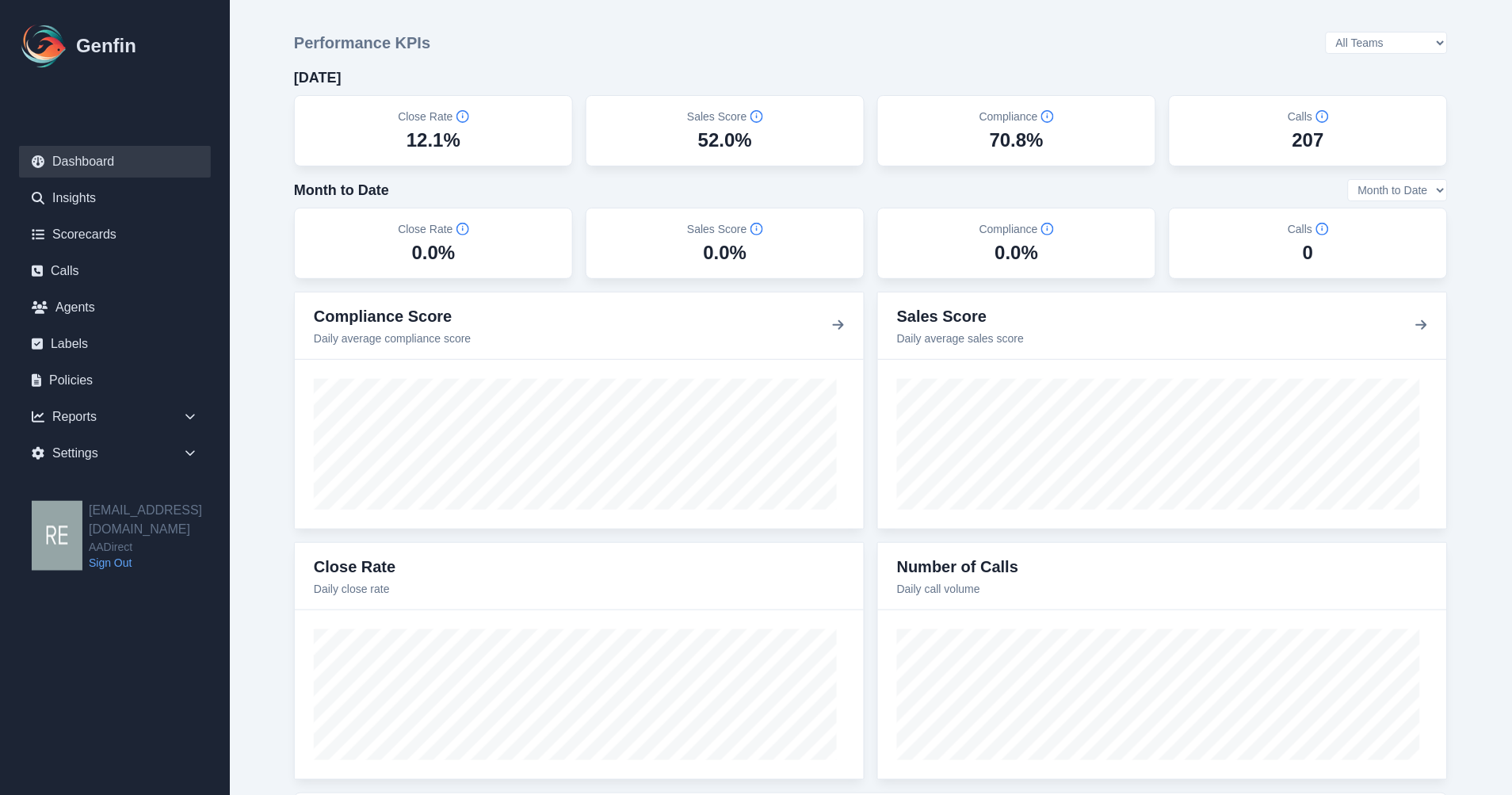
click at [1388, 50] on select "All Teams [PERSON_NAME] Sales Support" at bounding box center [1387, 43] width 122 height 22
click at [1370, 33] on select "All Teams [PERSON_NAME] Sales Support" at bounding box center [1387, 43] width 122 height 22
click at [1421, 40] on select "All Teams [PERSON_NAME] Sales Support" at bounding box center [1387, 43] width 122 height 22
click at [1370, 33] on select "All Teams [PERSON_NAME] Sales Support" at bounding box center [1387, 43] width 122 height 22
click at [1399, 39] on select "All Teams [PERSON_NAME] Sales Support" at bounding box center [1387, 43] width 122 height 22
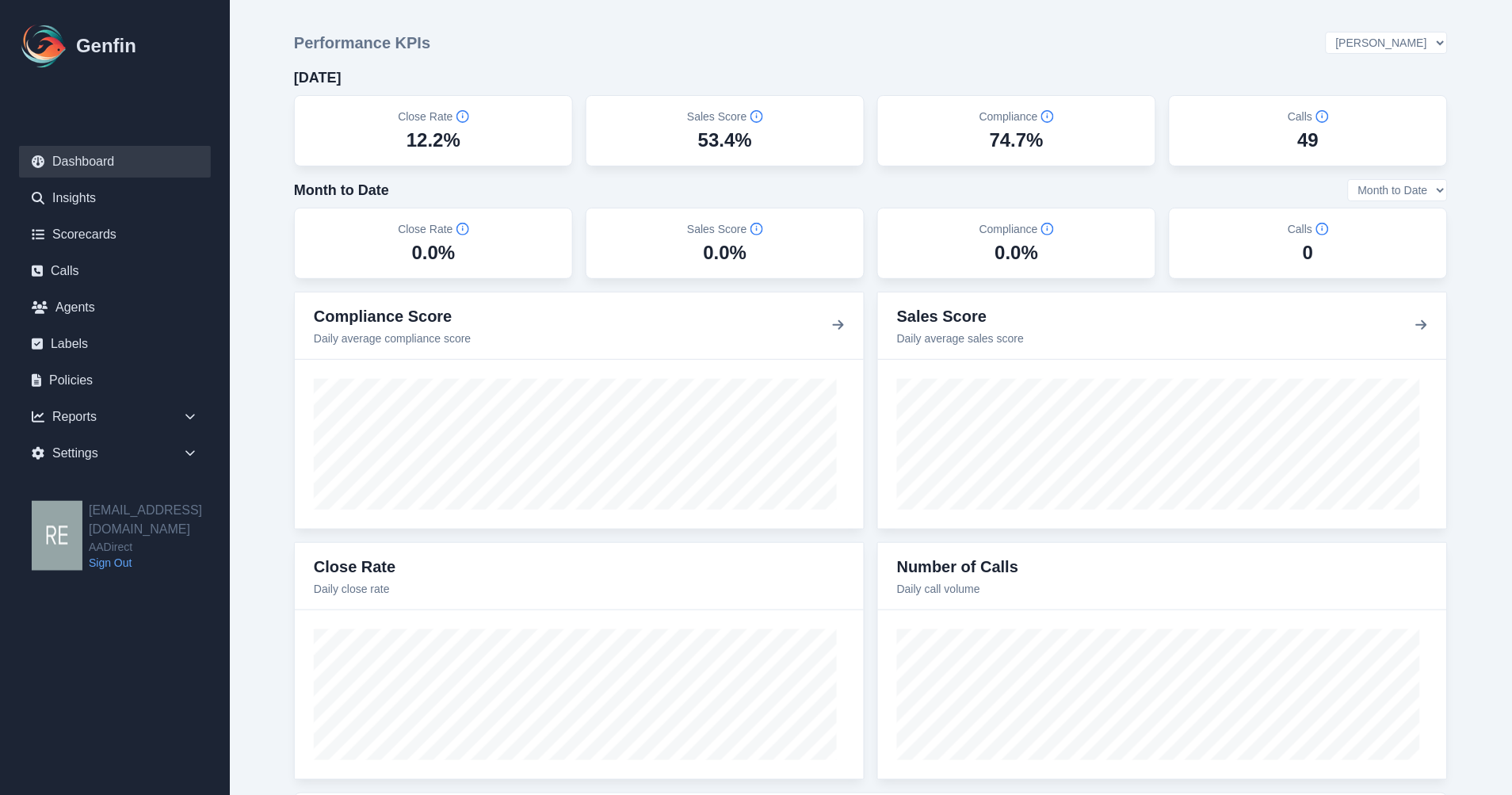
click at [1370, 33] on select "All Teams [PERSON_NAME] Sales Support" at bounding box center [1387, 43] width 122 height 22
click at [1429, 42] on select "All Teams [PERSON_NAME] Sales Support" at bounding box center [1387, 43] width 122 height 22
select select "3"
click at [1370, 33] on select "All Teams [PERSON_NAME] Sales Support" at bounding box center [1387, 43] width 122 height 22
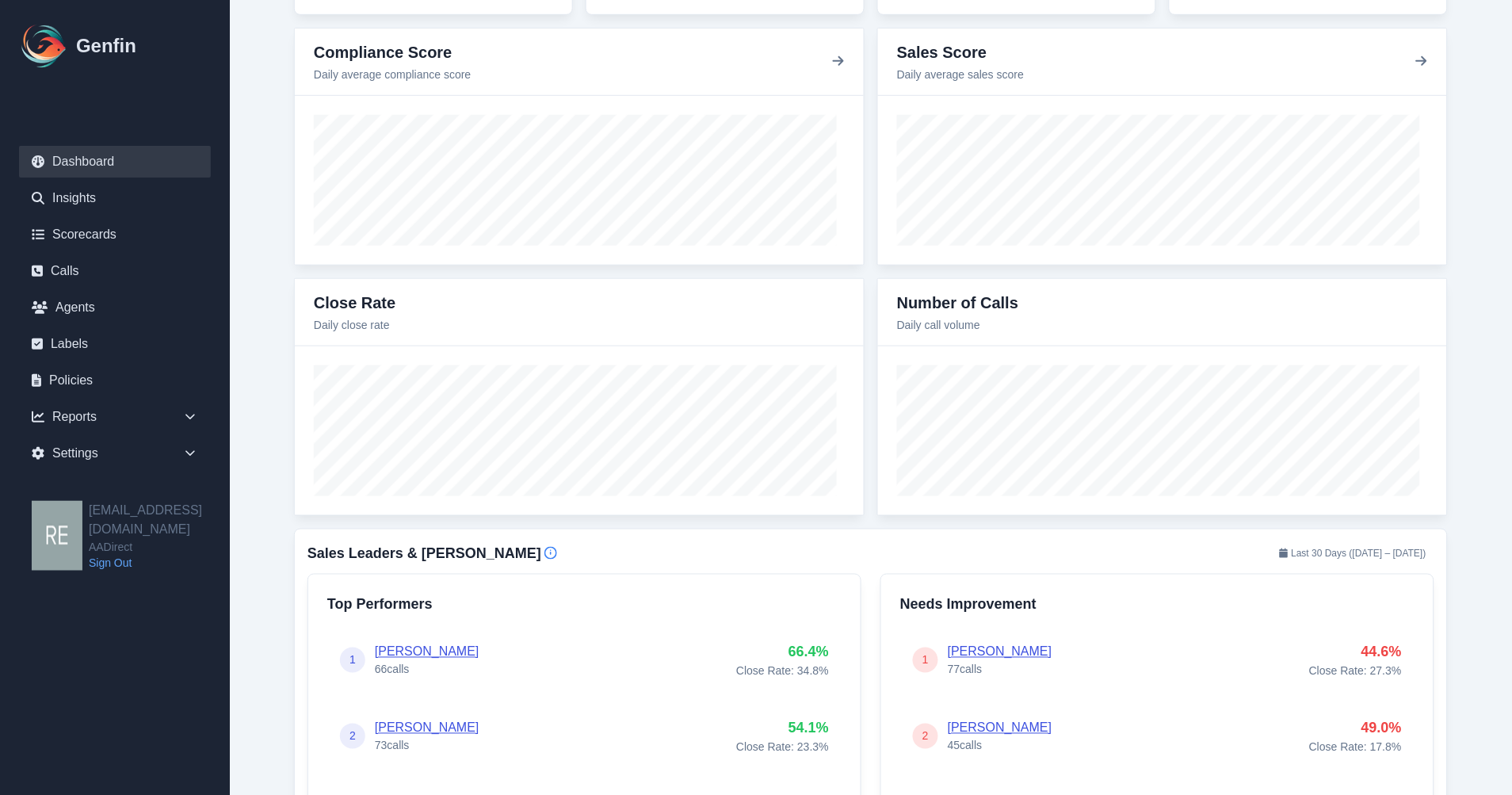
scroll to position [88, 0]
